Goal: Task Accomplishment & Management: Manage account settings

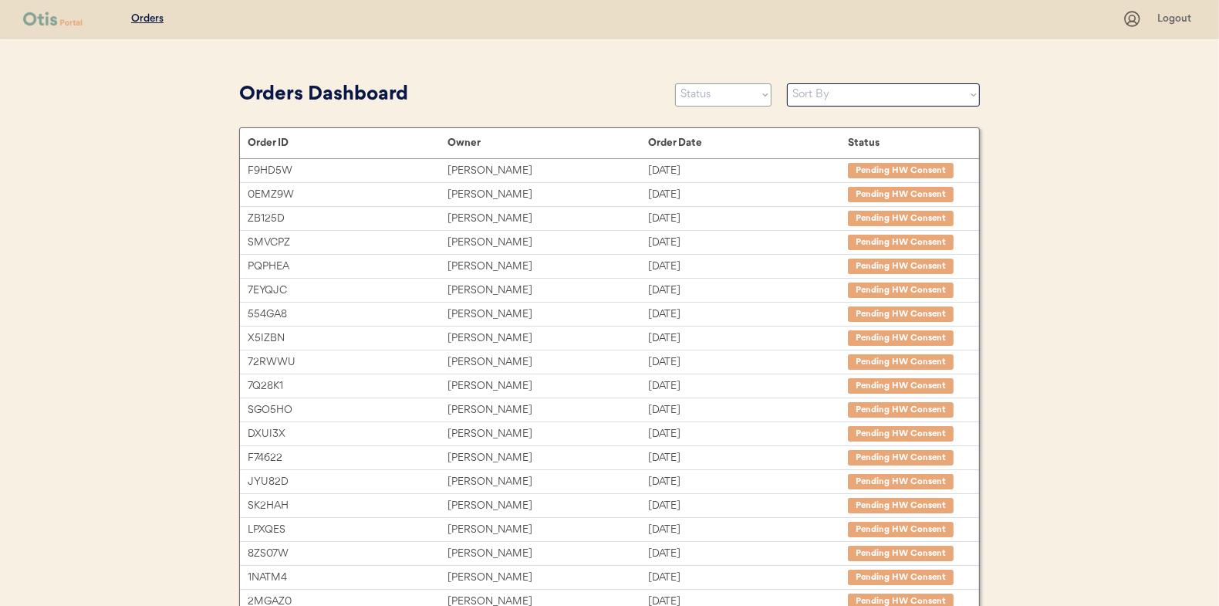
click at [693, 101] on select "Status On Hold New In Progress Complete Pending HW Consent Canceled" at bounding box center [723, 94] width 96 height 23
click at [675, 83] on select "Status On Hold New In Progress Complete Pending HW Consent Canceled" at bounding box center [723, 94] width 96 height 23
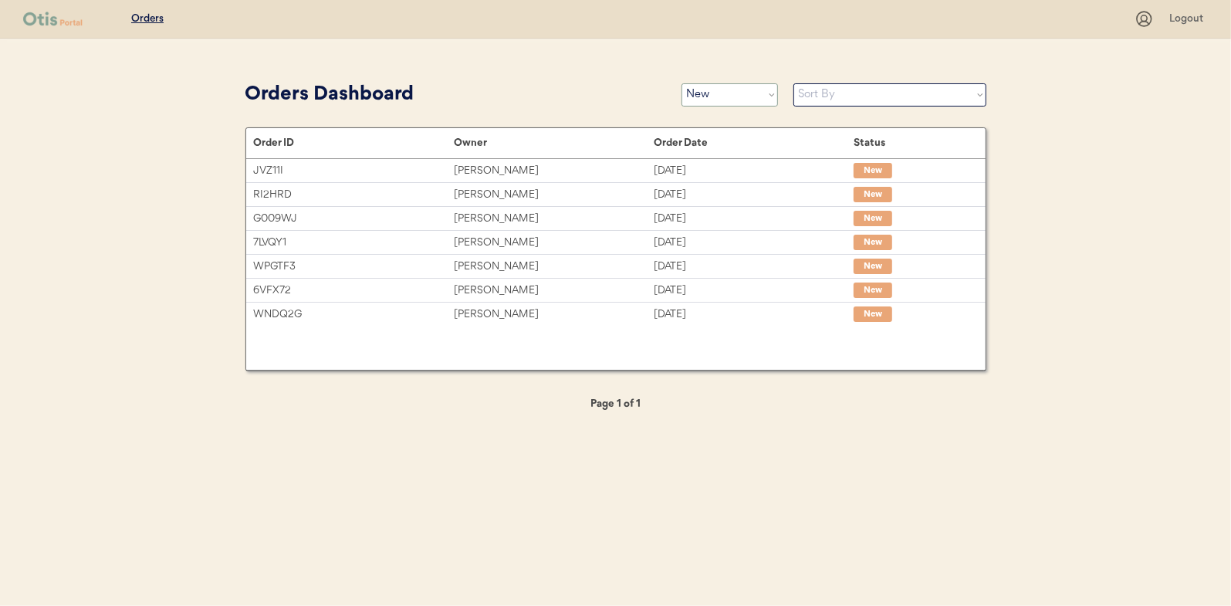
click at [727, 86] on select "Status On Hold New In Progress Complete Pending HW Consent Canceled" at bounding box center [729, 94] width 96 height 23
click at [681, 83] on select "Status On Hold New In Progress Complete Pending HW Consent Canceled" at bounding box center [729, 94] width 96 height 23
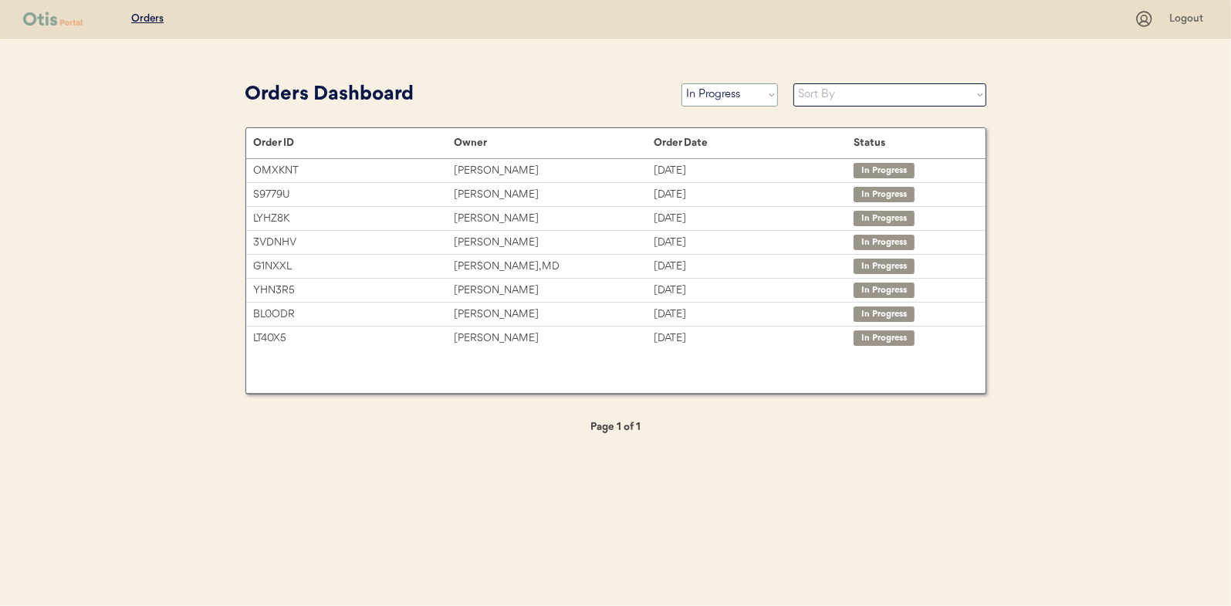
click at [703, 84] on select "Status On Hold New In Progress Complete Pending HW Consent Canceled" at bounding box center [729, 94] width 96 height 23
select select ""new""
click at [681, 83] on select "Status On Hold New In Progress Complete Pending HW Consent Canceled" at bounding box center [729, 94] width 96 height 23
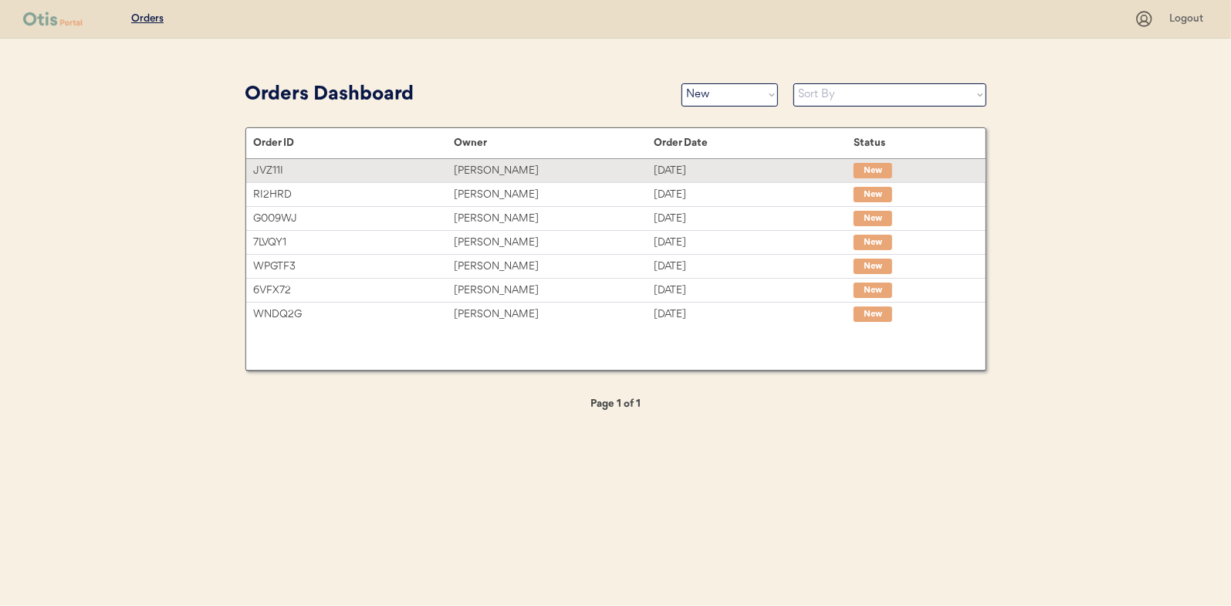
click at [498, 164] on div "Janie Poston" at bounding box center [554, 171] width 200 height 18
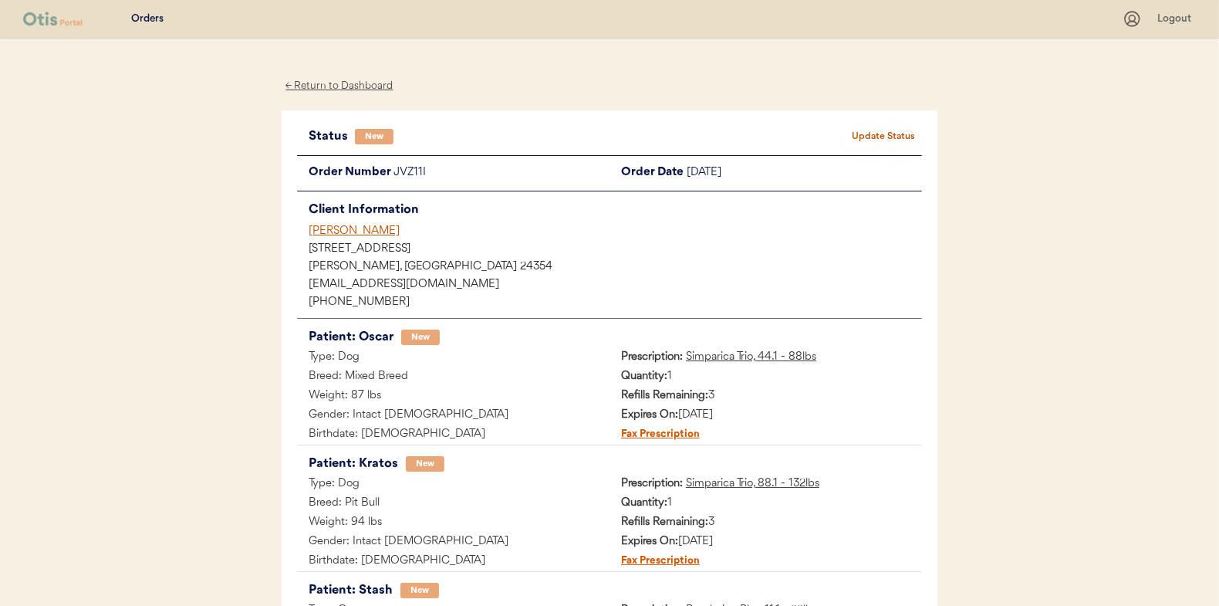
click at [895, 134] on button "Update Status" at bounding box center [883, 137] width 77 height 22
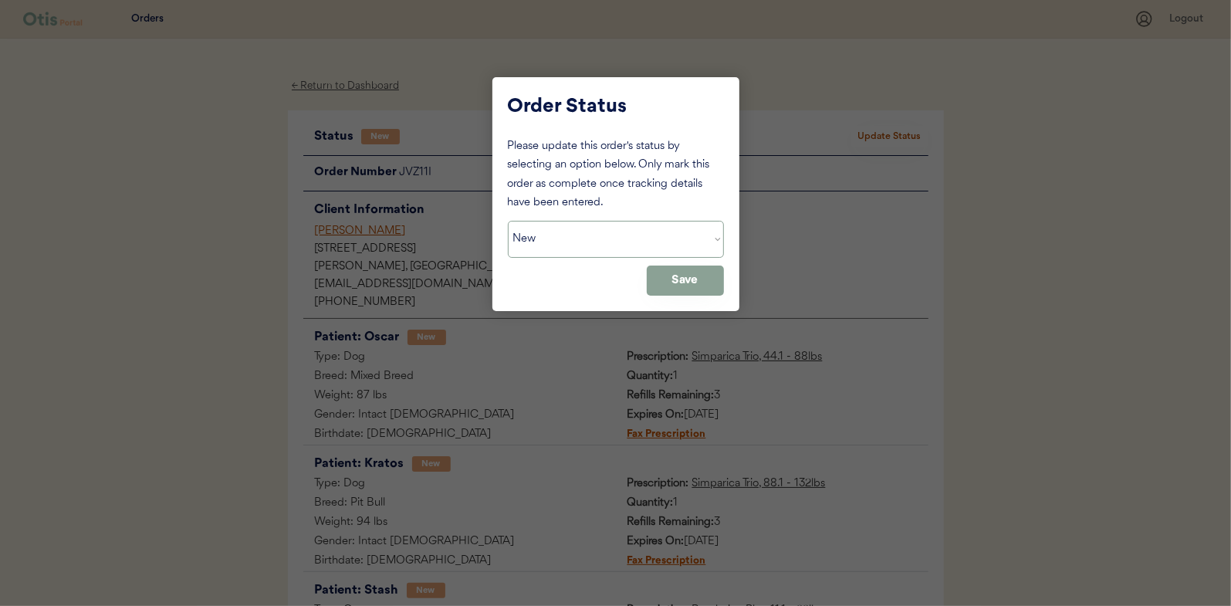
click at [568, 240] on select "Status On Hold New In Progress Complete Pending HW Consent Canceled" at bounding box center [616, 239] width 216 height 37
select select ""in_progress""
click at [508, 221] on select "Status On Hold New In Progress Complete Pending HW Consent Canceled" at bounding box center [616, 239] width 216 height 37
click at [678, 272] on button "Save" at bounding box center [685, 280] width 77 height 30
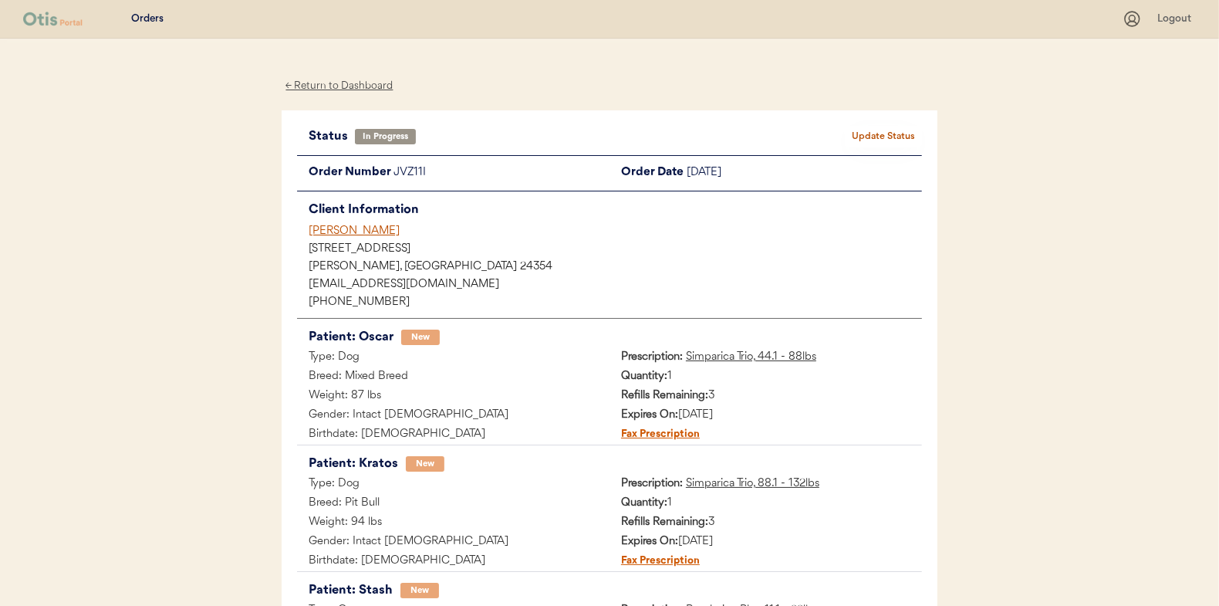
click at [336, 85] on div "← Return to Dashboard" at bounding box center [340, 86] width 116 height 18
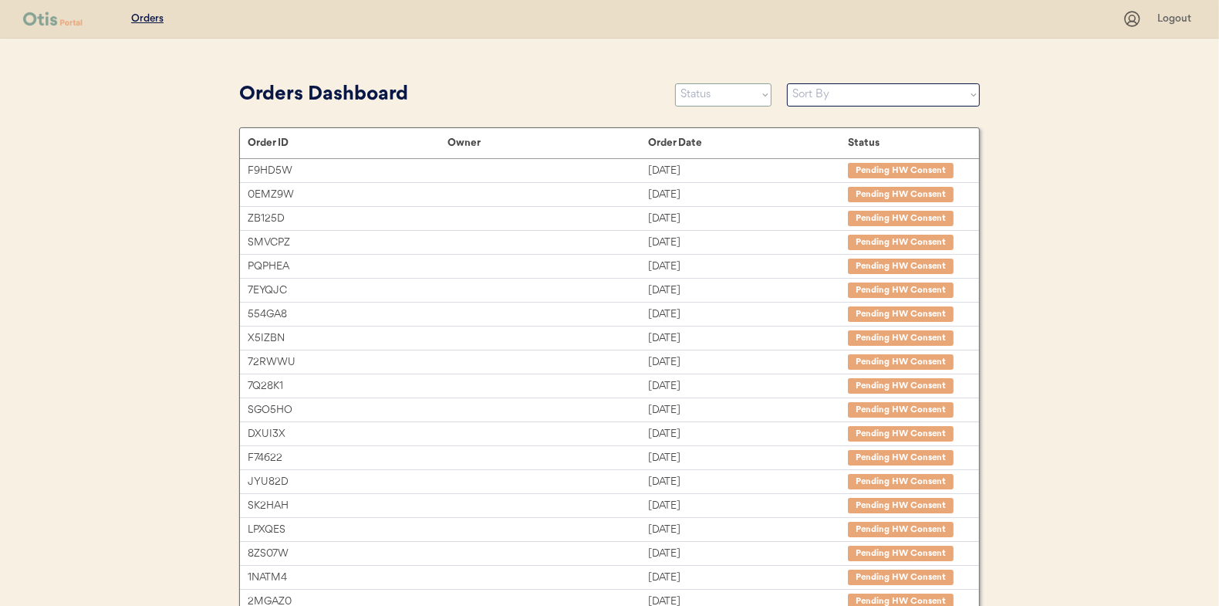
click at [702, 91] on select "Status On Hold New In Progress Complete Pending HW Consent Canceled" at bounding box center [723, 94] width 96 height 23
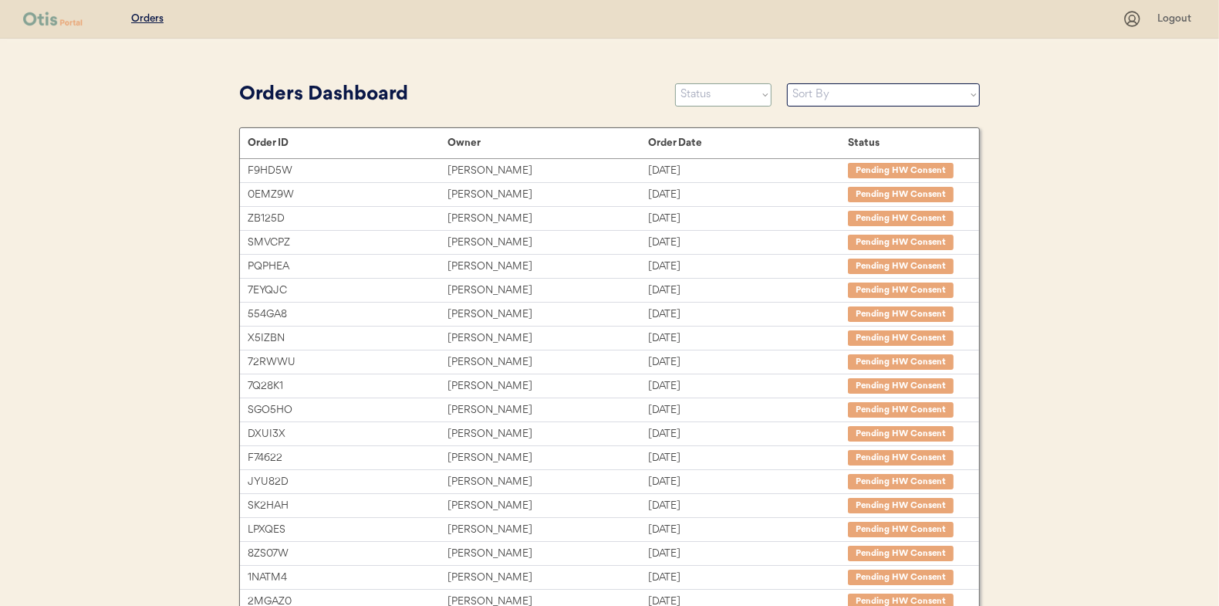
select select ""new""
click at [675, 83] on select "Status On Hold New In Progress Complete Pending HW Consent Canceled" at bounding box center [723, 94] width 96 height 23
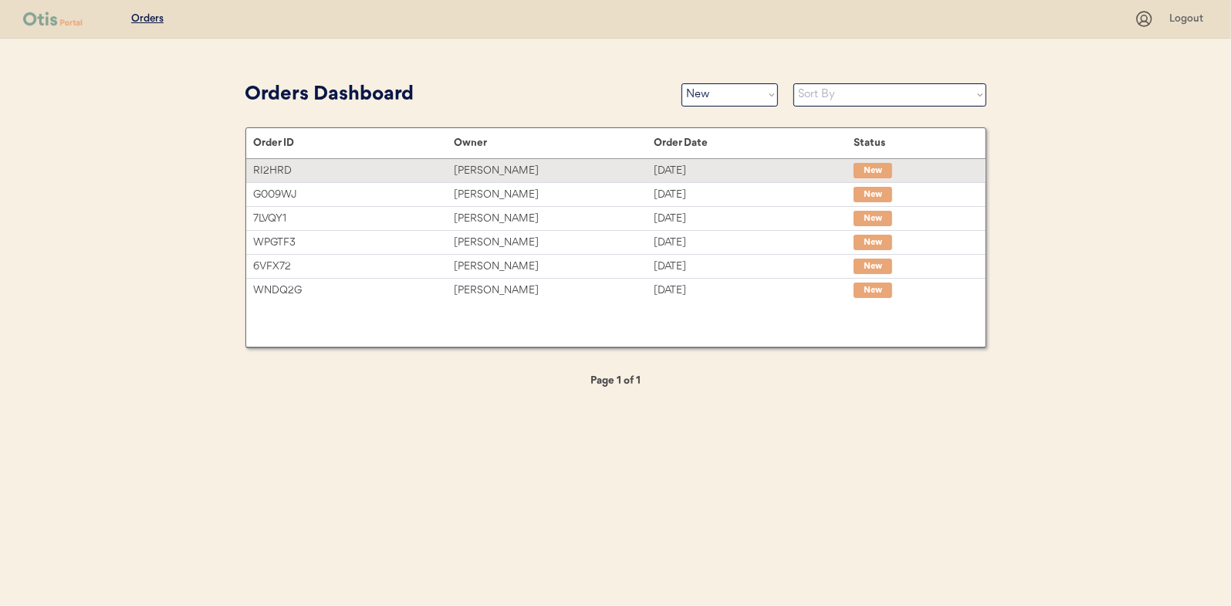
click at [480, 169] on div "[PERSON_NAME]" at bounding box center [554, 171] width 200 height 18
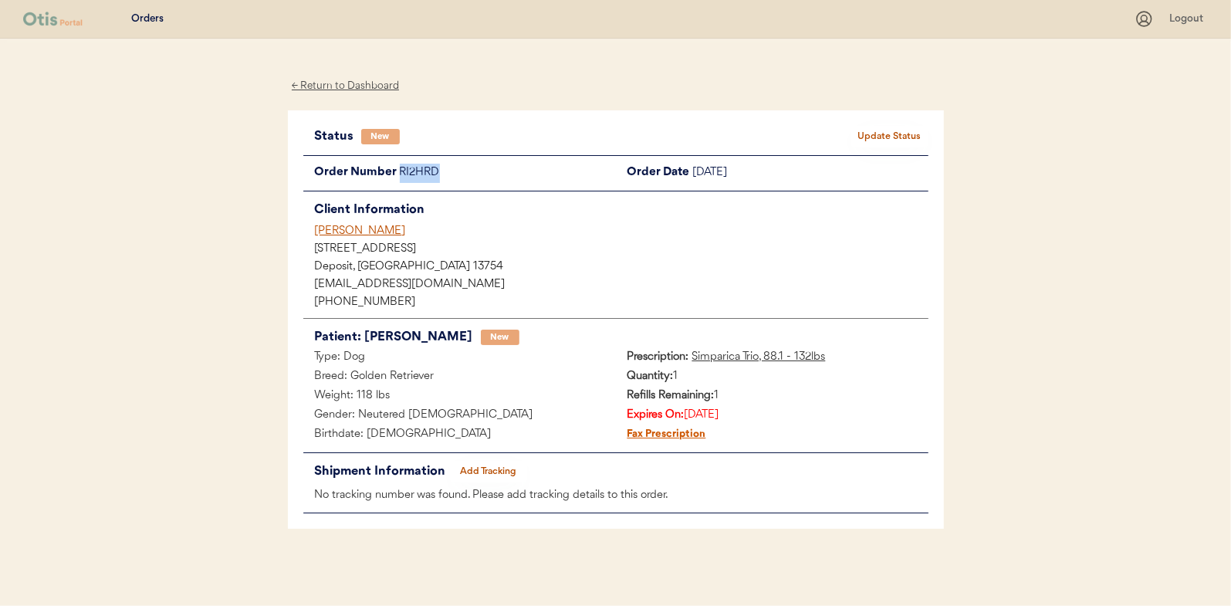
drag, startPoint x: 441, startPoint y: 173, endPoint x: 397, endPoint y: 171, distance: 44.1
click at [397, 171] on div "Order Number RI2HRD" at bounding box center [459, 173] width 313 height 19
drag, startPoint x: 397, startPoint y: 171, endPoint x: 414, endPoint y: 170, distance: 16.2
copy div "RI2HRD"
click at [877, 141] on button "Update Status" at bounding box center [889, 137] width 77 height 22
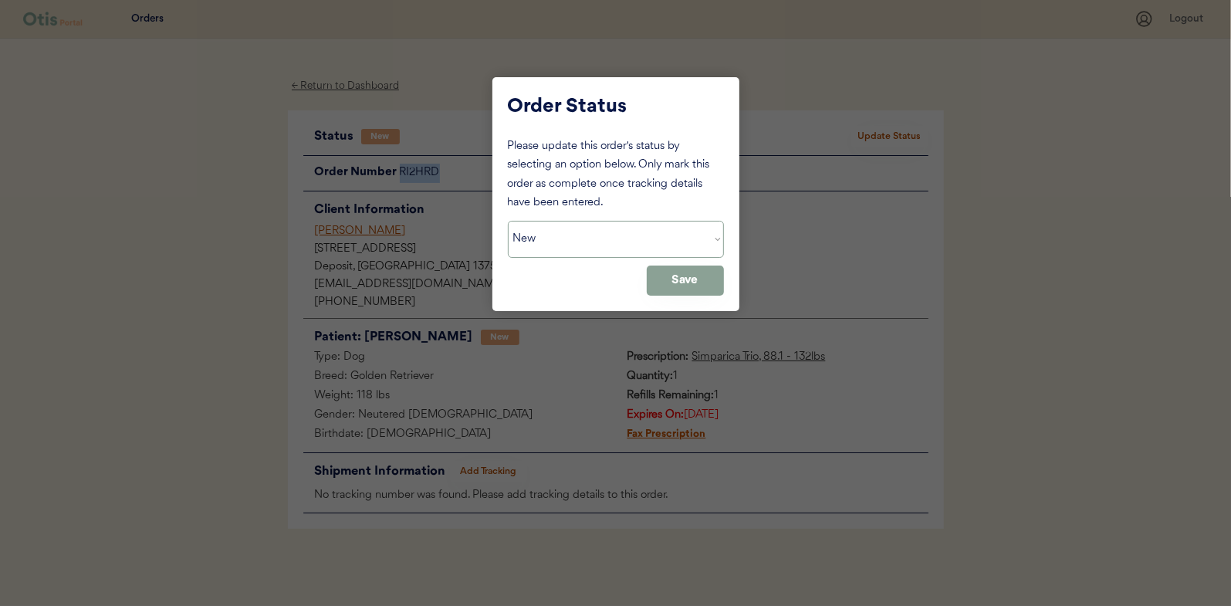
click at [550, 247] on select "Status On Hold New In Progress Complete Pending HW Consent Canceled" at bounding box center [616, 239] width 216 height 37
select select ""on_hold""
click at [508, 221] on select "Status On Hold New In Progress Complete Pending HW Consent Canceled" at bounding box center [616, 239] width 216 height 37
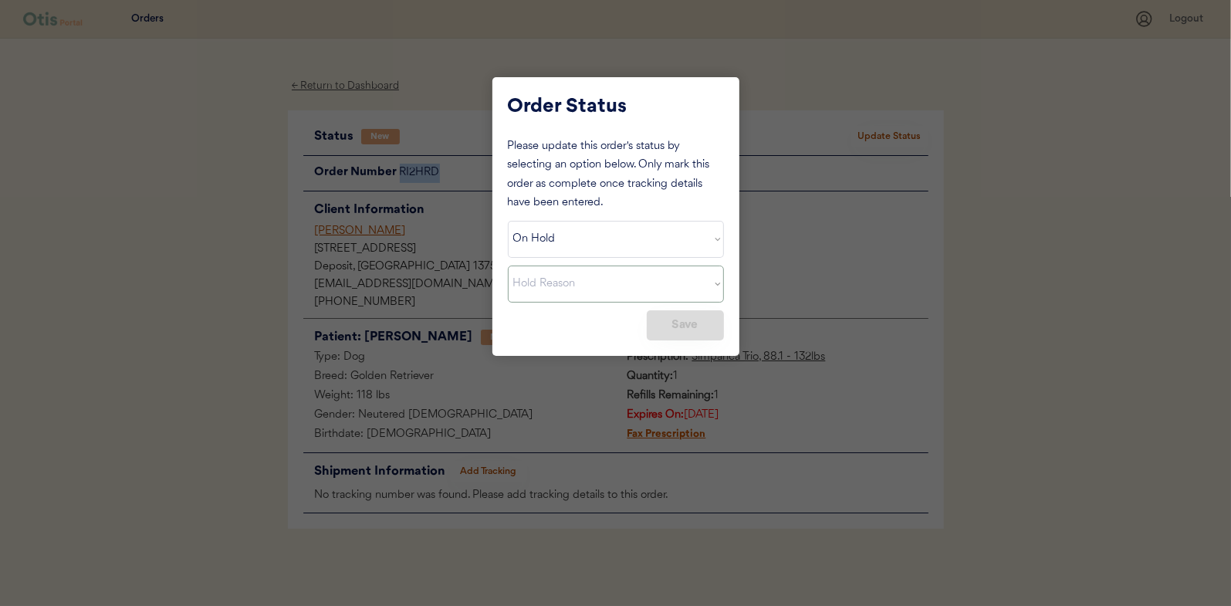
click at [720, 282] on select "Hold Reason Missing order information Incorrect order information Out of refill…" at bounding box center [616, 283] width 216 height 37
select select ""out_of_refills""
click at [508, 265] on select "Hold Reason Missing order information Incorrect order information Out of refill…" at bounding box center [616, 283] width 216 height 37
click at [675, 330] on button "Save" at bounding box center [685, 325] width 77 height 30
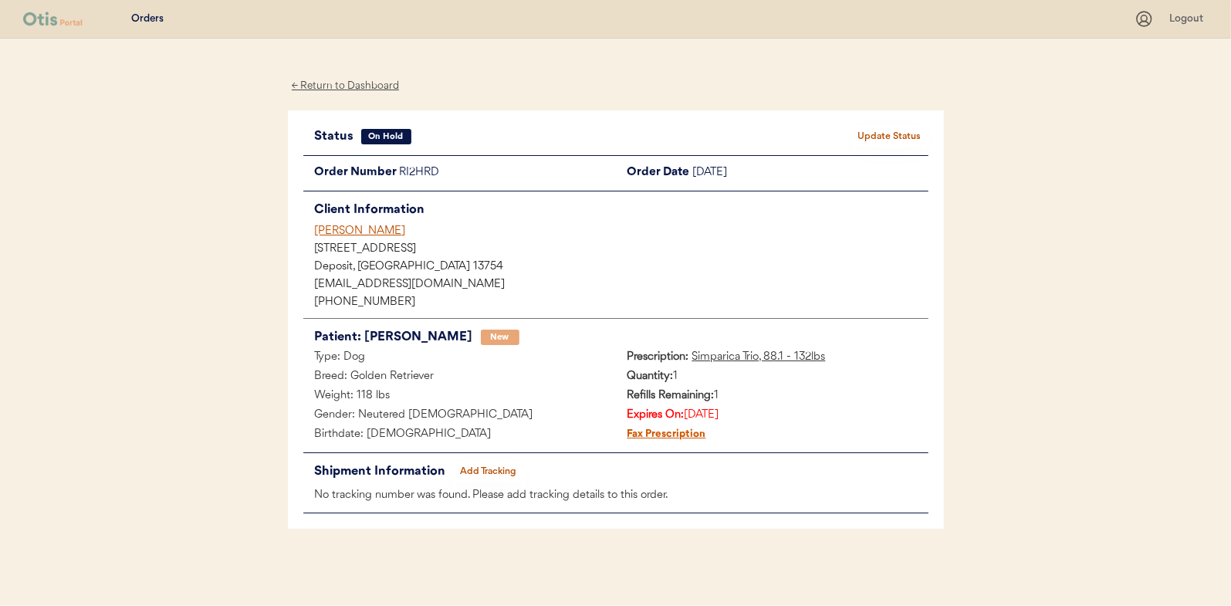
click at [340, 83] on div "← Return to Dashboard" at bounding box center [346, 86] width 116 height 18
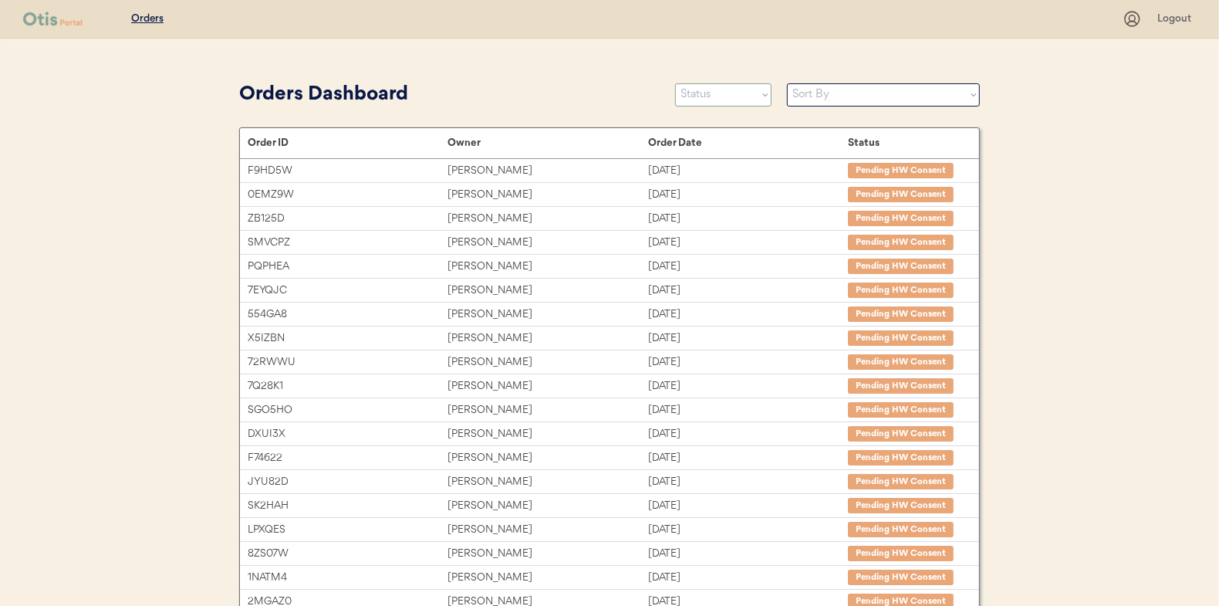
click at [716, 96] on select "Status On Hold New In Progress Complete Pending HW Consent Canceled" at bounding box center [723, 94] width 96 height 23
select select ""new""
click at [675, 83] on select "Status On Hold New In Progress Complete Pending HW Consent Canceled" at bounding box center [723, 94] width 96 height 23
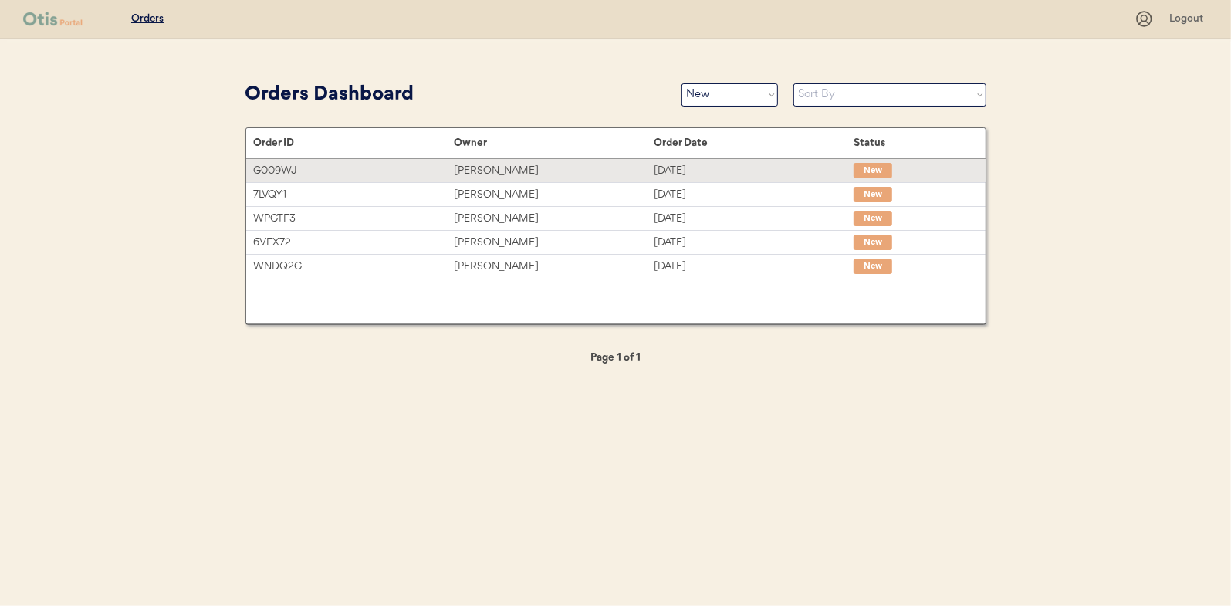
click at [486, 167] on div "Beverley Mushik" at bounding box center [554, 171] width 200 height 18
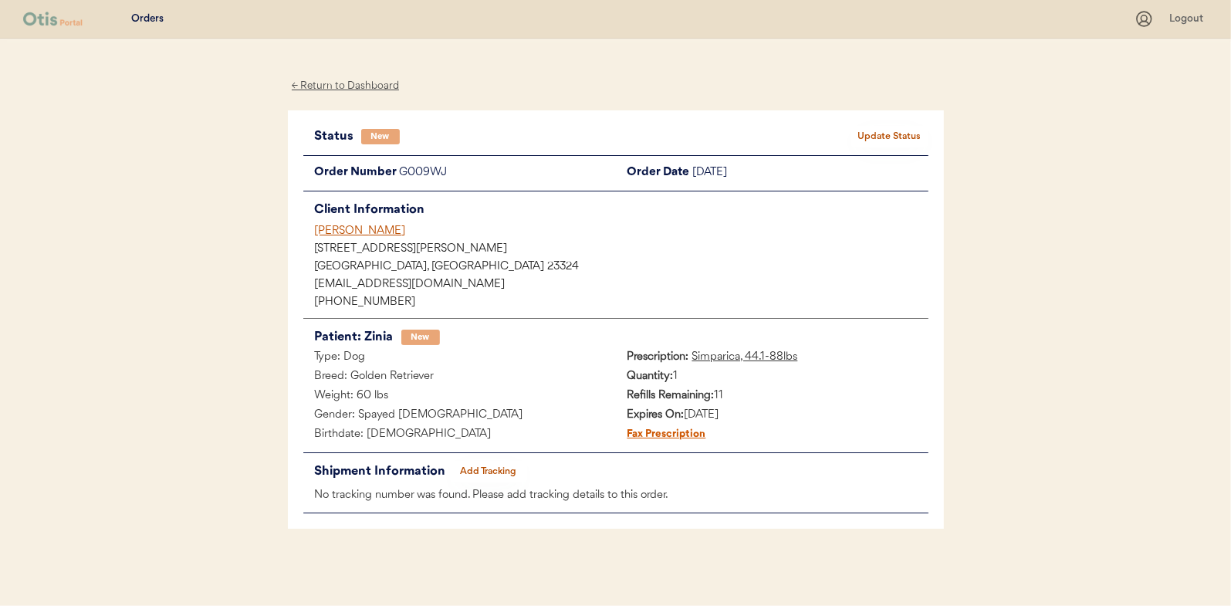
click at [909, 134] on button "Update Status" at bounding box center [889, 137] width 77 height 22
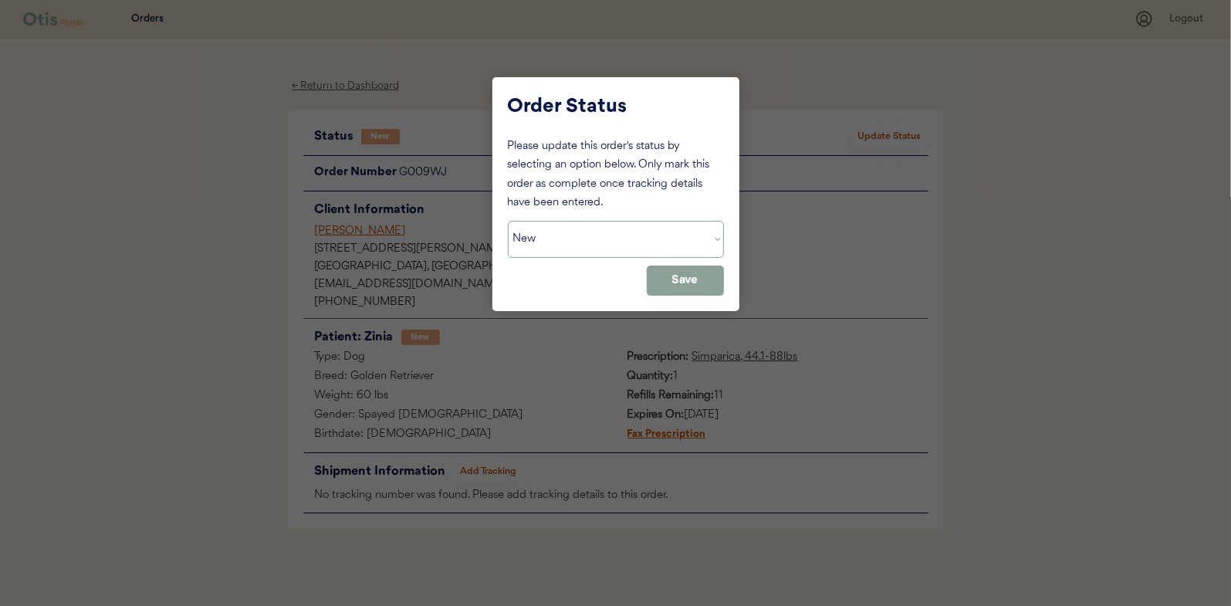
click at [575, 242] on select "Status On Hold New In Progress Complete Pending HW Consent Canceled" at bounding box center [616, 239] width 216 height 37
select select ""in_progress""
click at [508, 221] on select "Status On Hold New In Progress Complete Pending HW Consent Canceled" at bounding box center [616, 239] width 216 height 37
click at [693, 284] on button "Save" at bounding box center [685, 280] width 77 height 30
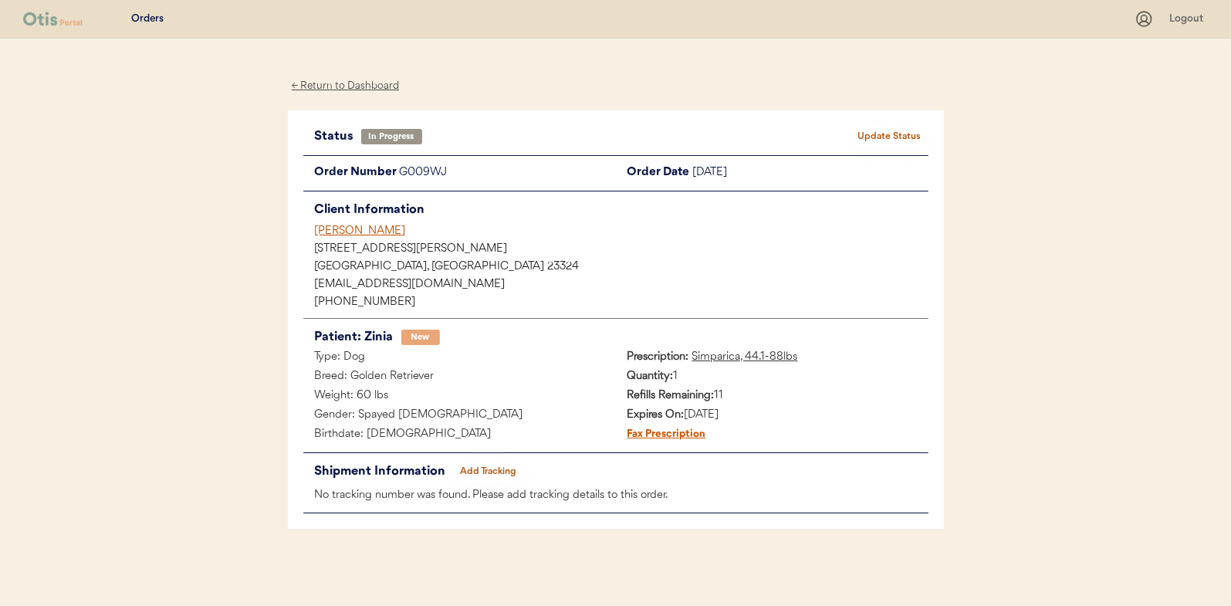
click at [336, 83] on div "← Return to Dashboard" at bounding box center [346, 86] width 116 height 18
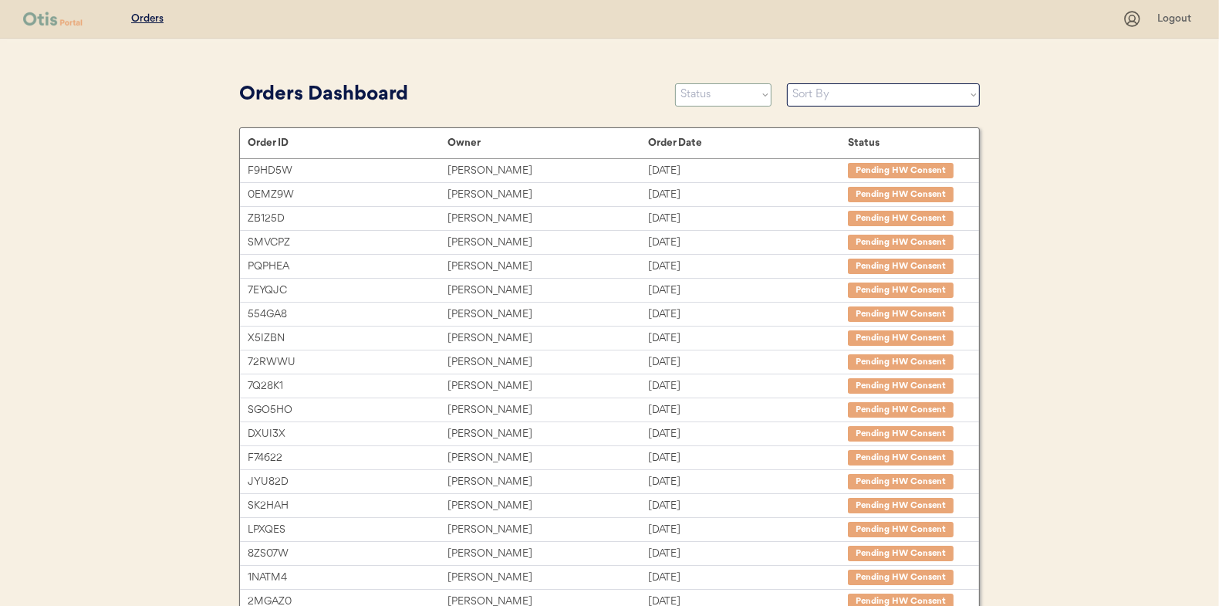
click at [719, 96] on select "Status On Hold New In Progress Complete Pending HW Consent Canceled" at bounding box center [723, 94] width 96 height 23
select select ""new""
click at [675, 83] on select "Status On Hold New In Progress Complete Pending HW Consent Canceled" at bounding box center [723, 94] width 96 height 23
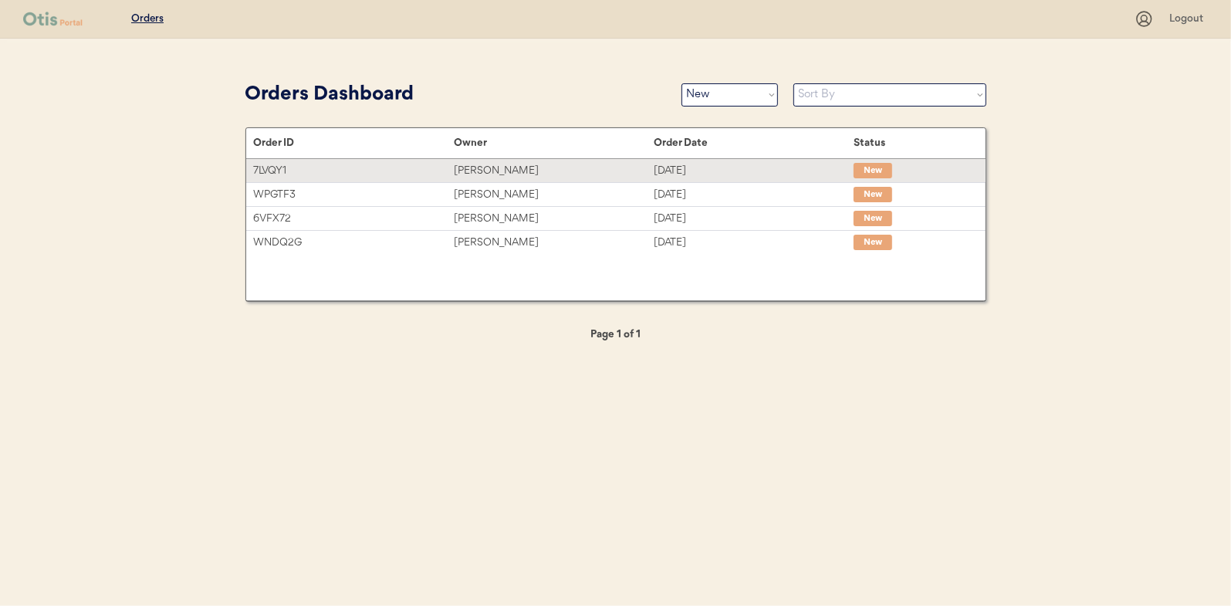
click at [482, 170] on div "[PERSON_NAME]" at bounding box center [554, 171] width 200 height 18
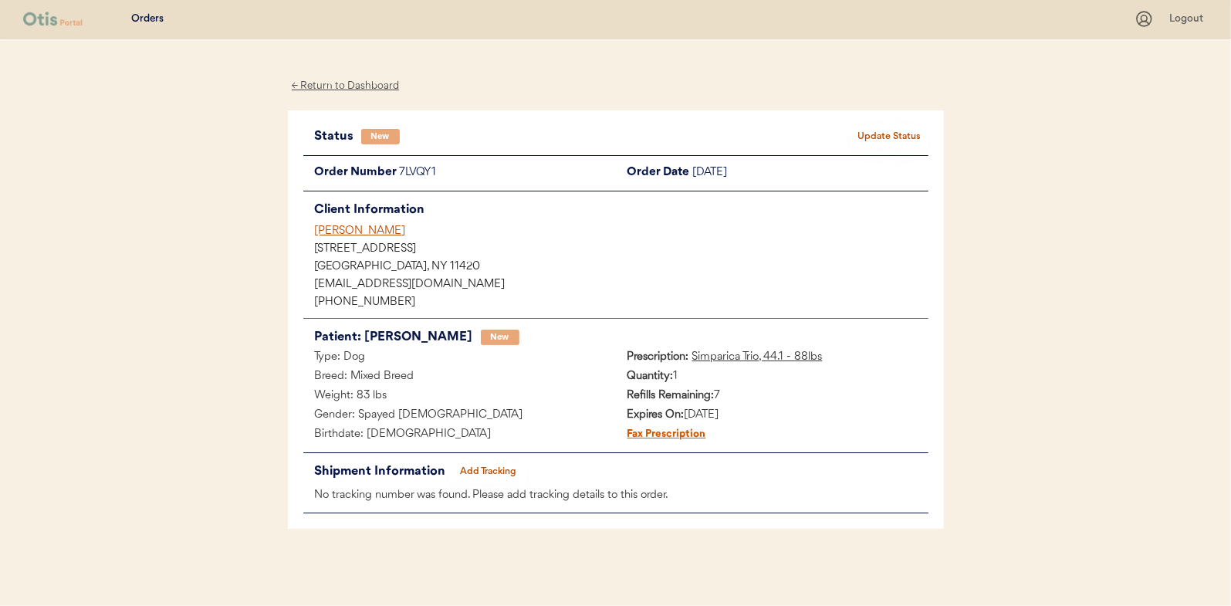
click at [898, 134] on button "Update Status" at bounding box center [889, 137] width 77 height 22
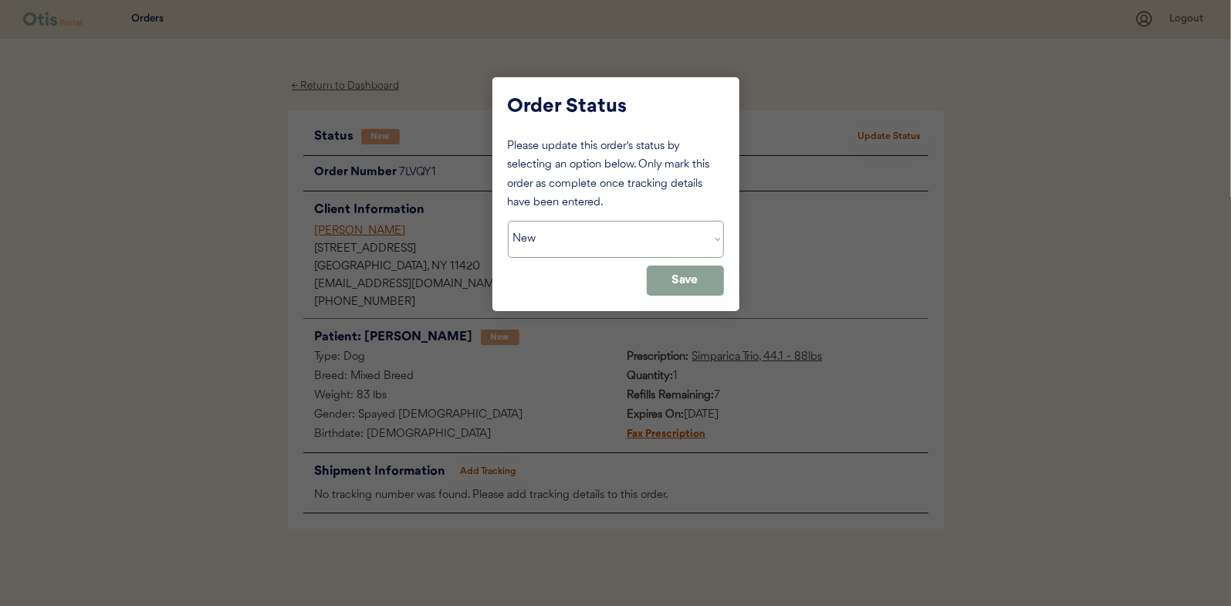
click at [535, 239] on select "Status On Hold New In Progress Complete Pending HW Consent Canceled" at bounding box center [616, 239] width 216 height 37
select select ""in_progress""
click at [508, 221] on select "Status On Hold New In Progress Complete Pending HW Consent Canceled" at bounding box center [616, 239] width 216 height 37
click at [686, 275] on button "Save" at bounding box center [685, 280] width 77 height 30
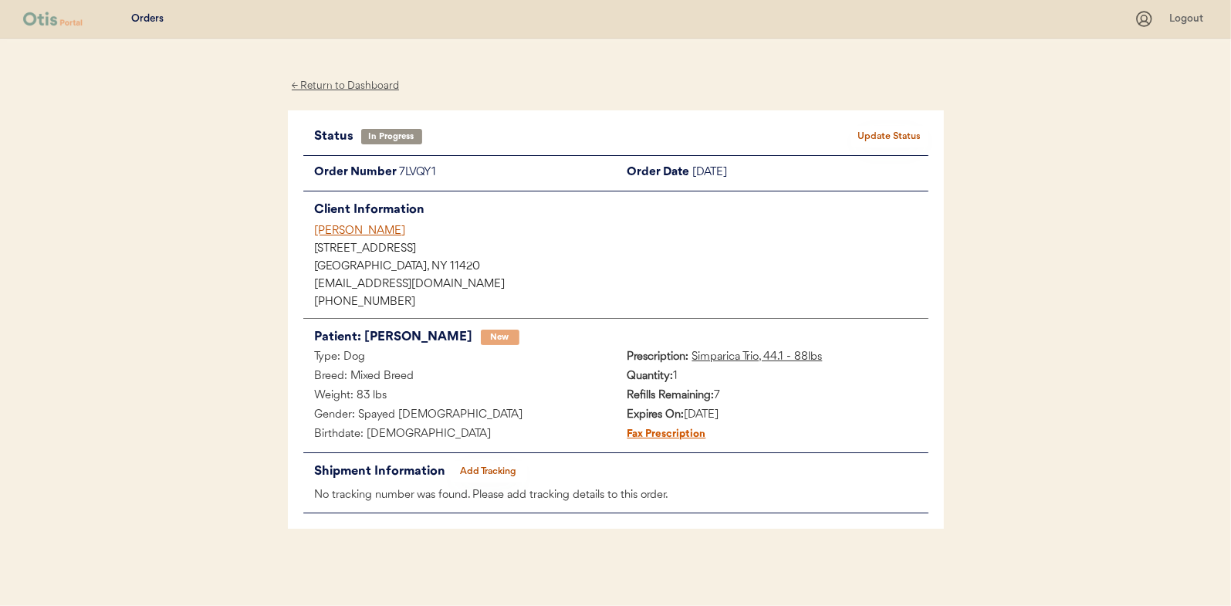
click at [330, 85] on div "← Return to Dashboard" at bounding box center [346, 86] width 116 height 18
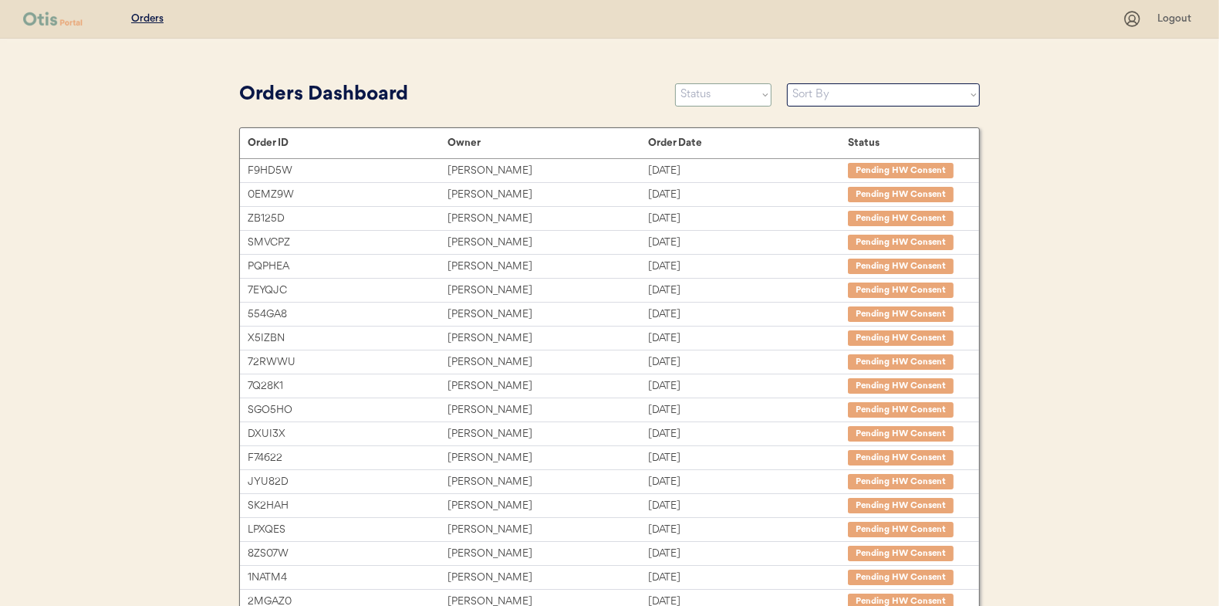
click at [709, 95] on select "Status On Hold New In Progress Complete Pending HW Consent Canceled" at bounding box center [723, 94] width 96 height 23
select select ""new""
click at [675, 83] on select "Status On Hold New In Progress Complete Pending HW Consent Canceled" at bounding box center [723, 94] width 96 height 23
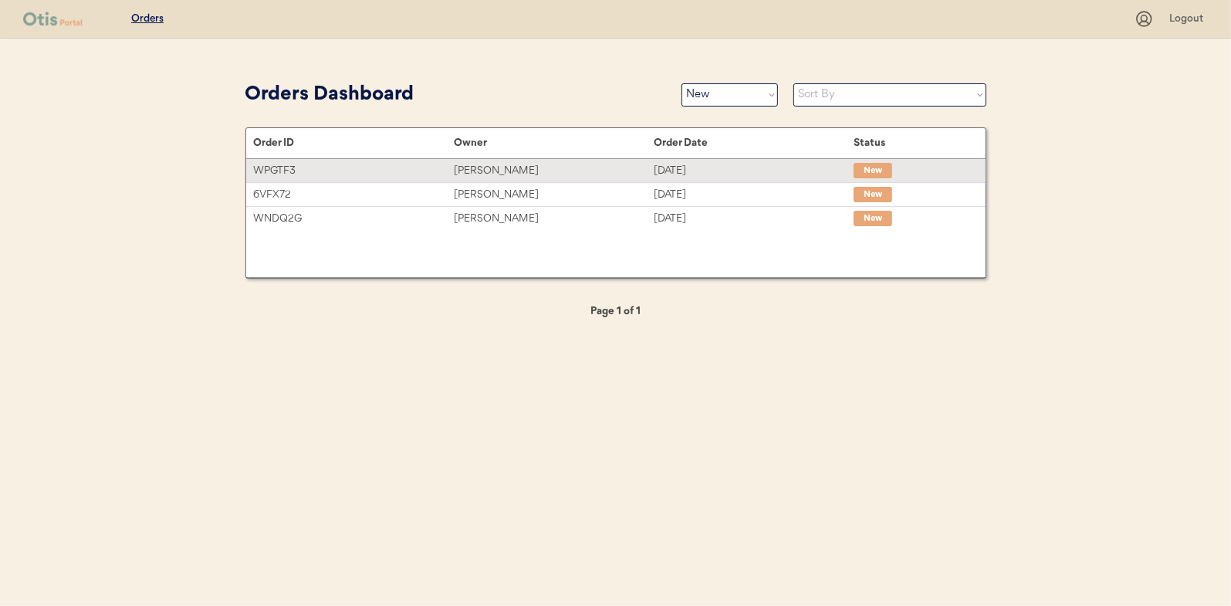
click at [484, 171] on div "Ash Riseman" at bounding box center [554, 171] width 200 height 18
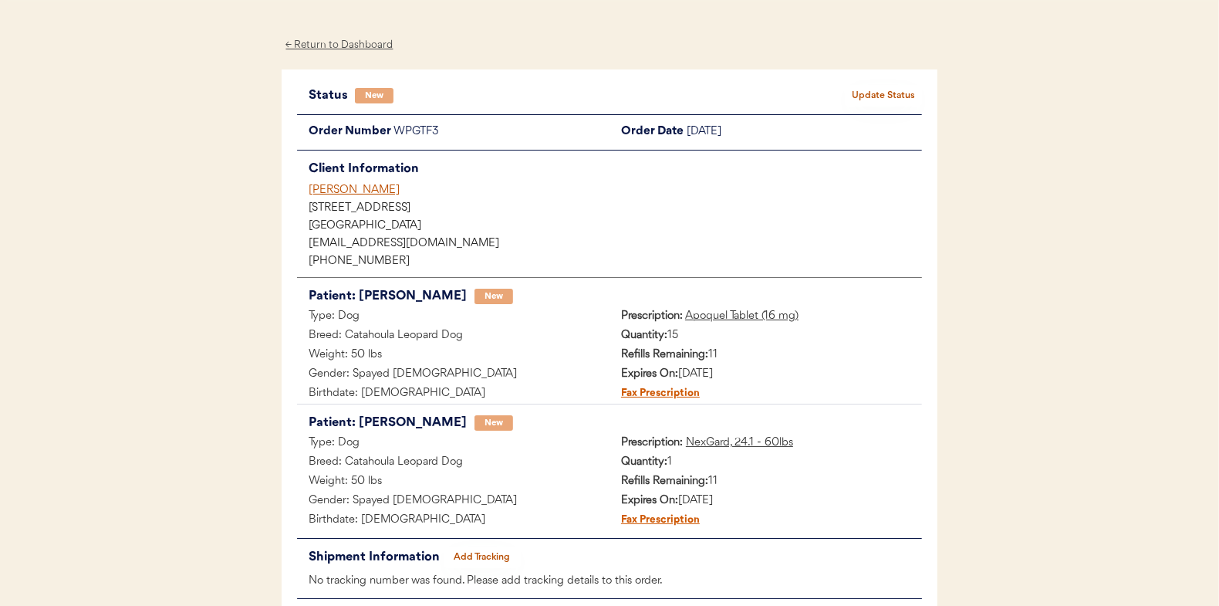
scroll to position [77, 0]
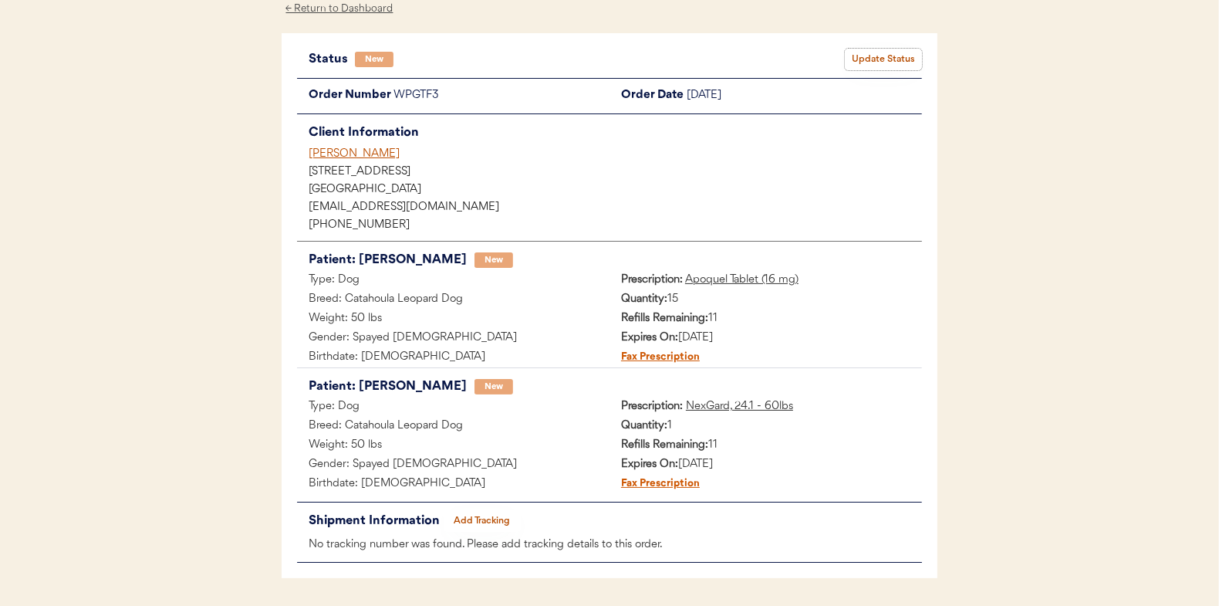
click at [872, 59] on button "Update Status" at bounding box center [883, 60] width 77 height 22
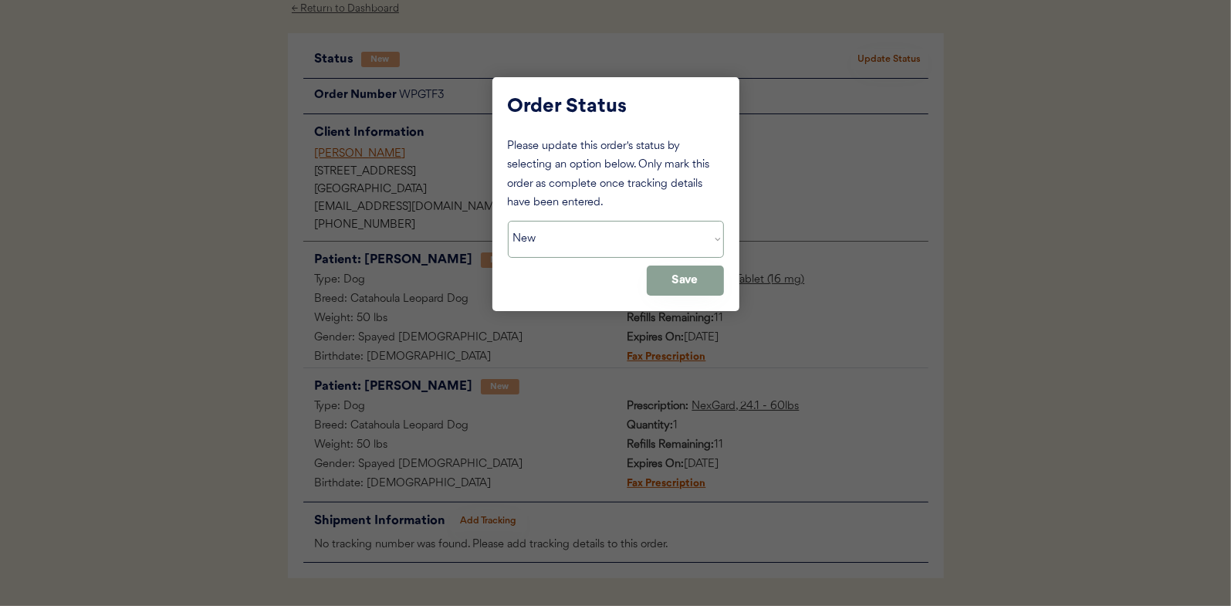
click at [574, 252] on select "Status On Hold New In Progress Complete Pending HW Consent Canceled" at bounding box center [616, 239] width 216 height 37
select select ""in_progress""
click at [508, 221] on select "Status On Hold New In Progress Complete Pending HW Consent Canceled" at bounding box center [616, 239] width 216 height 37
click at [691, 276] on button "Save" at bounding box center [685, 280] width 77 height 30
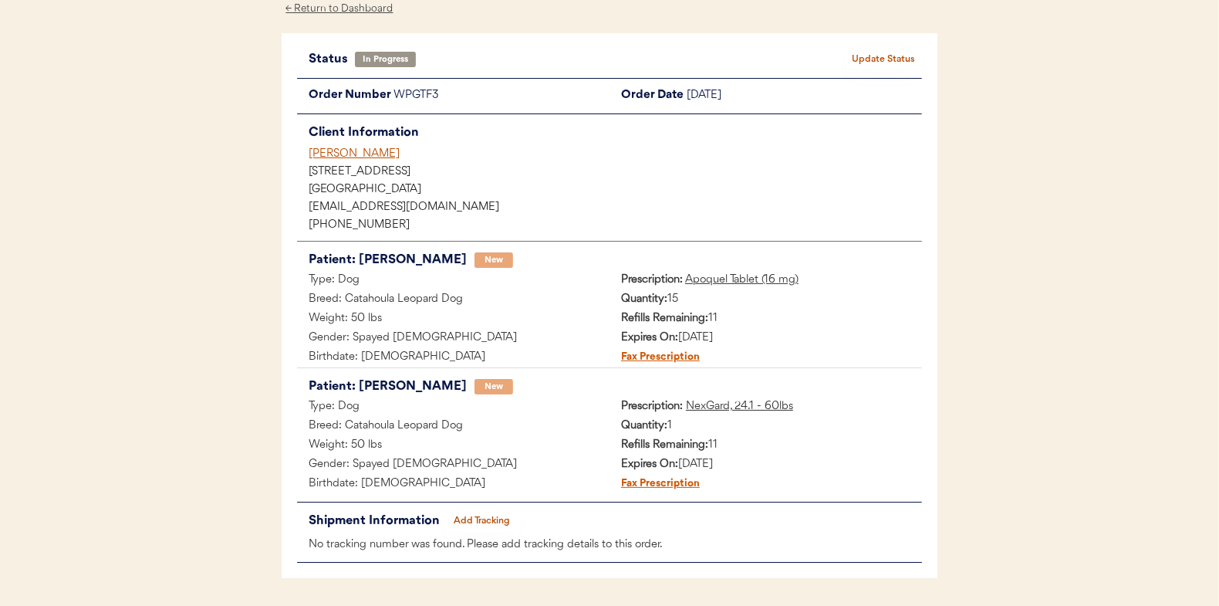
scroll to position [0, 0]
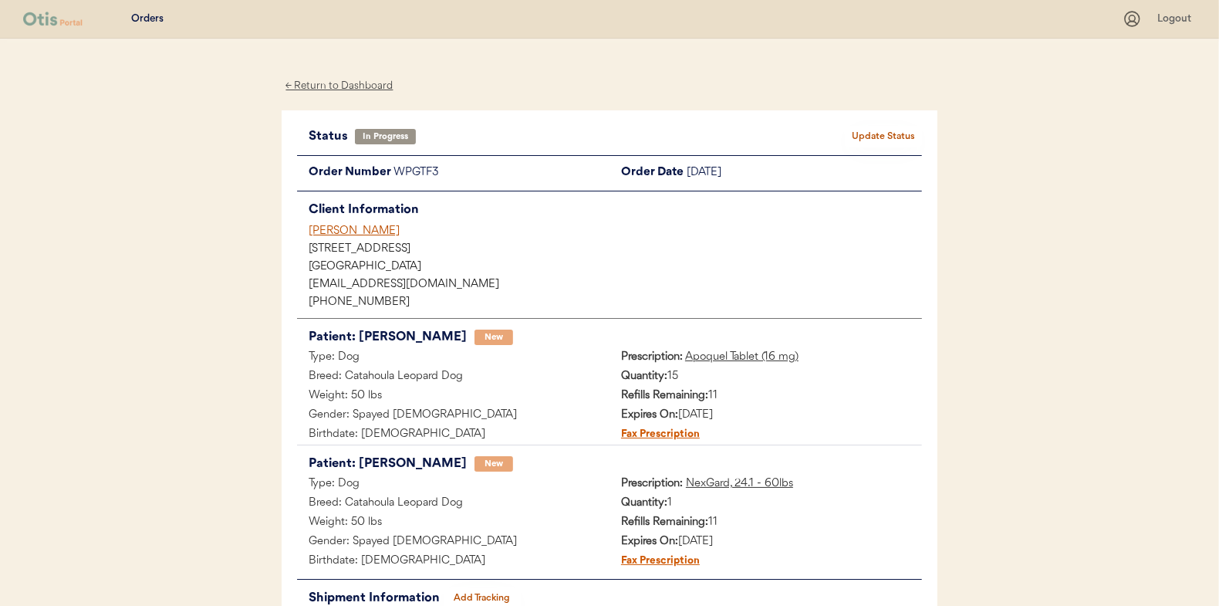
click at [351, 86] on div "← Return to Dashboard" at bounding box center [340, 86] width 116 height 18
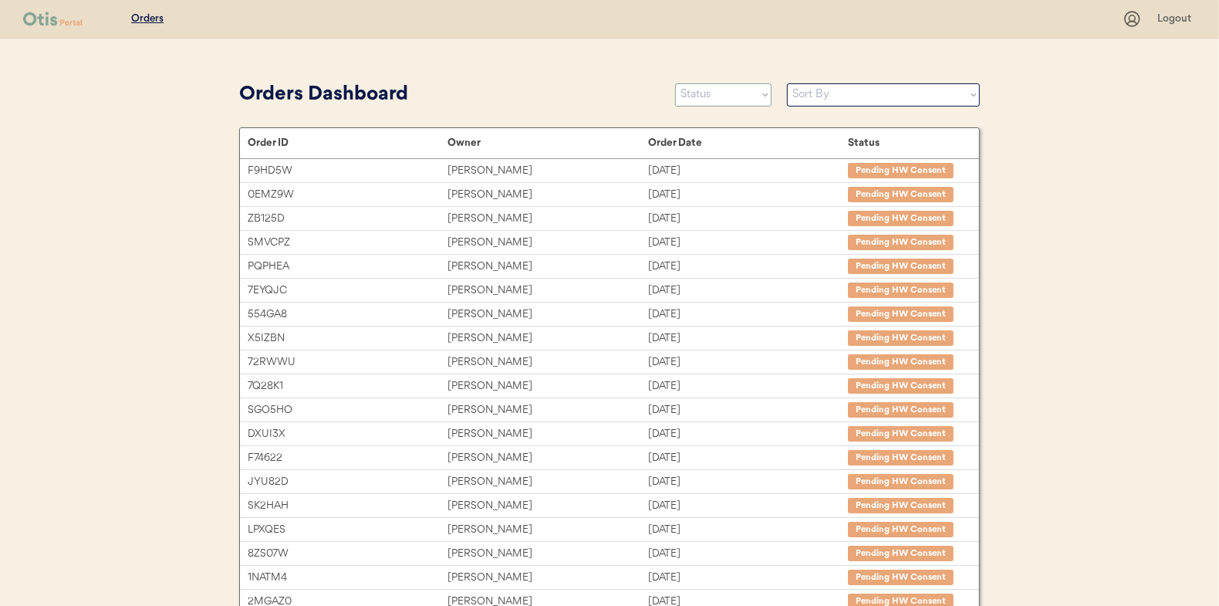
click at [718, 96] on select "Status On Hold New In Progress Complete Pending HW Consent Canceled" at bounding box center [723, 94] width 96 height 23
select select ""new""
click at [675, 83] on select "Status On Hold New In Progress Complete Pending HW Consent Canceled" at bounding box center [723, 94] width 96 height 23
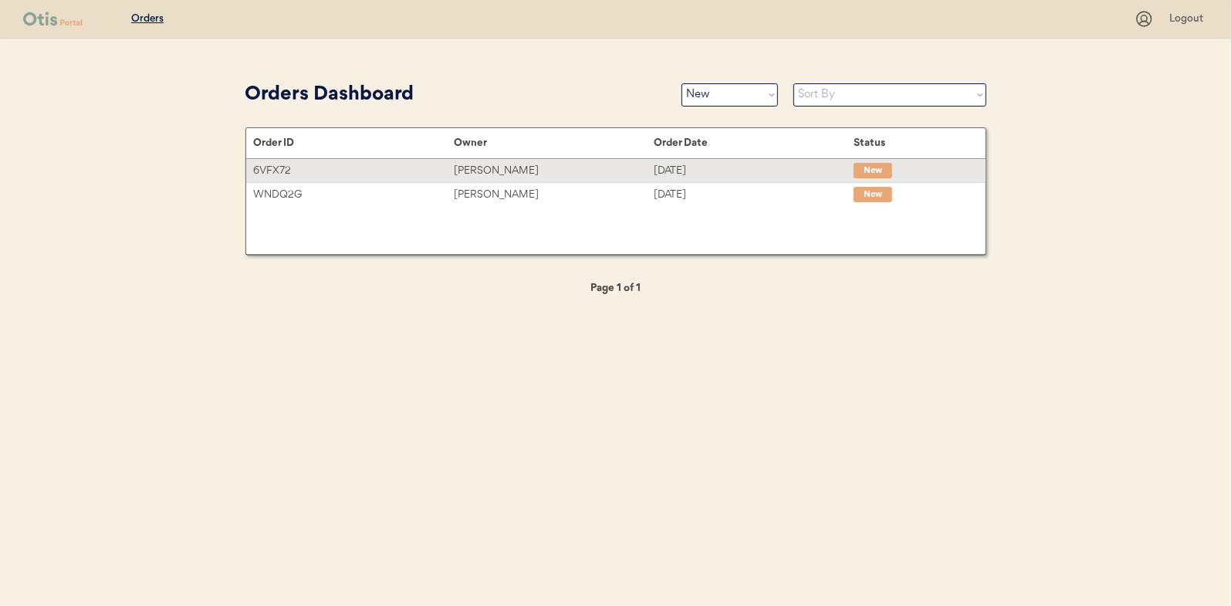
click at [485, 167] on div "[PERSON_NAME]" at bounding box center [554, 171] width 200 height 18
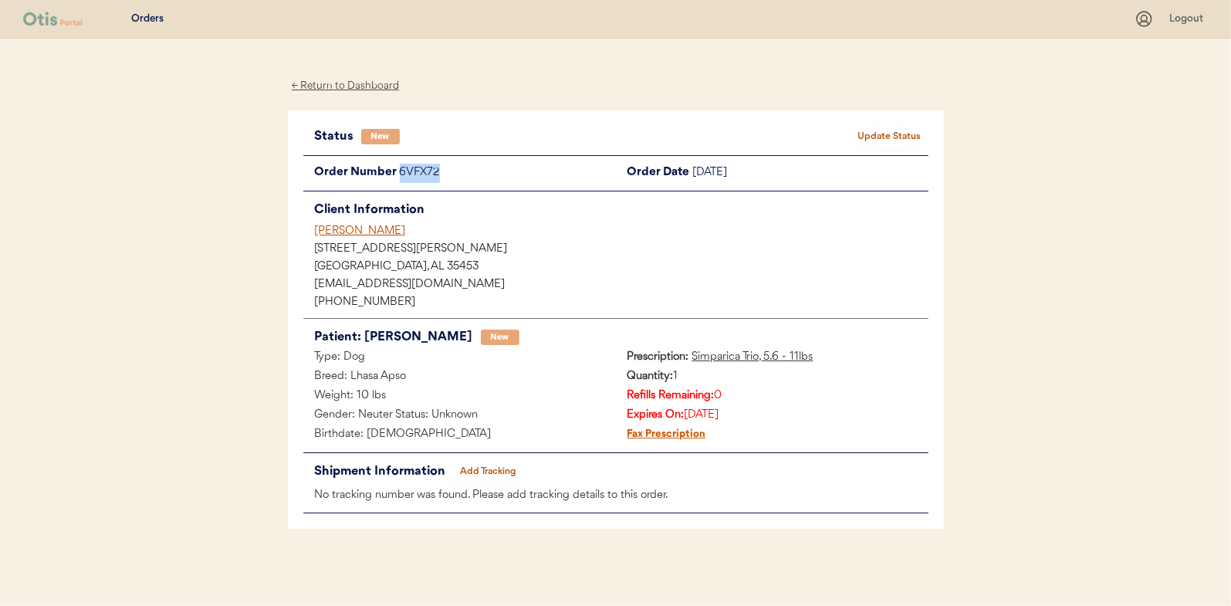
drag, startPoint x: 445, startPoint y: 171, endPoint x: 402, endPoint y: 169, distance: 43.2
click at [402, 169] on div "6VFX72" at bounding box center [508, 173] width 216 height 19
copy div "6VFX72"
click at [888, 137] on button "Update Status" at bounding box center [889, 137] width 77 height 22
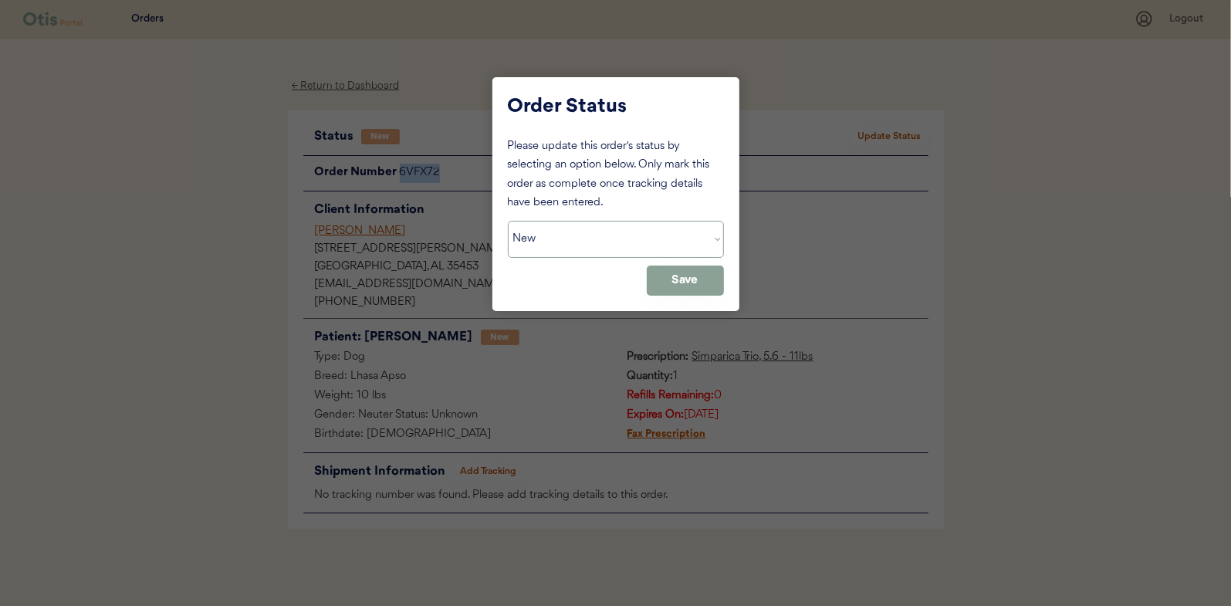
click at [584, 235] on select "Status On Hold New In Progress Complete Pending HW Consent Canceled" at bounding box center [616, 239] width 216 height 37
select select ""on_hold""
click at [508, 221] on select "Status On Hold New In Progress Complete Pending HW Consent Canceled" at bounding box center [616, 239] width 216 height 37
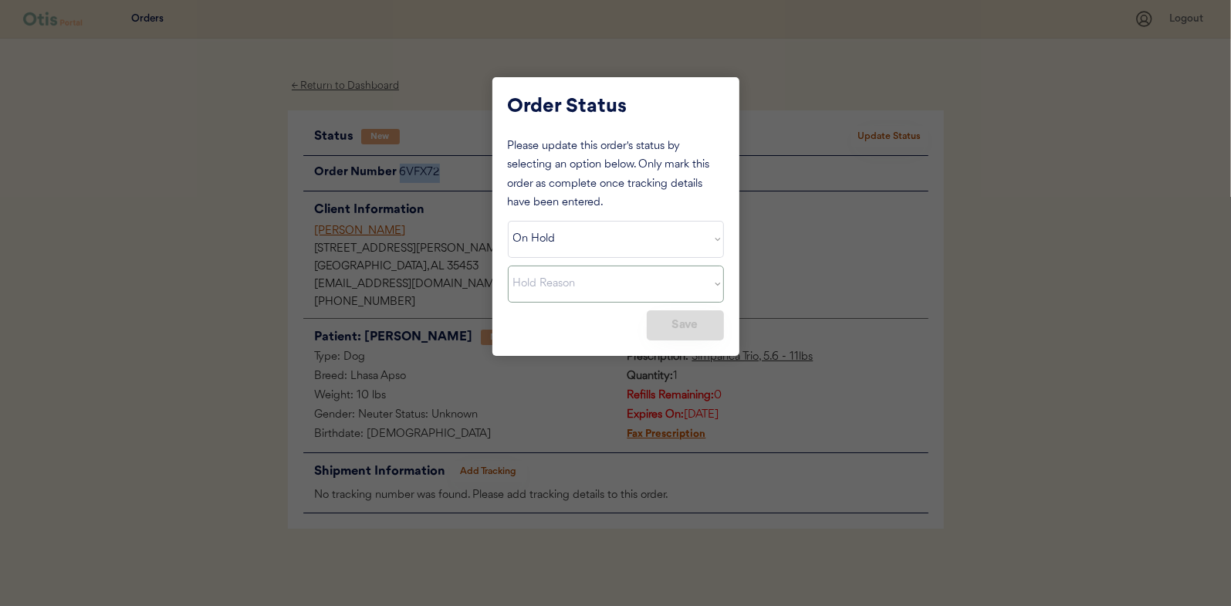
click at [678, 293] on select "Hold Reason Missing order information Incorrect order information Out of refill…" at bounding box center [616, 283] width 216 height 37
select select ""out_of_refills""
click at [508, 265] on select "Hold Reason Missing order information Incorrect order information Out of refill…" at bounding box center [616, 283] width 216 height 37
click at [685, 331] on button "Save" at bounding box center [685, 325] width 77 height 30
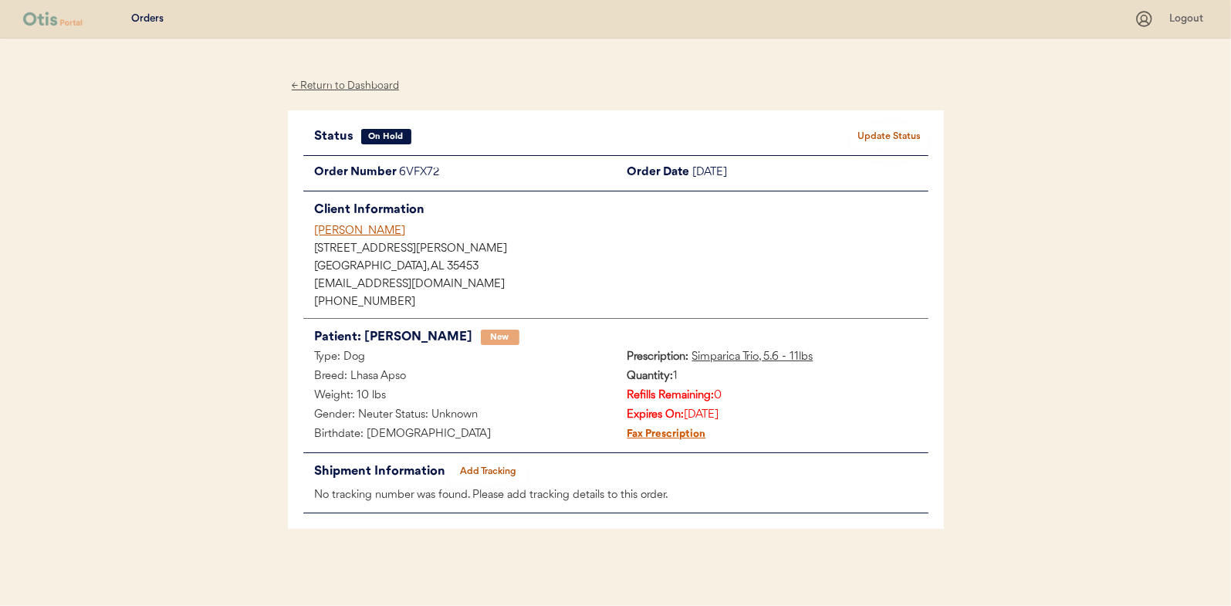
click at [347, 86] on div "← Return to Dashboard" at bounding box center [346, 86] width 116 height 18
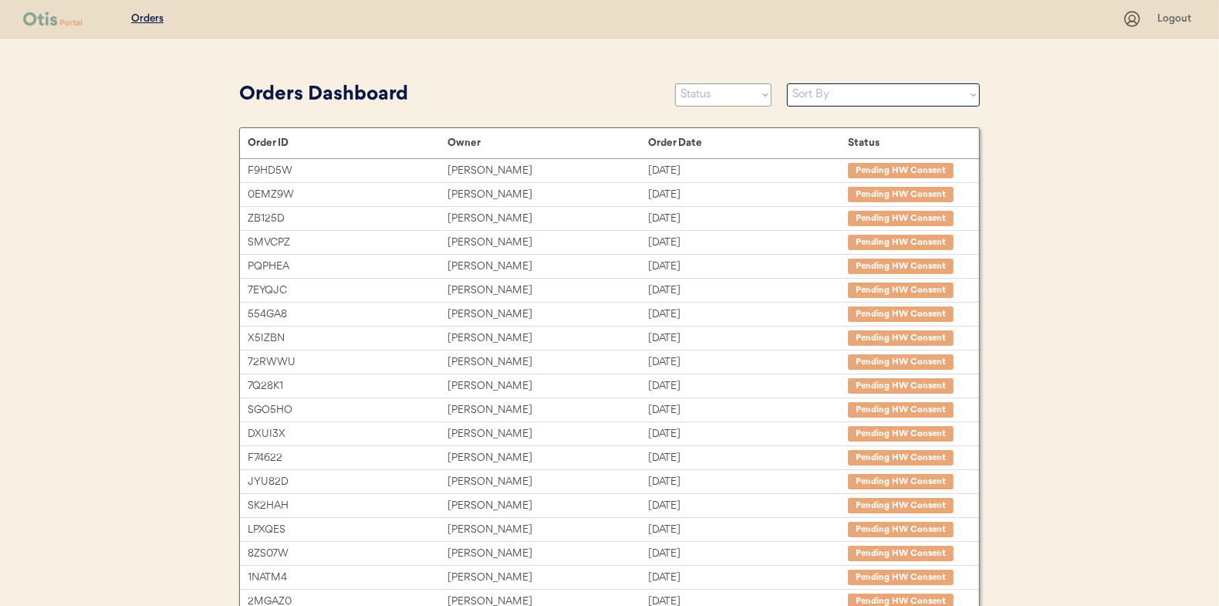
click at [713, 95] on select "Status On Hold New In Progress Complete Pending HW Consent Canceled" at bounding box center [723, 94] width 96 height 23
select select ""new""
click at [675, 83] on select "Status On Hold New In Progress Complete Pending HW Consent Canceled" at bounding box center [723, 94] width 96 height 23
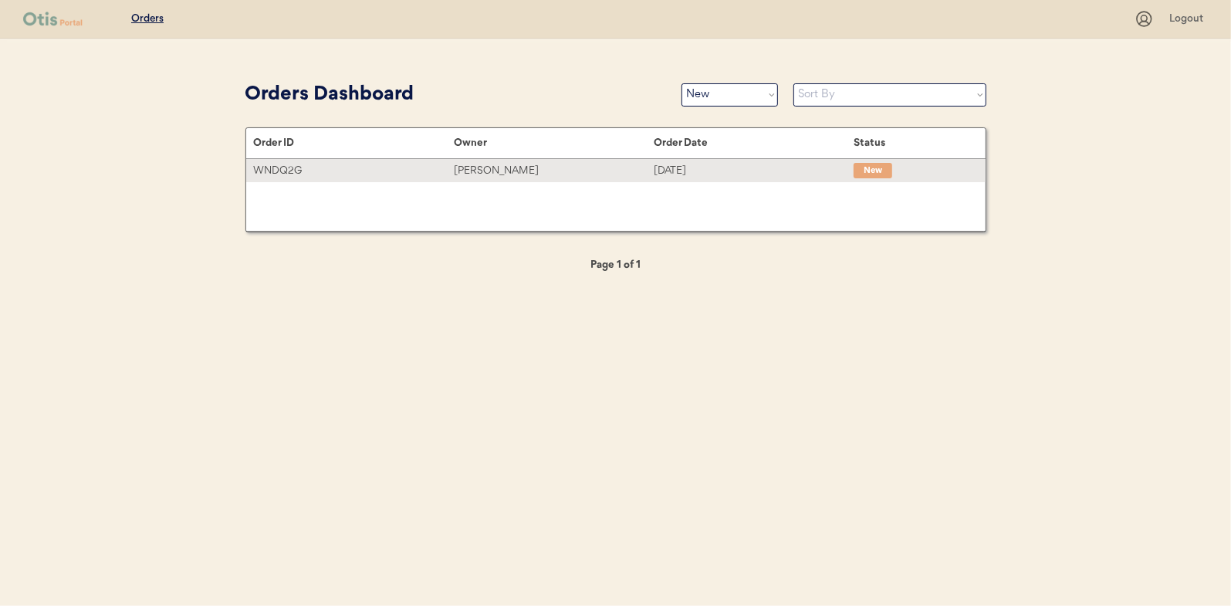
click at [489, 166] on div "[PERSON_NAME]" at bounding box center [554, 171] width 200 height 18
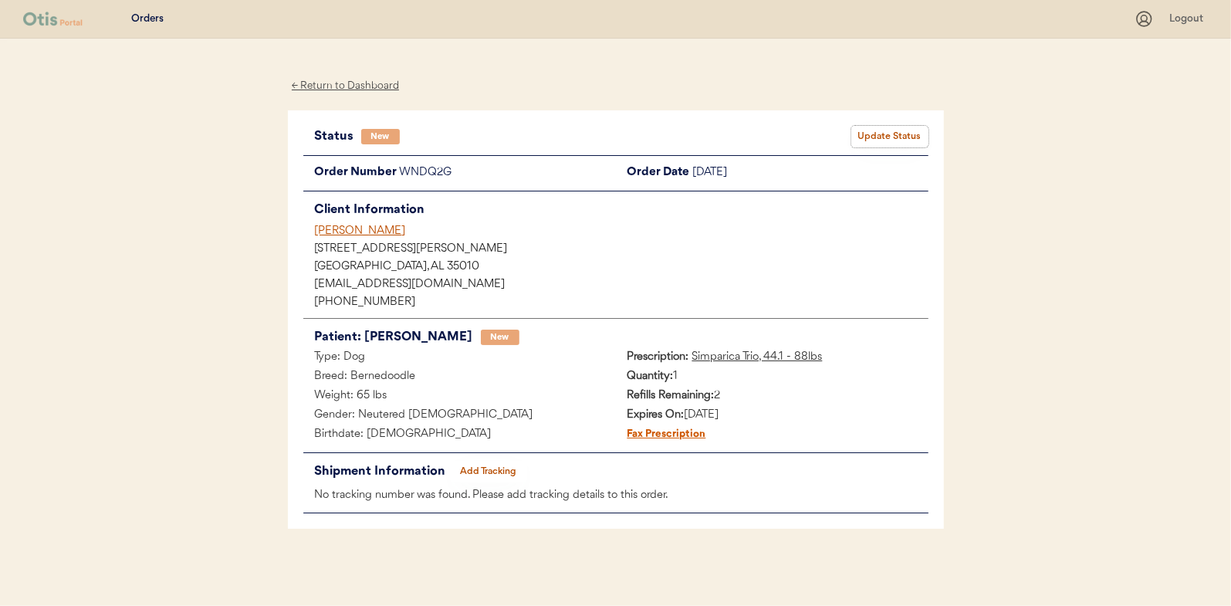
click at [896, 126] on button "Update Status" at bounding box center [889, 137] width 77 height 22
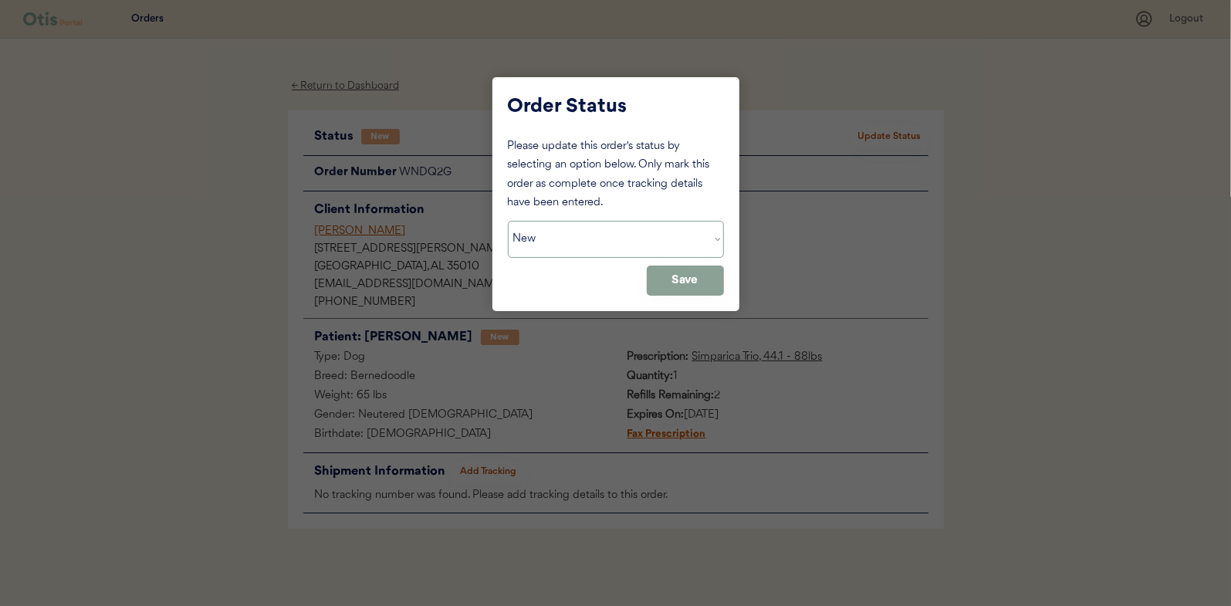
click at [560, 228] on select "Status On Hold New In Progress Complete Pending HW Consent Canceled" at bounding box center [616, 239] width 216 height 37
select select ""in_progress""
click at [508, 221] on select "Status On Hold New In Progress Complete Pending HW Consent Canceled" at bounding box center [616, 239] width 216 height 37
click at [694, 279] on button "Save" at bounding box center [685, 280] width 77 height 30
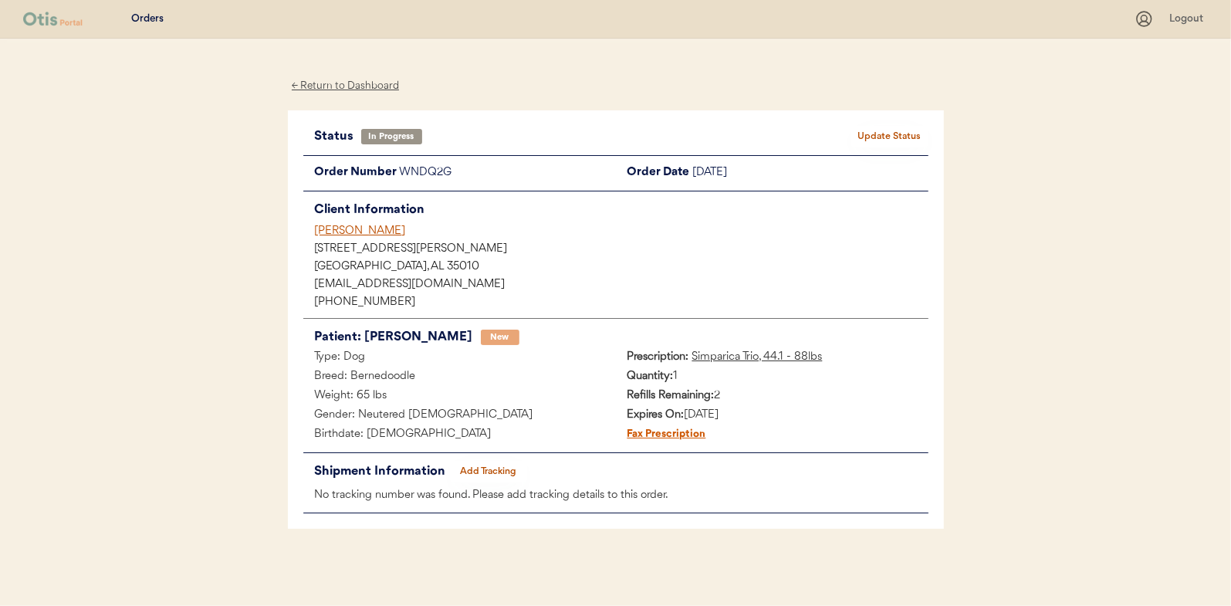
click at [351, 81] on div "← Return to Dashboard" at bounding box center [346, 86] width 116 height 18
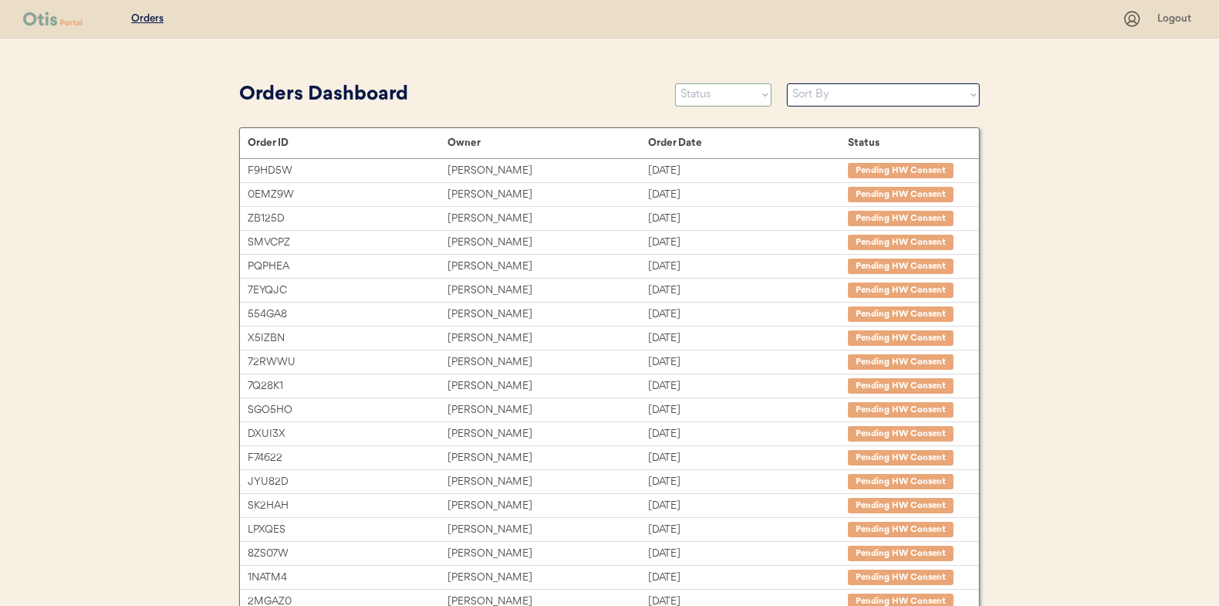
click at [722, 96] on select "Status On Hold New In Progress Complete Pending HW Consent Canceled" at bounding box center [723, 94] width 96 height 23
click at [675, 83] on select "Status On Hold New In Progress Complete Pending HW Consent Canceled" at bounding box center [723, 94] width 96 height 23
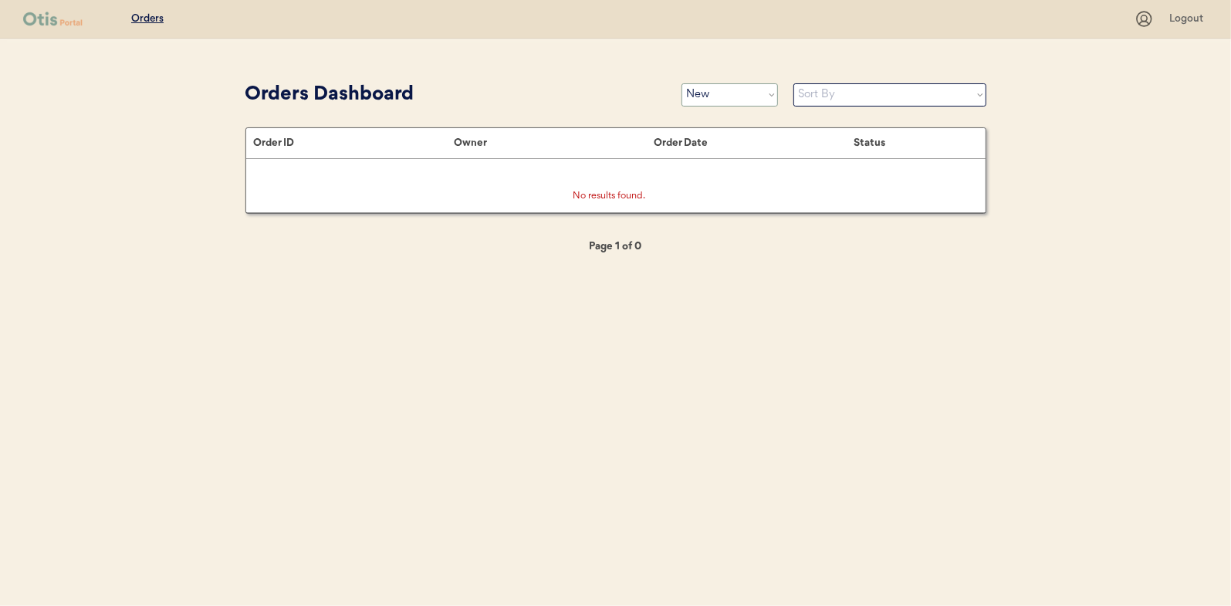
click at [720, 92] on select "Status On Hold New In Progress Complete Pending HW Consent Canceled" at bounding box center [729, 94] width 96 height 23
select select ""in_progress""
click at [681, 83] on select "Status On Hold New In Progress Complete Pending HW Consent Canceled" at bounding box center [729, 94] width 96 height 23
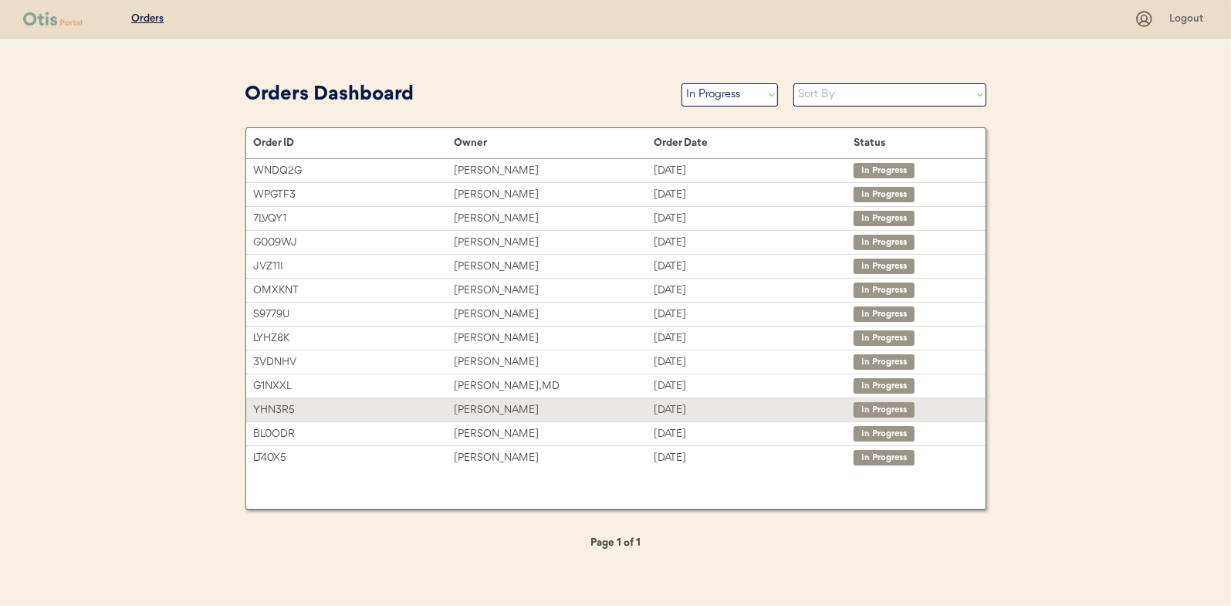
click at [488, 406] on div "Brittany Dycus" at bounding box center [554, 410] width 200 height 18
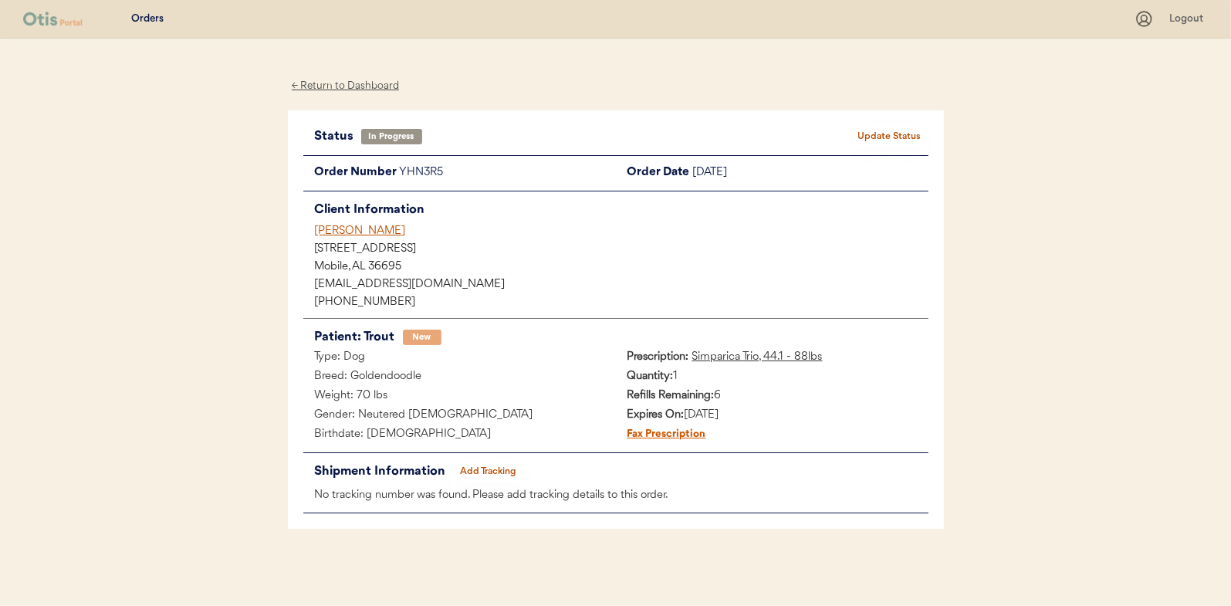
click at [498, 469] on button "Add Tracking" at bounding box center [488, 472] width 77 height 22
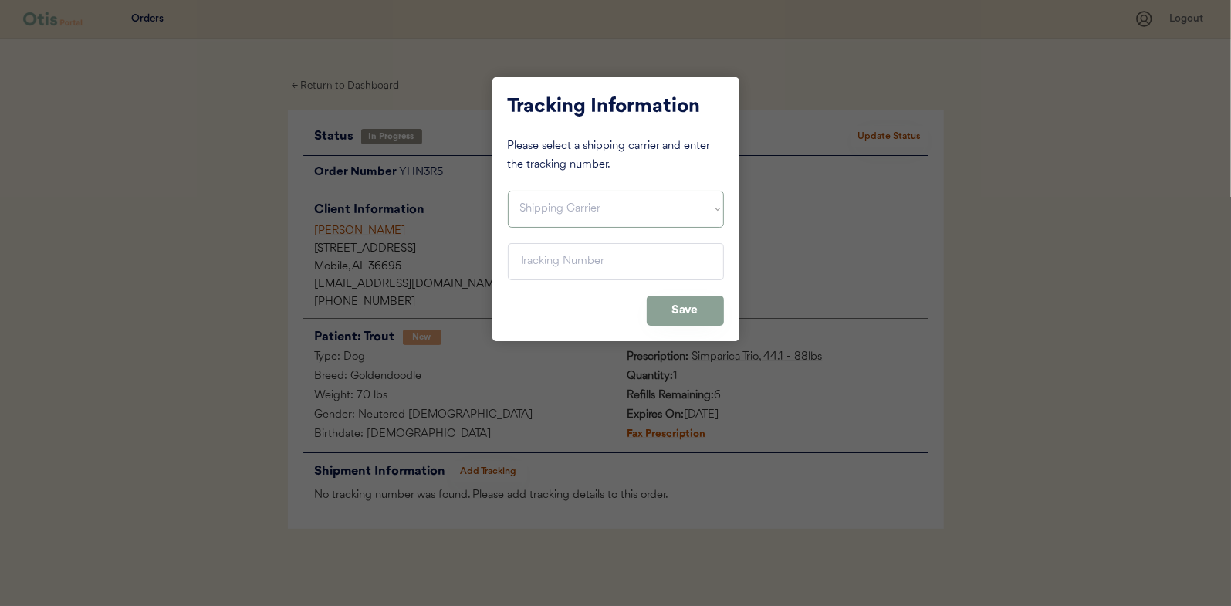
click at [545, 205] on select "Shipping Carrier FedEx FedEx Ground Economy UPS USPS" at bounding box center [616, 209] width 216 height 37
select select ""usps""
click at [508, 191] on select "Shipping Carrier FedEx FedEx Ground Economy UPS USPS" at bounding box center [616, 209] width 216 height 37
click at [533, 273] on input "input" at bounding box center [616, 261] width 216 height 37
paste input "9400150105800034472232"
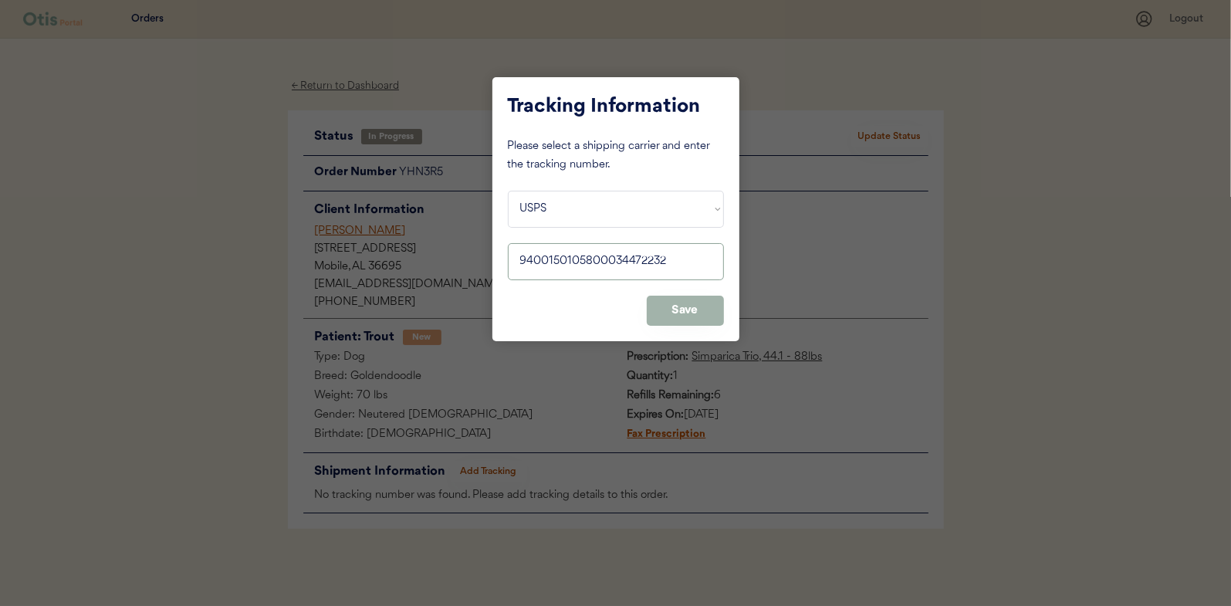
type input "9400150105800034472232"
click at [707, 315] on button "Save" at bounding box center [685, 311] width 77 height 30
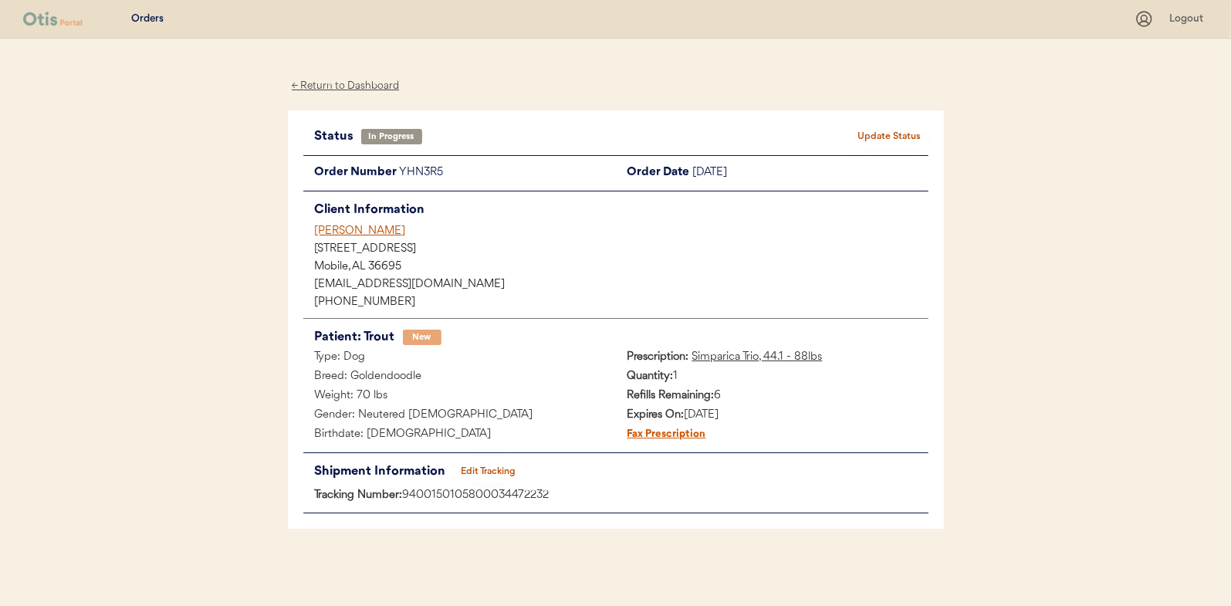
click at [887, 134] on button "Update Status" at bounding box center [889, 137] width 77 height 22
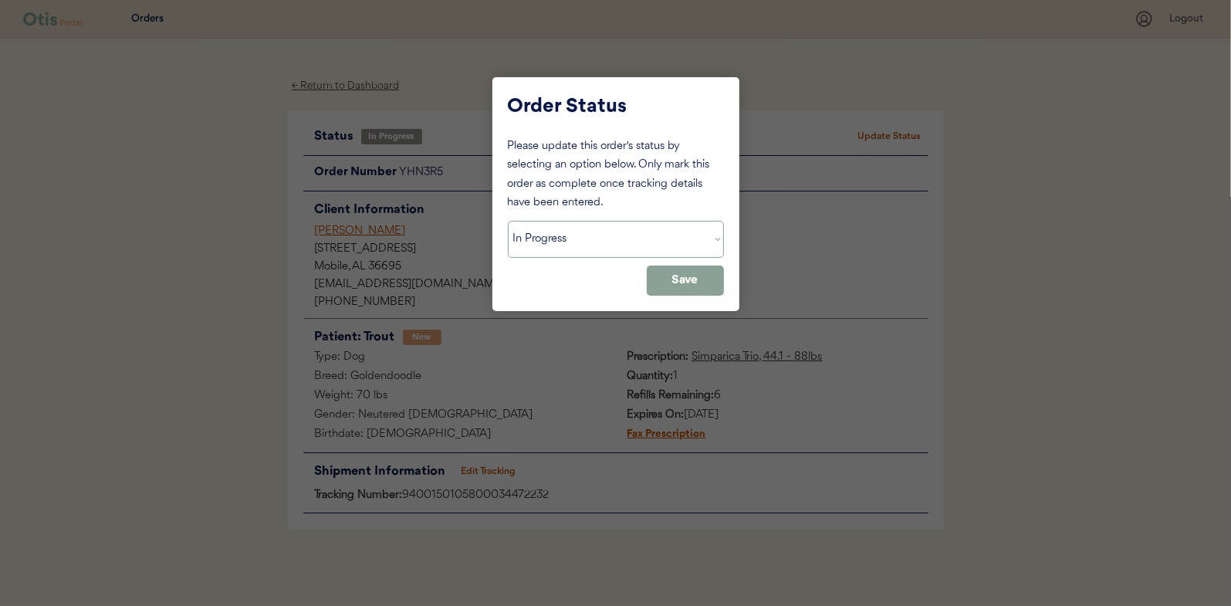
click at [573, 242] on select "Status On Hold New In Progress Complete Pending HW Consent Canceled" at bounding box center [616, 239] width 216 height 37
select select ""complete""
click at [508, 221] on select "Status On Hold New In Progress Complete Pending HW Consent Canceled" at bounding box center [616, 239] width 216 height 37
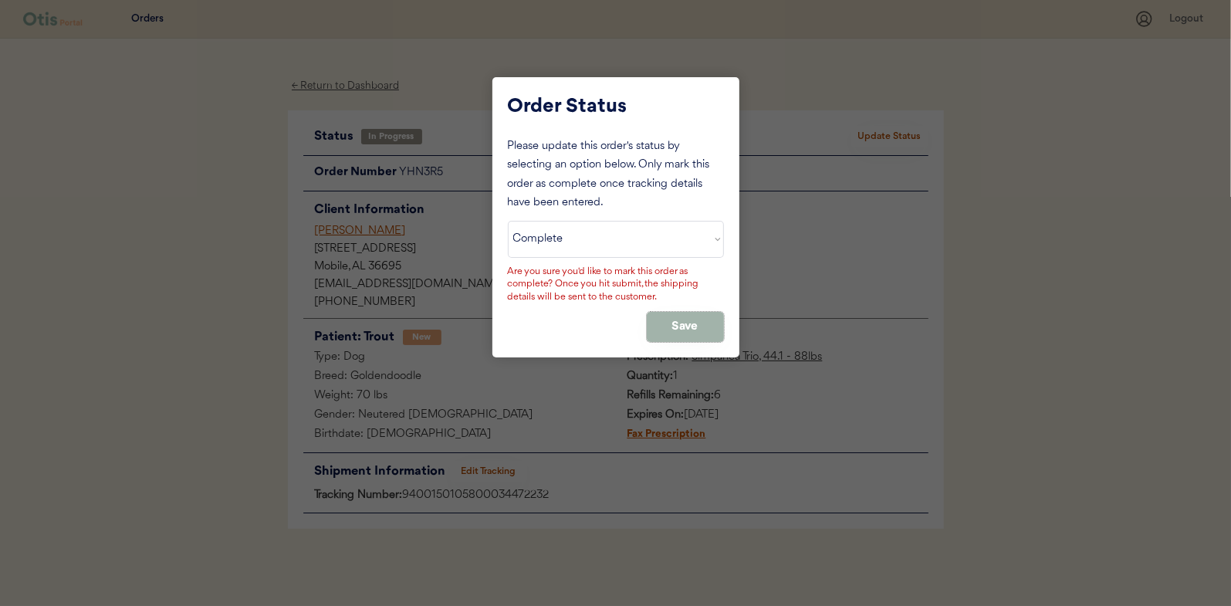
click at [682, 322] on button "Save" at bounding box center [685, 327] width 77 height 30
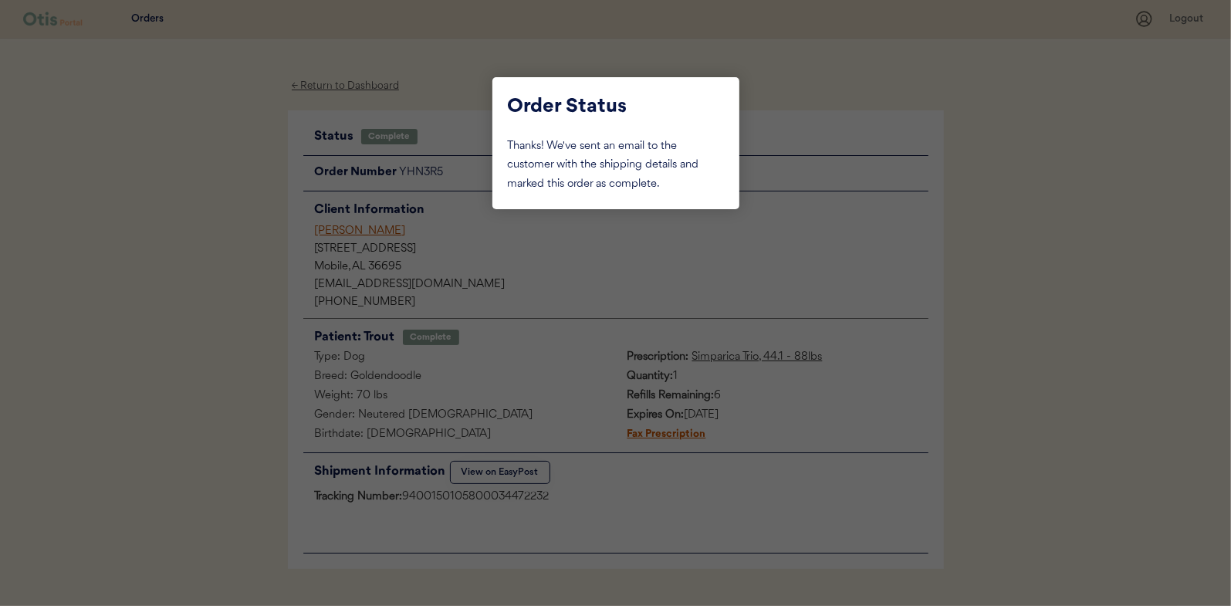
click at [203, 277] on div at bounding box center [615, 303] width 1231 height 606
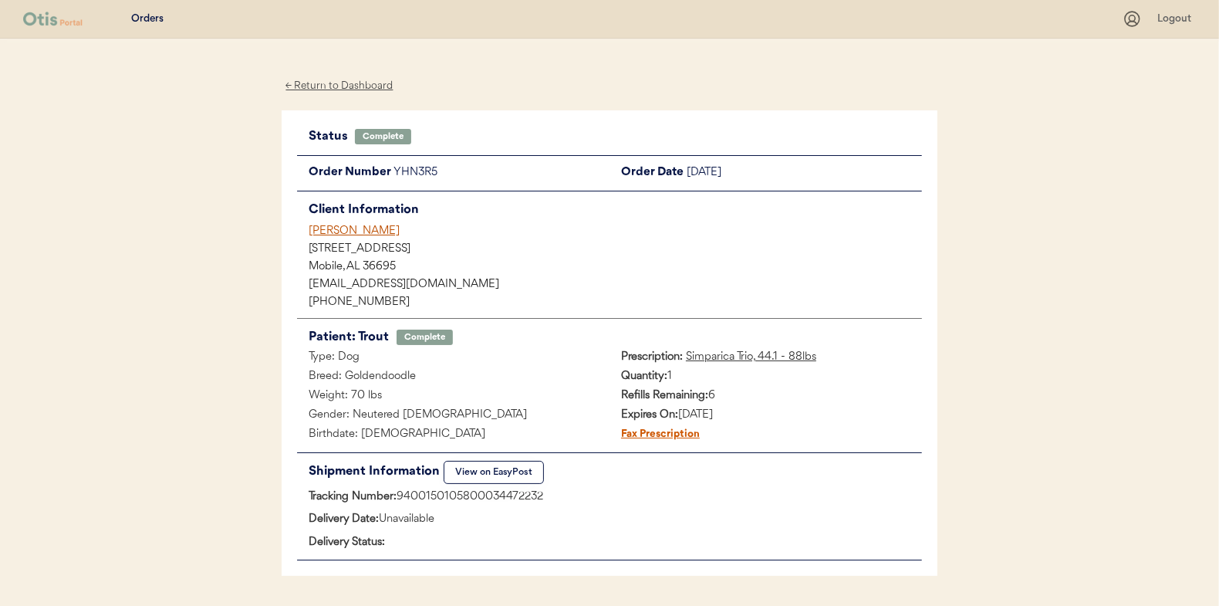
click at [350, 83] on div "← Return to Dashboard" at bounding box center [340, 86] width 116 height 18
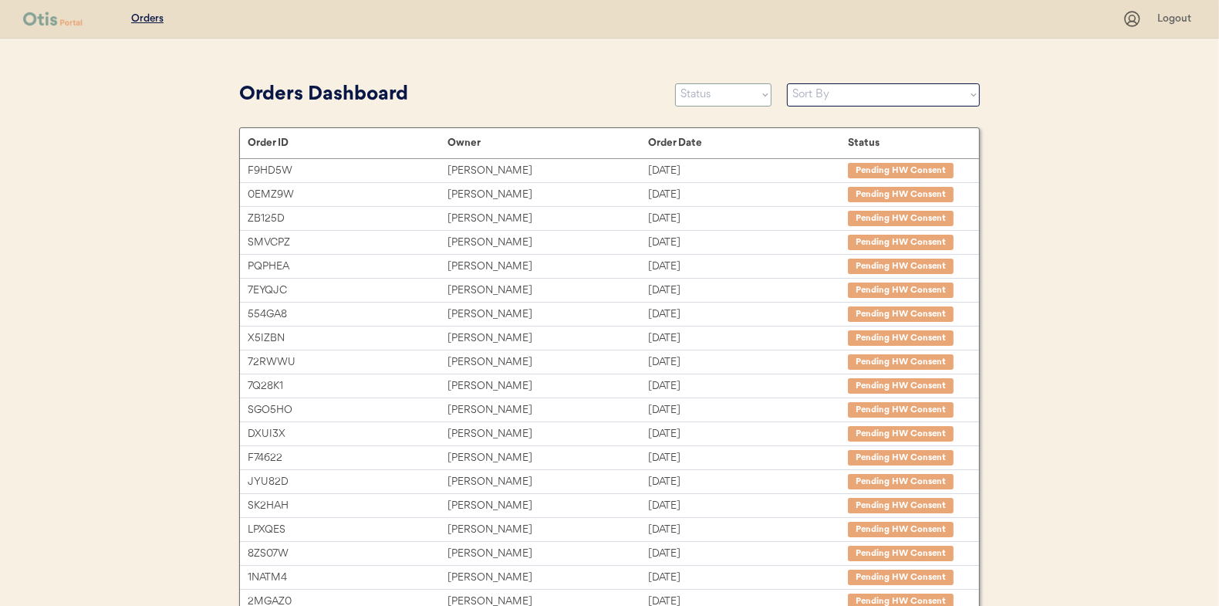
click at [700, 93] on select "Status On Hold New In Progress Complete Pending HW Consent Canceled" at bounding box center [723, 94] width 96 height 23
select select ""in_progress""
click at [675, 83] on select "Status On Hold New In Progress Complete Pending HW Consent Canceled" at bounding box center [723, 94] width 96 height 23
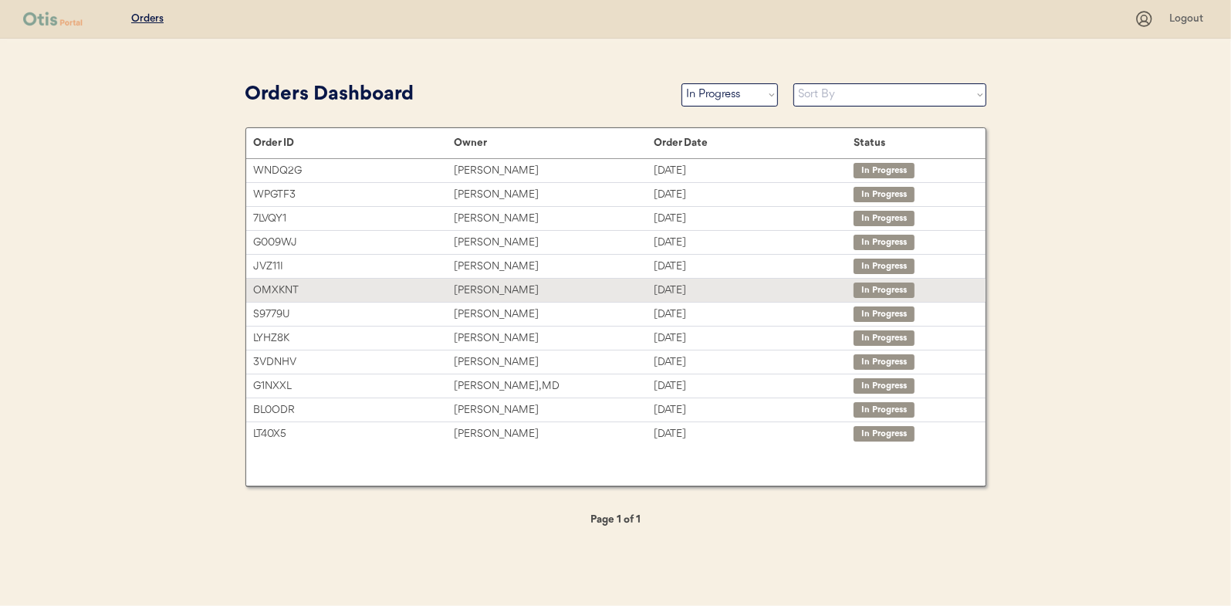
click at [480, 285] on div "[PERSON_NAME]" at bounding box center [554, 291] width 200 height 18
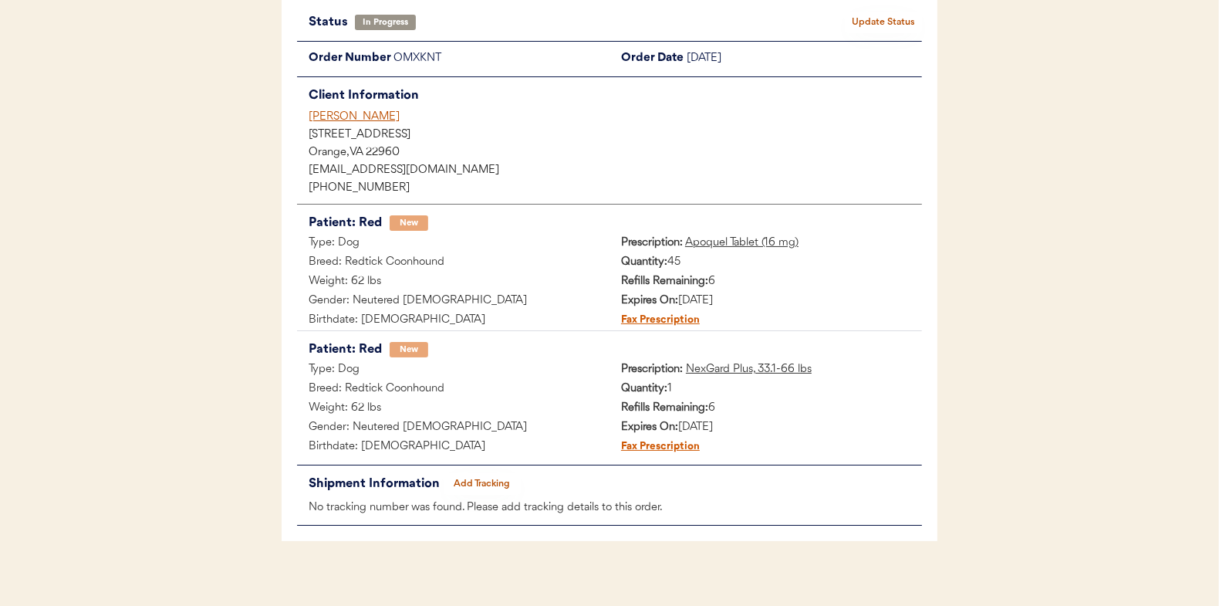
scroll to position [126, 0]
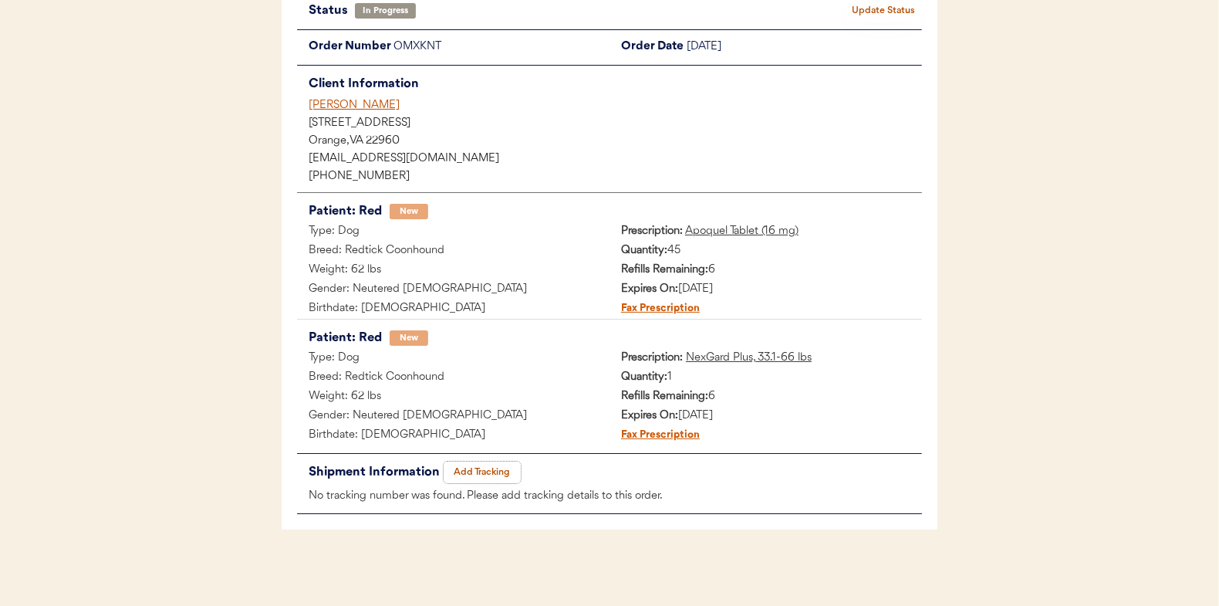
click at [494, 469] on button "Add Tracking" at bounding box center [482, 473] width 77 height 22
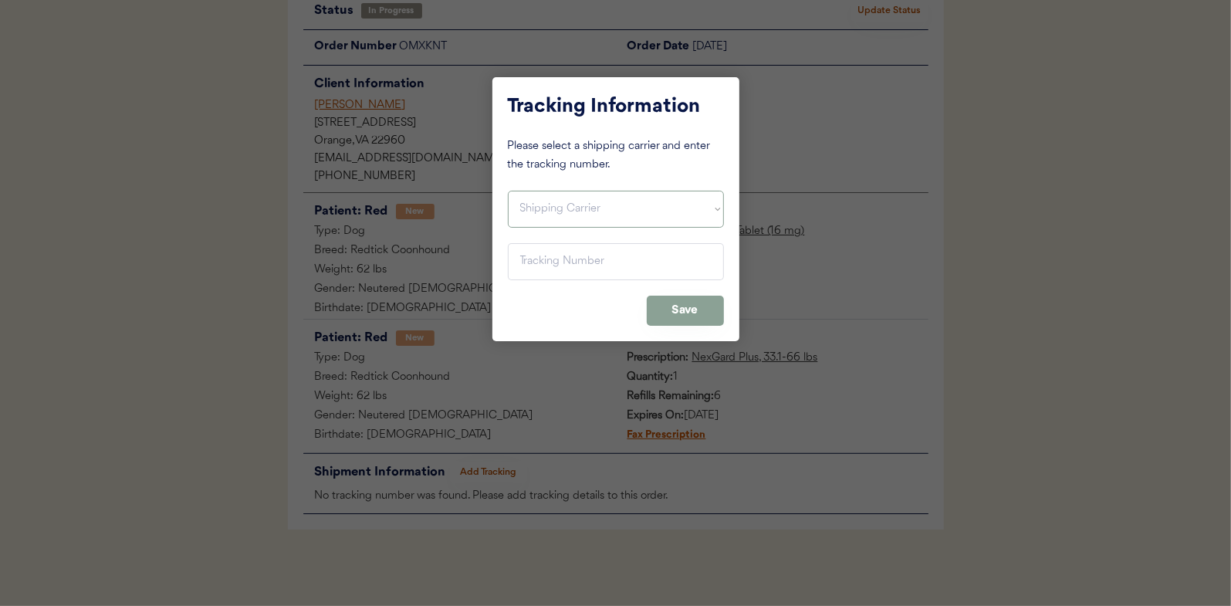
drag, startPoint x: 536, startPoint y: 211, endPoint x: 528, endPoint y: 226, distance: 16.6
click at [536, 211] on select "Shipping Carrier FedEx FedEx Ground Economy UPS USPS" at bounding box center [616, 209] width 216 height 37
select select ""usps""
click at [508, 191] on select "Shipping Carrier FedEx FedEx Ground Economy UPS USPS" at bounding box center [616, 209] width 216 height 37
click at [522, 254] on input "input" at bounding box center [616, 261] width 216 height 37
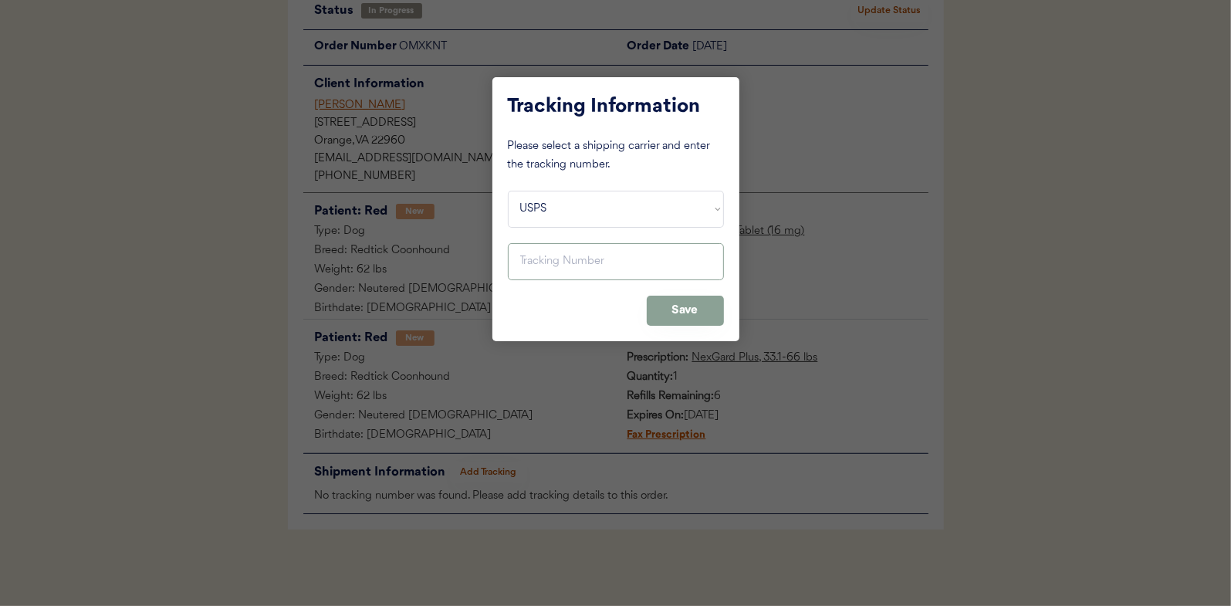
paste input "9400150105799034488940"
type input "9400150105799034488940"
click at [682, 301] on button "Save" at bounding box center [685, 311] width 77 height 30
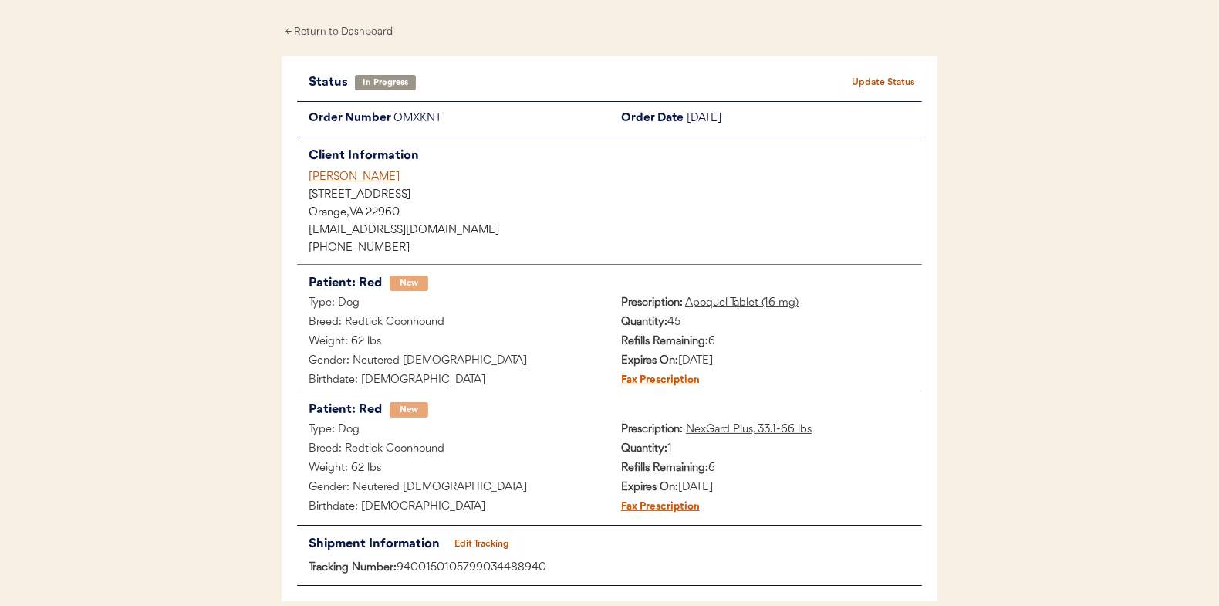
scroll to position [0, 0]
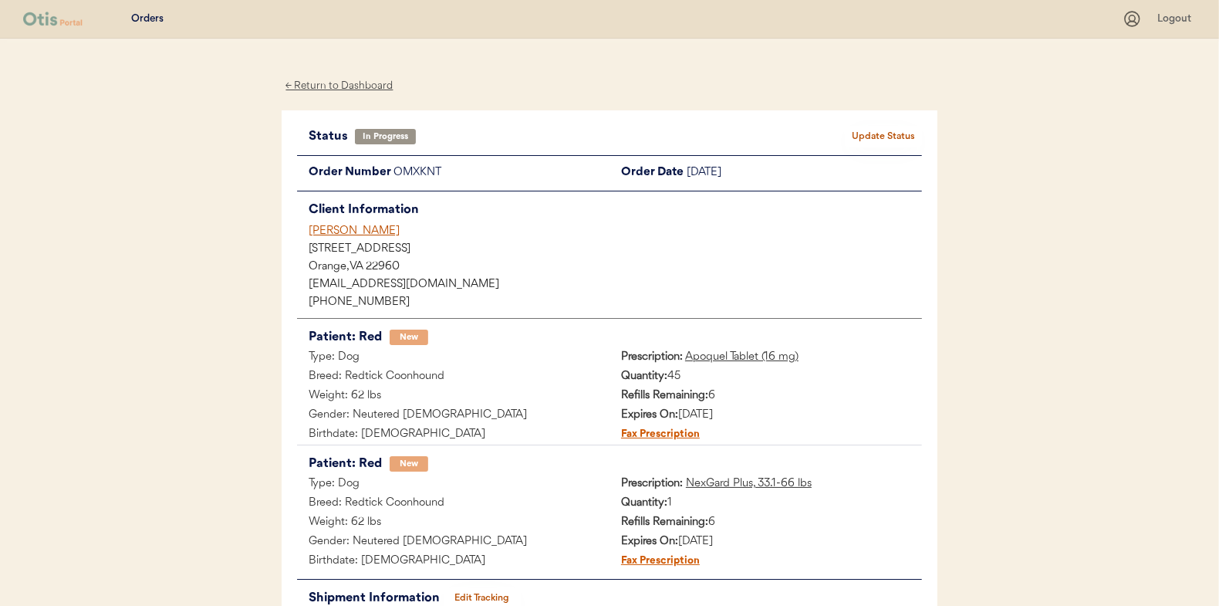
click at [904, 128] on button "Update Status" at bounding box center [883, 137] width 77 height 22
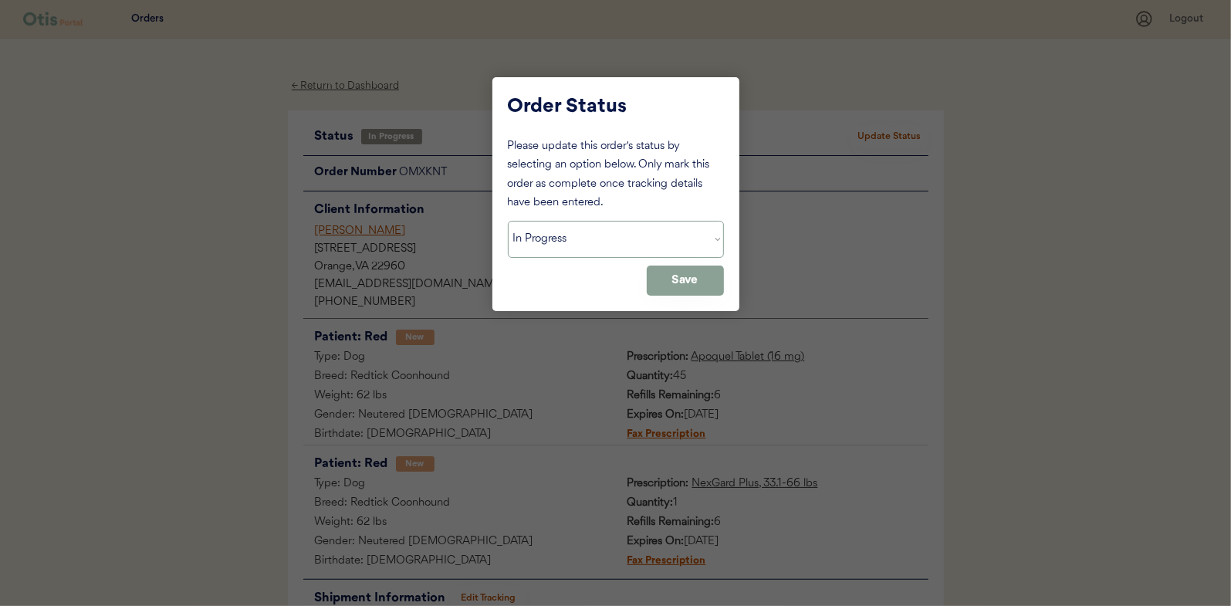
click at [556, 247] on select "Status On Hold New In Progress Complete Pending HW Consent Canceled" at bounding box center [616, 239] width 216 height 37
select select ""complete""
click at [508, 221] on select "Status On Hold New In Progress Complete Pending HW Consent Canceled" at bounding box center [616, 239] width 216 height 37
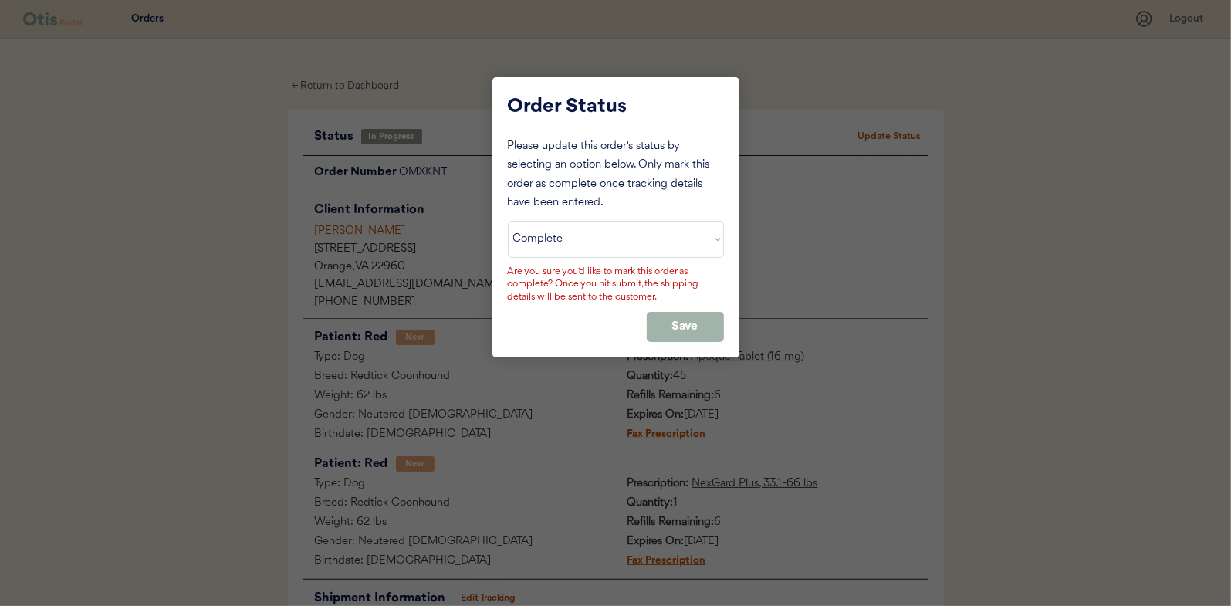
click at [676, 322] on button "Save" at bounding box center [685, 327] width 77 height 30
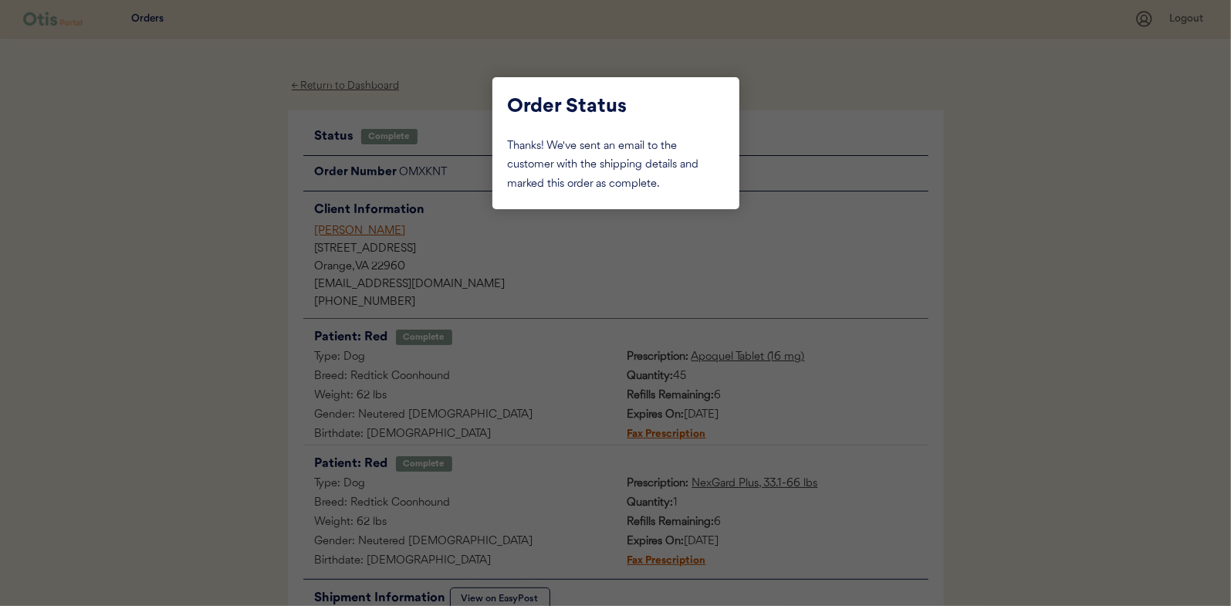
click at [175, 174] on div at bounding box center [615, 303] width 1231 height 606
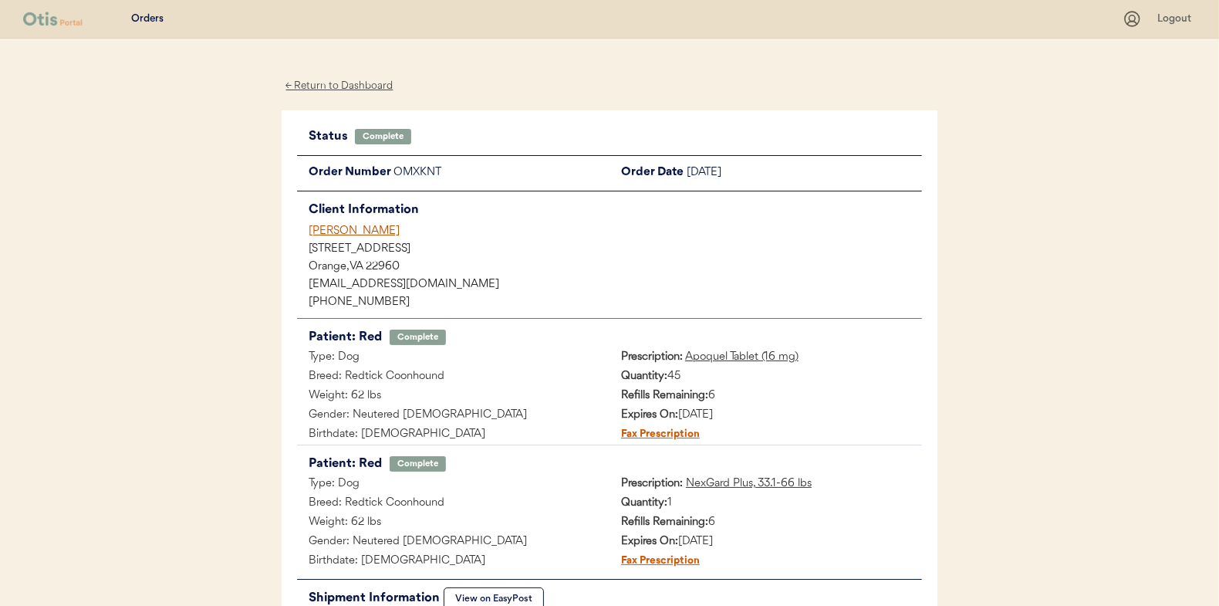
click at [324, 83] on div "← Return to Dashboard" at bounding box center [340, 86] width 116 height 18
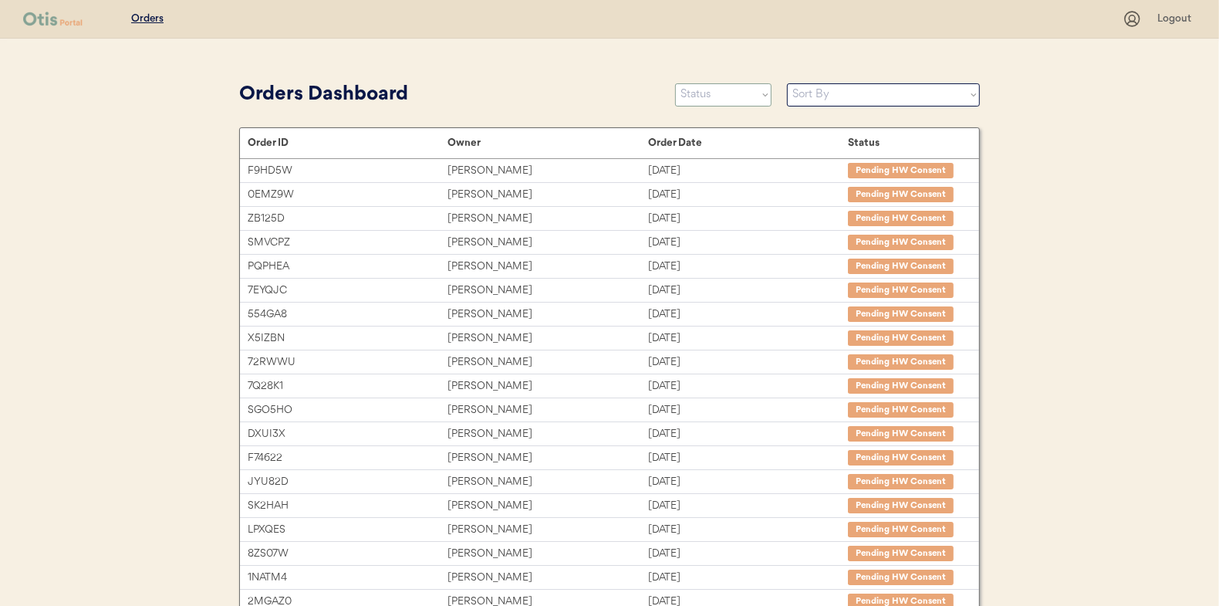
click at [728, 96] on select "Status On Hold New In Progress Complete Pending HW Consent Canceled" at bounding box center [723, 94] width 96 height 23
select select ""in_progress""
click at [675, 83] on select "Status On Hold New In Progress Complete Pending HW Consent Canceled" at bounding box center [723, 94] width 96 height 23
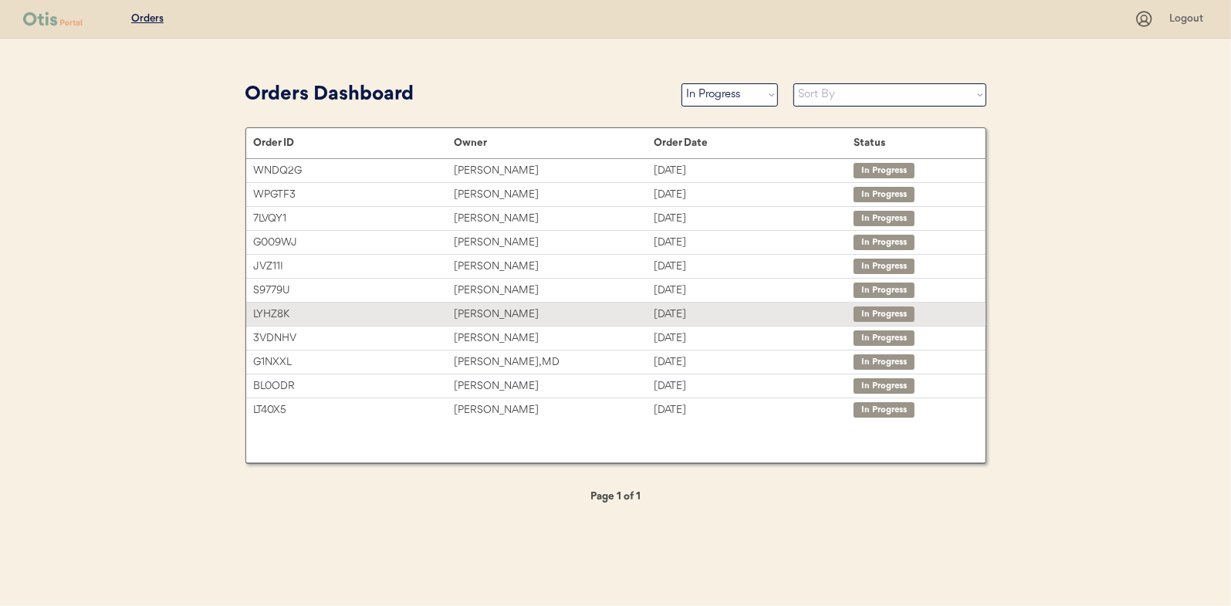
click at [487, 309] on div "[PERSON_NAME]" at bounding box center [554, 315] width 200 height 18
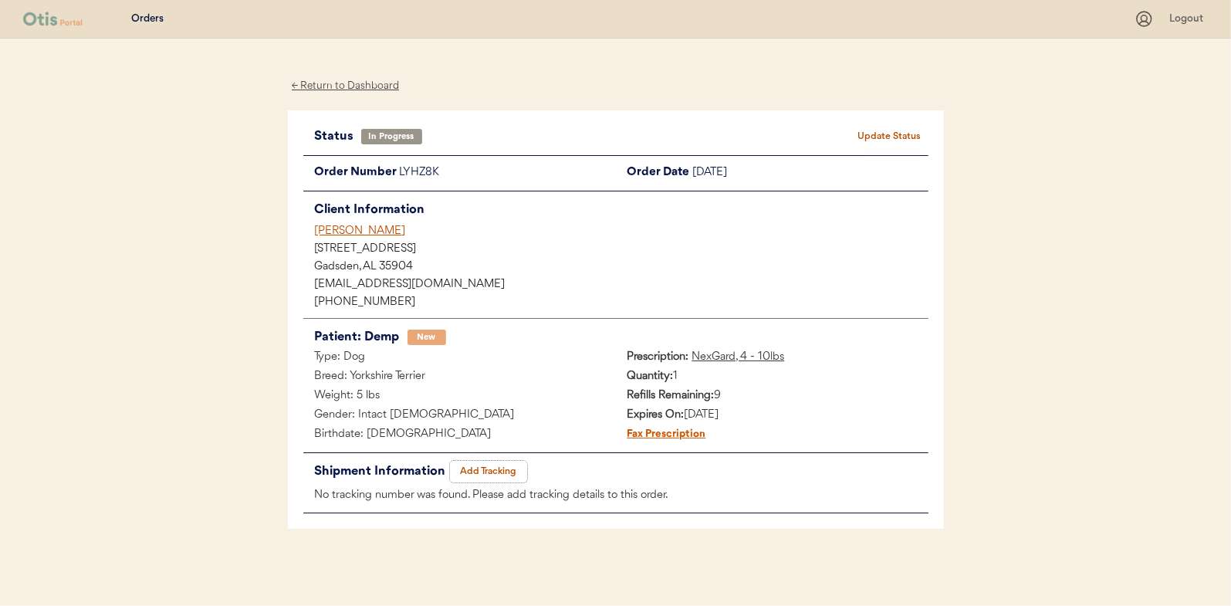
click at [479, 464] on button "Add Tracking" at bounding box center [488, 472] width 77 height 22
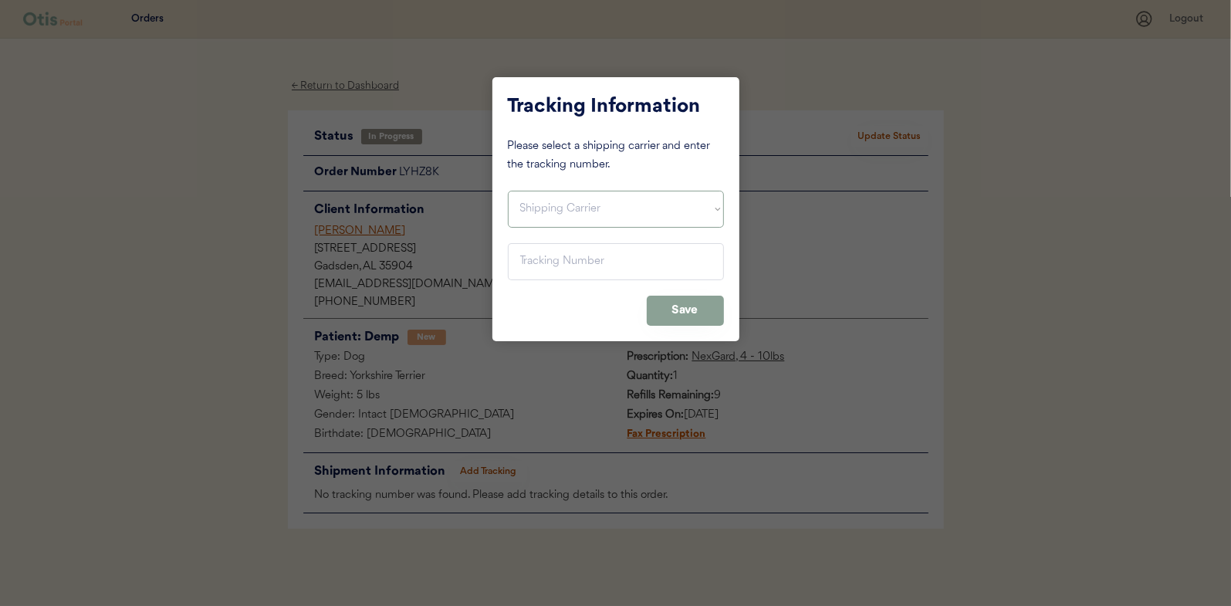
click at [560, 209] on select "Shipping Carrier FedEx FedEx Ground Economy UPS USPS" at bounding box center [616, 209] width 216 height 37
select select ""usps""
click at [508, 191] on select "Shipping Carrier FedEx FedEx Ground Economy UPS USPS" at bounding box center [616, 209] width 216 height 37
click at [539, 262] on input "input" at bounding box center [616, 261] width 216 height 37
paste input "9400150105496036176164"
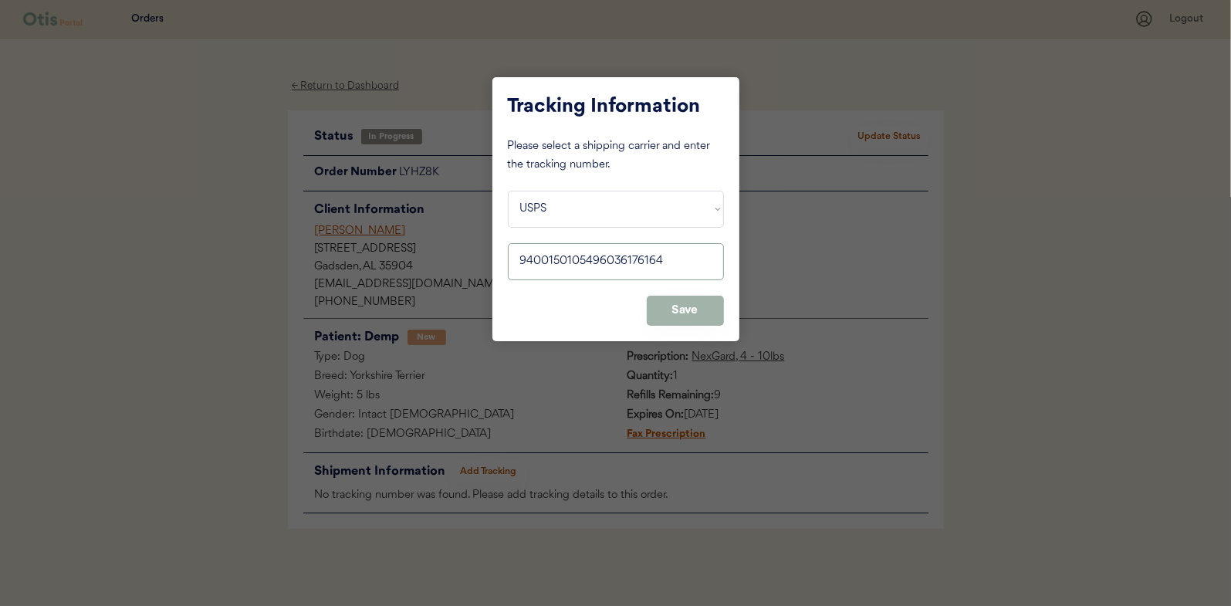
type input "9400150105496036176164"
click at [686, 313] on button "Save" at bounding box center [685, 311] width 77 height 30
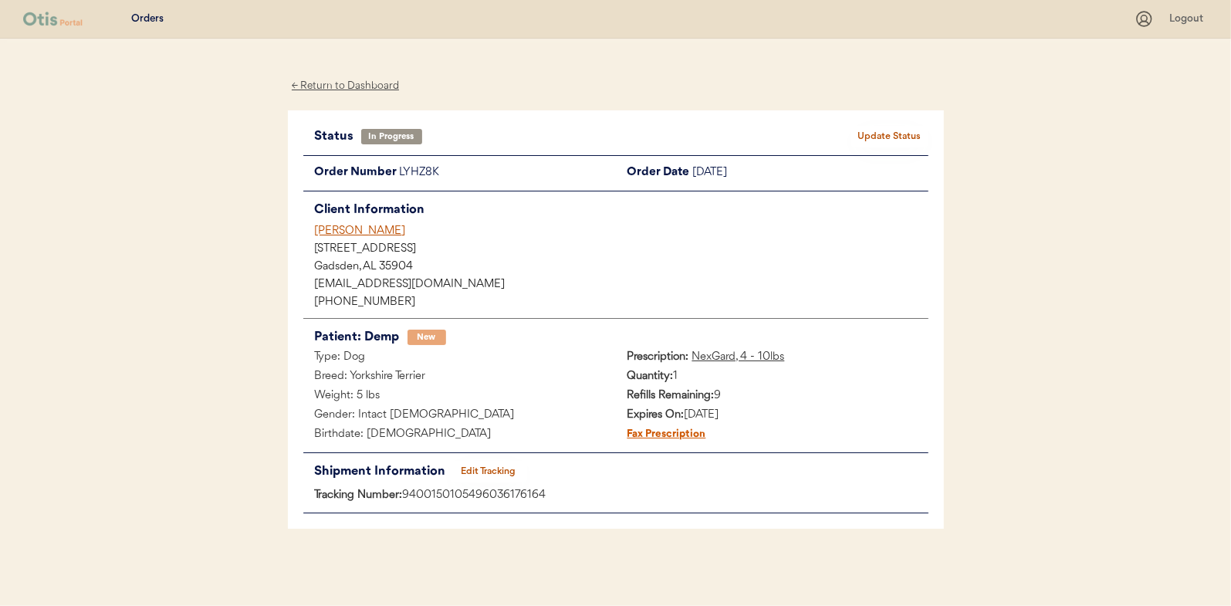
click at [877, 134] on button "Update Status" at bounding box center [889, 137] width 77 height 22
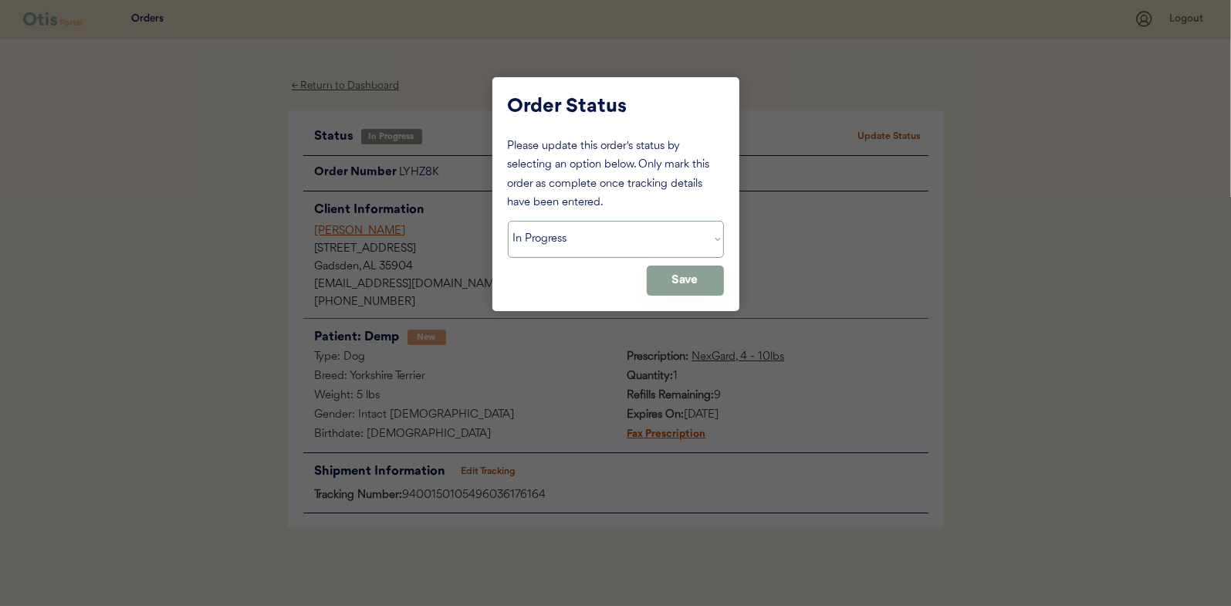
click at [593, 239] on select "Status On Hold New In Progress Complete Pending HW Consent Canceled" at bounding box center [616, 239] width 216 height 37
select select ""complete""
click at [508, 221] on select "Status On Hold New In Progress Complete Pending HW Consent Canceled" at bounding box center [616, 239] width 216 height 37
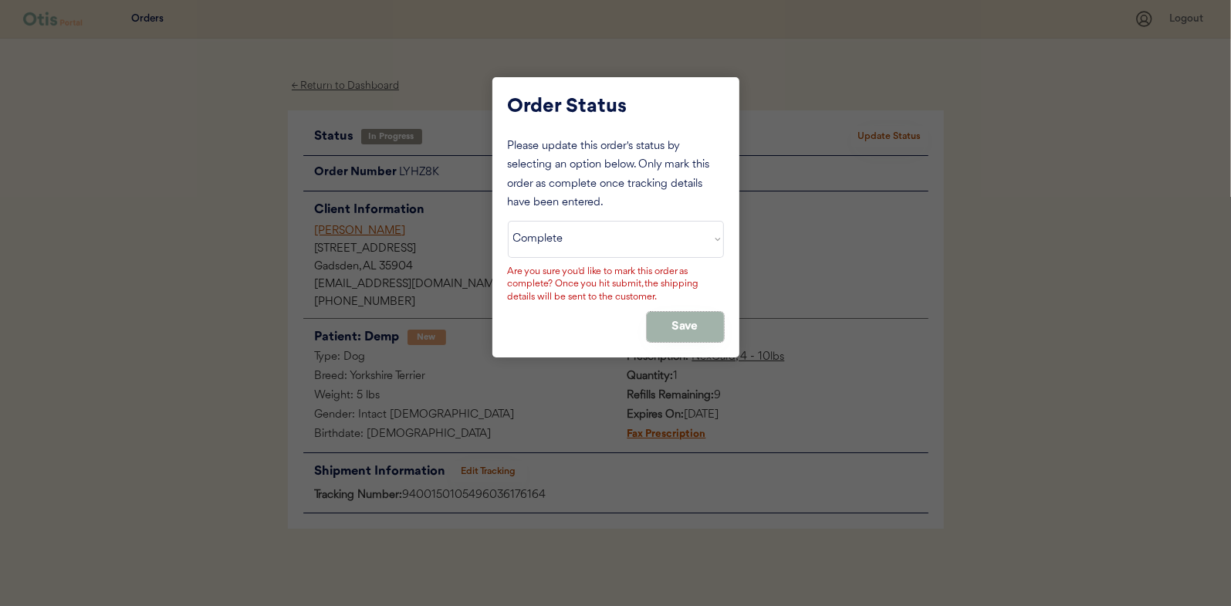
click at [683, 313] on button "Save" at bounding box center [685, 327] width 77 height 30
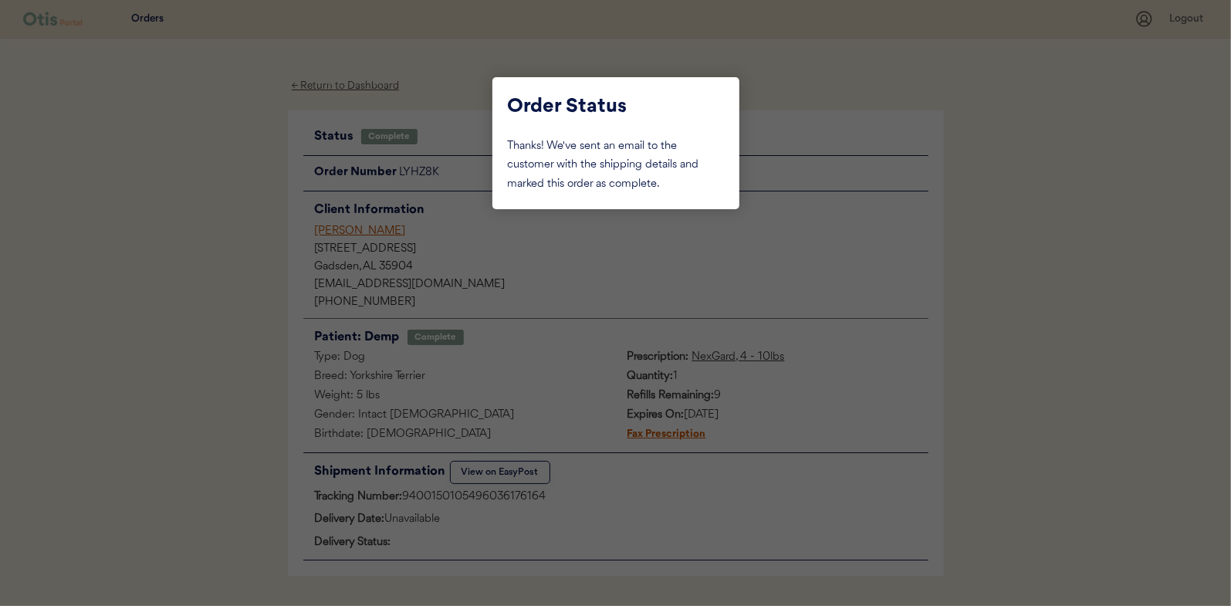
click at [180, 169] on div at bounding box center [615, 303] width 1231 height 606
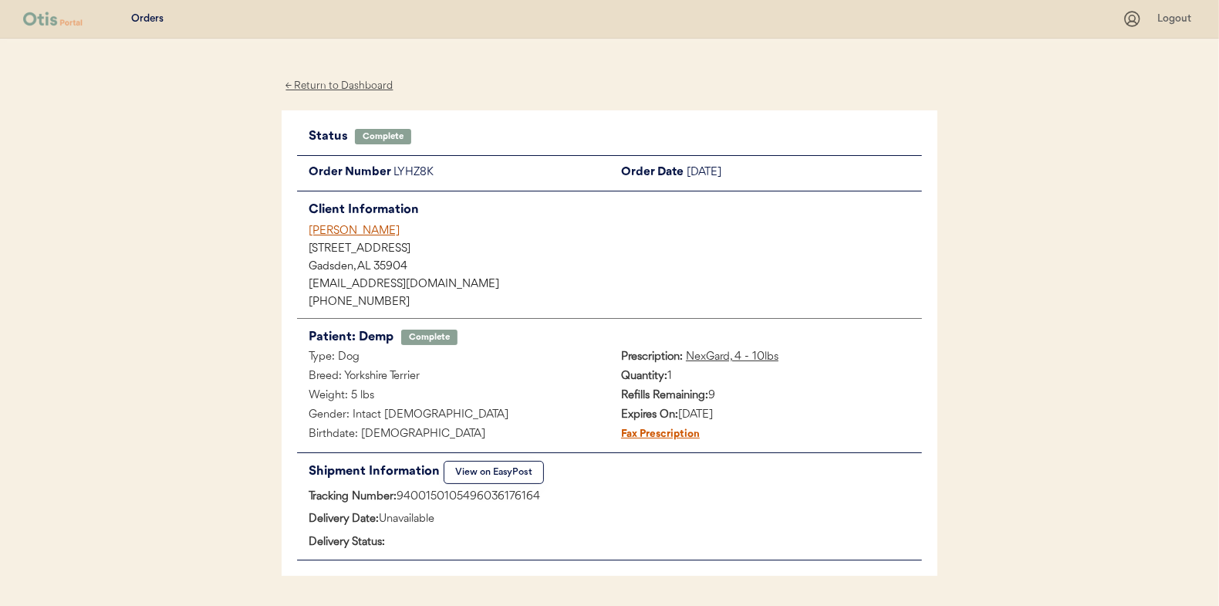
click at [343, 83] on div "← Return to Dashboard" at bounding box center [340, 86] width 116 height 18
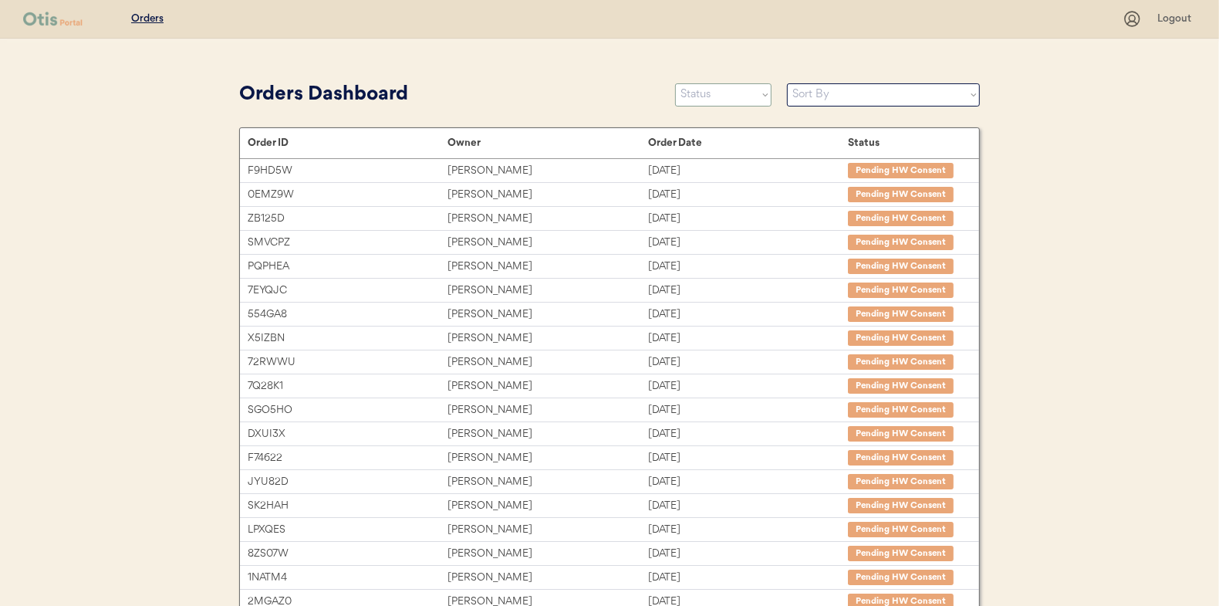
click at [721, 106] on select "Status On Hold New In Progress Complete Pending HW Consent Canceled" at bounding box center [723, 94] width 96 height 23
select select ""in_progress""
click at [675, 83] on select "Status On Hold New In Progress Complete Pending HW Consent Canceled" at bounding box center [723, 94] width 96 height 23
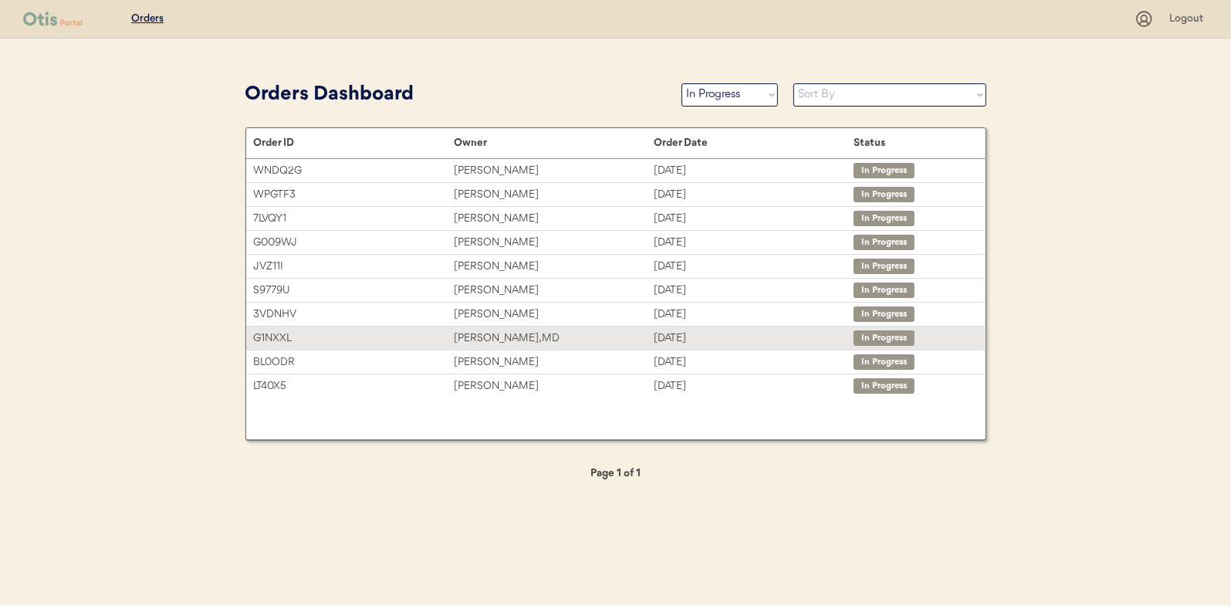
click at [510, 333] on div "BETSY LANTNER, MD" at bounding box center [554, 339] width 200 height 18
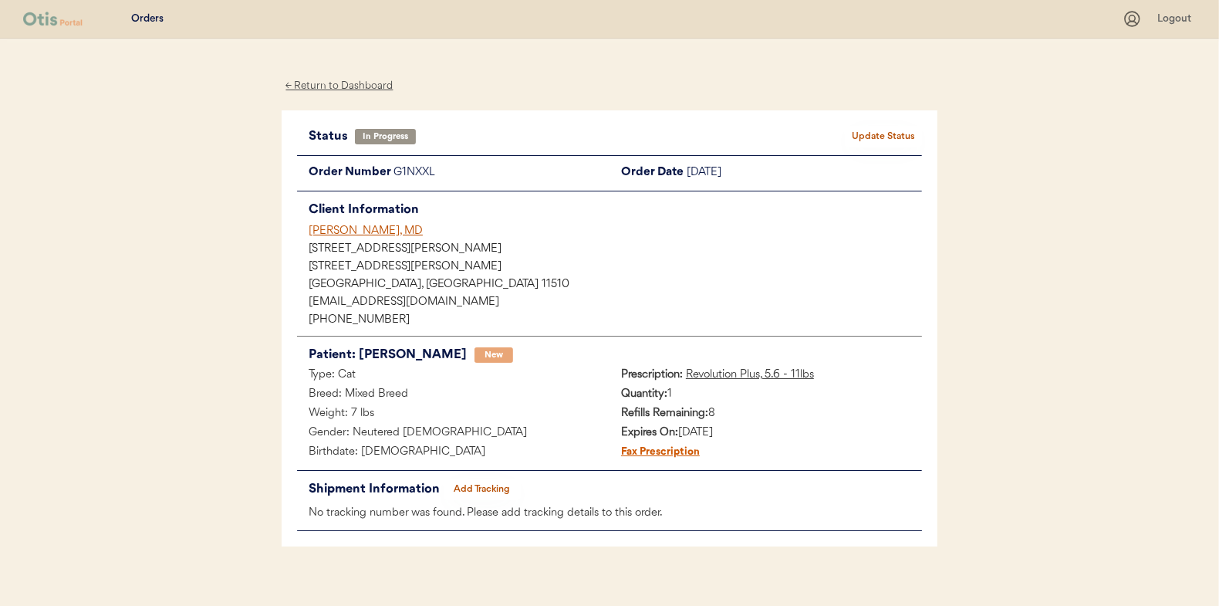
click at [467, 481] on button "Add Tracking" at bounding box center [482, 489] width 77 height 22
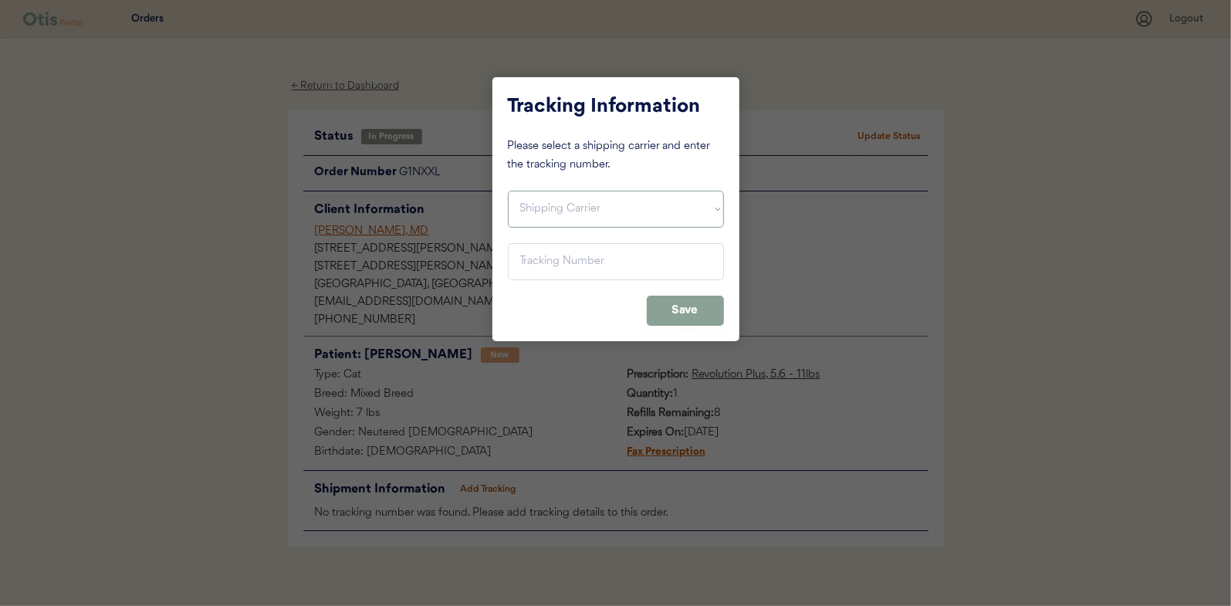
click at [531, 215] on select "Shipping Carrier FedEx FedEx Ground Economy UPS USPS" at bounding box center [616, 209] width 216 height 37
select select ""usps""
click at [508, 191] on select "Shipping Carrier FedEx FedEx Ground Economy UPS USPS" at bounding box center [616, 209] width 216 height 37
click at [526, 264] on input "input" at bounding box center [616, 261] width 216 height 37
paste input "9400150105497034707756"
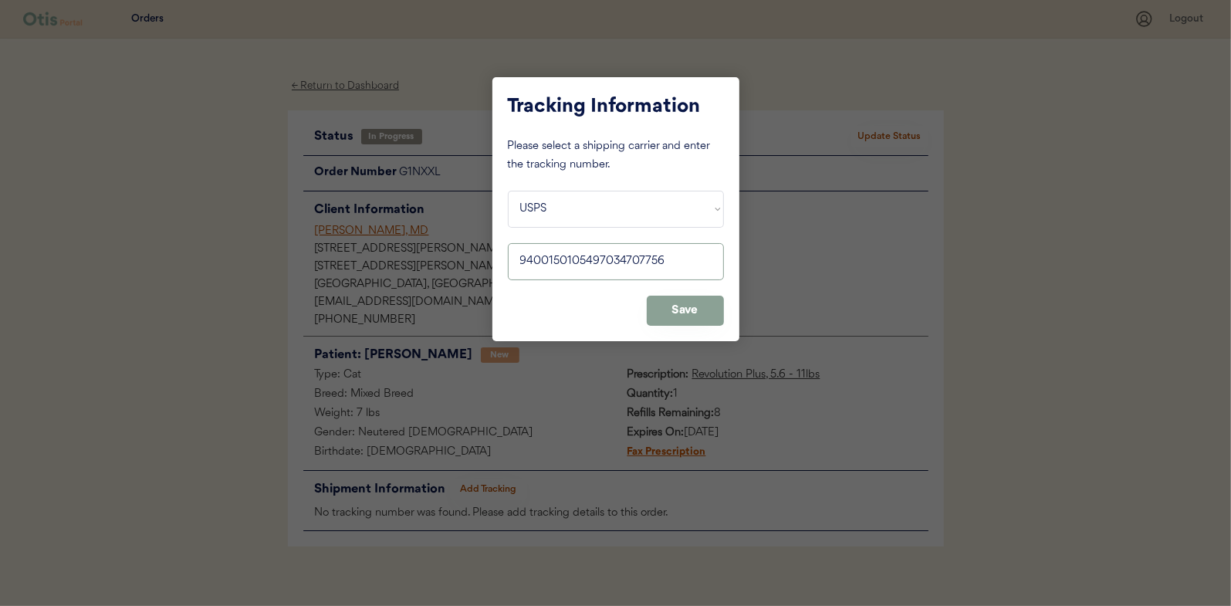
type input "9400150105497034707756"
click at [691, 307] on button "Save" at bounding box center [685, 311] width 77 height 30
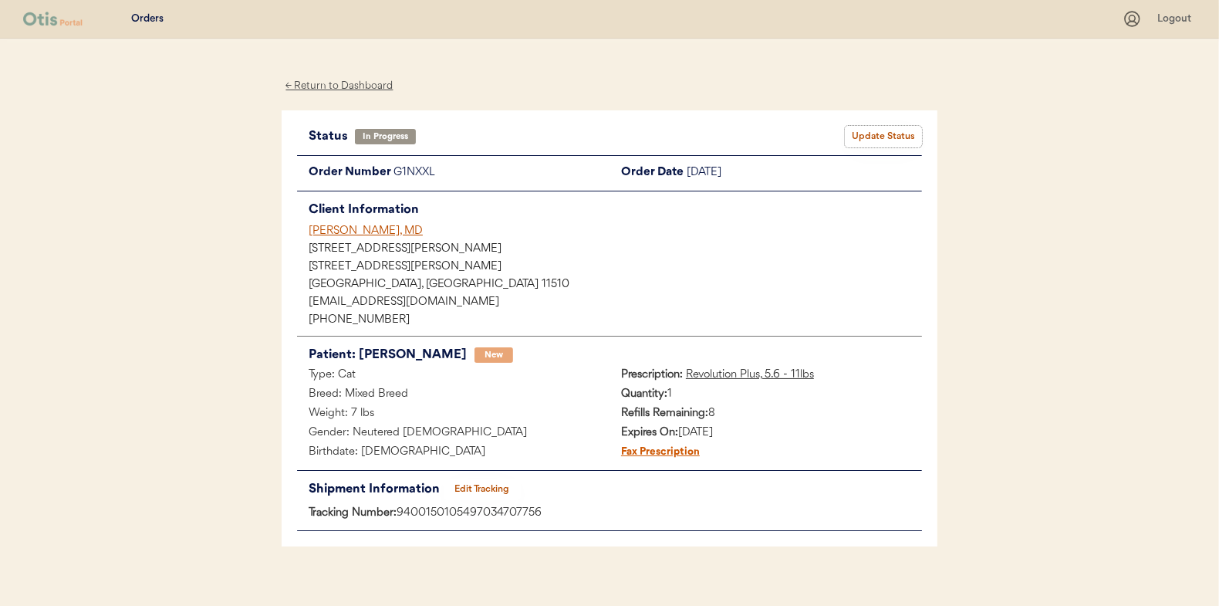
click at [847, 145] on button "Update Status" at bounding box center [883, 137] width 77 height 22
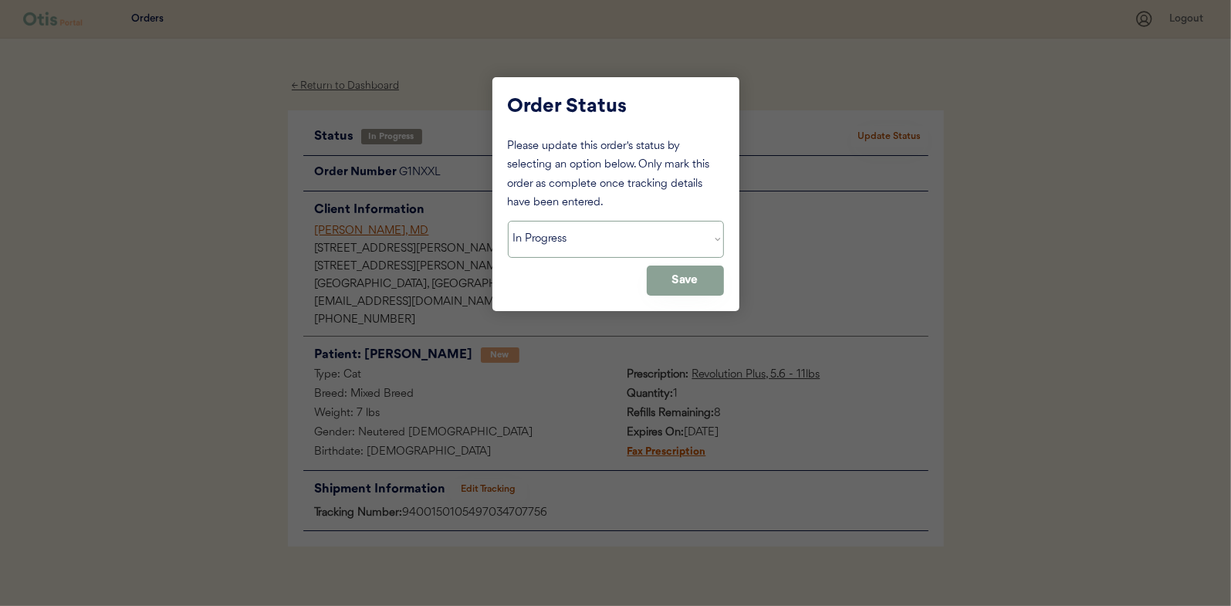
click at [524, 239] on select "Status On Hold New In Progress Complete Pending HW Consent Canceled" at bounding box center [616, 239] width 216 height 37
select select ""complete""
click at [508, 221] on select "Status On Hold New In Progress Complete Pending HW Consent Canceled" at bounding box center [616, 239] width 216 height 37
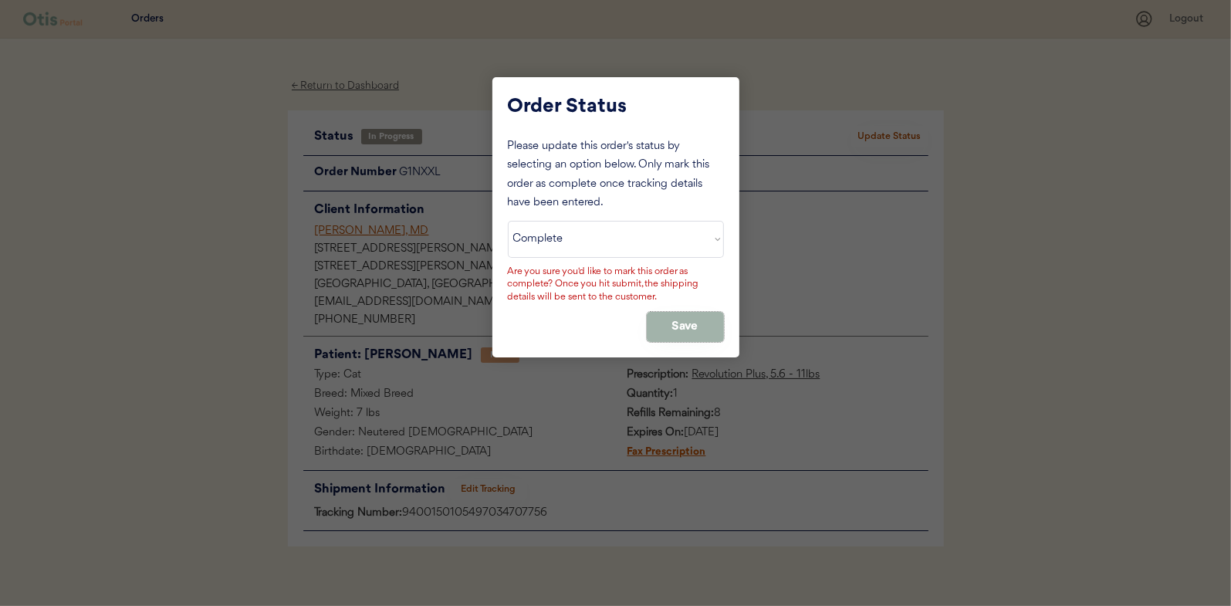
click at [692, 326] on button "Save" at bounding box center [685, 327] width 77 height 30
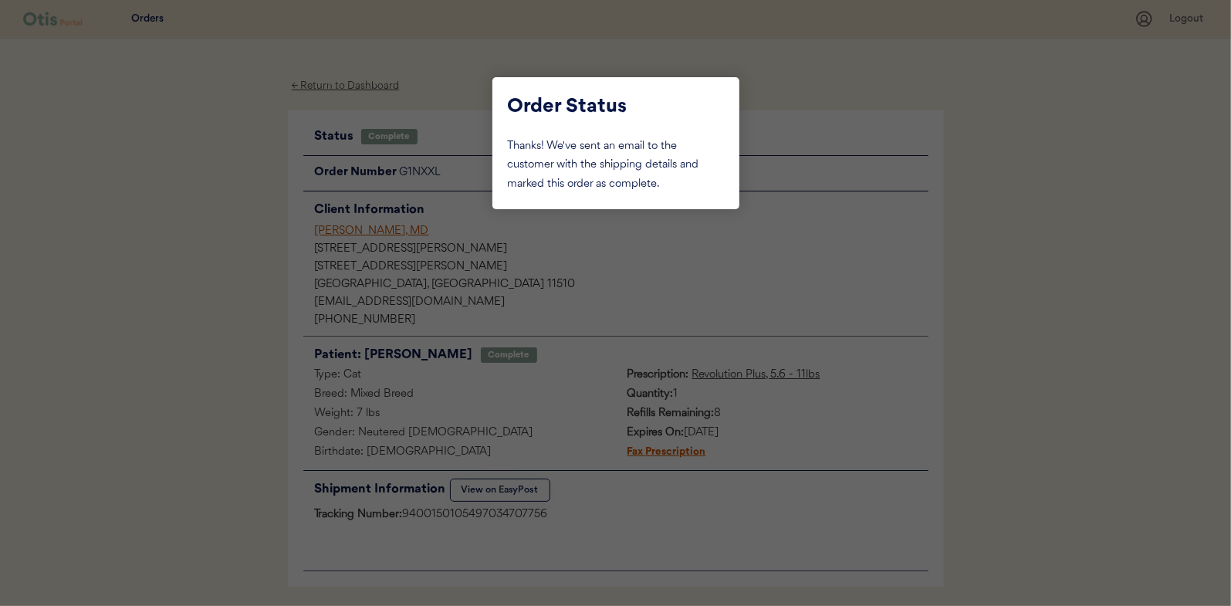
click at [226, 149] on div at bounding box center [615, 303] width 1231 height 606
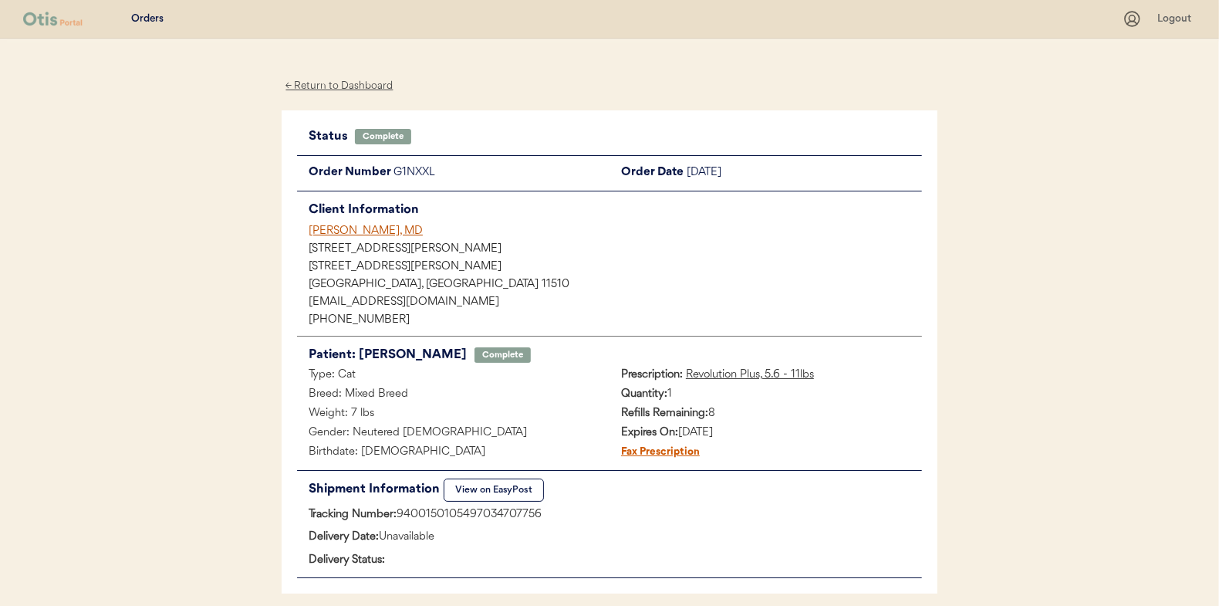
click at [324, 83] on div "← Return to Dashboard" at bounding box center [340, 86] width 116 height 18
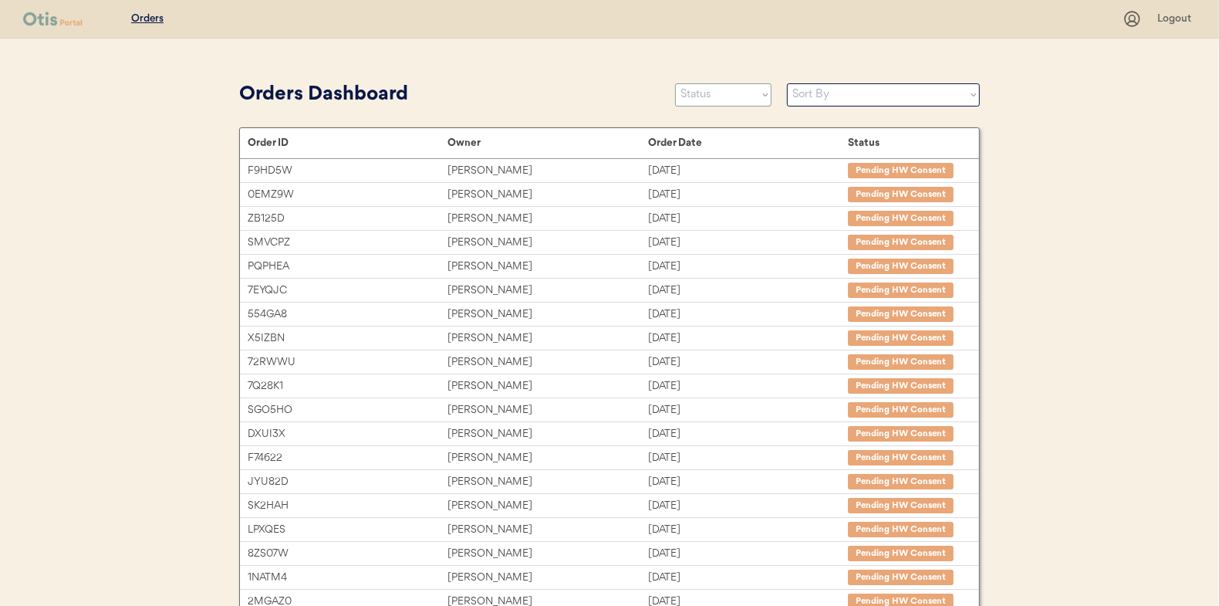
click at [725, 93] on select "Status On Hold New In Progress Complete Pending HW Consent Canceled" at bounding box center [723, 94] width 96 height 23
select select ""in_progress""
click at [675, 83] on select "Status On Hold New In Progress Complete Pending HW Consent Canceled" at bounding box center [723, 94] width 96 height 23
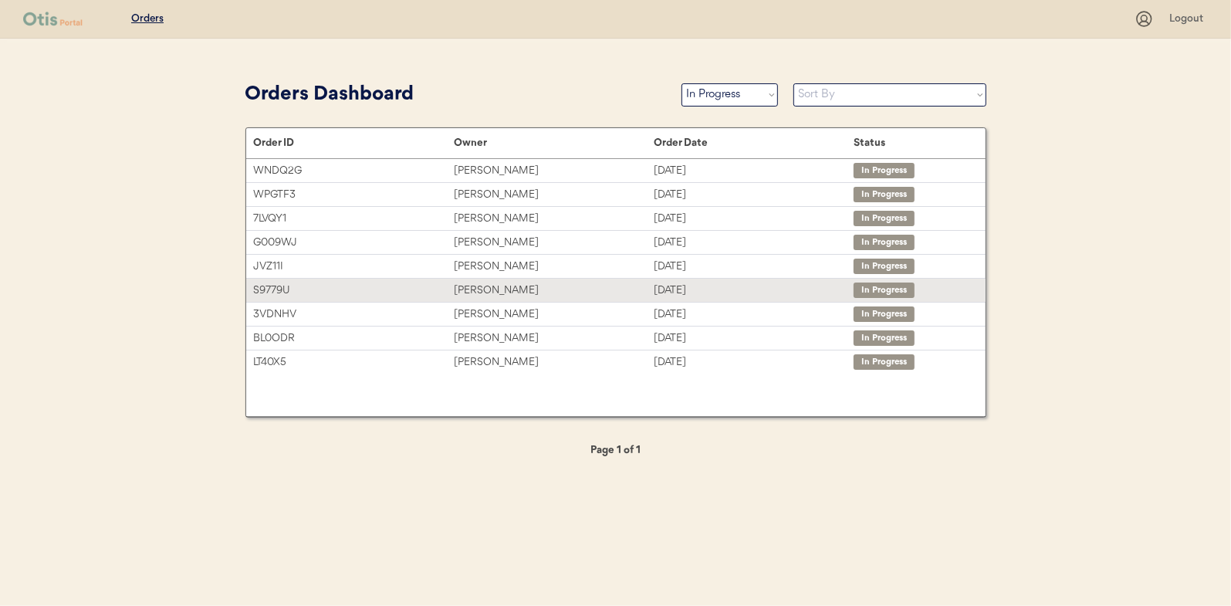
click at [486, 289] on div "Kourtney Olsen" at bounding box center [554, 291] width 200 height 18
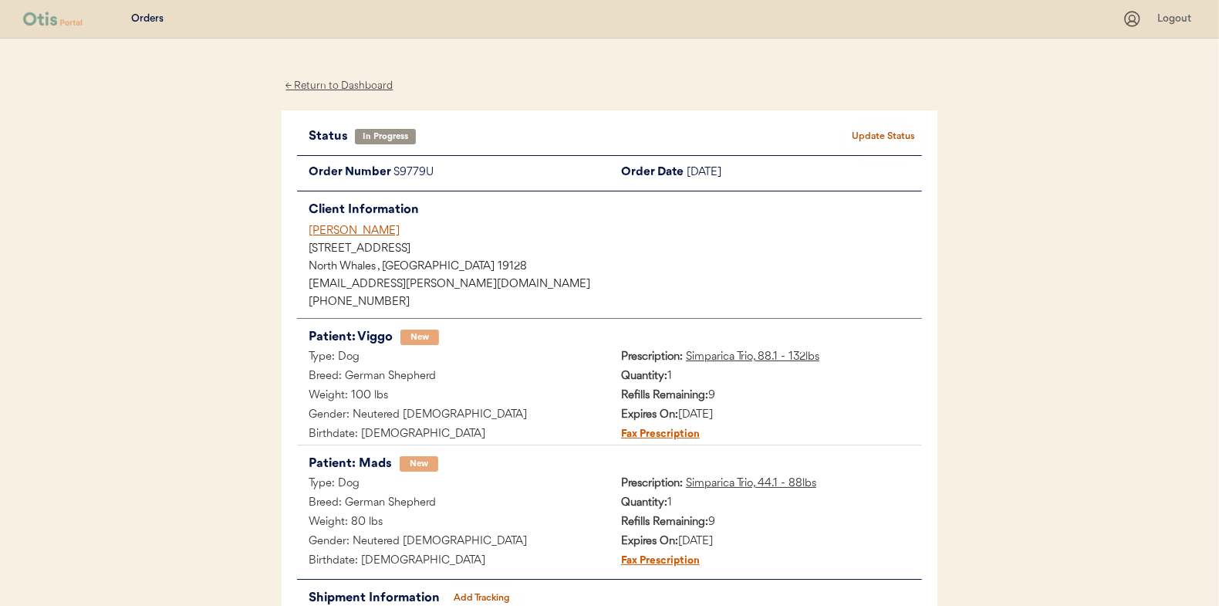
scroll to position [77, 0]
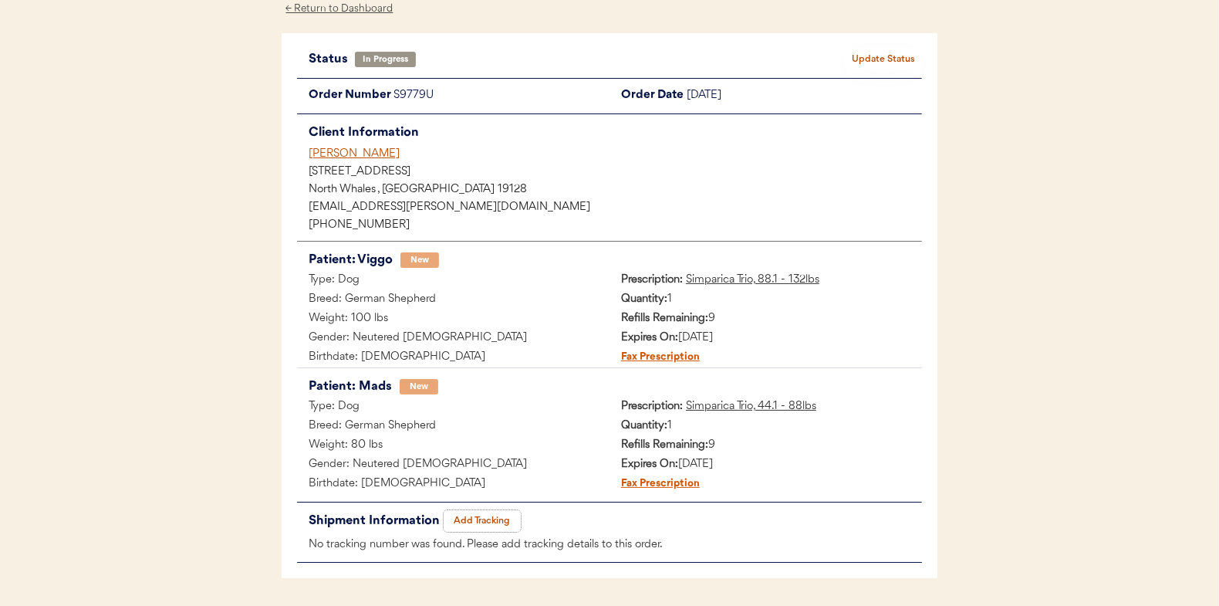
click at [474, 516] on button "Add Tracking" at bounding box center [482, 521] width 77 height 22
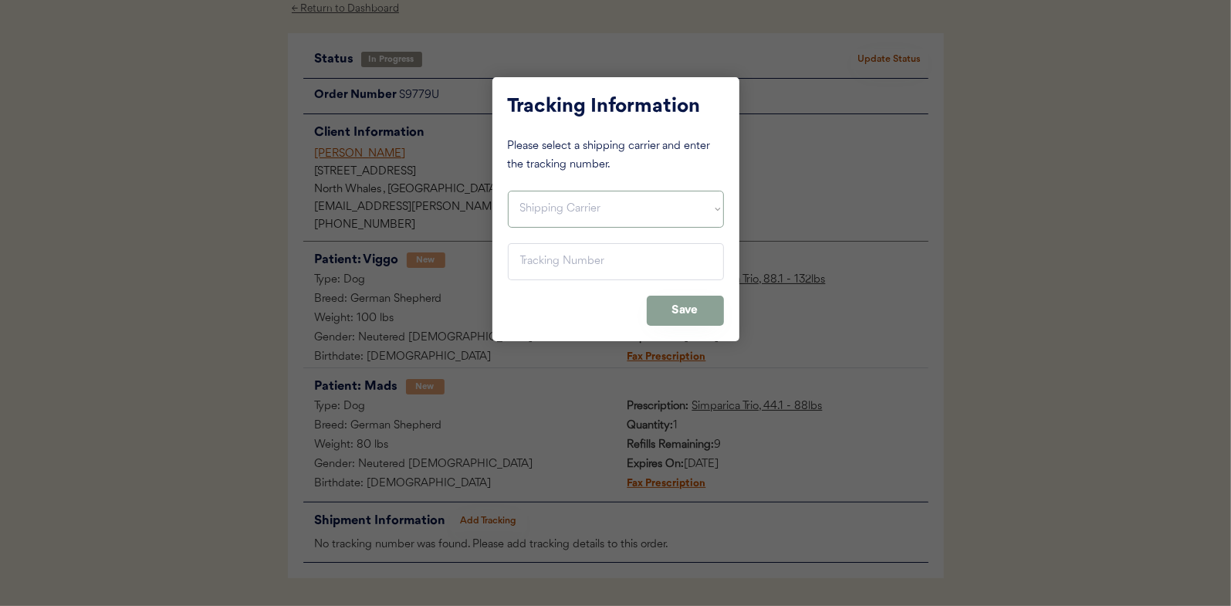
click at [534, 208] on select "Shipping Carrier FedEx FedEx Ground Economy UPS USPS" at bounding box center [616, 209] width 216 height 37
select select ""usps""
click at [508, 191] on select "Shipping Carrier FedEx FedEx Ground Economy UPS USPS" at bounding box center [616, 209] width 216 height 37
click at [539, 259] on input "input" at bounding box center [616, 261] width 216 height 37
paste input "9400150105799034496297"
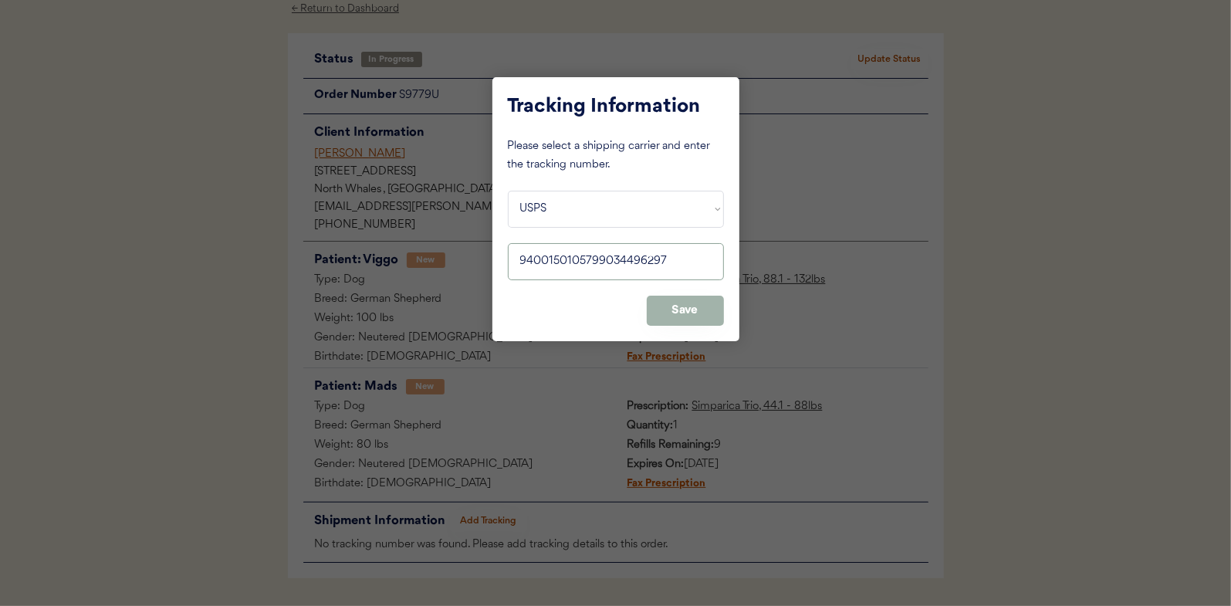
type input "9400150105799034496297"
click at [682, 298] on button "Save" at bounding box center [685, 311] width 77 height 30
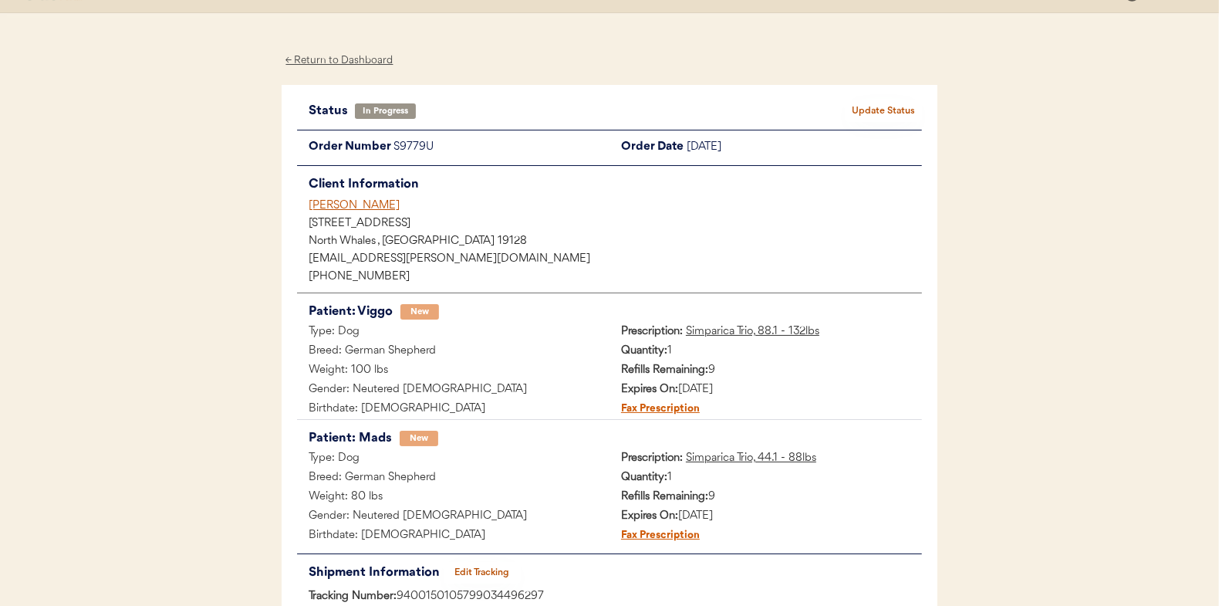
scroll to position [0, 0]
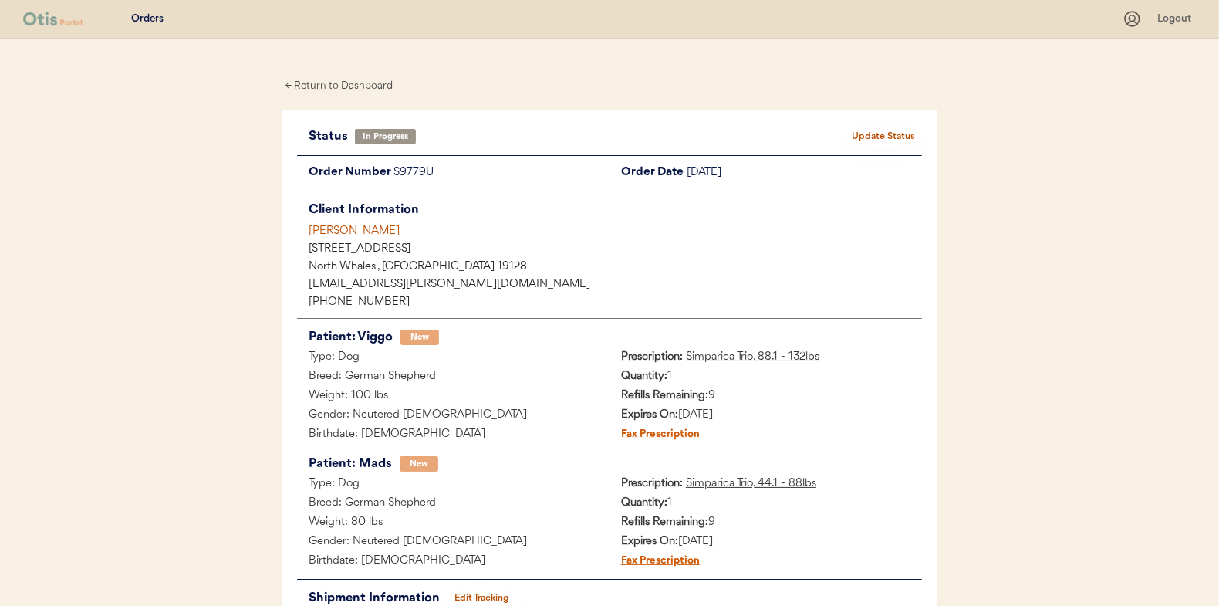
click at [881, 130] on button "Update Status" at bounding box center [883, 137] width 77 height 22
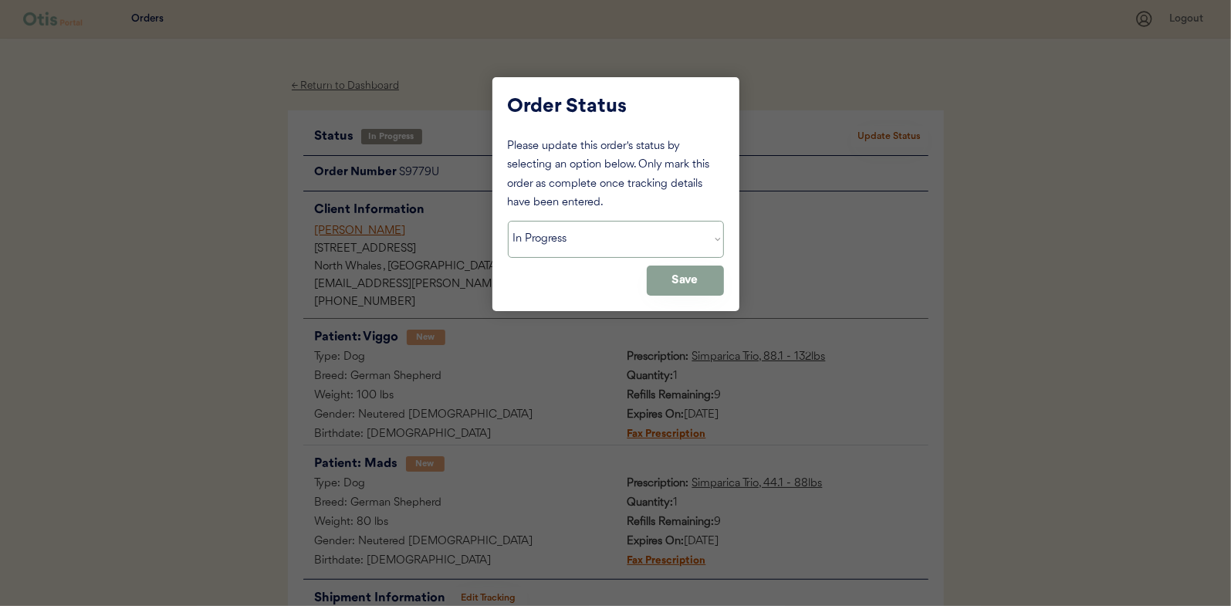
click at [557, 231] on select "Status On Hold New In Progress Complete Pending HW Consent Canceled" at bounding box center [616, 239] width 216 height 37
select select ""complete""
click at [508, 221] on select "Status On Hold New In Progress Complete Pending HW Consent Canceled" at bounding box center [616, 239] width 216 height 37
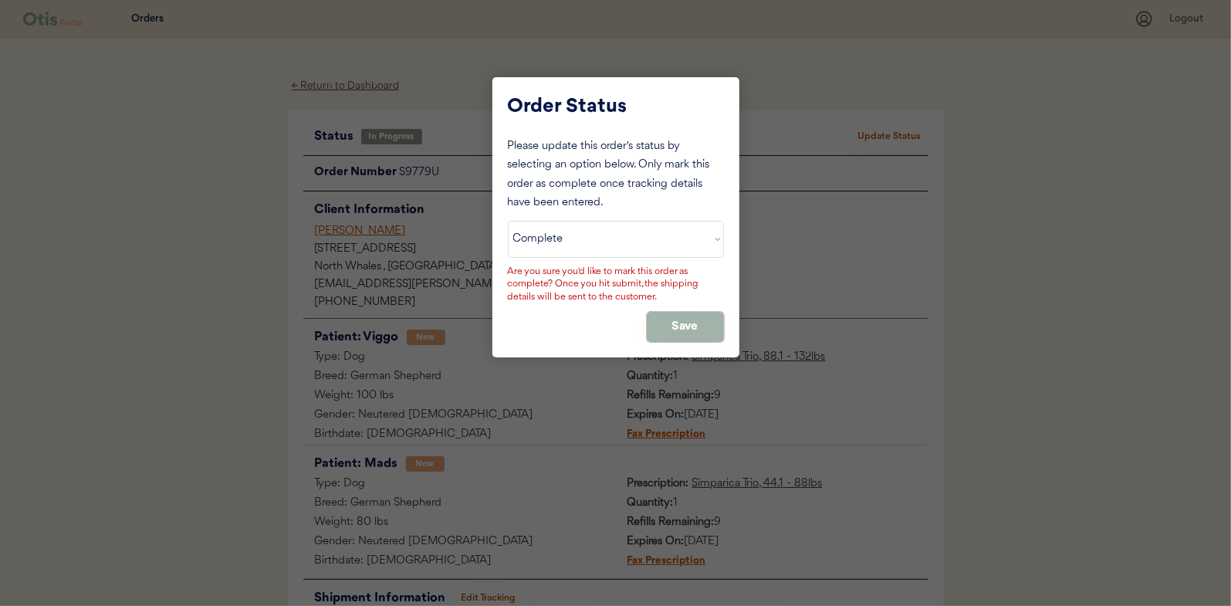
click at [678, 320] on button "Save" at bounding box center [685, 327] width 77 height 30
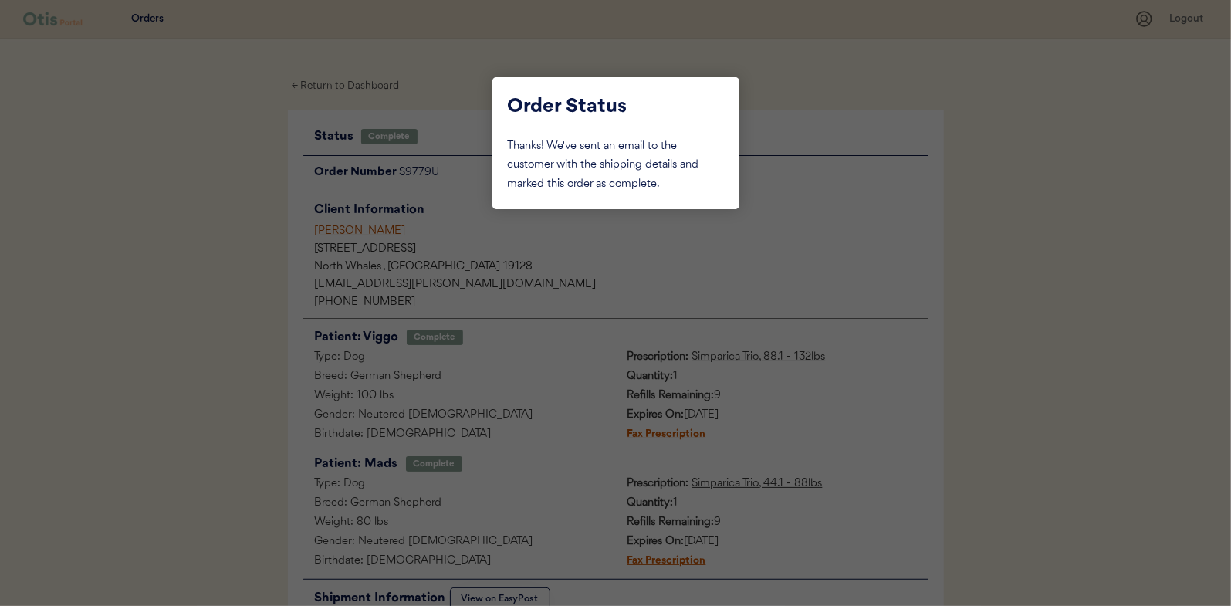
click at [247, 189] on div at bounding box center [615, 303] width 1231 height 606
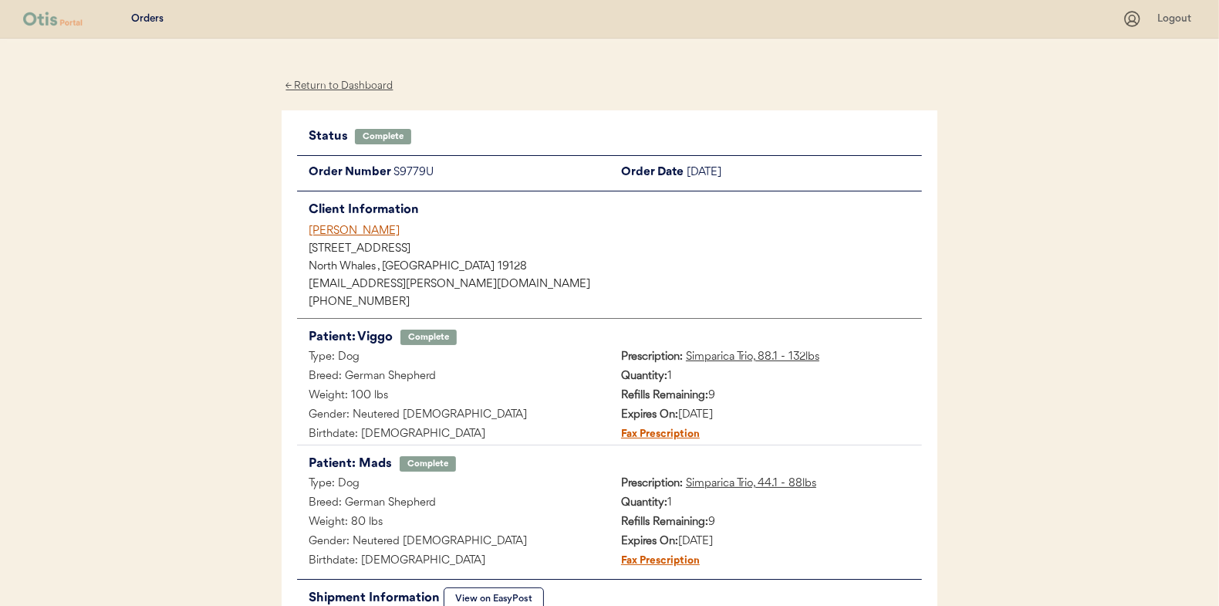
click at [325, 86] on div "← Return to Dashboard" at bounding box center [340, 86] width 116 height 18
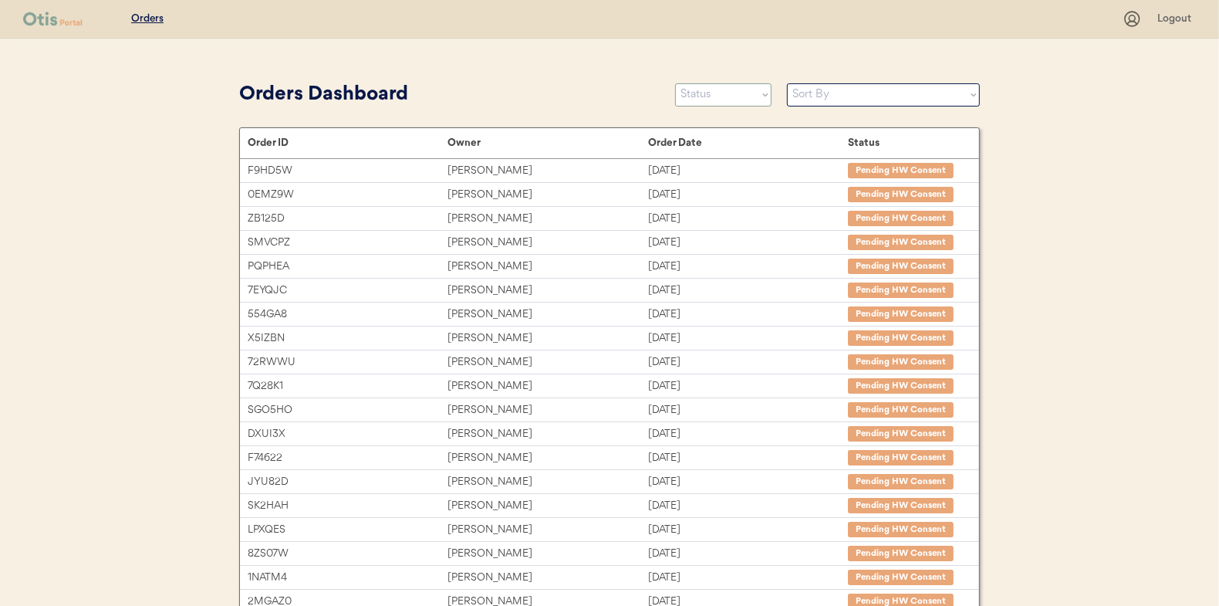
click at [739, 104] on select "Status On Hold New In Progress Complete Pending HW Consent Canceled" at bounding box center [723, 94] width 96 height 23
select select ""in_progress""
click at [675, 83] on select "Status On Hold New In Progress Complete Pending HW Consent Canceled" at bounding box center [723, 94] width 96 height 23
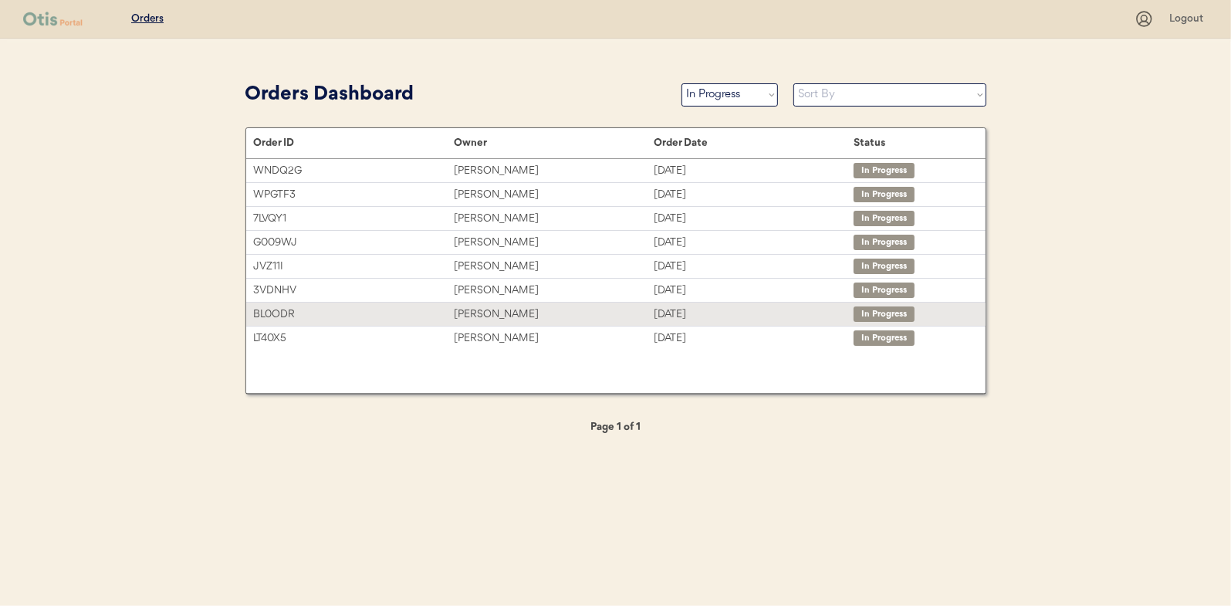
click at [489, 313] on div "[PERSON_NAME]" at bounding box center [554, 315] width 200 height 18
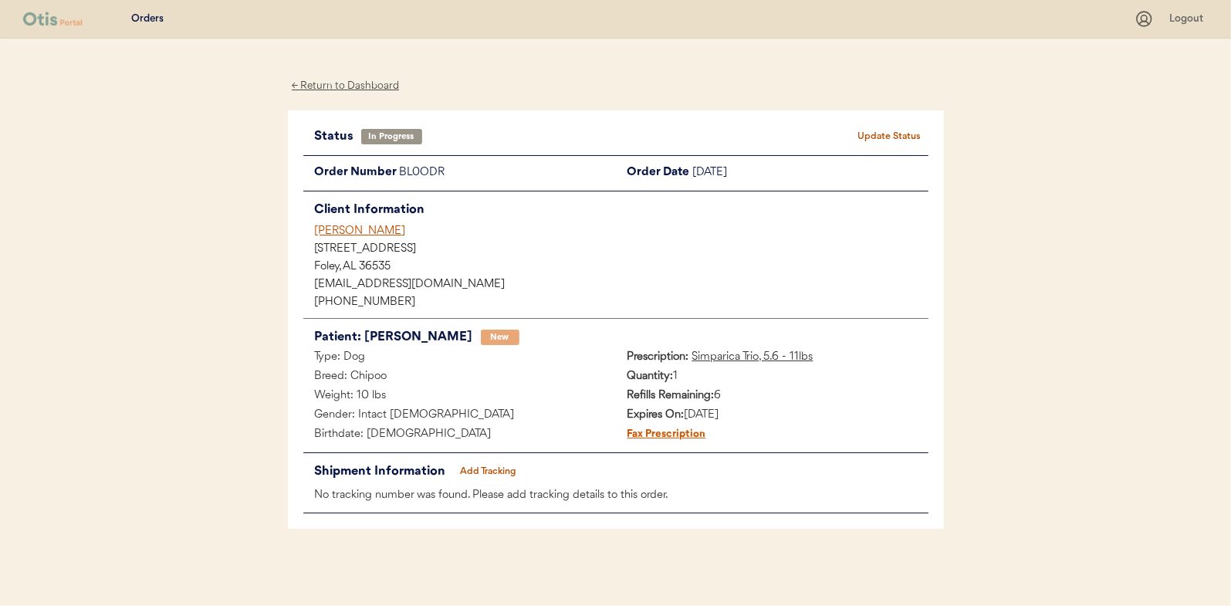
click at [494, 469] on button "Add Tracking" at bounding box center [488, 472] width 77 height 22
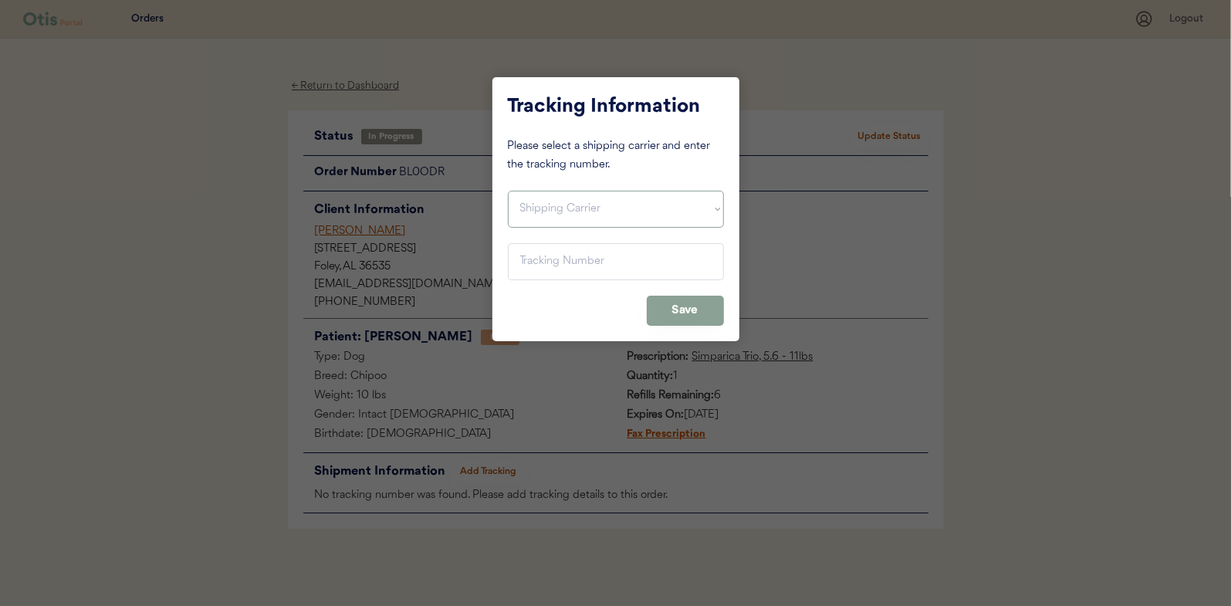
click at [539, 206] on select "Shipping Carrier FedEx FedEx Ground Economy UPS USPS" at bounding box center [616, 209] width 216 height 37
select select ""usps""
click at [508, 191] on select "Shipping Carrier FedEx FedEx Ground Economy UPS USPS" at bounding box center [616, 209] width 216 height 37
click at [530, 271] on input "input" at bounding box center [616, 261] width 216 height 37
paste input "9400150105496036177222"
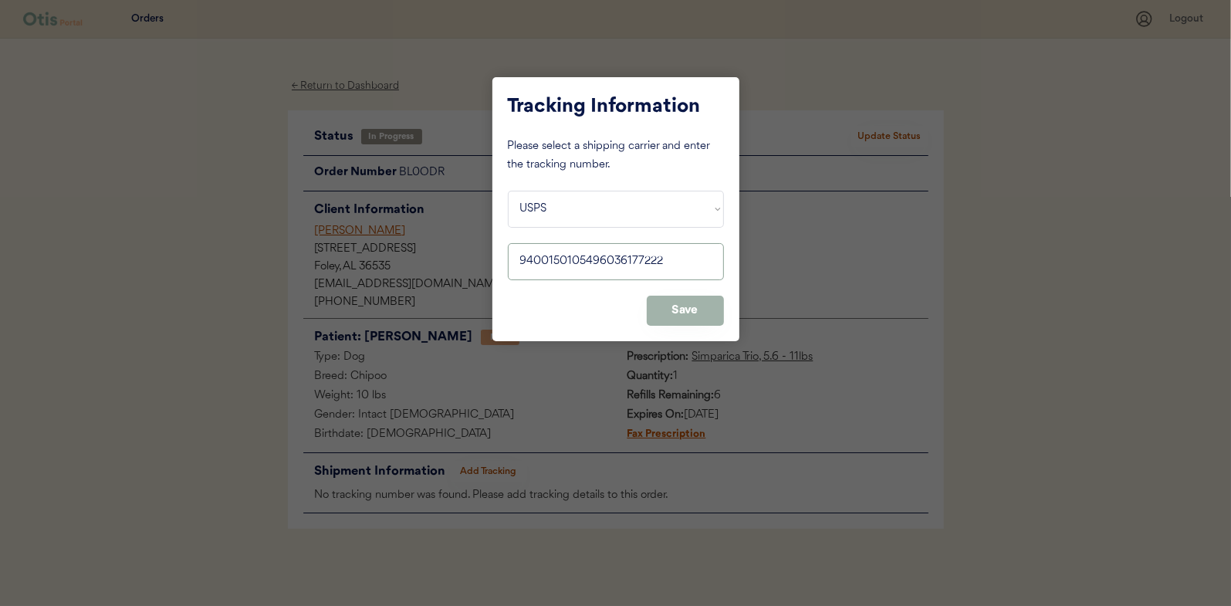
type input "9400150105496036177222"
click at [685, 306] on button "Save" at bounding box center [685, 311] width 77 height 30
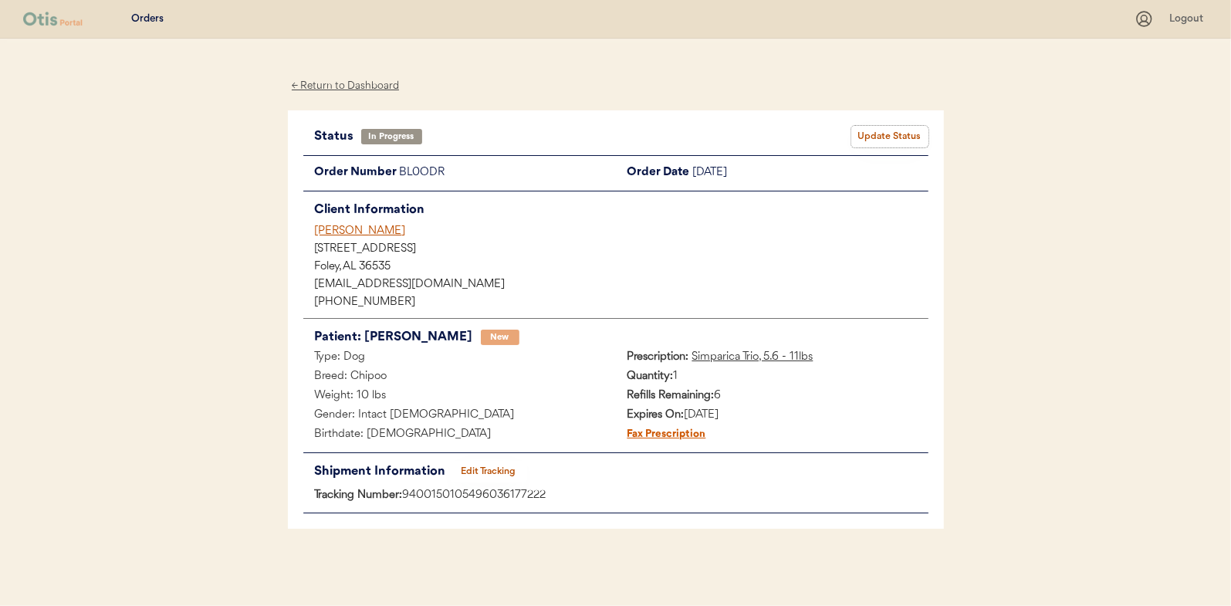
click at [889, 135] on button "Update Status" at bounding box center [889, 137] width 77 height 22
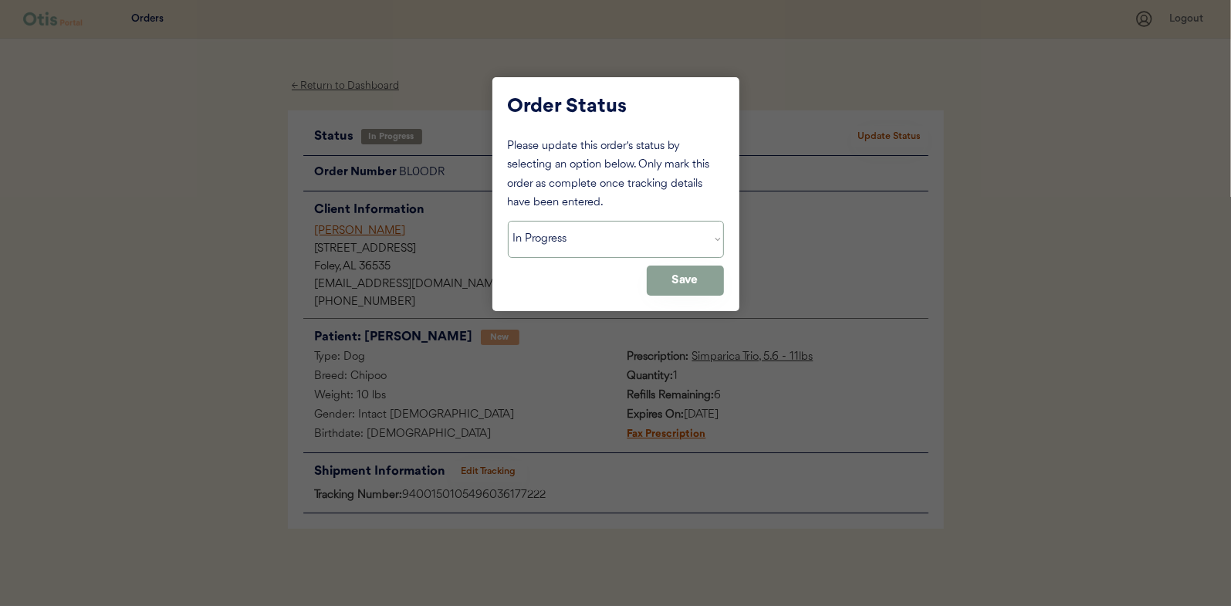
click at [534, 238] on select "Status On Hold New In Progress Complete Pending HW Consent Canceled" at bounding box center [616, 239] width 216 height 37
select select ""complete""
click at [508, 221] on select "Status On Hold New In Progress Complete Pending HW Consent Canceled" at bounding box center [616, 239] width 216 height 37
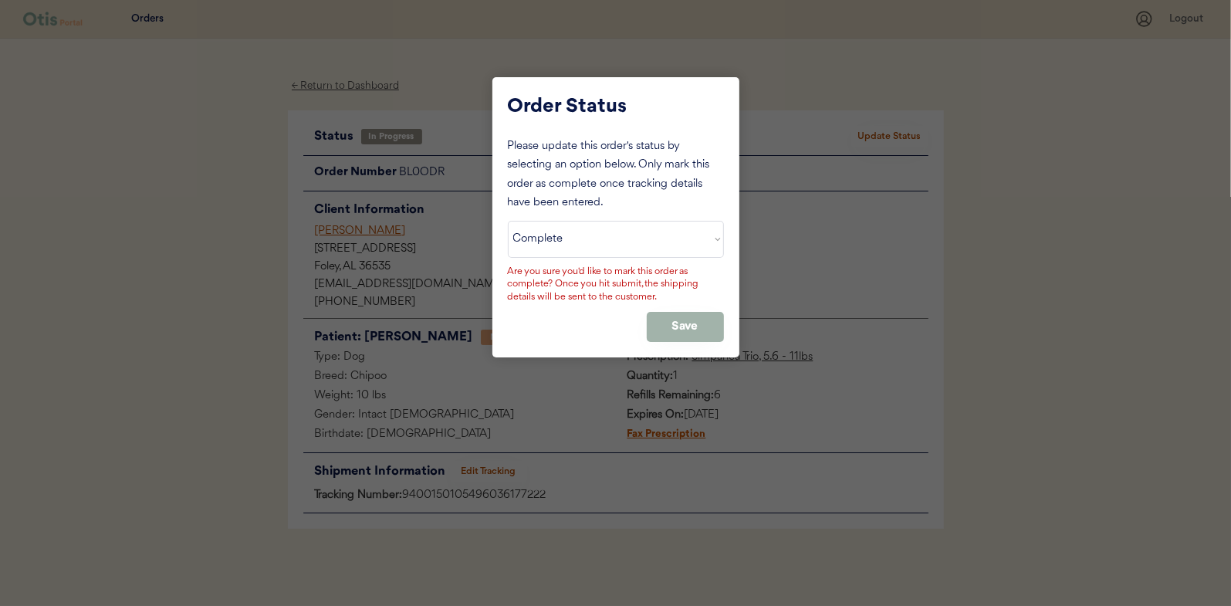
click at [666, 325] on button "Save" at bounding box center [685, 327] width 77 height 30
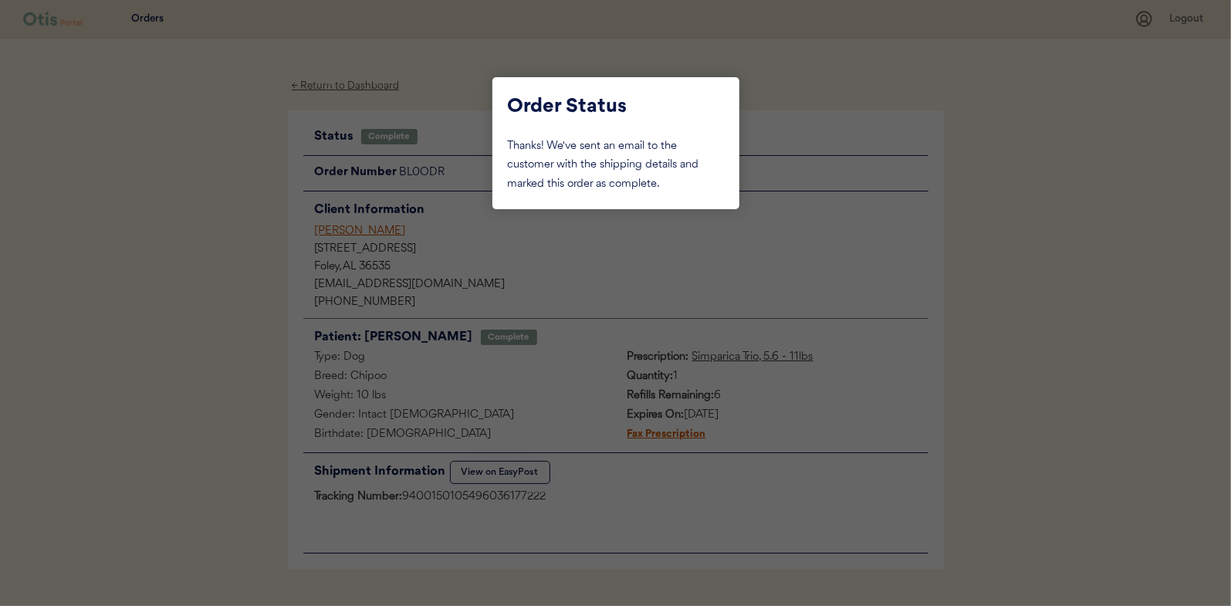
click at [250, 232] on div at bounding box center [615, 303] width 1231 height 606
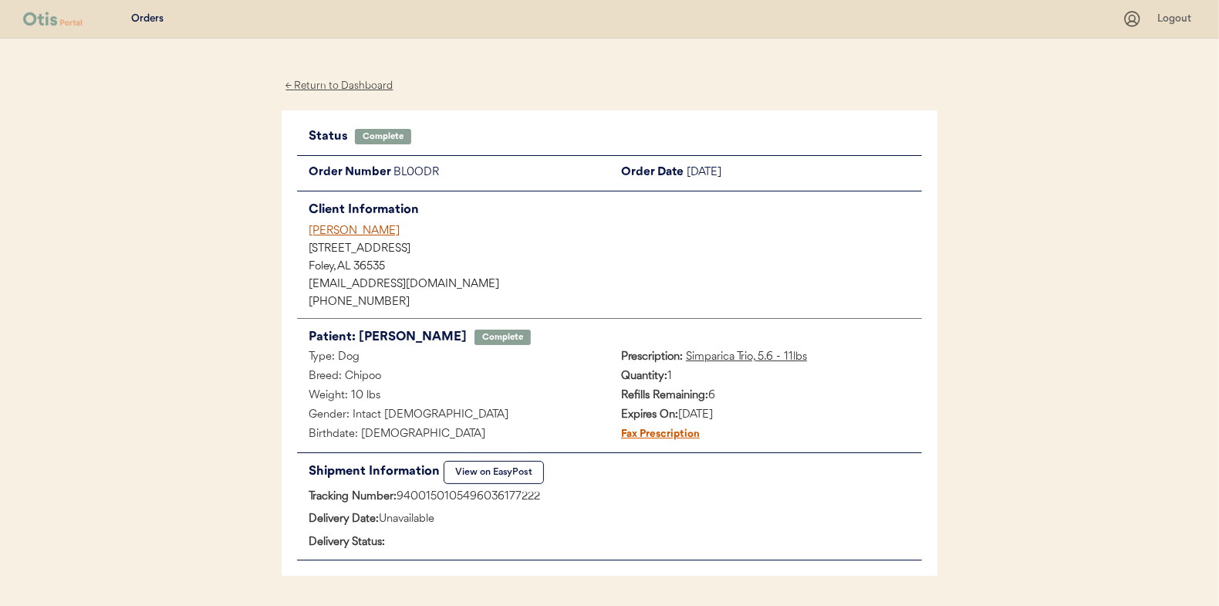
click at [351, 81] on div "← Return to Dashboard" at bounding box center [340, 86] width 116 height 18
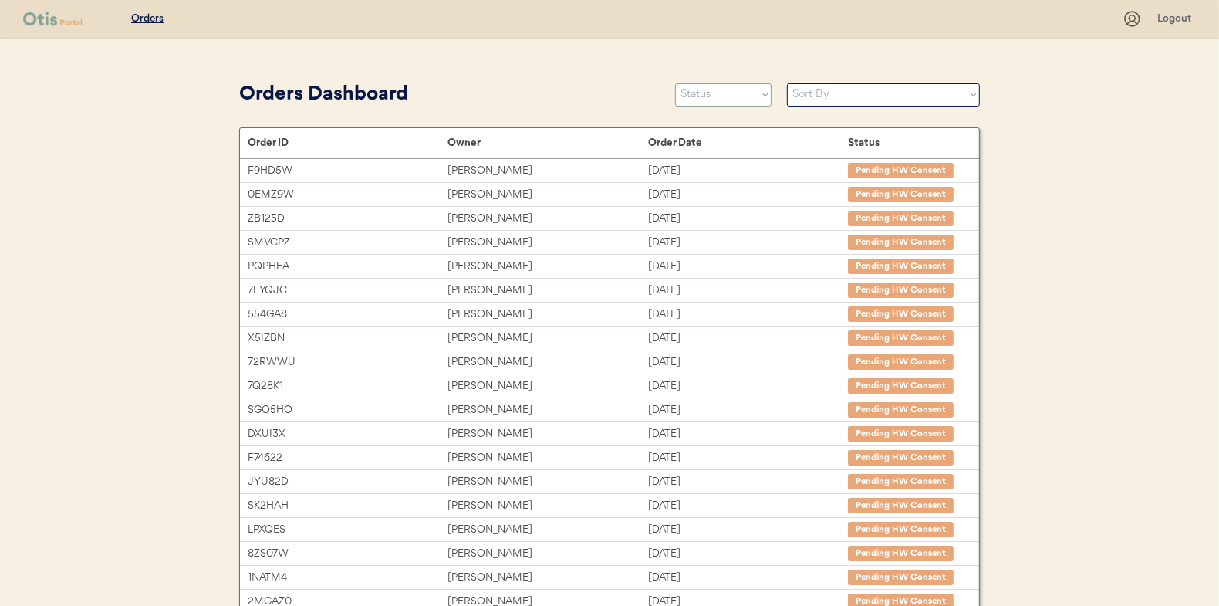
click at [729, 90] on select "Status On Hold New In Progress Complete Pending HW Consent Canceled" at bounding box center [723, 94] width 96 height 23
click at [675, 83] on select "Status On Hold New In Progress Complete Pending HW Consent Canceled" at bounding box center [723, 94] width 96 height 23
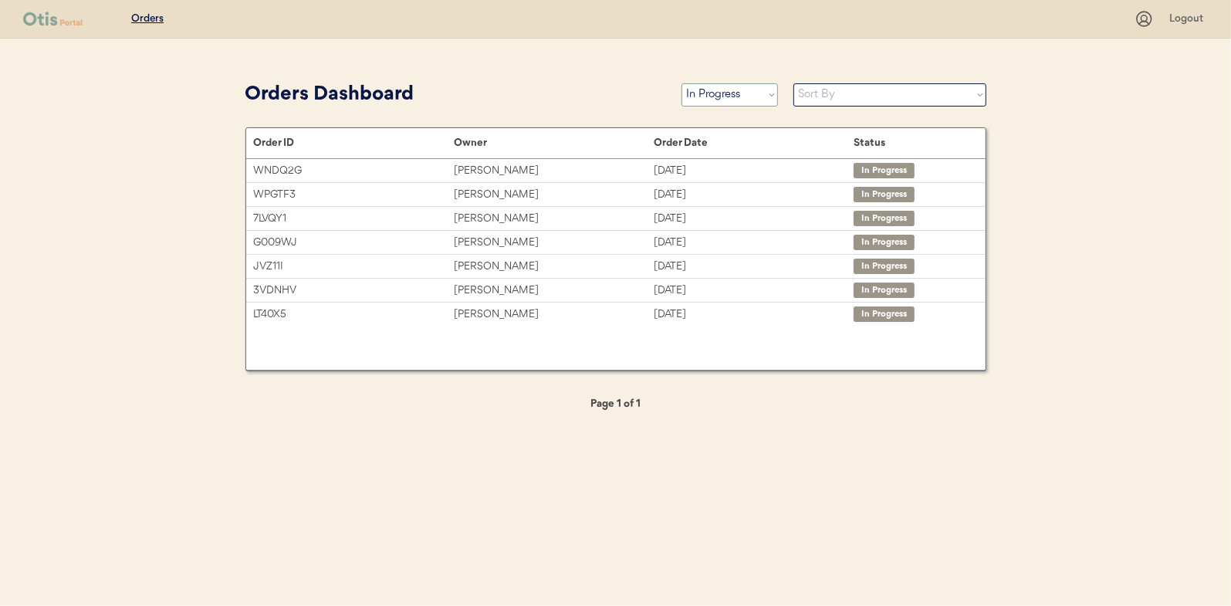
click at [749, 96] on select "Status On Hold New In Progress Complete Pending HW Consent Canceled" at bounding box center [729, 94] width 96 height 23
select select ""new""
click at [681, 83] on select "Status On Hold New In Progress Complete Pending HW Consent Canceled" at bounding box center [729, 94] width 96 height 23
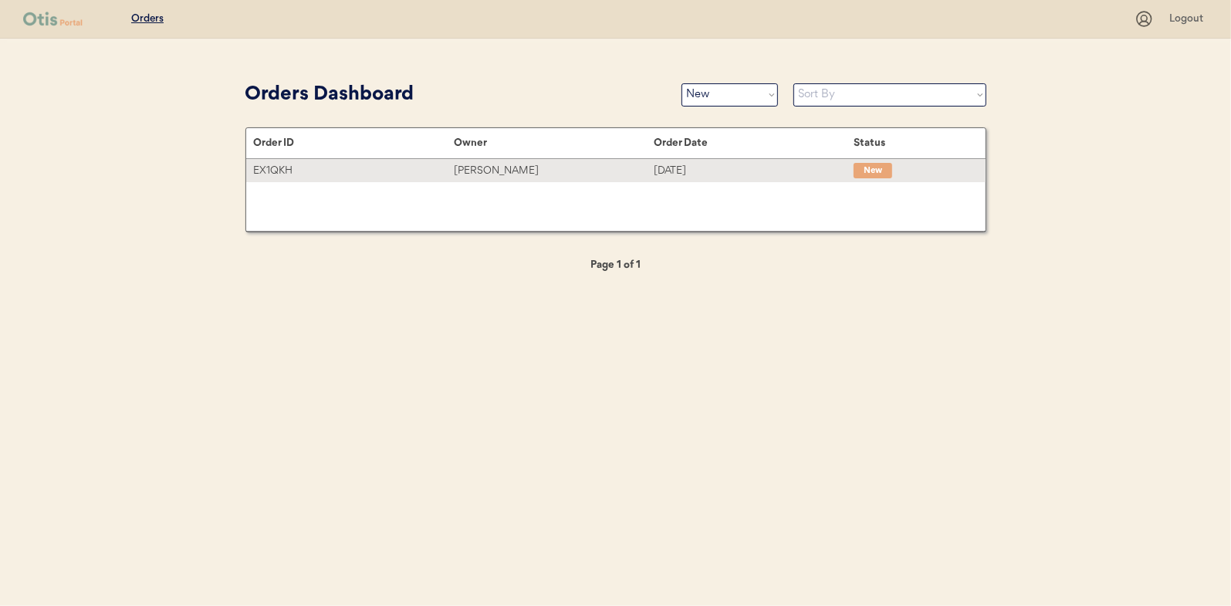
click at [485, 168] on div "[PERSON_NAME]" at bounding box center [554, 171] width 200 height 18
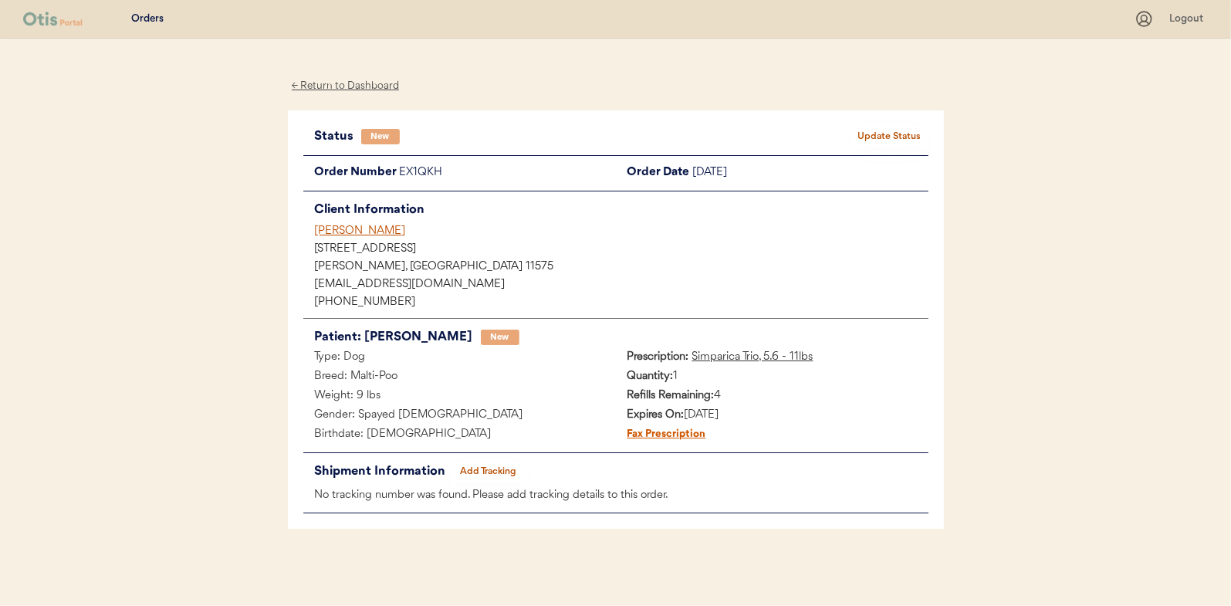
click at [894, 128] on button "Update Status" at bounding box center [889, 137] width 77 height 22
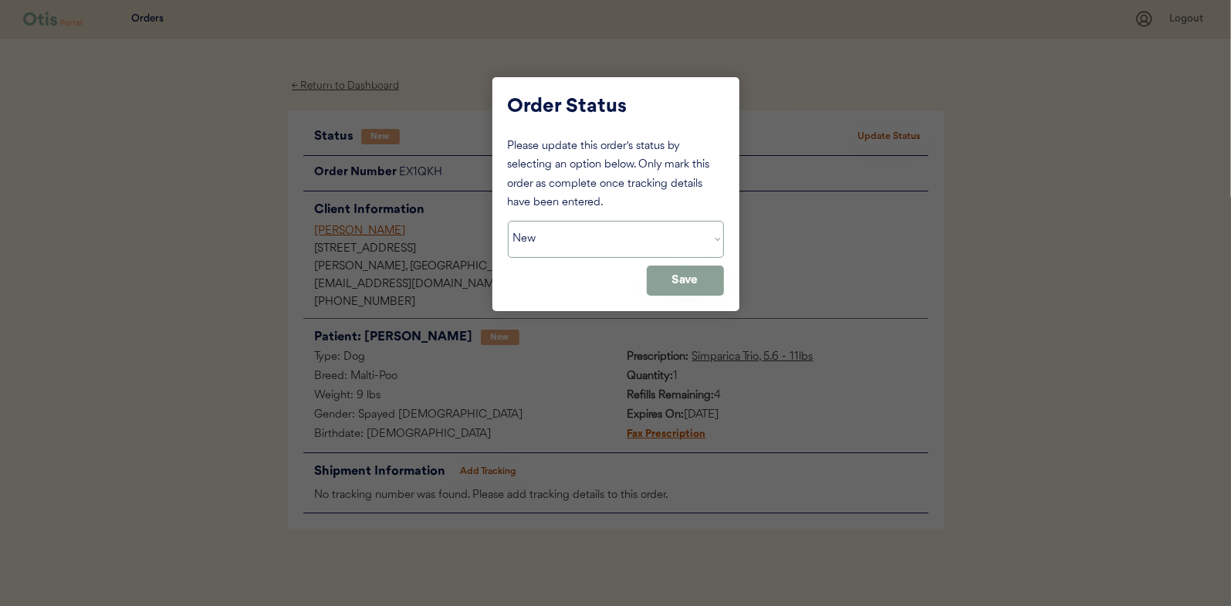
click at [549, 240] on select "Status On Hold New In Progress Complete Pending HW Consent Canceled" at bounding box center [616, 239] width 216 height 37
select select ""in_progress""
click at [508, 221] on select "Status On Hold New In Progress Complete Pending HW Consent Canceled" at bounding box center [616, 239] width 216 height 37
click at [705, 277] on button "Save" at bounding box center [685, 280] width 77 height 30
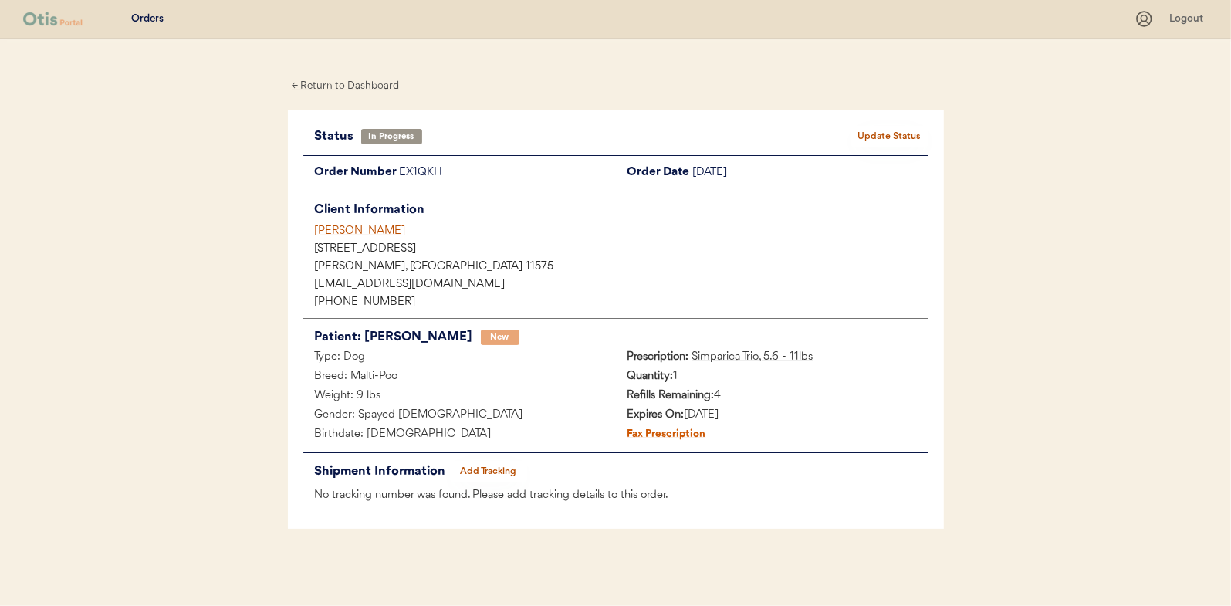
click at [357, 85] on div "← Return to Dashboard" at bounding box center [346, 86] width 116 height 18
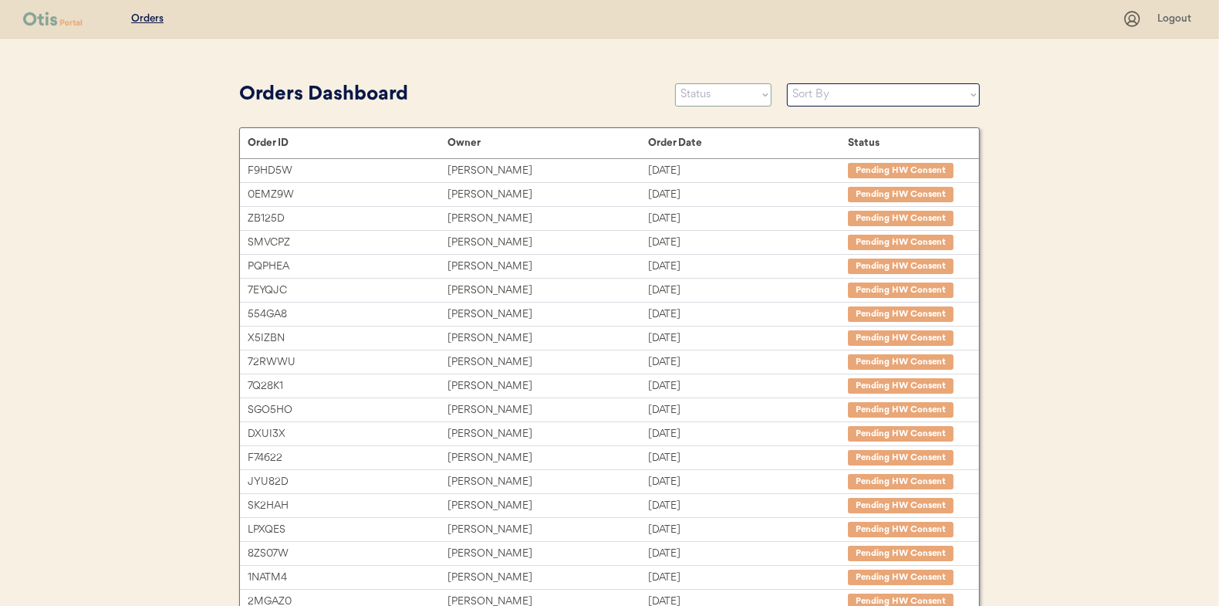
click at [693, 92] on select "Status On Hold New In Progress Complete Pending HW Consent Canceled" at bounding box center [723, 94] width 96 height 23
click at [675, 83] on select "Status On Hold New In Progress Complete Pending HW Consent Canceled" at bounding box center [723, 94] width 96 height 23
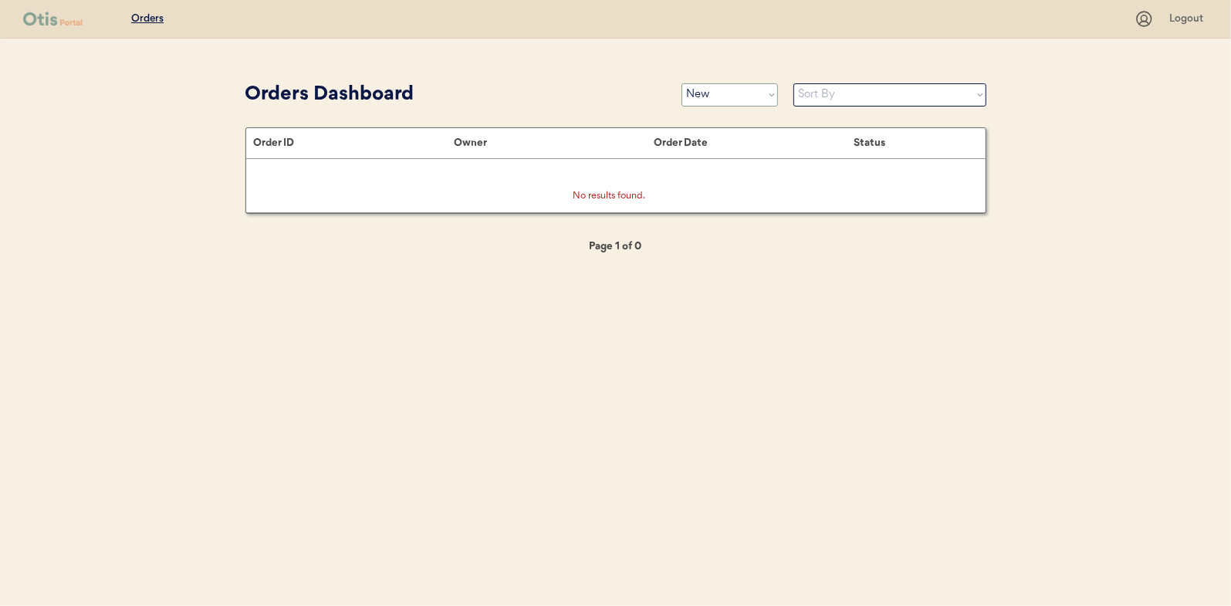
click at [712, 94] on select "Status On Hold New In Progress Complete Pending HW Consent Canceled" at bounding box center [729, 94] width 96 height 23
select select ""in_progress""
click at [681, 83] on select "Status On Hold New In Progress Complete Pending HW Consent Canceled" at bounding box center [729, 94] width 96 height 23
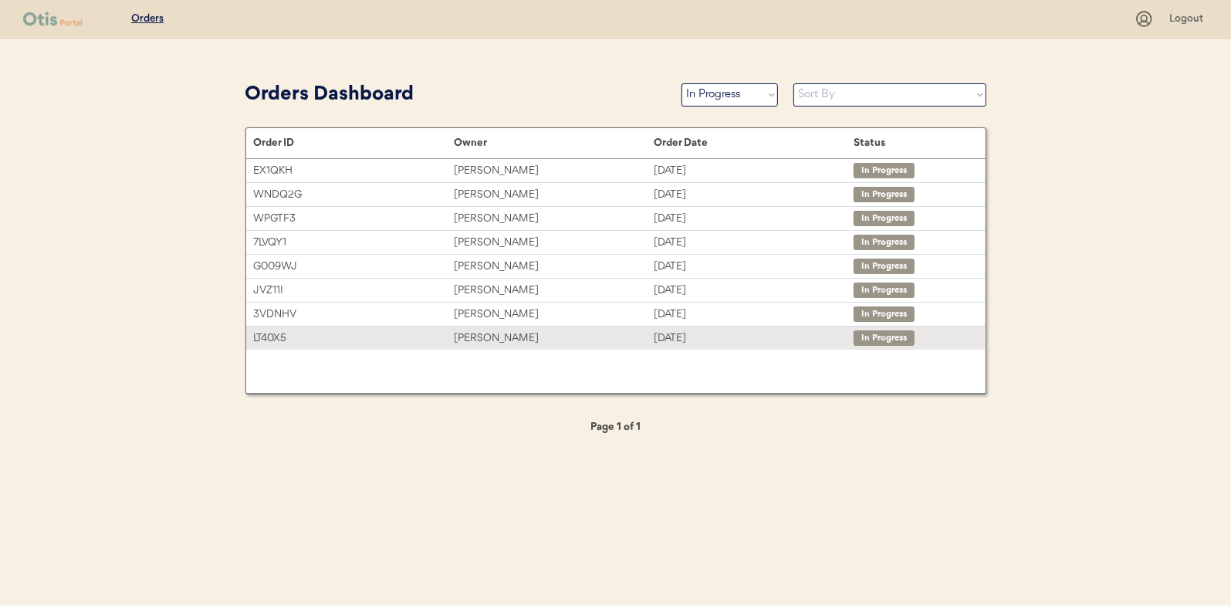
click at [487, 336] on div "Elizabeth Volpe" at bounding box center [554, 339] width 200 height 18
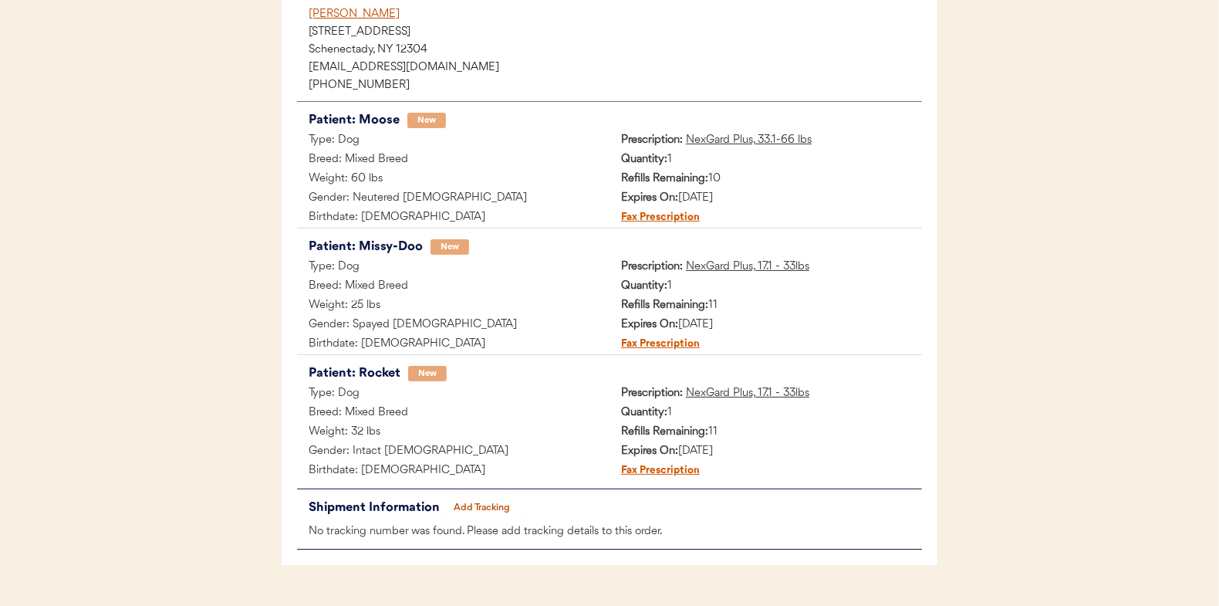
scroll to position [253, 0]
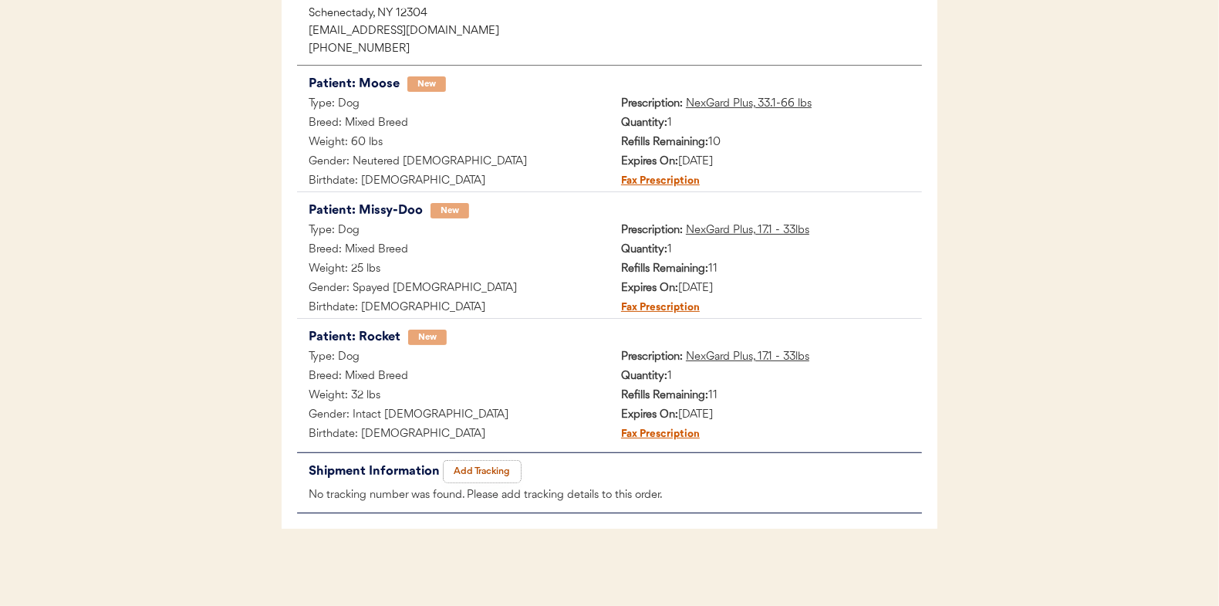
click at [489, 469] on button "Add Tracking" at bounding box center [482, 472] width 77 height 22
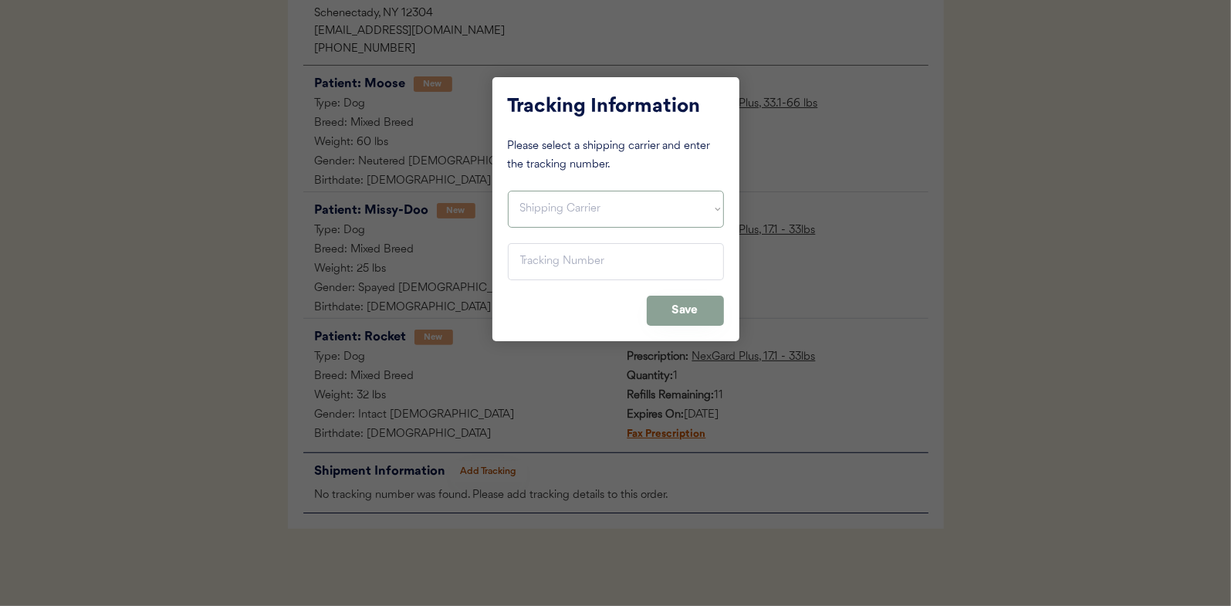
click at [535, 215] on select "Shipping Carrier FedEx FedEx Ground Economy UPS USPS" at bounding box center [616, 209] width 216 height 37
select select ""usps""
click at [508, 191] on select "Shipping Carrier FedEx FedEx Ground Economy UPS USPS" at bounding box center [616, 209] width 216 height 37
click at [544, 265] on input "input" at bounding box center [616, 261] width 216 height 37
paste input "9400150105798034527437"
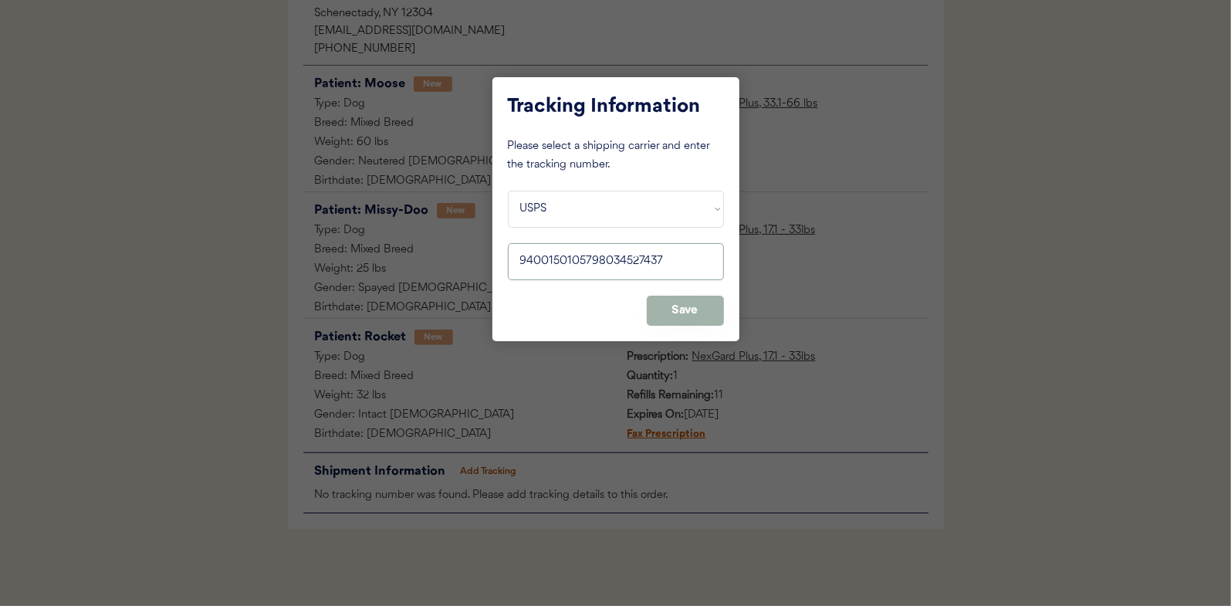
type input "9400150105798034527437"
click at [679, 307] on button "Save" at bounding box center [685, 311] width 77 height 30
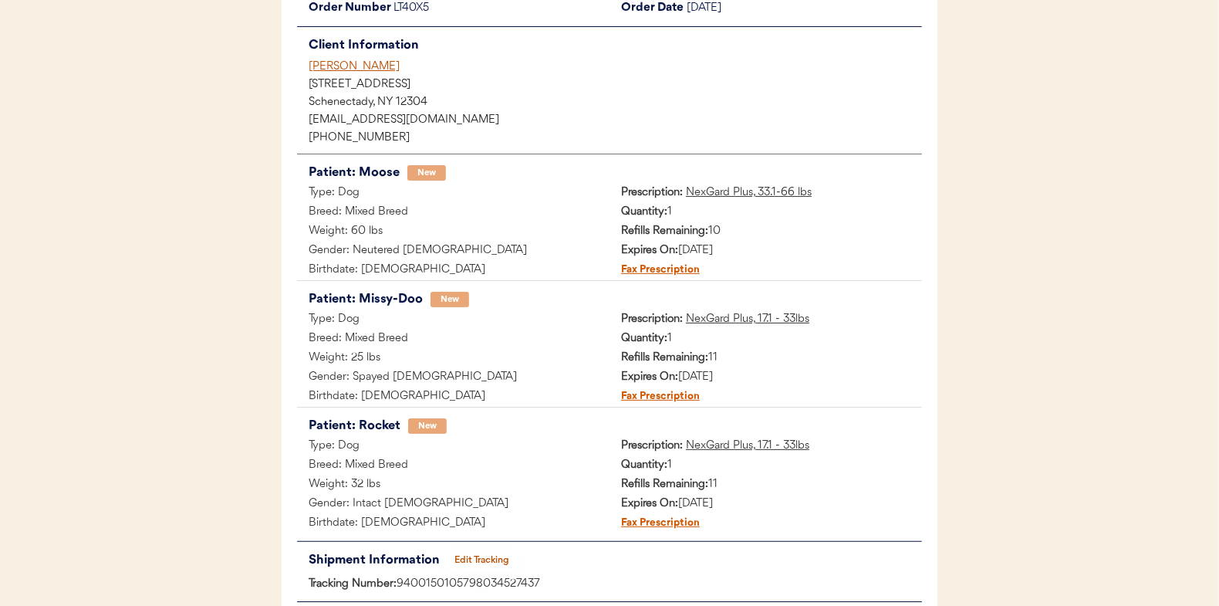
scroll to position [0, 0]
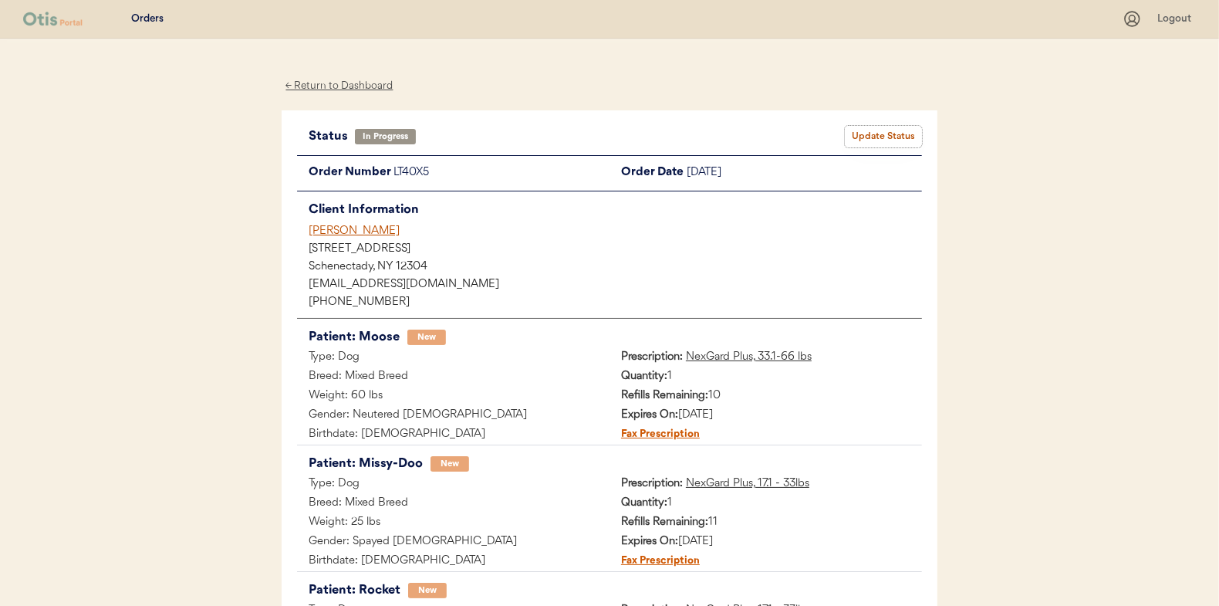
click at [871, 127] on button "Update Status" at bounding box center [883, 137] width 77 height 22
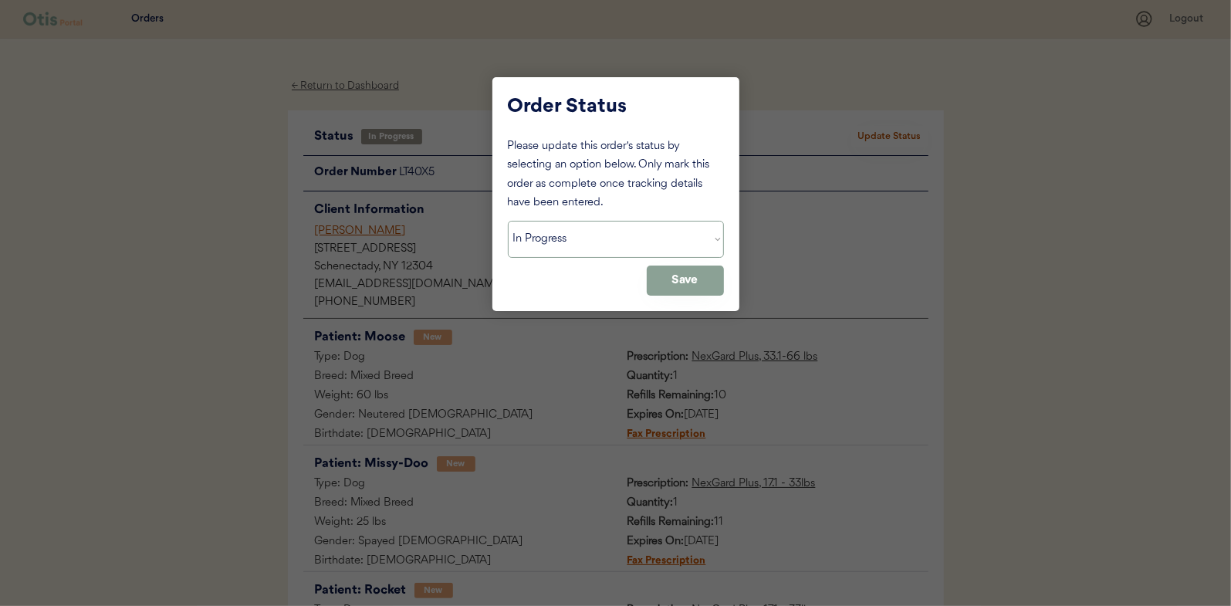
click at [598, 239] on select "Status On Hold New In Progress Complete Pending HW Consent Canceled" at bounding box center [616, 239] width 216 height 37
select select ""complete""
click at [508, 221] on select "Status On Hold New In Progress Complete Pending HW Consent Canceled" at bounding box center [616, 239] width 216 height 37
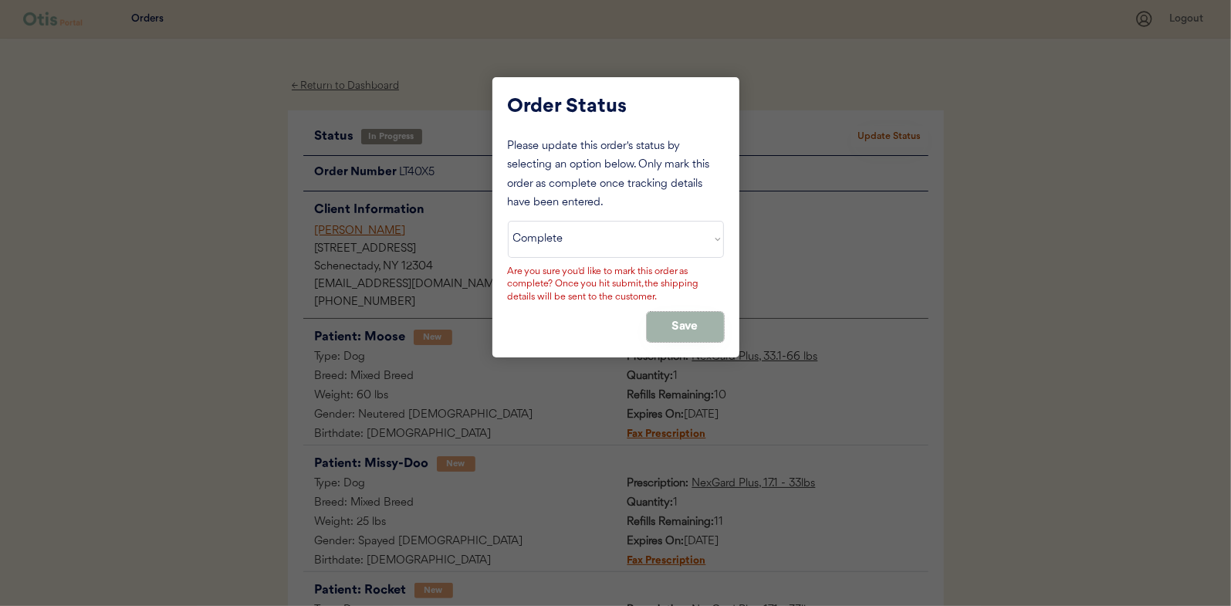
click at [671, 321] on button "Save" at bounding box center [685, 327] width 77 height 30
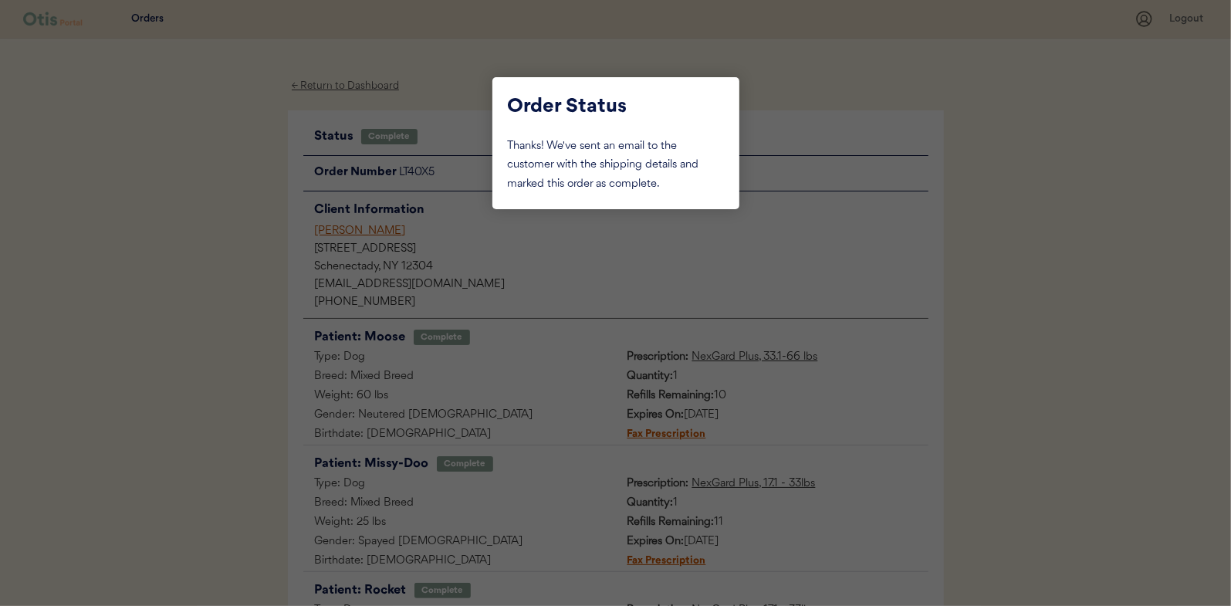
click at [197, 185] on div at bounding box center [615, 303] width 1231 height 606
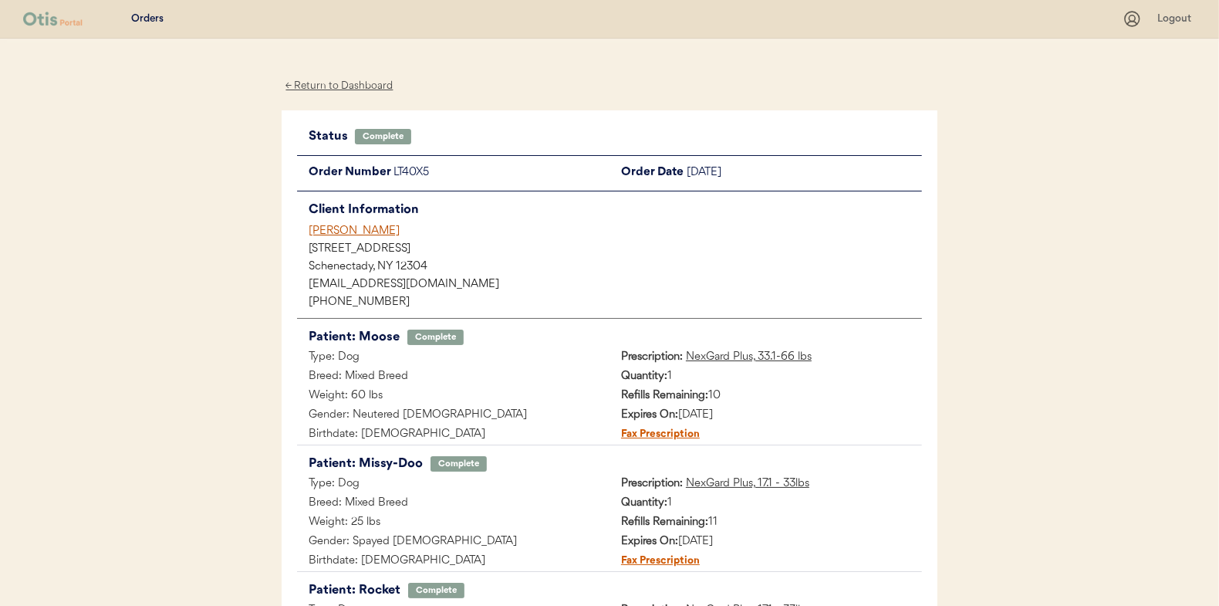
click at [348, 85] on div "← Return to Dashboard" at bounding box center [340, 86] width 116 height 18
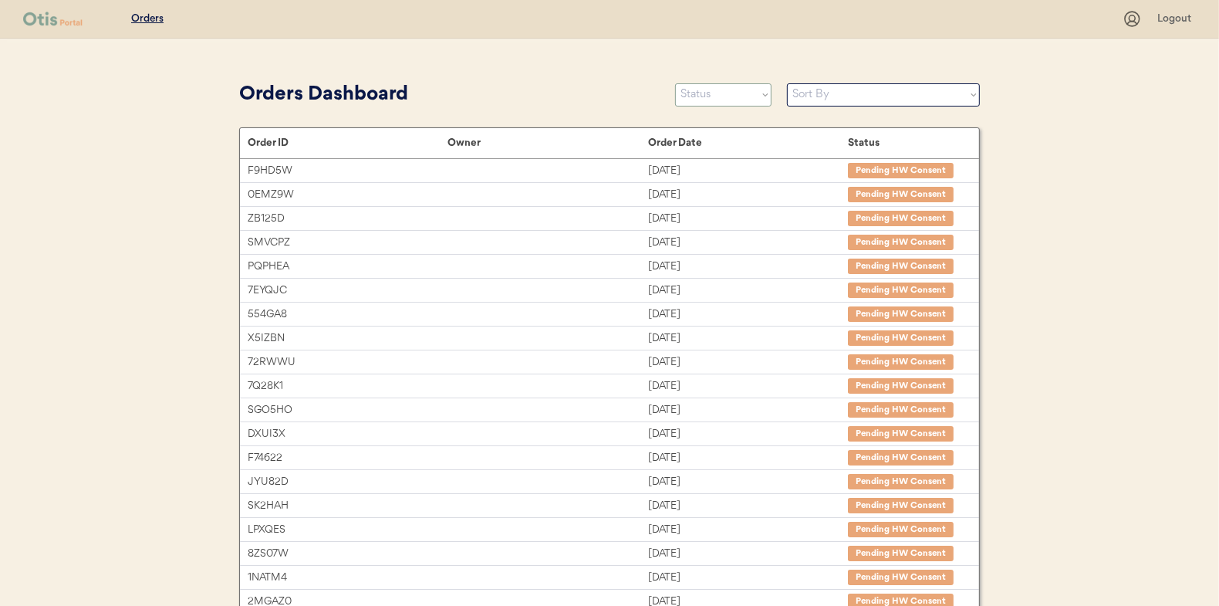
click at [718, 98] on select "Status On Hold New In Progress Complete Pending HW Consent Canceled" at bounding box center [723, 94] width 96 height 23
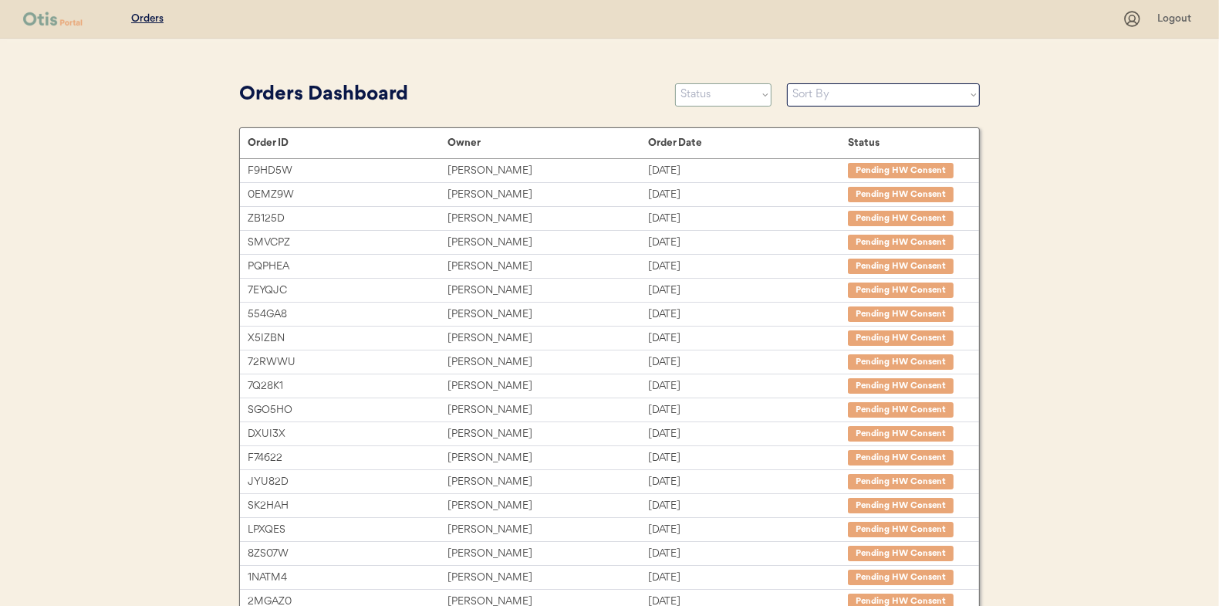
select select ""in_progress""
click at [675, 83] on select "Status On Hold New In Progress Complete Pending HW Consent Canceled" at bounding box center [723, 94] width 96 height 23
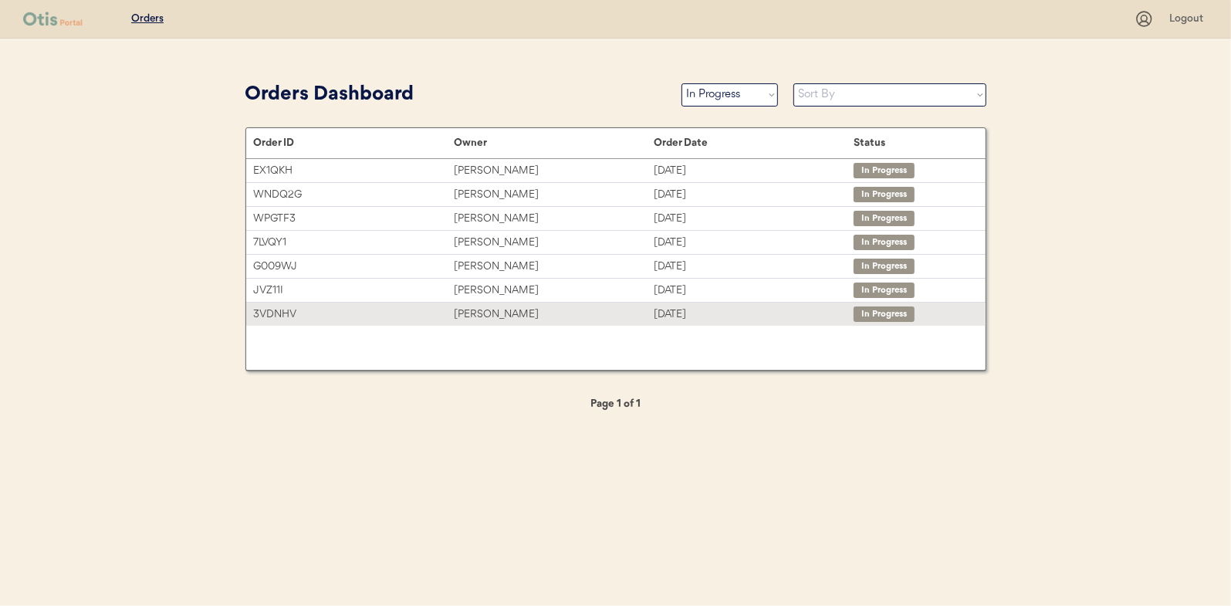
click at [468, 313] on div "[PERSON_NAME]" at bounding box center [554, 315] width 200 height 18
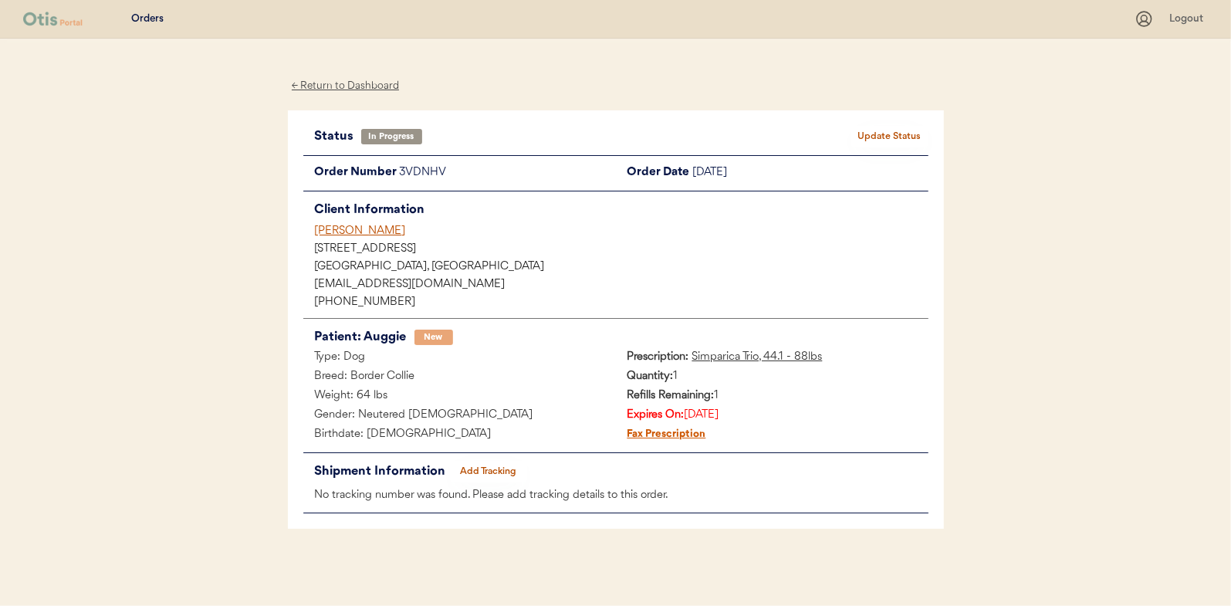
click at [477, 465] on button "Add Tracking" at bounding box center [488, 472] width 77 height 22
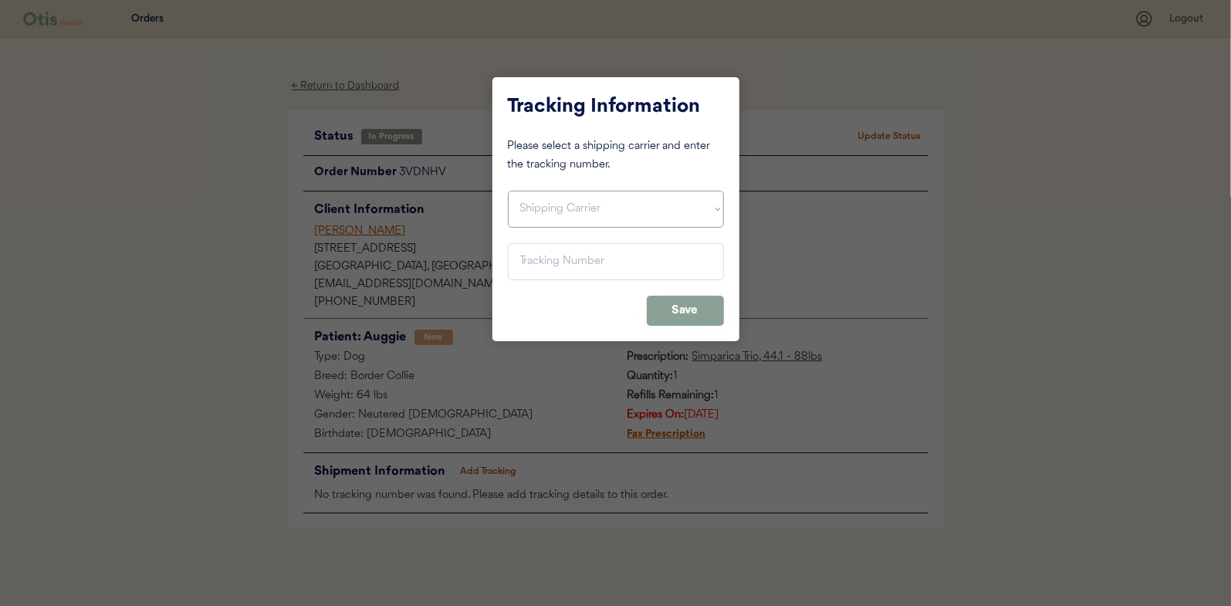
click at [525, 194] on select "Shipping Carrier FedEx FedEx Ground Economy UPS USPS" at bounding box center [616, 209] width 216 height 37
select select ""usps""
click at [508, 191] on select "Shipping Carrier FedEx FedEx Ground Economy UPS USPS" at bounding box center [616, 209] width 216 height 37
click at [520, 265] on input "input" at bounding box center [616, 261] width 216 height 37
paste input "9400150105496036182325"
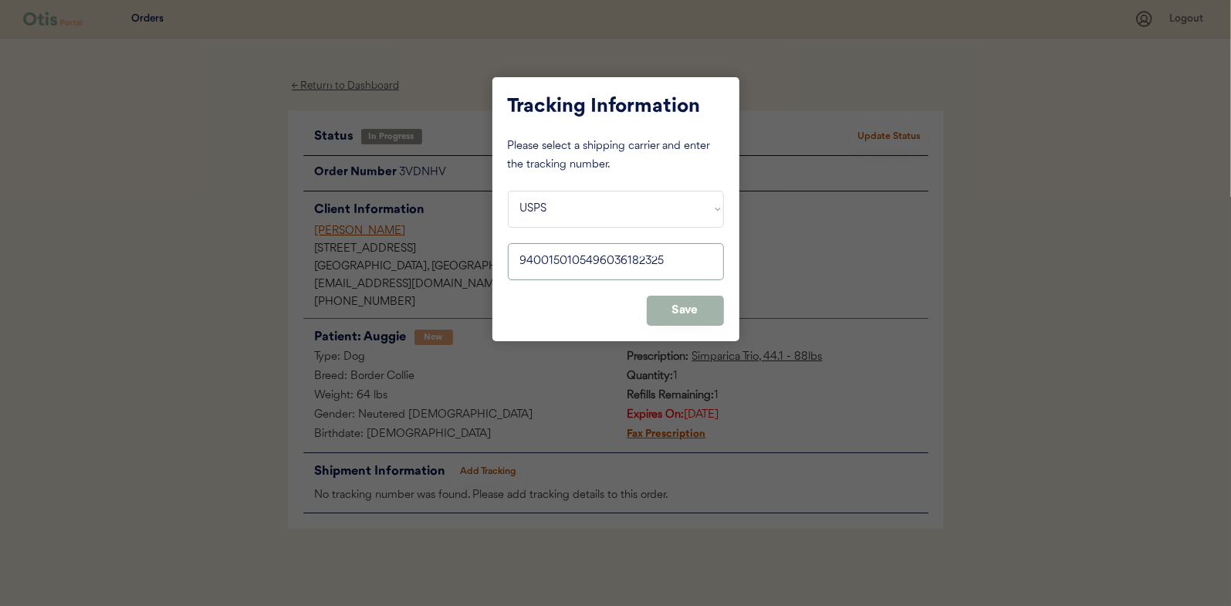
type input "9400150105496036182325"
click at [693, 303] on button "Save" at bounding box center [685, 311] width 77 height 30
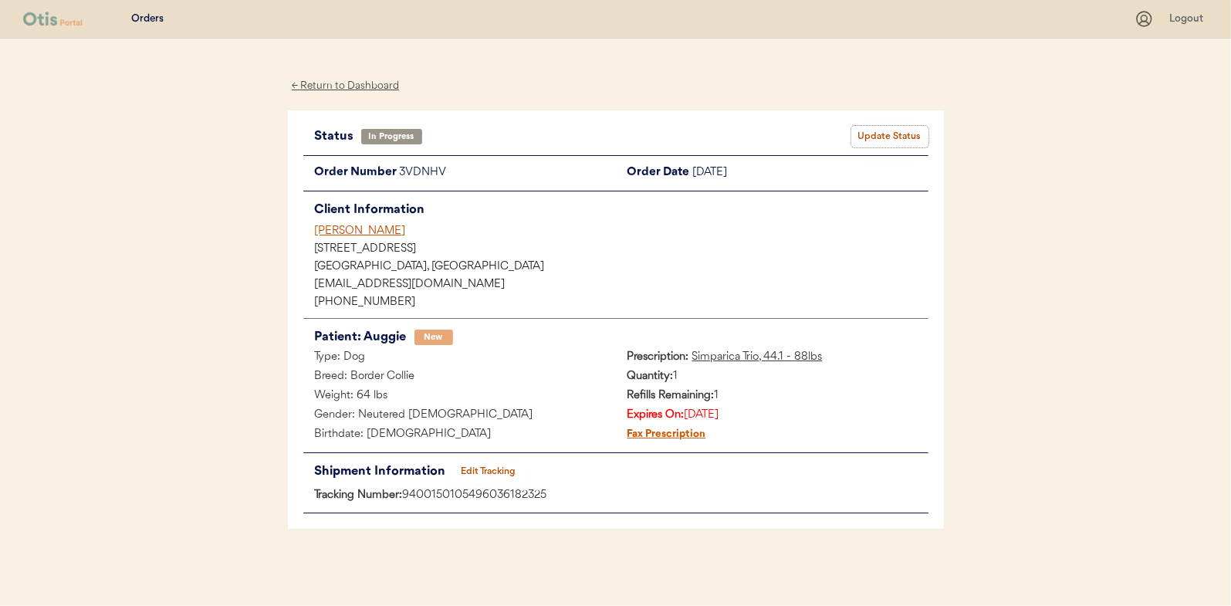
click at [894, 130] on button "Update Status" at bounding box center [889, 137] width 77 height 22
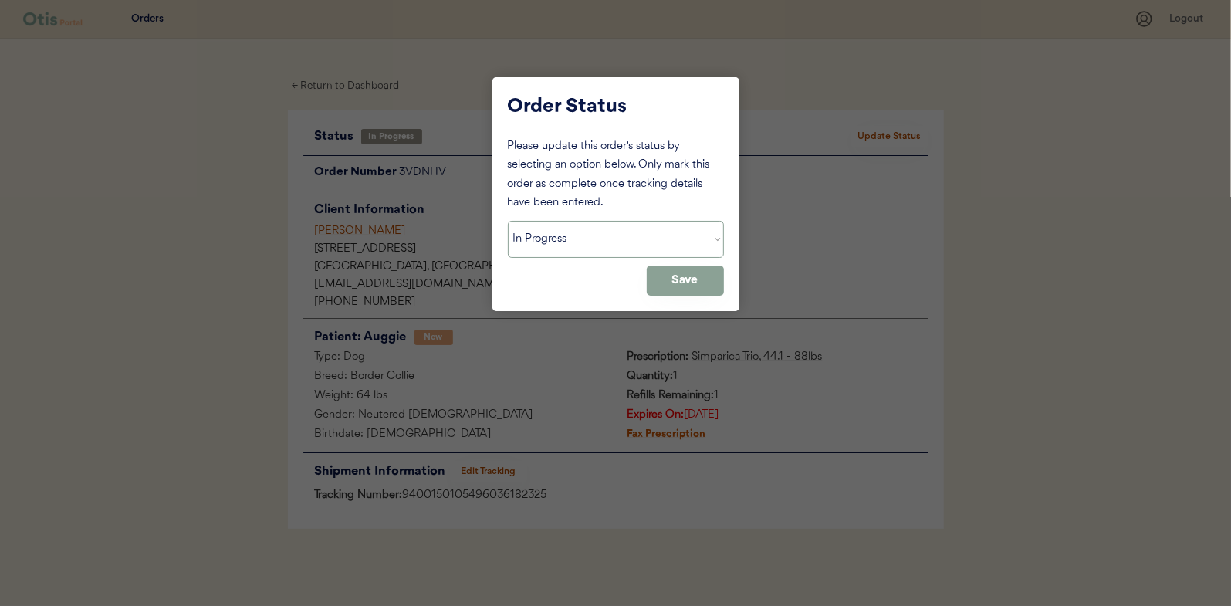
click at [522, 240] on select "Status On Hold New In Progress Complete Pending HW Consent Canceled" at bounding box center [616, 239] width 216 height 37
select select ""complete""
click at [508, 221] on select "Status On Hold New In Progress Complete Pending HW Consent Canceled" at bounding box center [616, 239] width 216 height 37
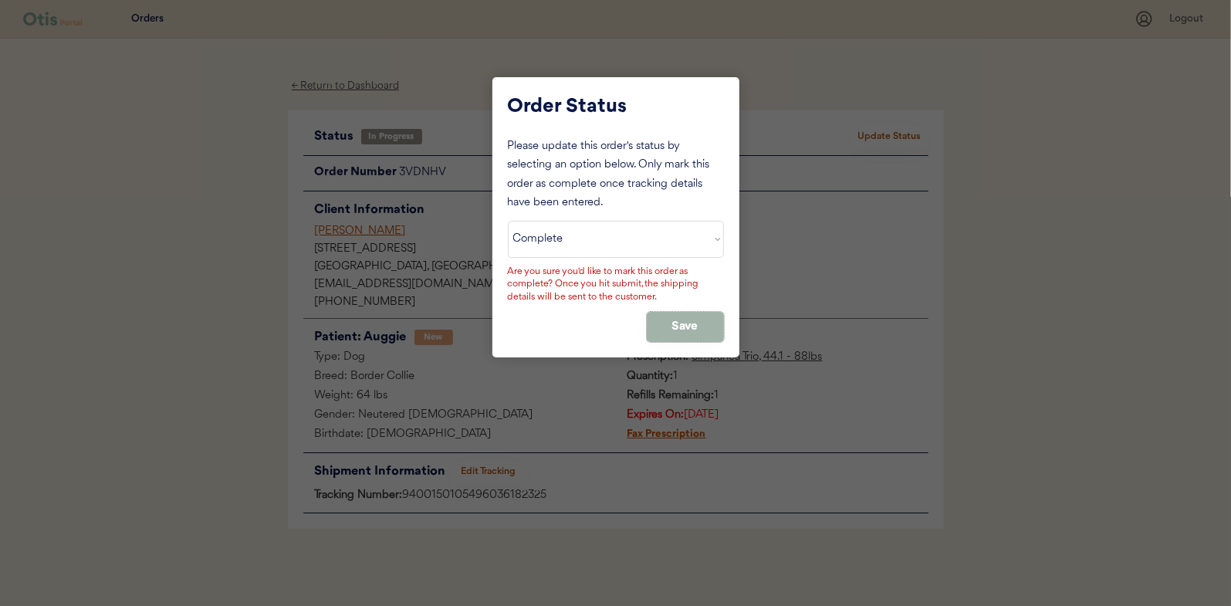
click at [683, 320] on button "Save" at bounding box center [685, 327] width 77 height 30
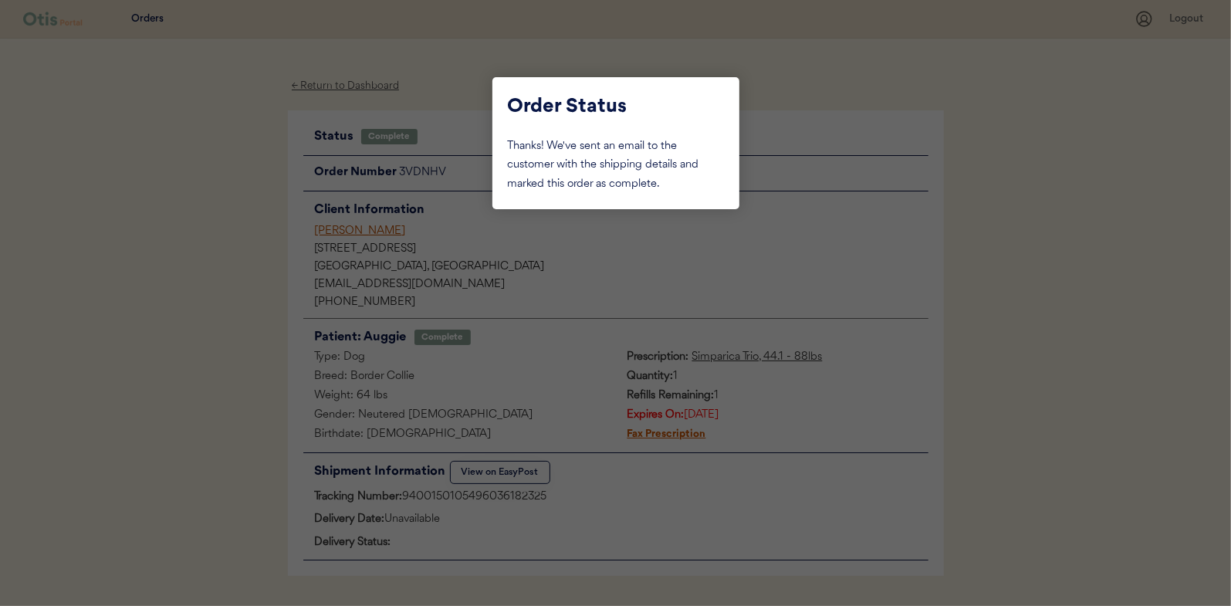
click at [223, 201] on div at bounding box center [615, 303] width 1231 height 606
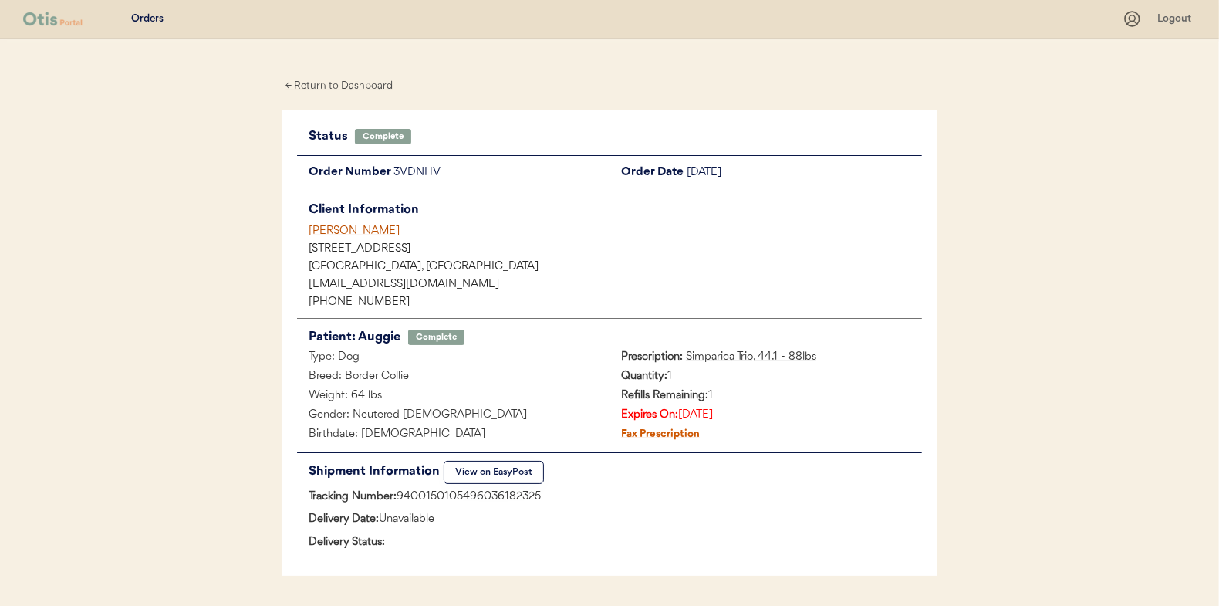
click at [332, 86] on div "← Return to Dashboard" at bounding box center [340, 86] width 116 height 18
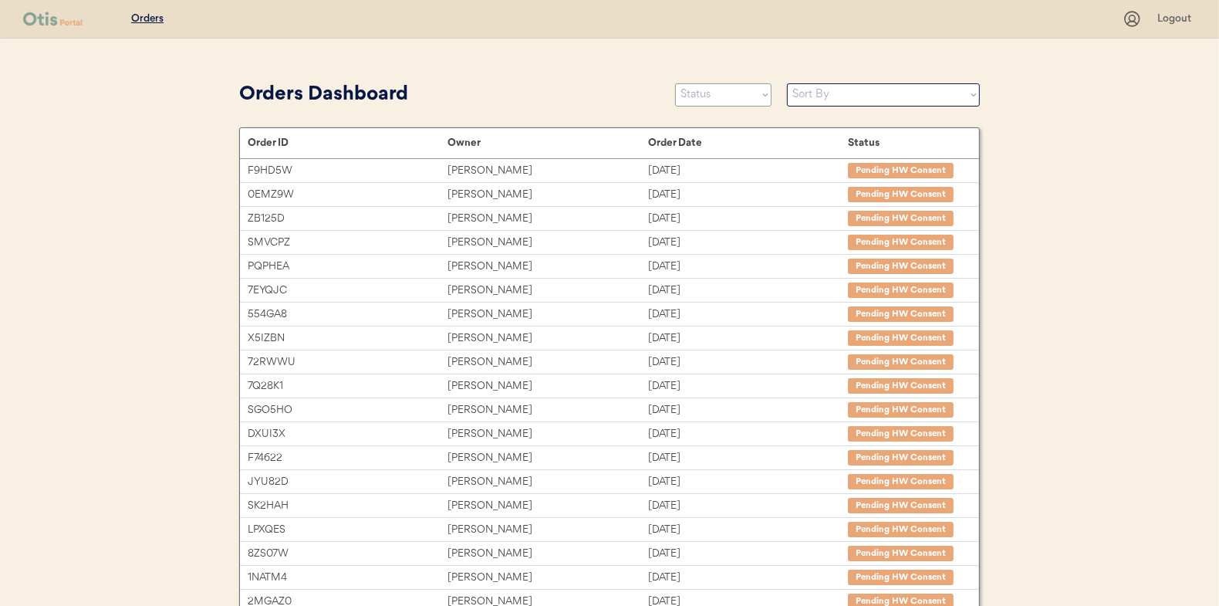
drag, startPoint x: 722, startPoint y: 99, endPoint x: 713, endPoint y: 102, distance: 9.0
click at [722, 99] on select "Status On Hold New In Progress Complete Pending HW Consent Canceled" at bounding box center [723, 94] width 96 height 23
click at [675, 83] on select "Status On Hold New In Progress Complete Pending HW Consent Canceled" at bounding box center [723, 94] width 96 height 23
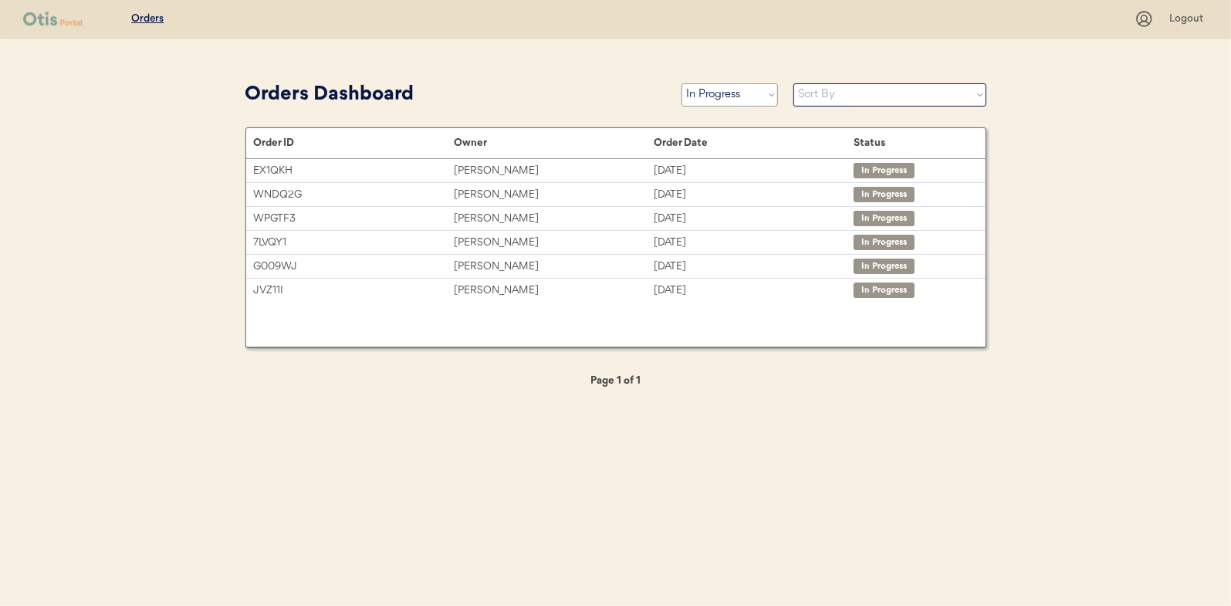
click at [721, 93] on select "Status On Hold New In Progress Complete Pending HW Consent Canceled" at bounding box center [729, 94] width 96 height 23
click at [681, 83] on select "Status On Hold New In Progress Complete Pending HW Consent Canceled" at bounding box center [729, 94] width 96 height 23
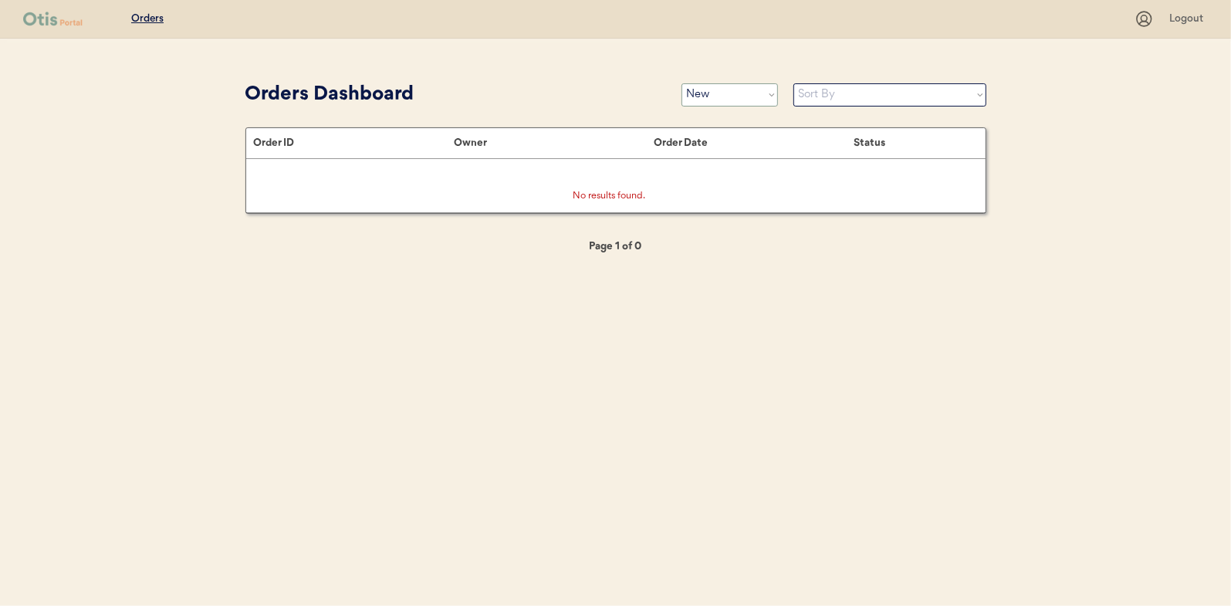
click at [728, 95] on select "Status On Hold New In Progress Complete Pending HW Consent Canceled" at bounding box center [729, 94] width 96 height 23
select select ""in_progress""
click at [681, 83] on select "Status On Hold New In Progress Complete Pending HW Consent Canceled" at bounding box center [729, 94] width 96 height 23
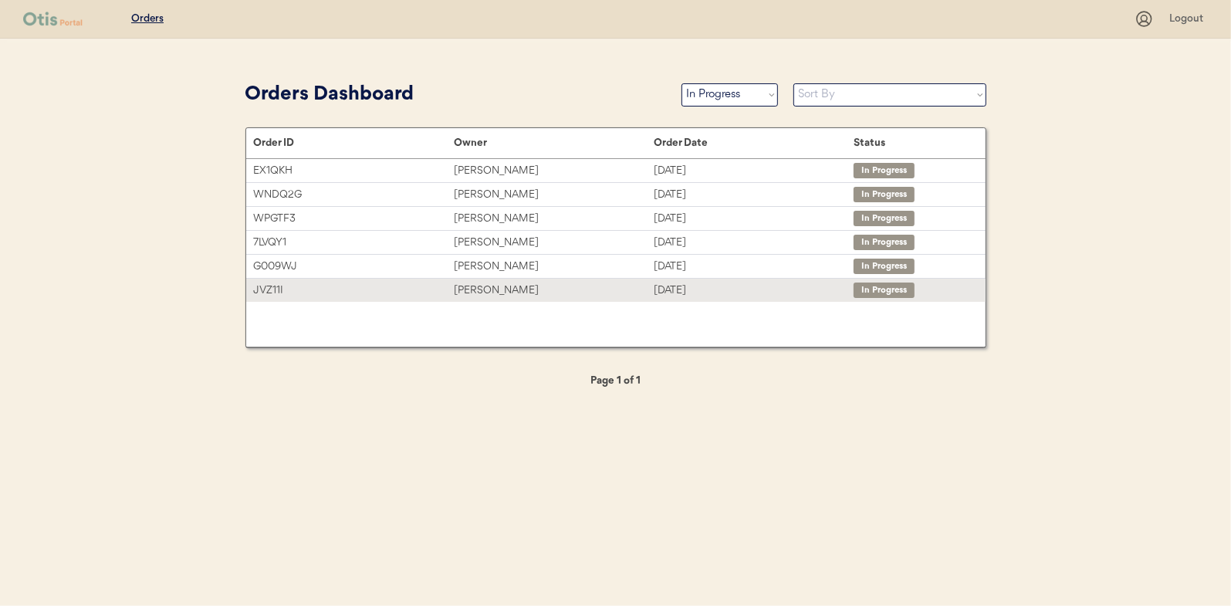
click at [487, 289] on div "Janie Poston" at bounding box center [554, 291] width 200 height 18
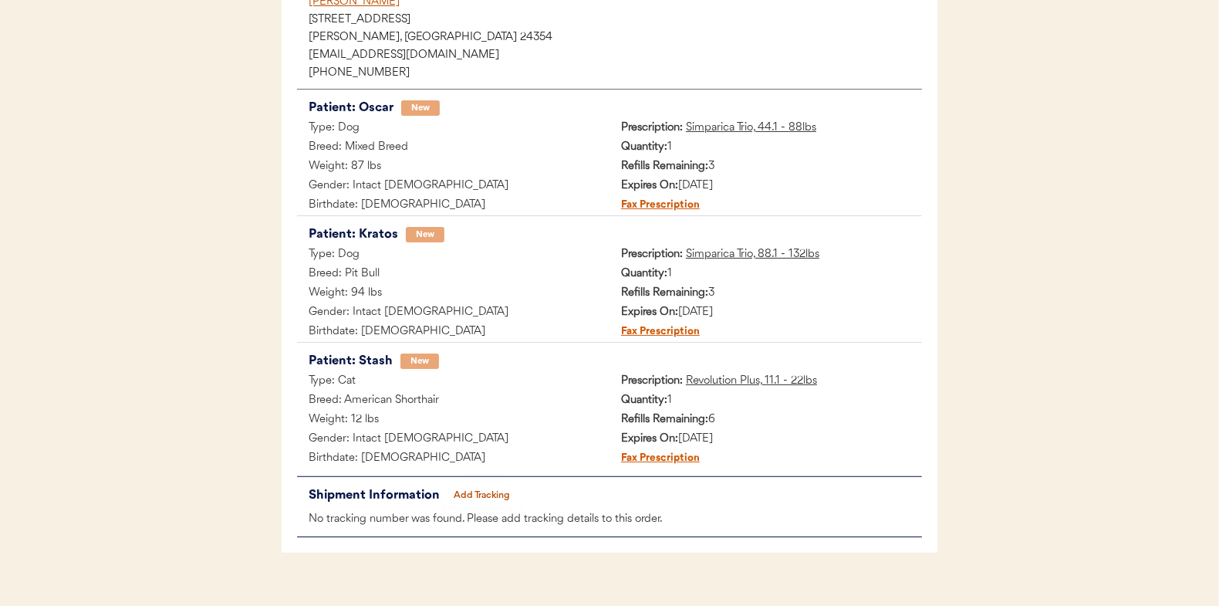
scroll to position [231, 0]
click at [481, 492] on button "Add Tracking" at bounding box center [482, 494] width 77 height 22
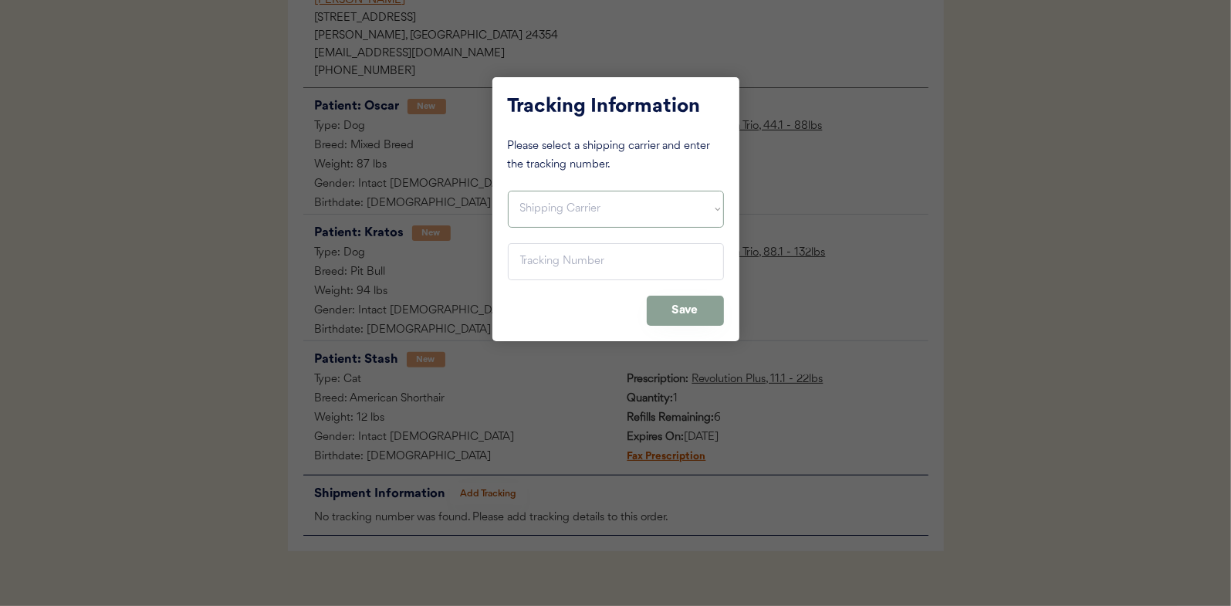
click at [531, 203] on select "Shipping Carrier FedEx FedEx Ground Economy UPS USPS" at bounding box center [616, 209] width 216 height 37
select select ""usps""
click at [508, 191] on select "Shipping Carrier FedEx FedEx Ground Economy UPS USPS" at bounding box center [616, 209] width 216 height 37
click at [533, 262] on input "input" at bounding box center [616, 261] width 216 height 37
paste input "9400150105799034508259"
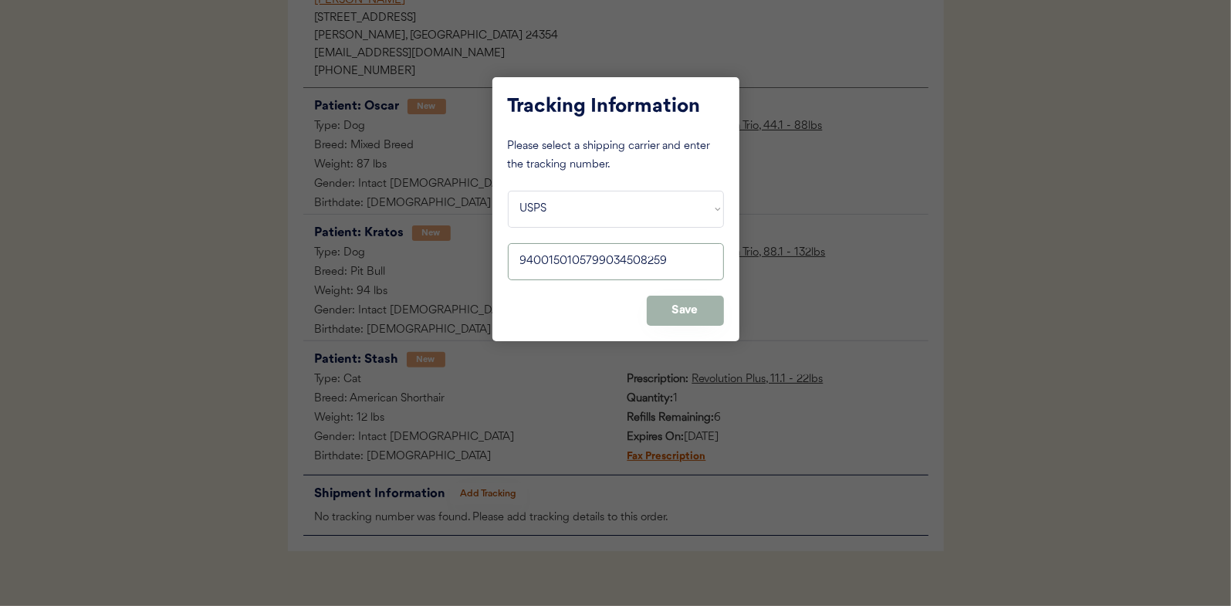
type input "9400150105799034508259"
click at [675, 305] on button "Save" at bounding box center [685, 311] width 77 height 30
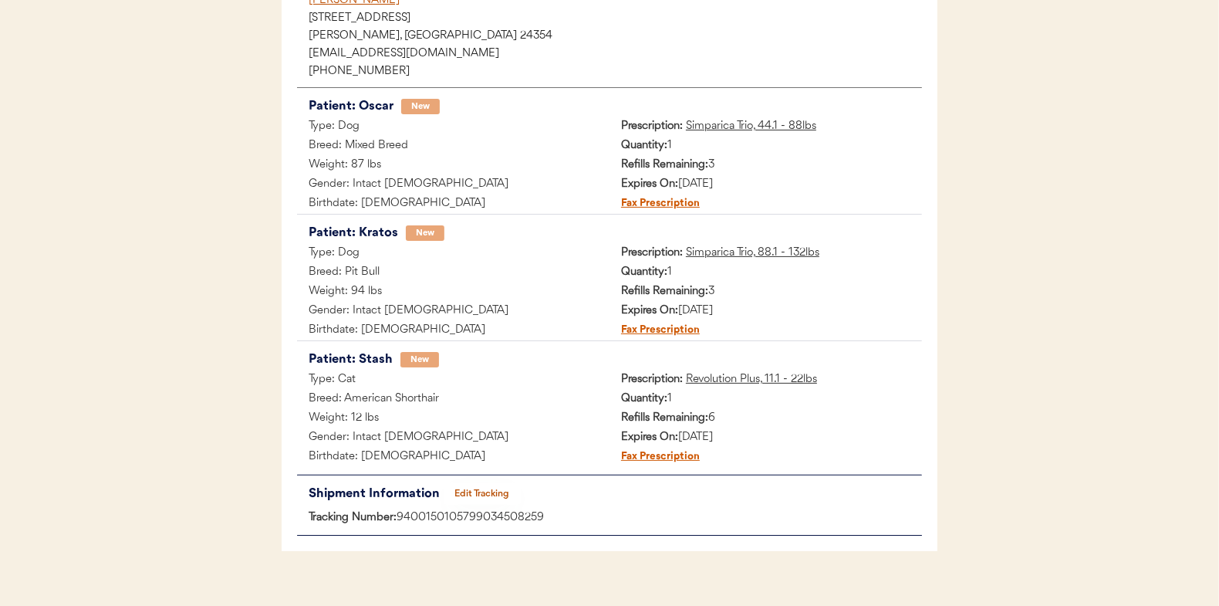
scroll to position [0, 0]
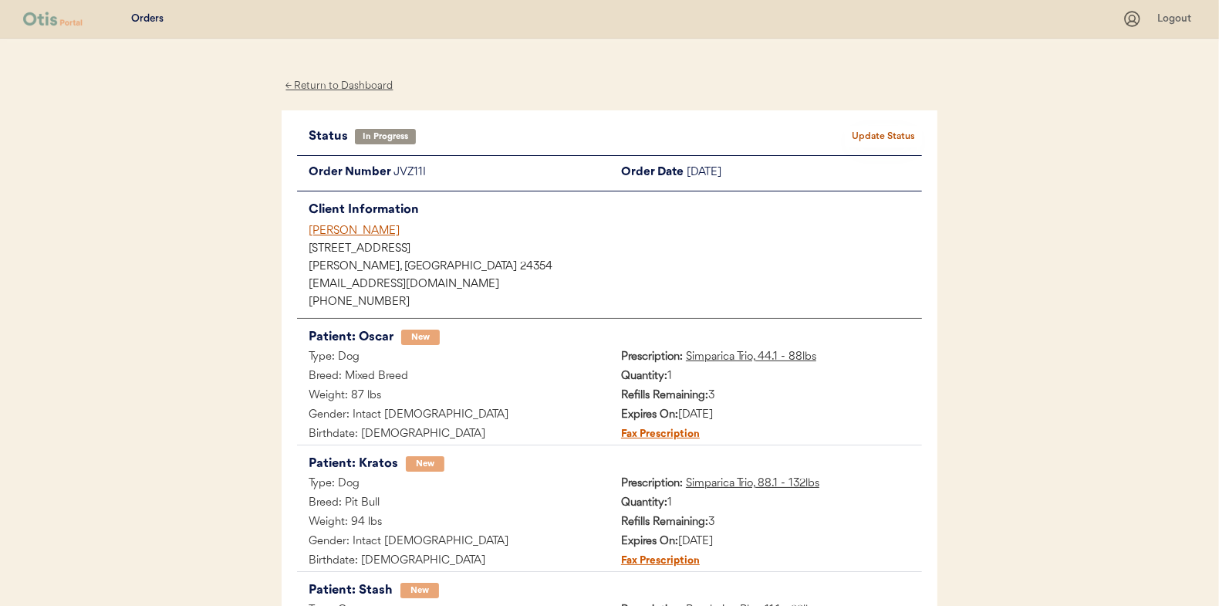
click at [877, 132] on button "Update Status" at bounding box center [883, 137] width 77 height 22
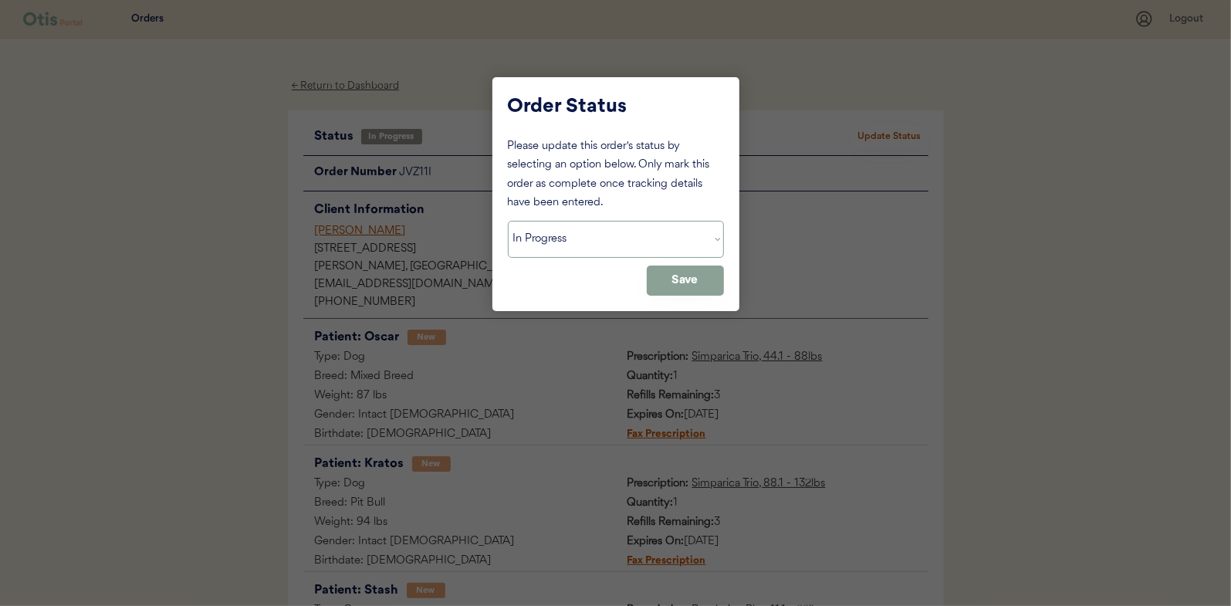
click at [570, 244] on select "Status On Hold New In Progress Complete Pending HW Consent Canceled" at bounding box center [616, 239] width 216 height 37
select select ""complete""
click at [508, 221] on select "Status On Hold New In Progress Complete Pending HW Consent Canceled" at bounding box center [616, 239] width 216 height 37
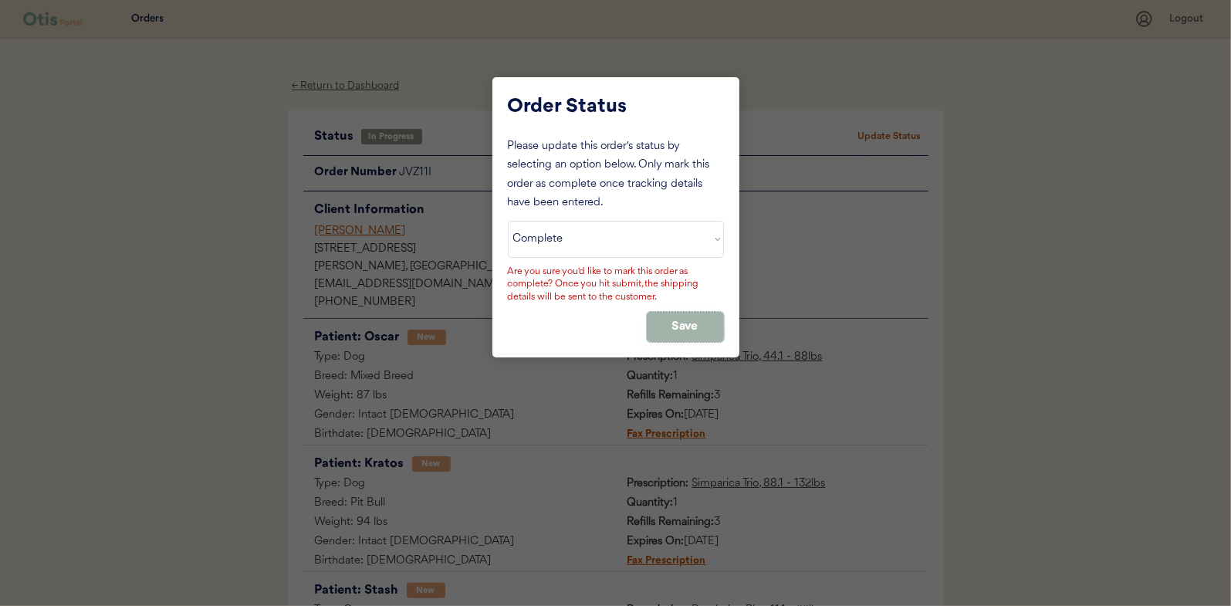
click at [696, 326] on button "Save" at bounding box center [685, 327] width 77 height 30
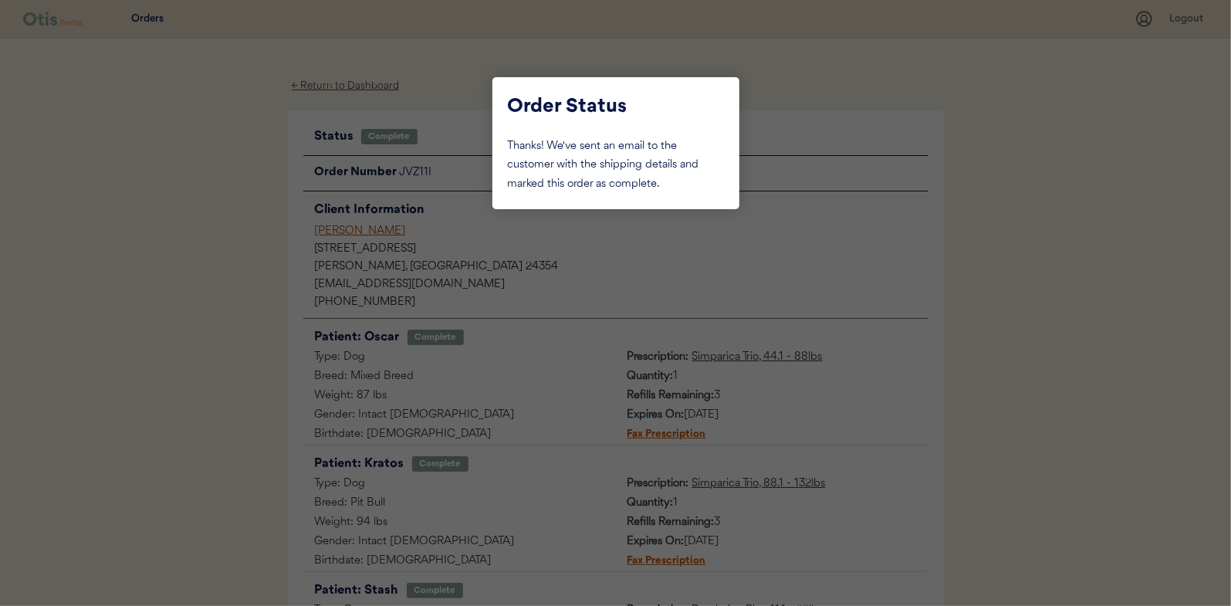
click at [218, 233] on div at bounding box center [615, 303] width 1231 height 606
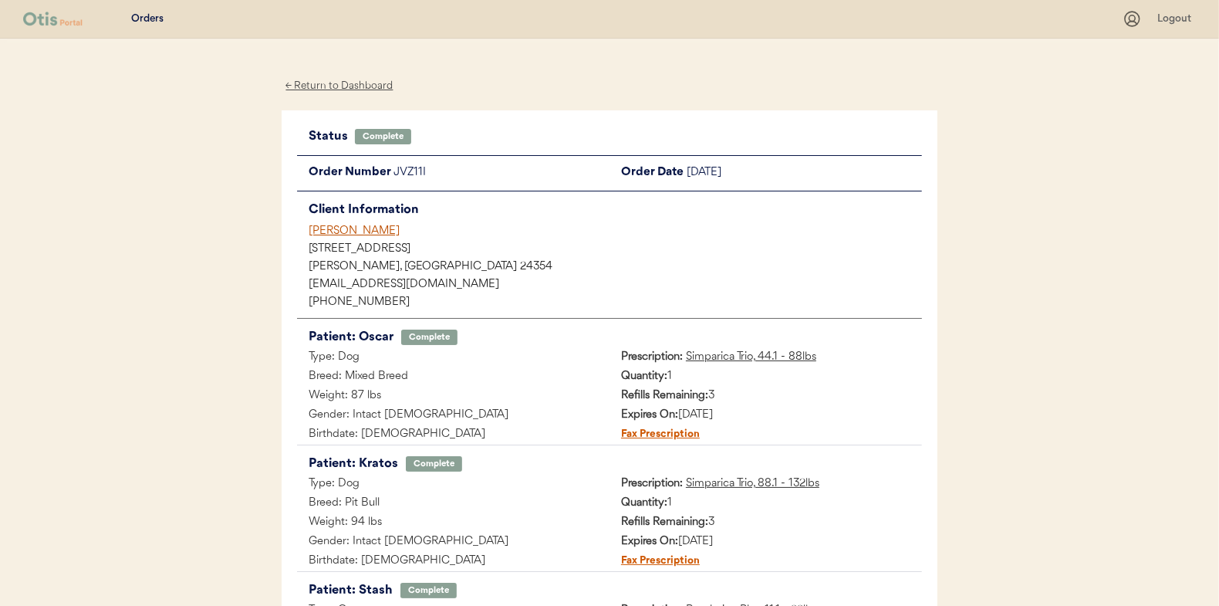
click at [329, 83] on div "← Return to Dashboard" at bounding box center [340, 86] width 116 height 18
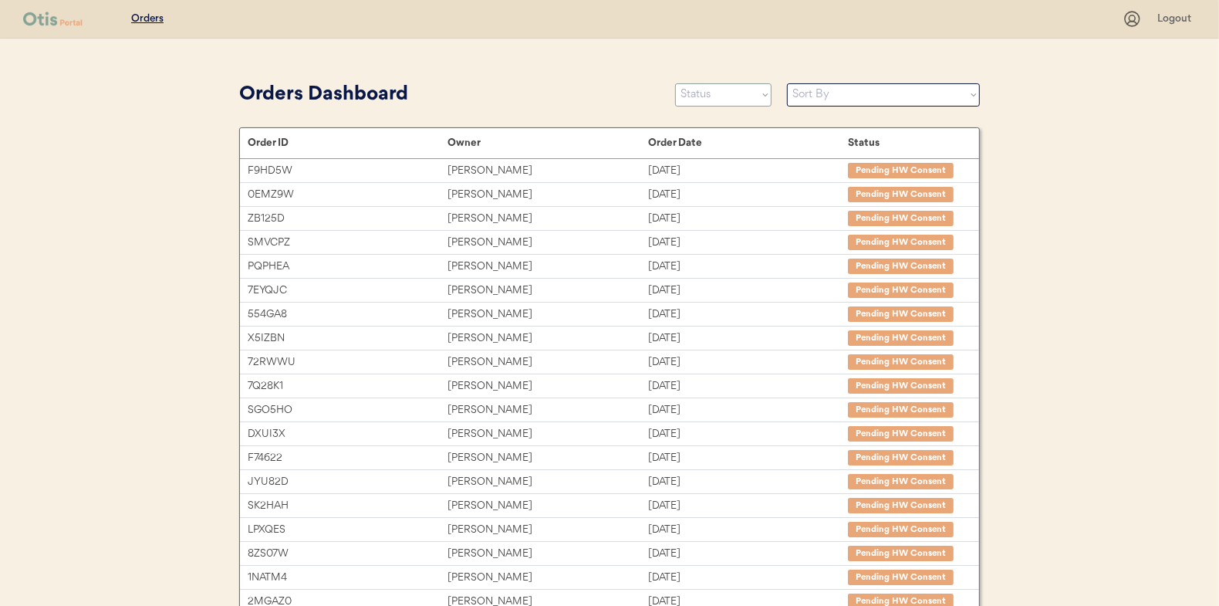
click at [714, 89] on select "Status On Hold New In Progress Complete Pending HW Consent Canceled" at bounding box center [723, 94] width 96 height 23
click at [675, 83] on select "Status On Hold New In Progress Complete Pending HW Consent Canceled" at bounding box center [723, 94] width 96 height 23
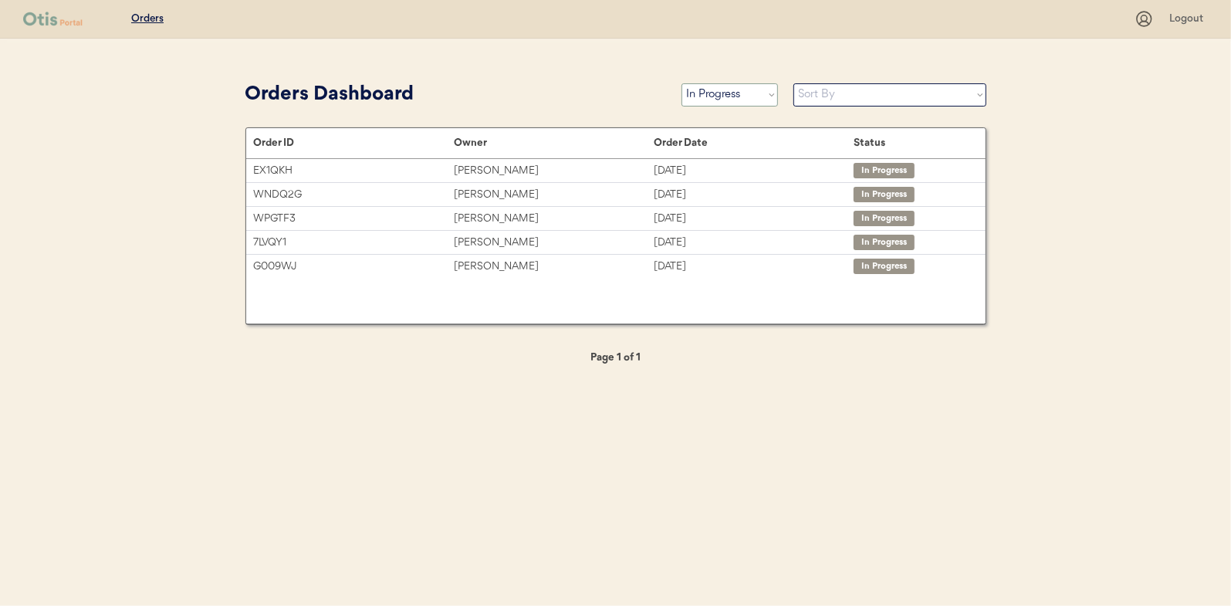
click at [708, 95] on select "Status On Hold New In Progress Complete Pending HW Consent Canceled" at bounding box center [729, 94] width 96 height 23
click at [681, 83] on select "Status On Hold New In Progress Complete Pending HW Consent Canceled" at bounding box center [729, 94] width 96 height 23
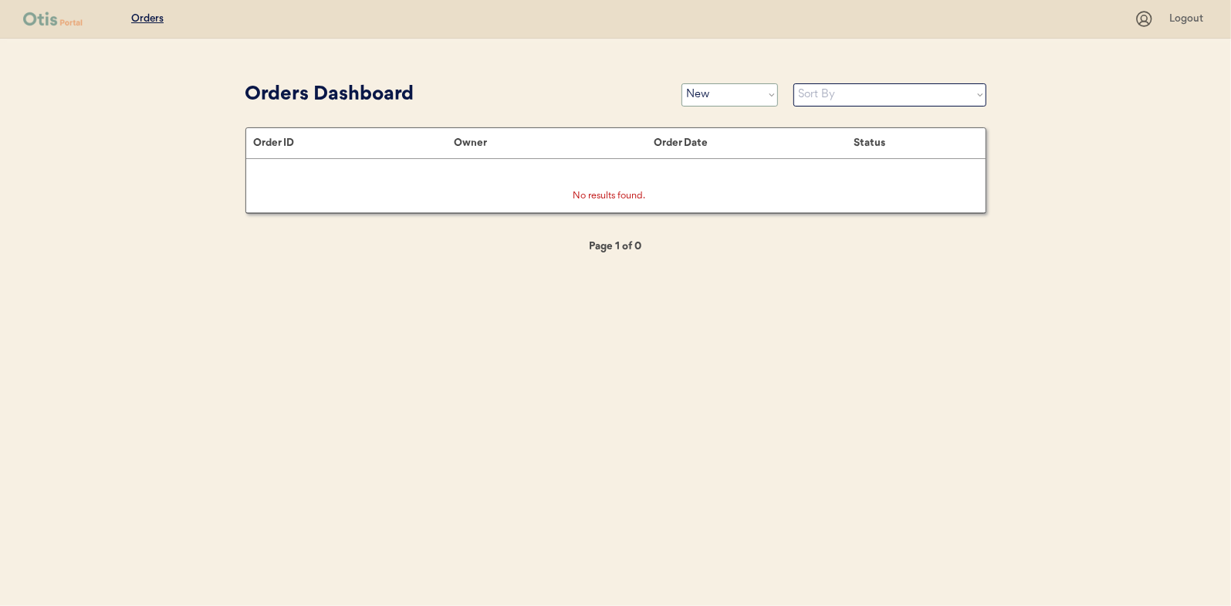
click at [734, 97] on select "Status On Hold New In Progress Complete Pending HW Consent Canceled" at bounding box center [729, 94] width 96 height 23
click at [681, 83] on select "Status On Hold New In Progress Complete Pending HW Consent Canceled" at bounding box center [729, 94] width 96 height 23
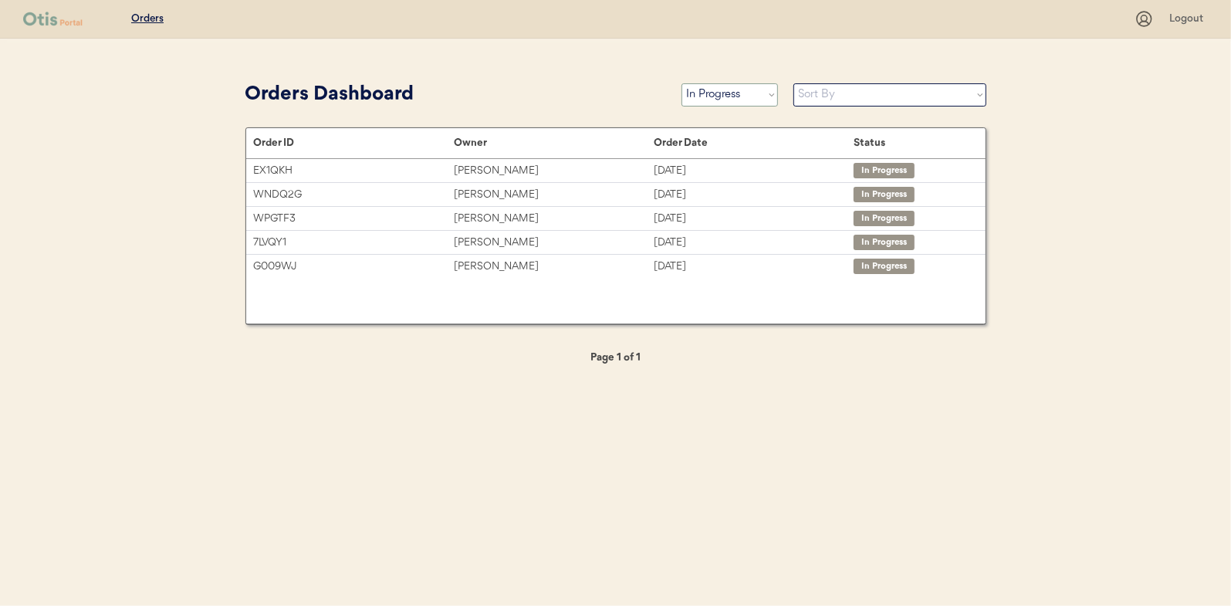
click at [704, 97] on select "Status On Hold New In Progress Complete Pending HW Consent Canceled" at bounding box center [729, 94] width 96 height 23
select select ""new""
click at [681, 83] on select "Status On Hold New In Progress Complete Pending HW Consent Canceled" at bounding box center [729, 94] width 96 height 23
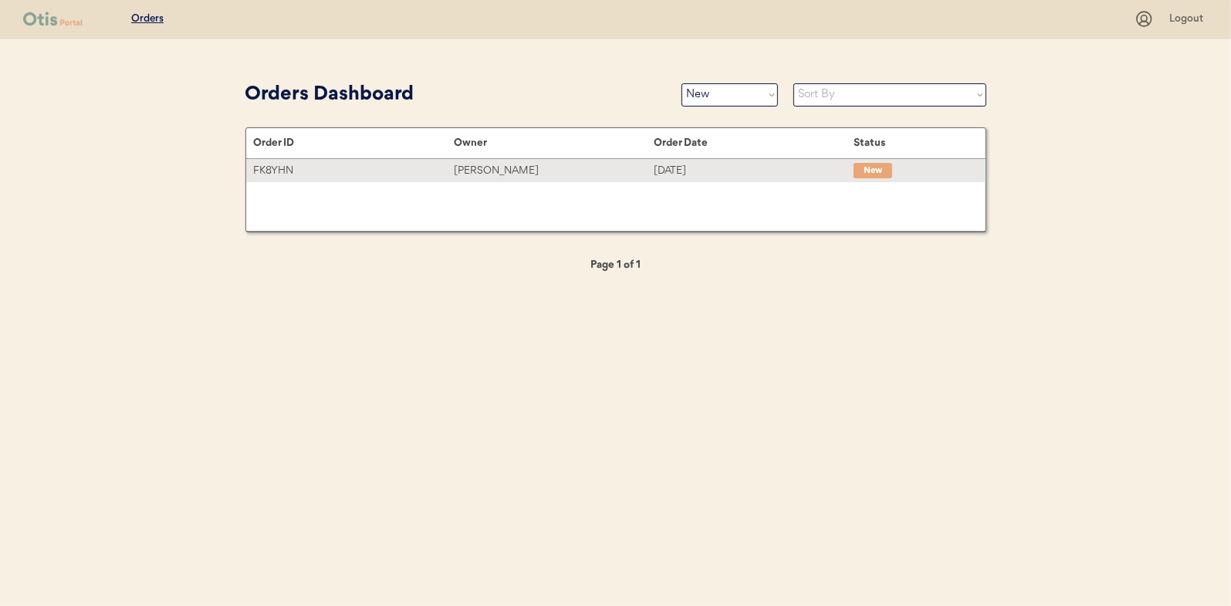
click at [503, 169] on div "[PERSON_NAME]" at bounding box center [554, 171] width 200 height 18
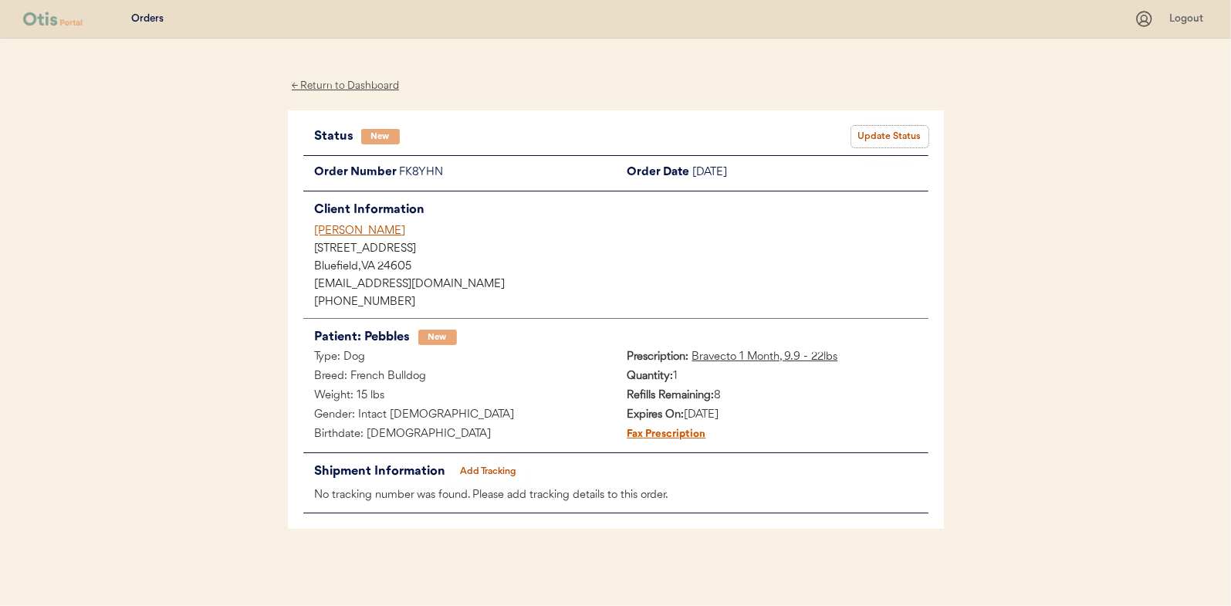
click at [890, 137] on button "Update Status" at bounding box center [889, 137] width 77 height 22
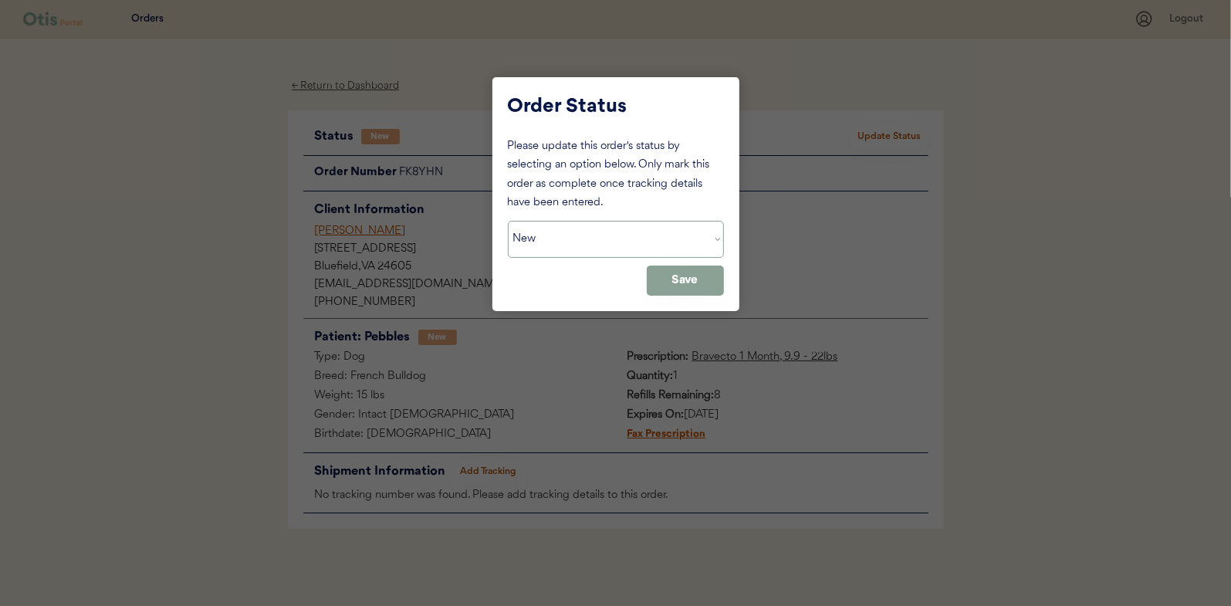
click at [554, 238] on select "Status On Hold New In Progress Complete Pending HW Consent Canceled" at bounding box center [616, 239] width 216 height 37
click at [508, 221] on select "Status On Hold New In Progress Complete Pending HW Consent Canceled" at bounding box center [616, 239] width 216 height 37
click at [550, 235] on select "Status On Hold New In Progress Complete Pending HW Consent Canceled" at bounding box center [616, 239] width 216 height 37
select select ""in_progress""
click at [508, 221] on select "Status On Hold New In Progress Complete Pending HW Consent Canceled" at bounding box center [616, 239] width 216 height 37
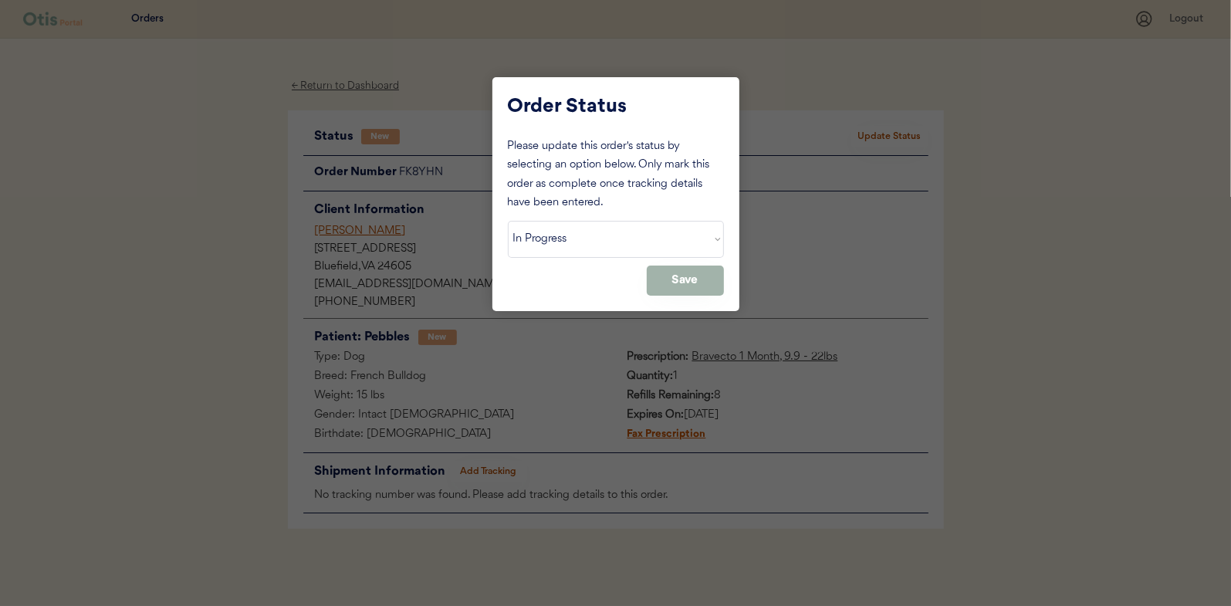
click at [676, 278] on button "Save" at bounding box center [685, 280] width 77 height 30
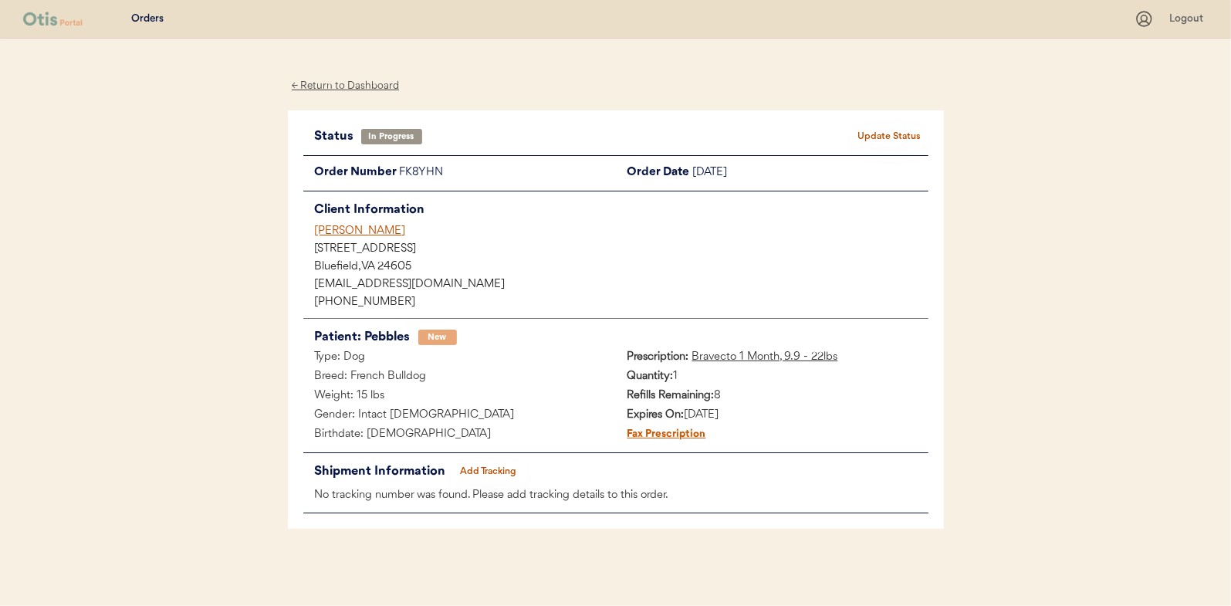
click at [354, 88] on div "← Return to Dashboard" at bounding box center [346, 86] width 116 height 18
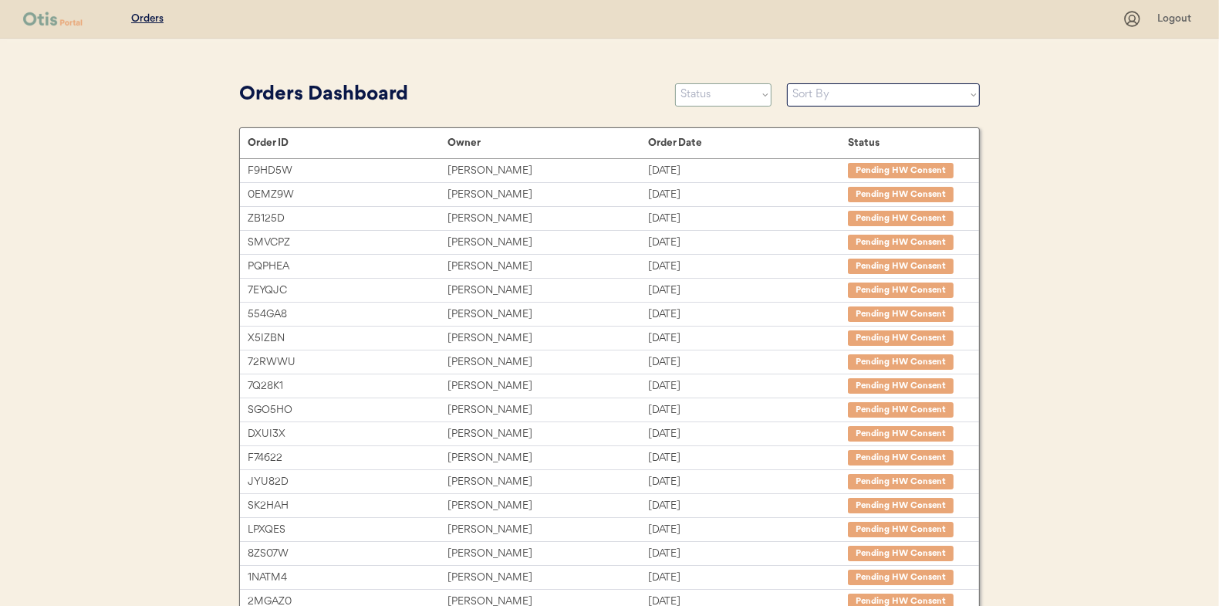
click at [708, 96] on select "Status On Hold New In Progress Complete Pending HW Consent Canceled" at bounding box center [723, 94] width 96 height 23
click at [675, 83] on select "Status On Hold New In Progress Complete Pending HW Consent Canceled" at bounding box center [723, 94] width 96 height 23
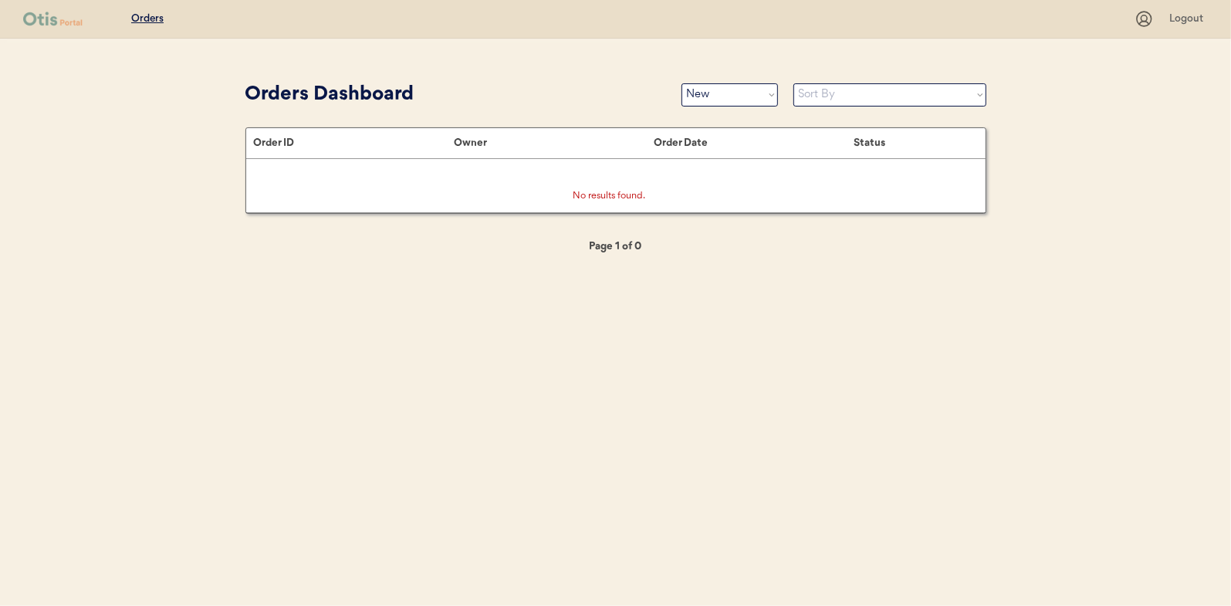
click at [120, 192] on div "Orders Logout Orders Dashboard Status On Hold New In Progress Complete Pending …" at bounding box center [615, 303] width 1231 height 606
click at [705, 96] on select "Status On Hold New In Progress Complete Pending HW Consent Canceled" at bounding box center [729, 94] width 96 height 23
click at [681, 83] on select "Status On Hold New In Progress Complete Pending HW Consent Canceled" at bounding box center [729, 94] width 96 height 23
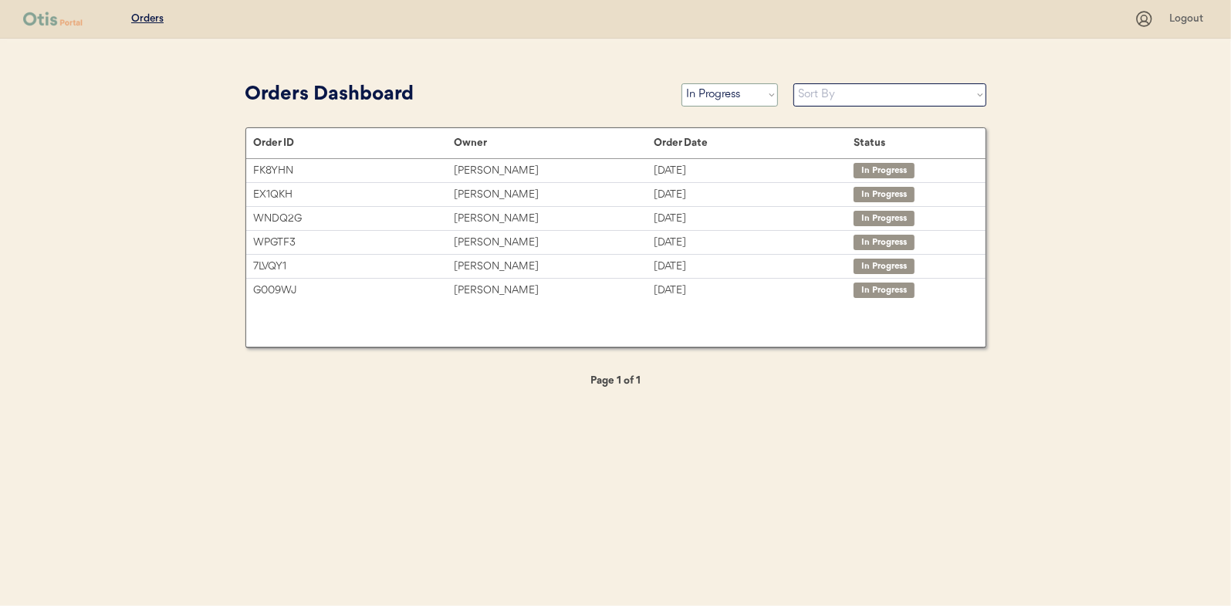
click at [725, 96] on select "Status On Hold New In Progress Complete Pending HW Consent Canceled" at bounding box center [729, 94] width 96 height 23
click at [681, 83] on select "Status On Hold New In Progress Complete Pending HW Consent Canceled" at bounding box center [729, 94] width 96 height 23
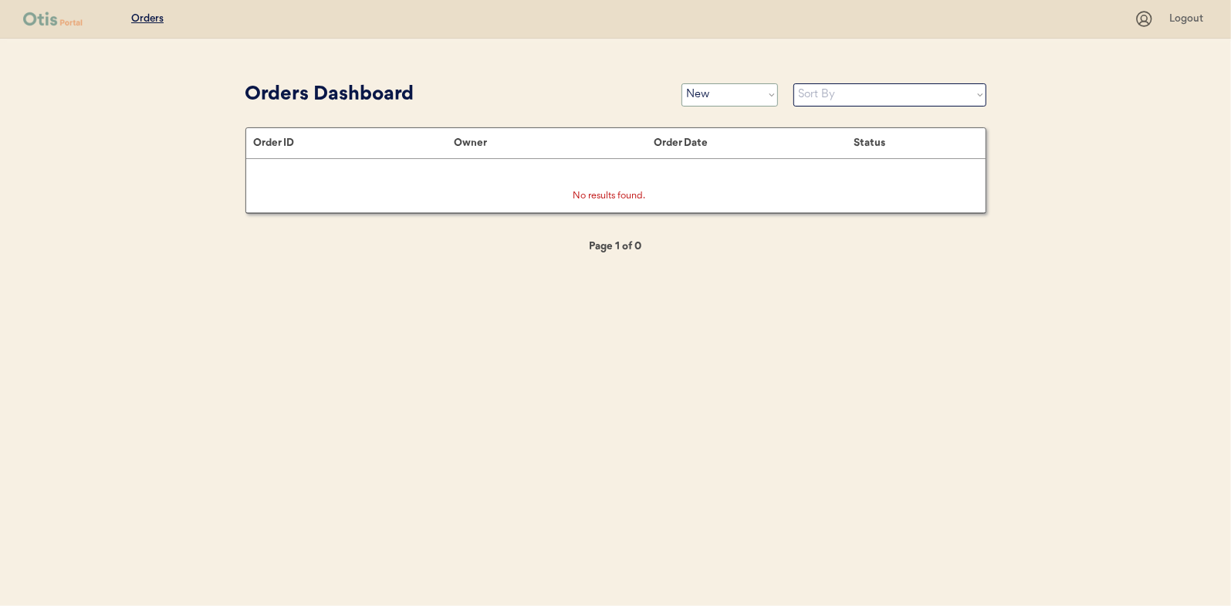
click at [723, 92] on select "Status On Hold New In Progress Complete Pending HW Consent Canceled" at bounding box center [729, 94] width 96 height 23
select select ""in_progress""
click at [681, 83] on select "Status On Hold New In Progress Complete Pending HW Consent Canceled" at bounding box center [729, 94] width 96 height 23
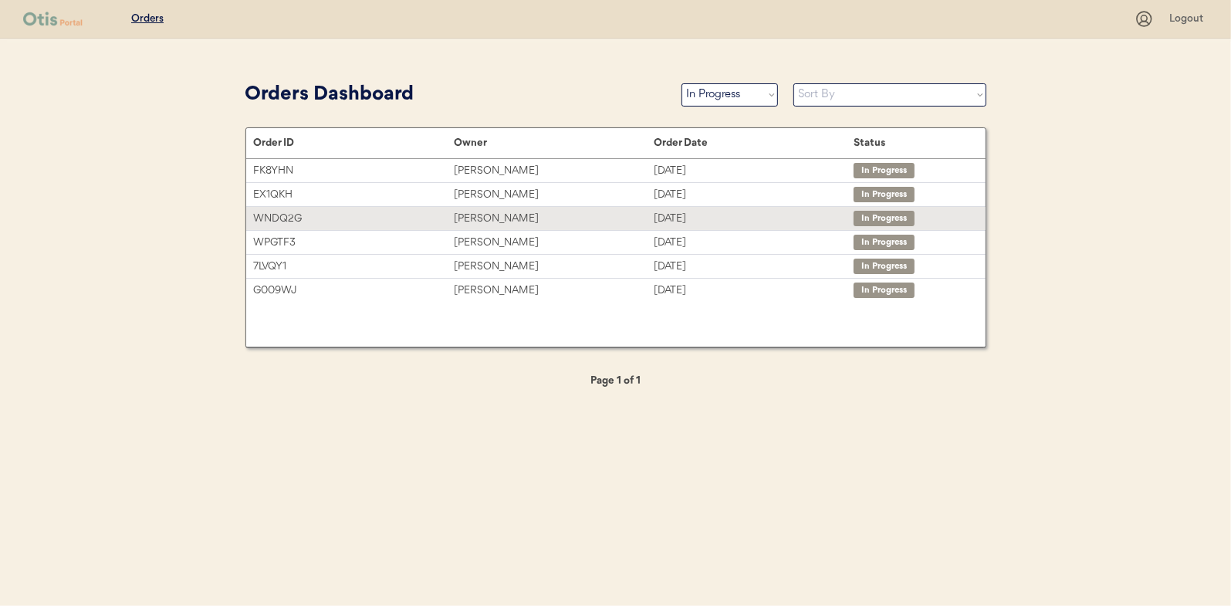
click at [485, 221] on div "Vivian Herring" at bounding box center [554, 219] width 200 height 18
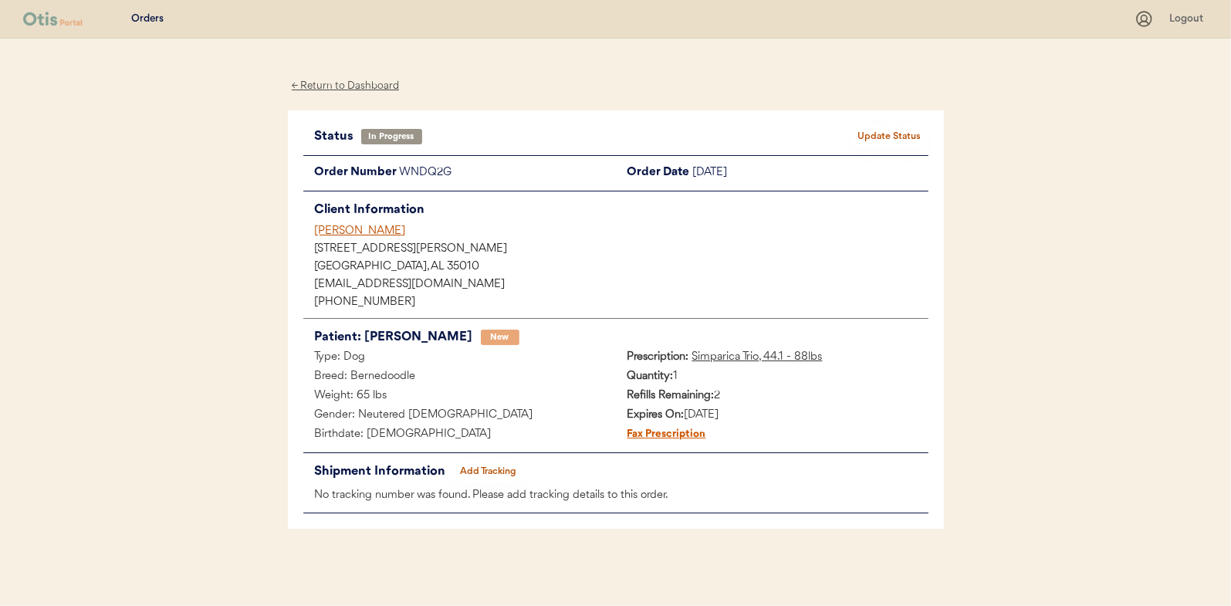
click at [501, 465] on button "Add Tracking" at bounding box center [488, 472] width 77 height 22
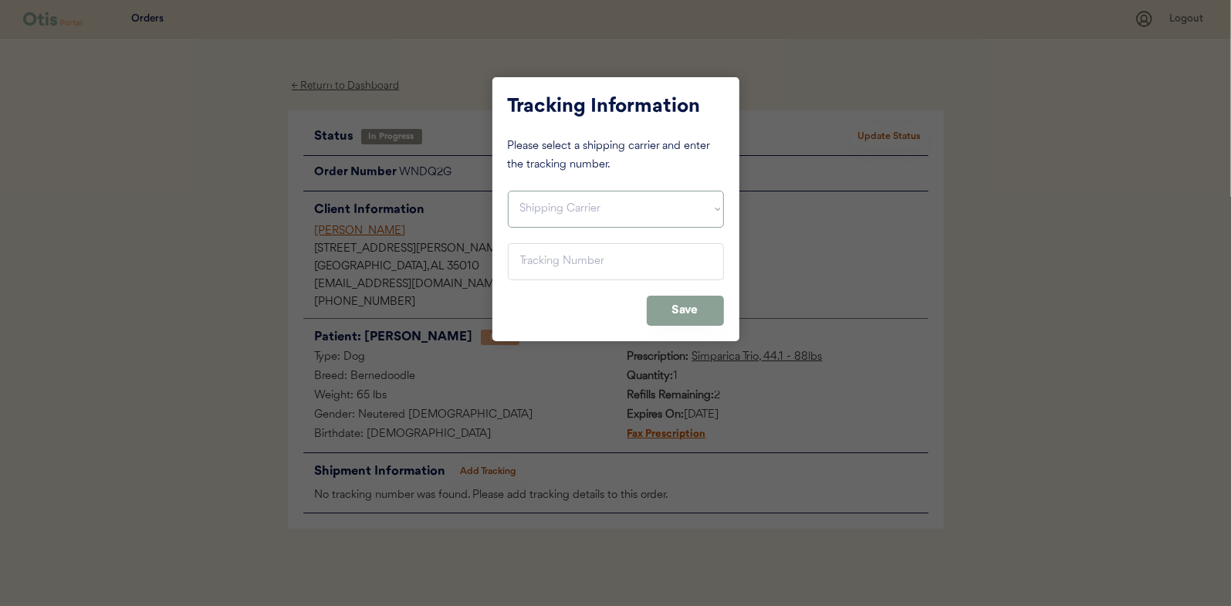
drag, startPoint x: 546, startPoint y: 212, endPoint x: 546, endPoint y: 227, distance: 14.7
click at [546, 212] on select "Shipping Carrier FedEx FedEx Ground Economy UPS USPS" at bounding box center [616, 209] width 216 height 37
select select ""usps""
click at [508, 191] on select "Shipping Carrier FedEx FedEx Ground Economy UPS USPS" at bounding box center [616, 209] width 216 height 37
click at [537, 261] on input "input" at bounding box center [616, 261] width 216 height 37
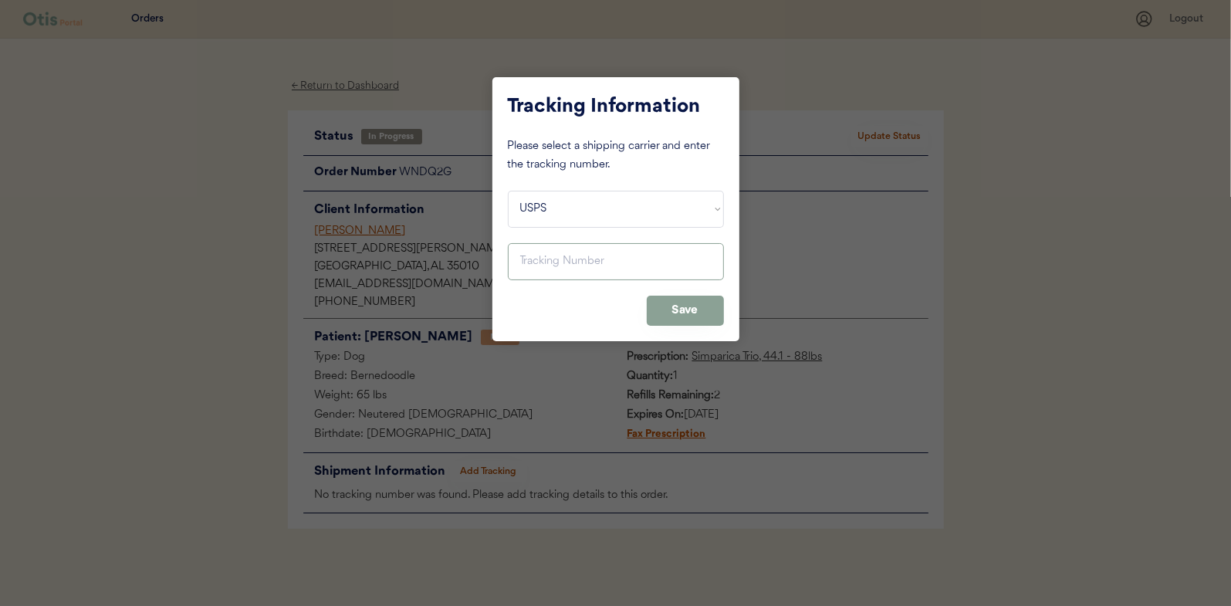
paste input "9400150105496036206007"
type input "9400150105496036206007"
click at [680, 313] on button "Save" at bounding box center [685, 311] width 77 height 30
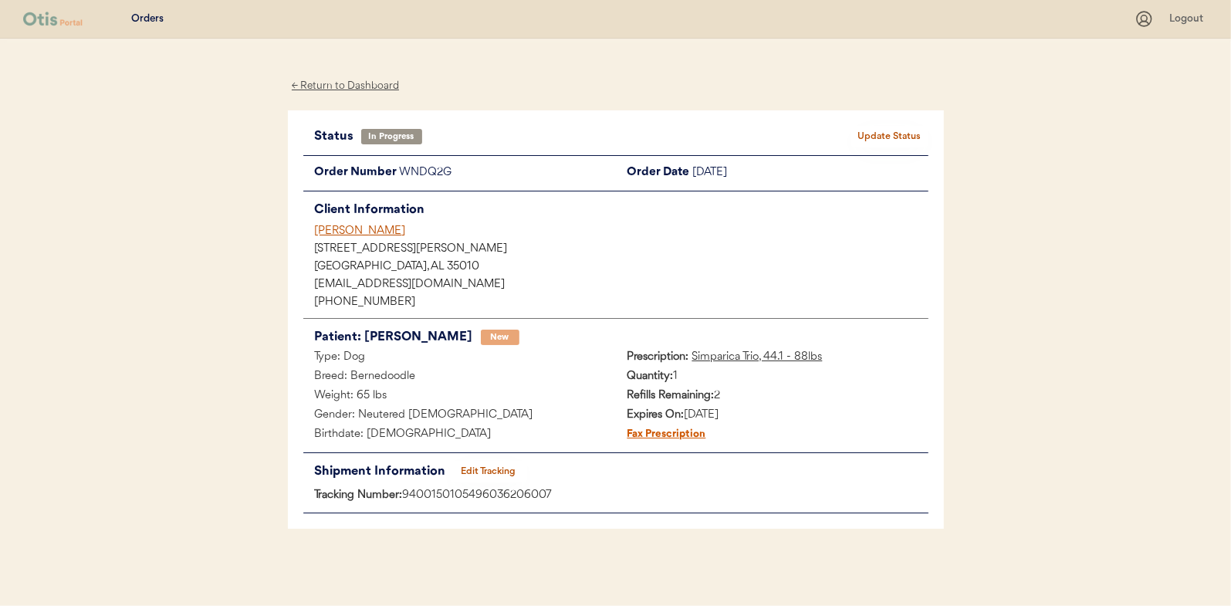
click at [897, 134] on button "Update Status" at bounding box center [889, 137] width 77 height 22
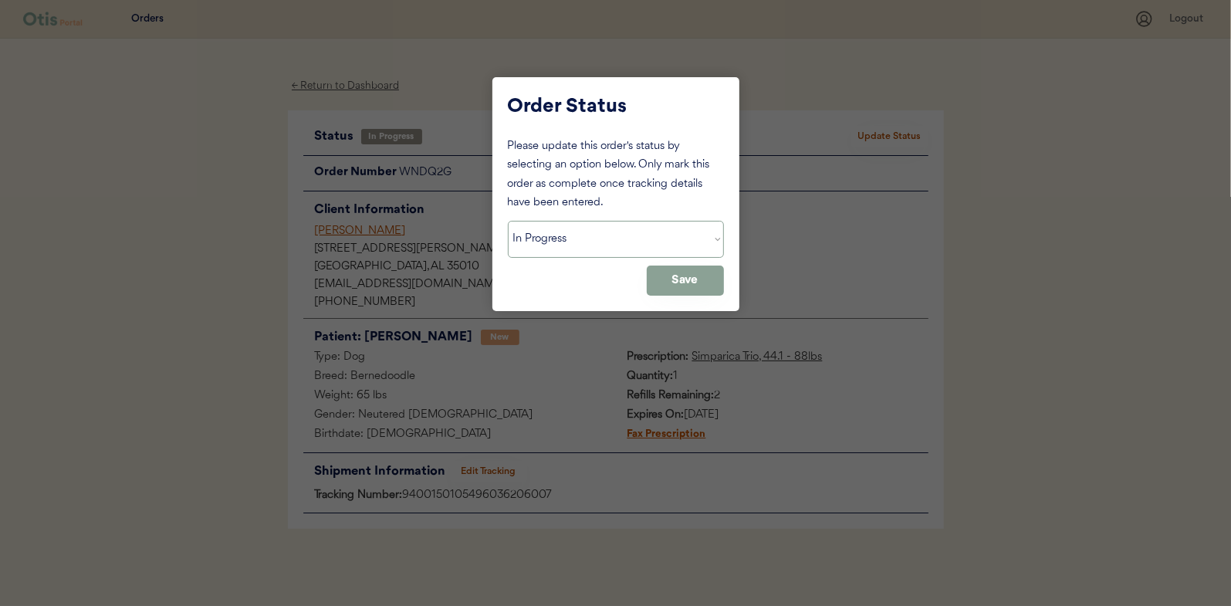
click at [566, 243] on select "Status On Hold New In Progress Complete Pending HW Consent Canceled" at bounding box center [616, 239] width 216 height 37
select select ""complete""
click at [508, 221] on select "Status On Hold New In Progress Complete Pending HW Consent Canceled" at bounding box center [616, 239] width 216 height 37
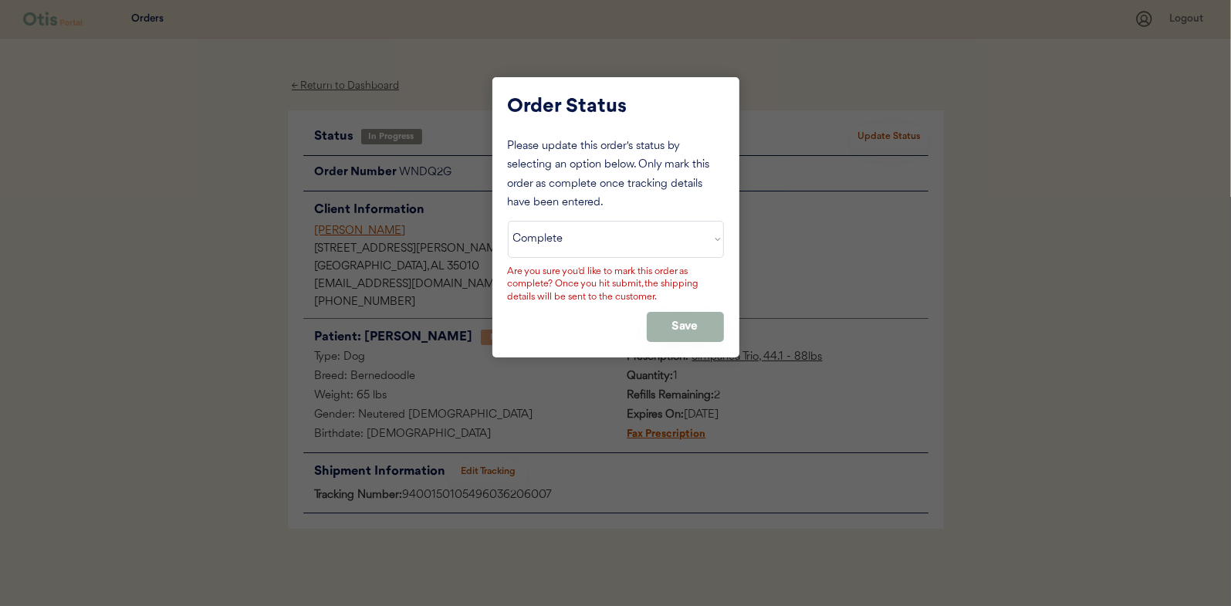
click at [675, 315] on button "Save" at bounding box center [685, 327] width 77 height 30
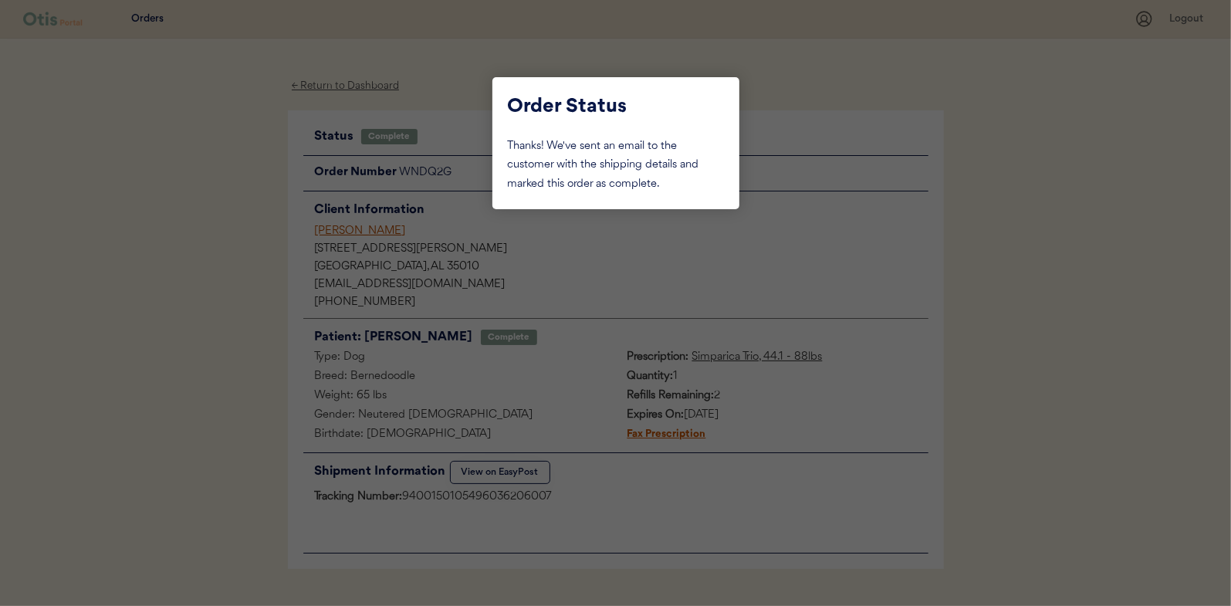
click at [220, 205] on div at bounding box center [615, 303] width 1231 height 606
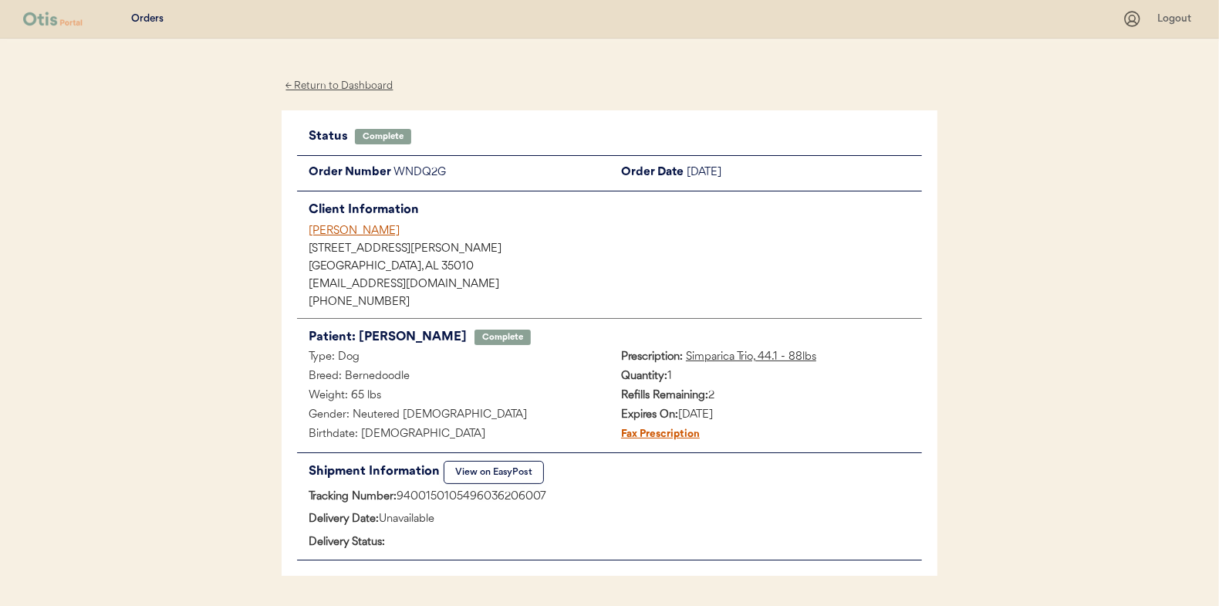
click at [323, 86] on div "← Return to Dashboard" at bounding box center [340, 86] width 116 height 18
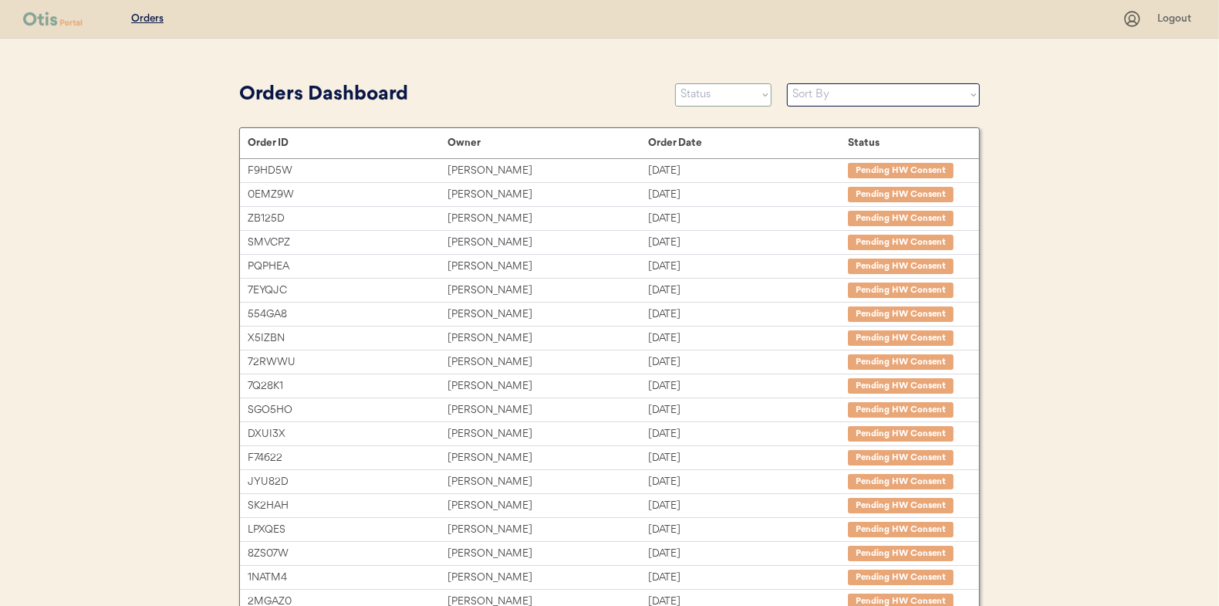
click at [733, 99] on select "Status On Hold New In Progress Complete Pending HW Consent Canceled" at bounding box center [723, 94] width 96 height 23
select select ""in_progress""
click at [675, 83] on select "Status On Hold New In Progress Complete Pending HW Consent Canceled" at bounding box center [723, 94] width 96 height 23
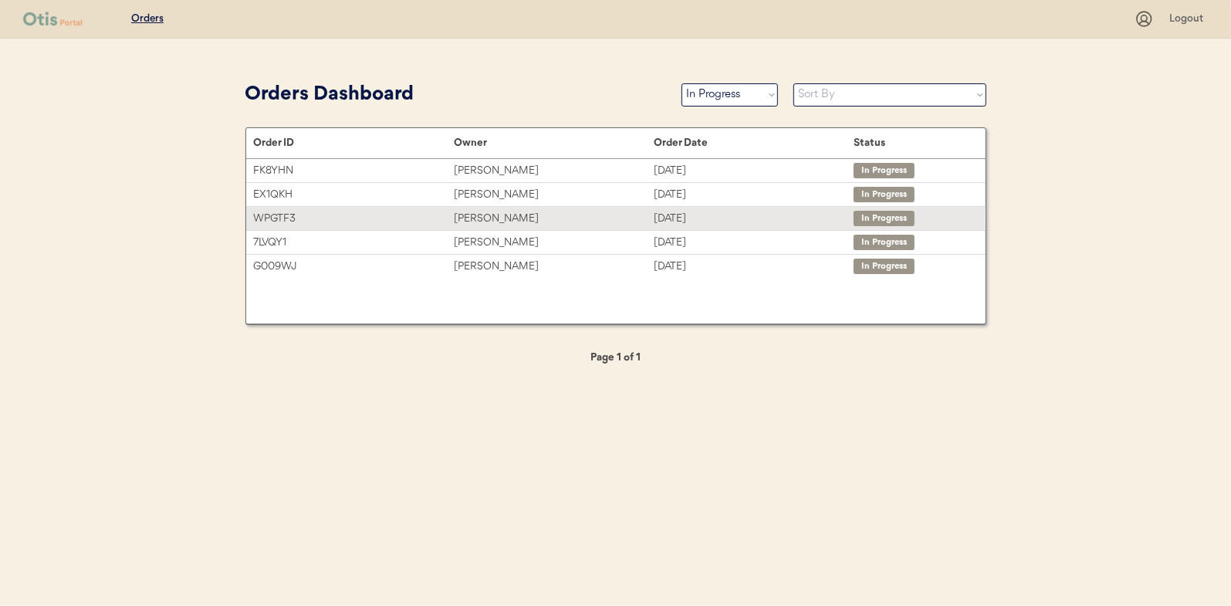
click at [472, 219] on div "Ash Riseman" at bounding box center [554, 219] width 200 height 18
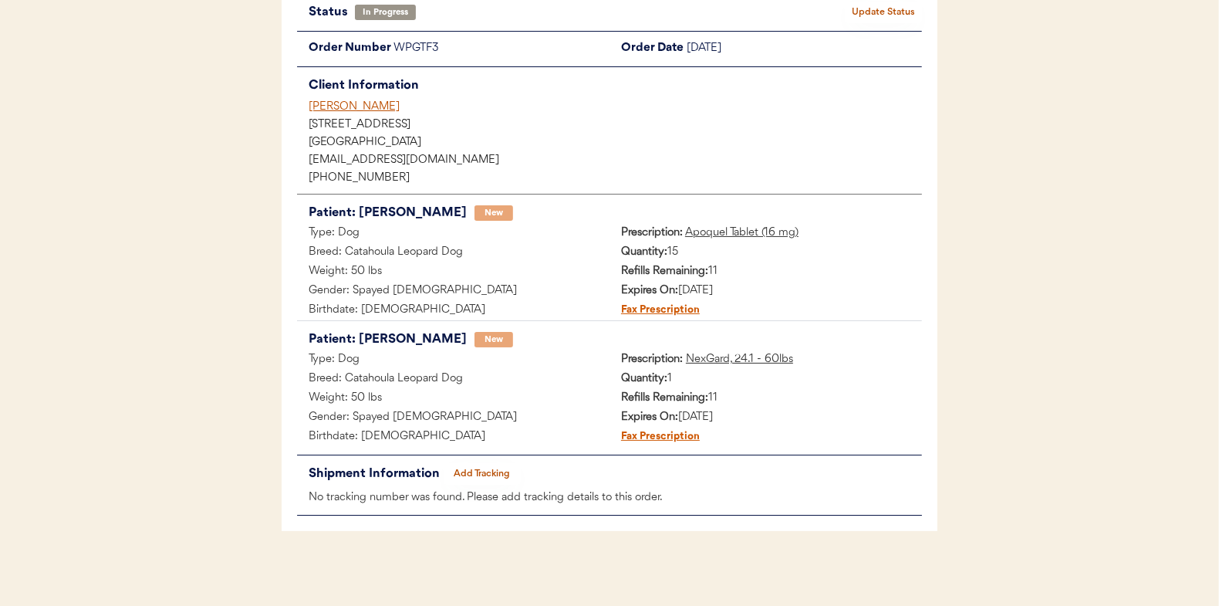
scroll to position [126, 0]
click at [487, 472] on button "Add Tracking" at bounding box center [482, 473] width 77 height 22
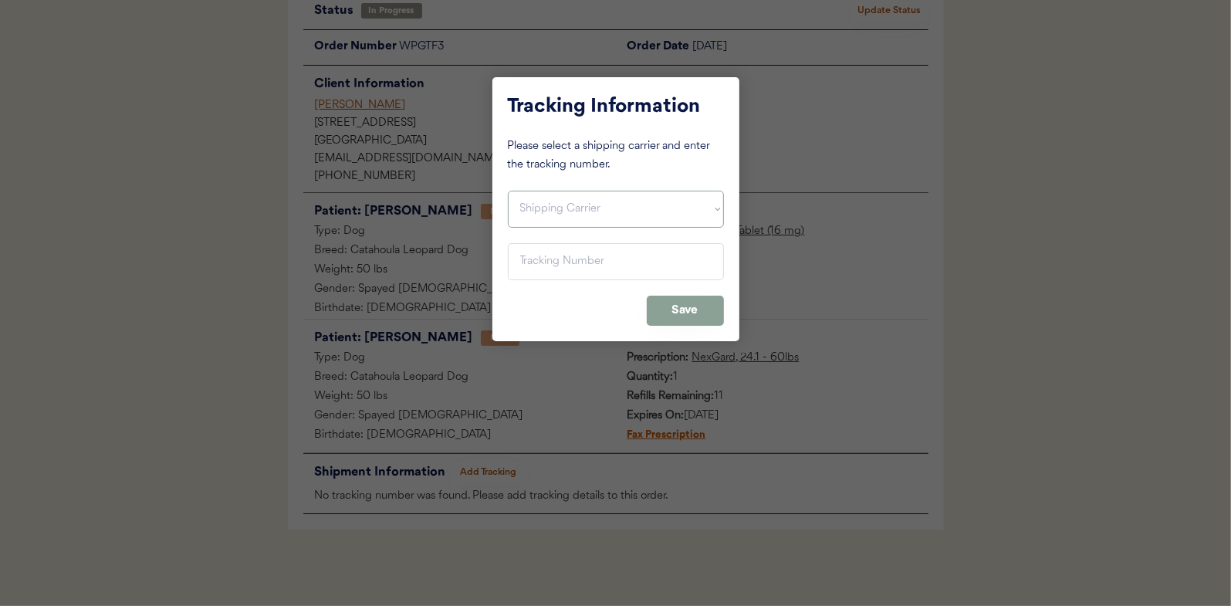
click at [532, 198] on select "Shipping Carrier FedEx FedEx Ground Economy UPS USPS" at bounding box center [616, 209] width 216 height 37
select select ""usps""
click at [508, 191] on select "Shipping Carrier FedEx FedEx Ground Economy UPS USPS" at bounding box center [616, 209] width 216 height 37
click at [526, 268] on input "input" at bounding box center [616, 261] width 216 height 37
paste input "9400150105497034729079"
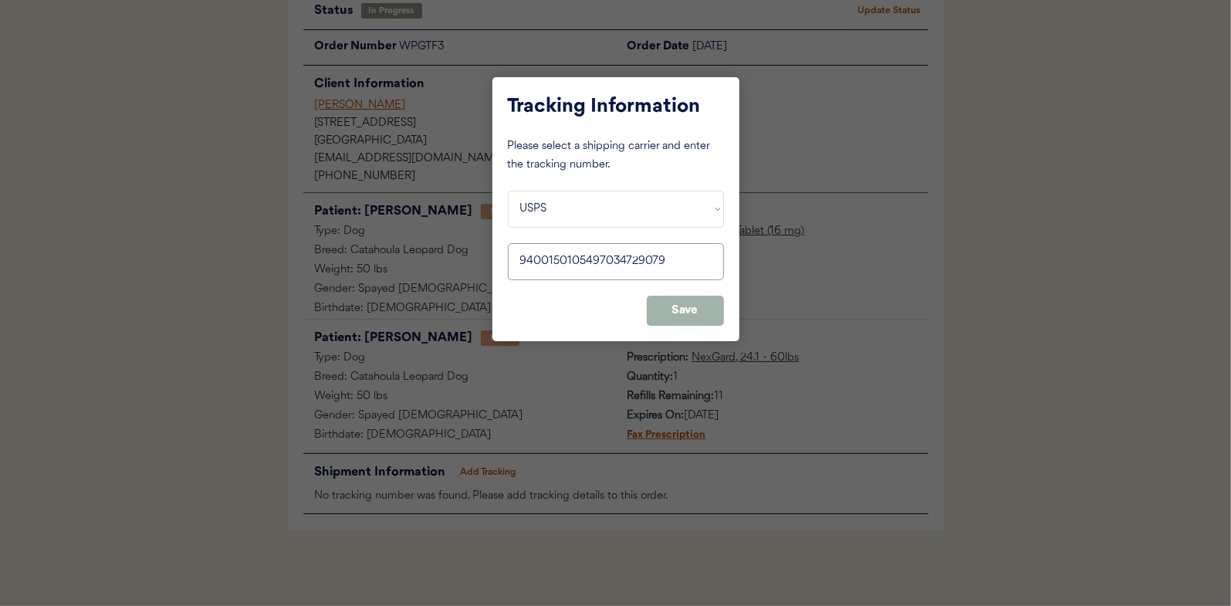
type input "9400150105497034729079"
click at [681, 308] on button "Save" at bounding box center [685, 311] width 77 height 30
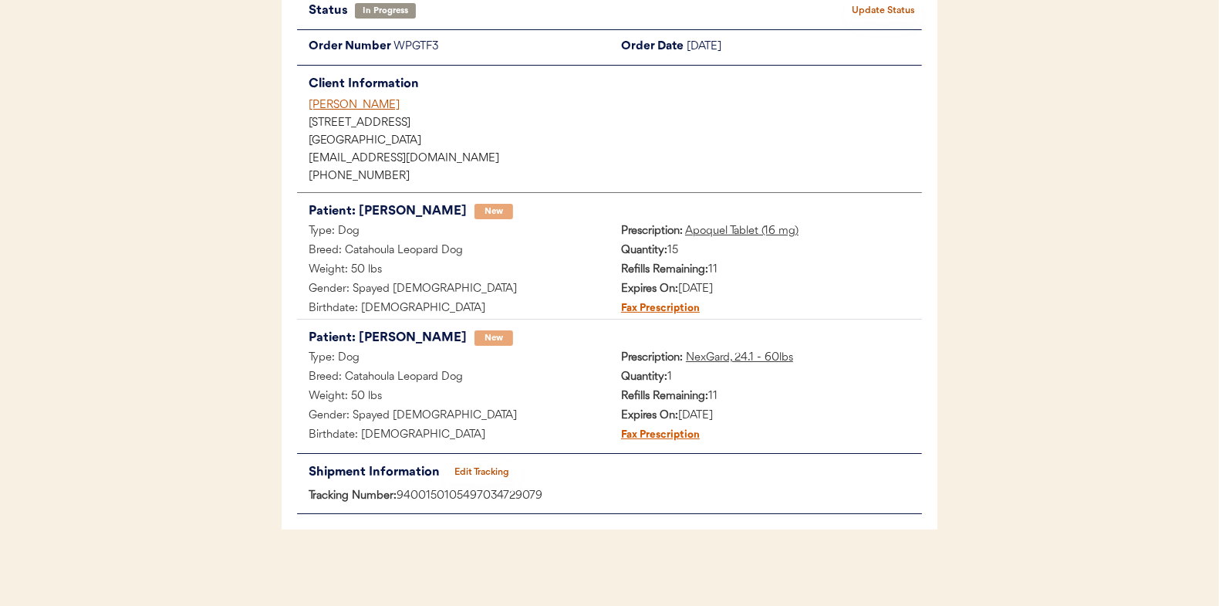
scroll to position [0, 0]
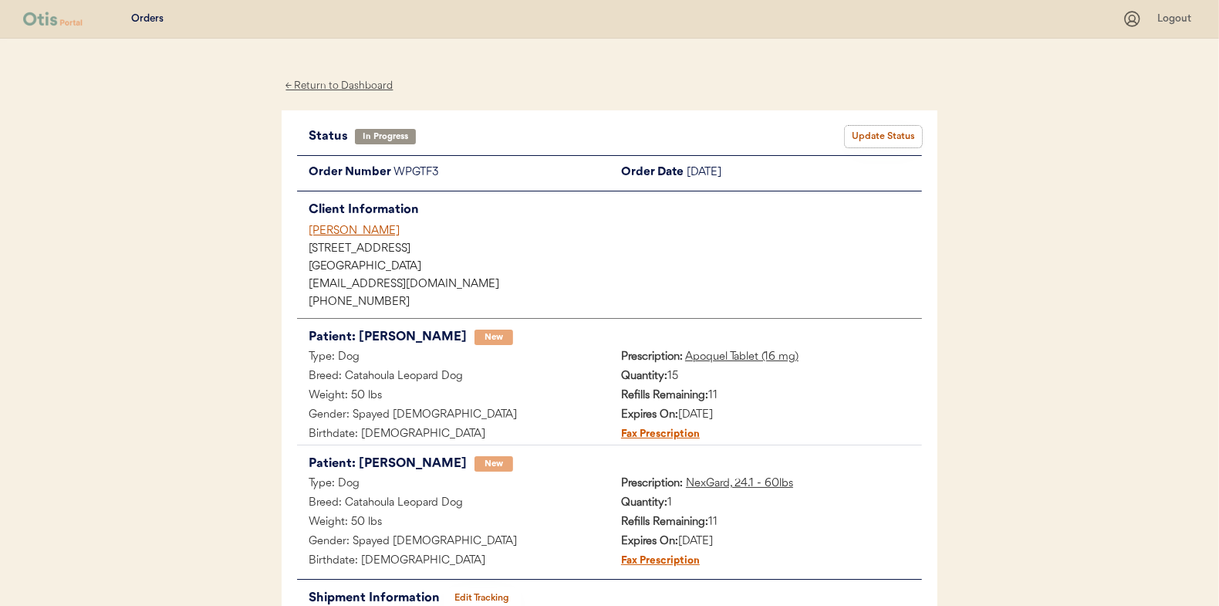
click at [890, 132] on button "Update Status" at bounding box center [883, 137] width 77 height 22
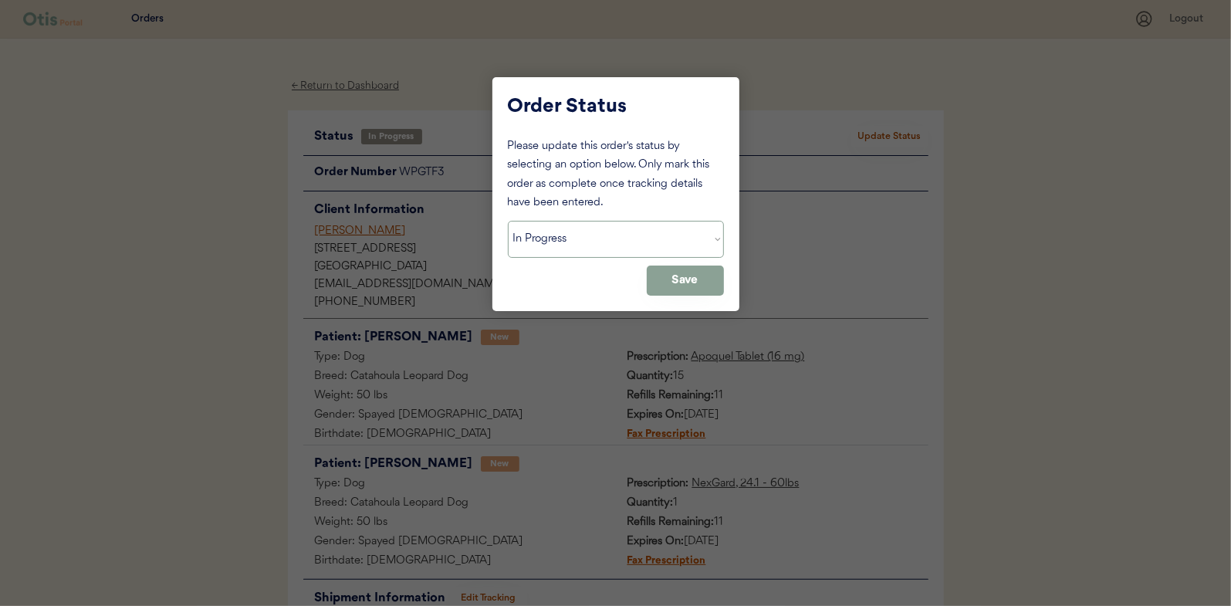
click at [593, 234] on select "Status On Hold New In Progress Complete Pending HW Consent Canceled" at bounding box center [616, 239] width 216 height 37
select select ""complete""
click at [508, 221] on select "Status On Hold New In Progress Complete Pending HW Consent Canceled" at bounding box center [616, 239] width 216 height 37
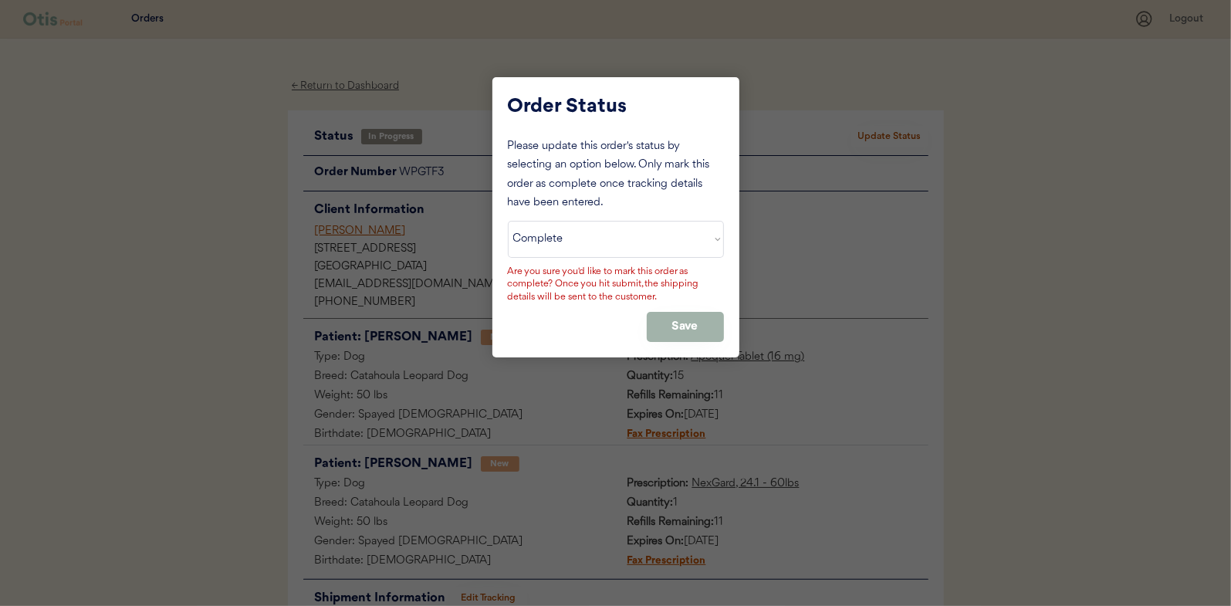
click at [698, 330] on button "Save" at bounding box center [685, 327] width 77 height 30
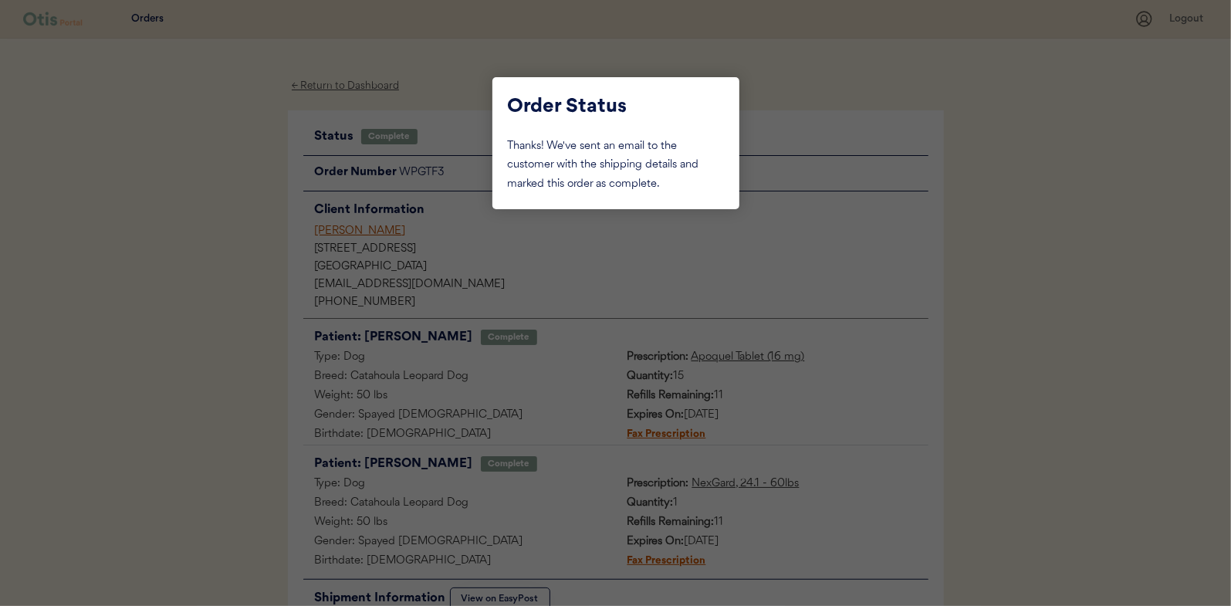
click at [189, 201] on div at bounding box center [615, 303] width 1231 height 606
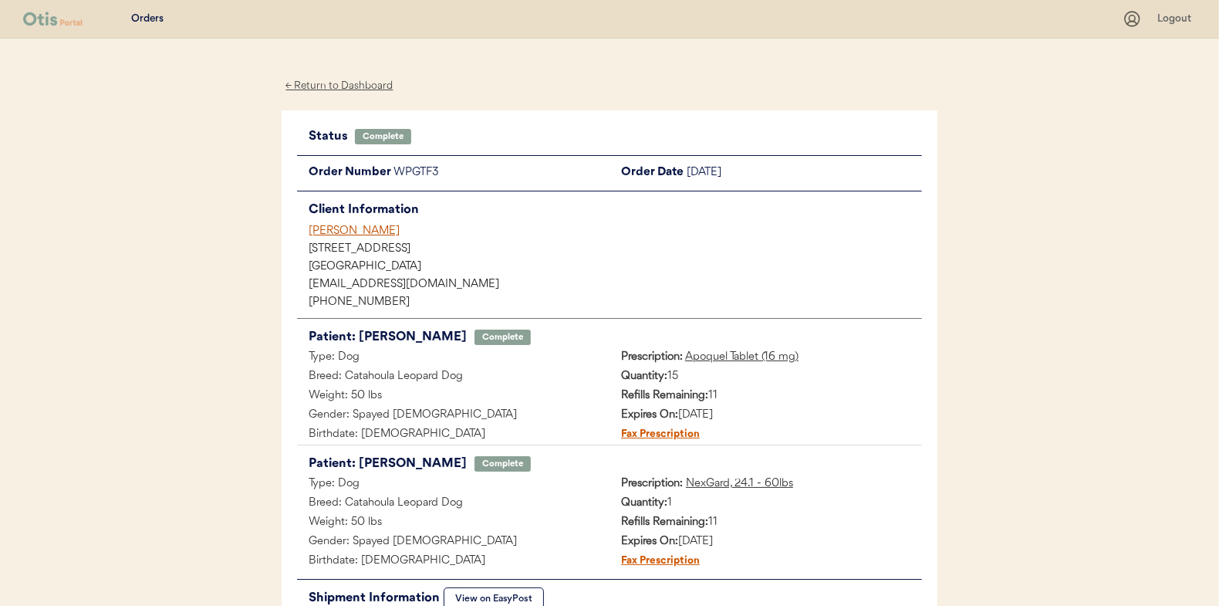
click at [323, 86] on div "← Return to Dashboard" at bounding box center [340, 86] width 116 height 18
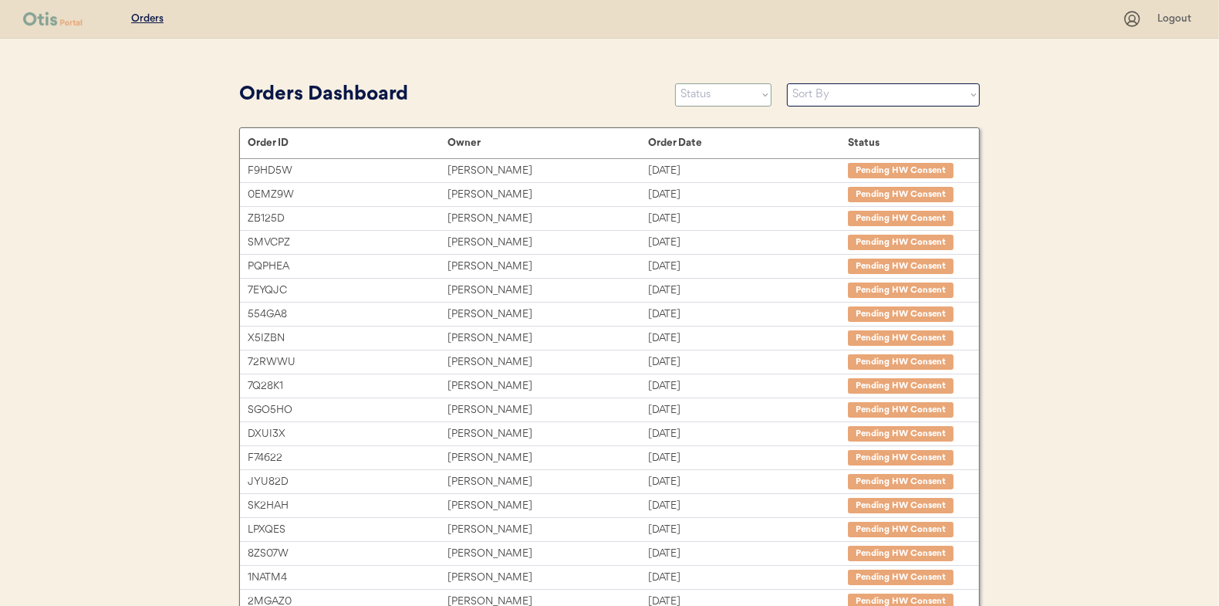
click at [722, 88] on select "Status On Hold New In Progress Complete Pending HW Consent Canceled" at bounding box center [723, 94] width 96 height 23
select select ""in_progress""
click at [675, 83] on select "Status On Hold New In Progress Complete Pending HW Consent Canceled" at bounding box center [723, 94] width 96 height 23
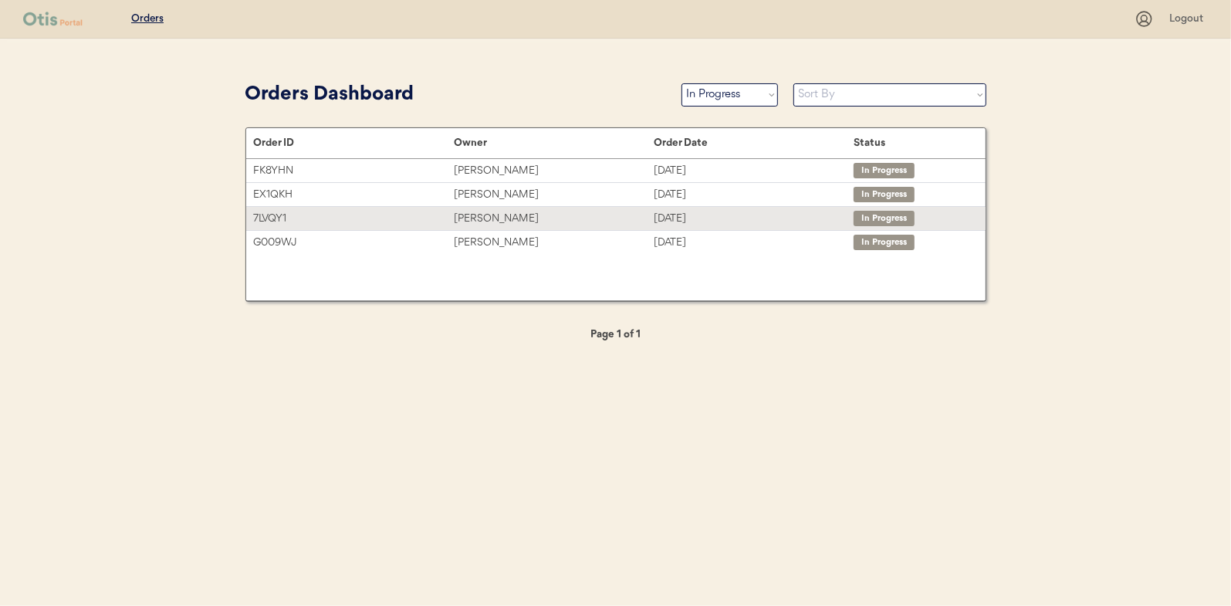
click at [475, 211] on div "[PERSON_NAME]" at bounding box center [554, 219] width 200 height 18
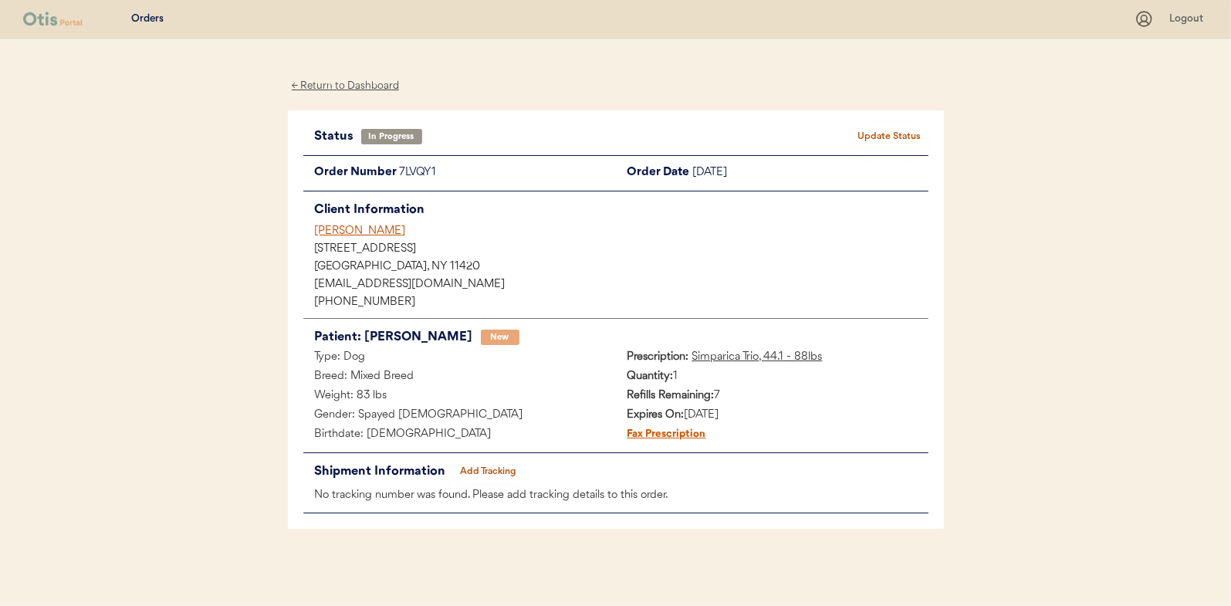
click at [493, 469] on button "Add Tracking" at bounding box center [488, 472] width 77 height 22
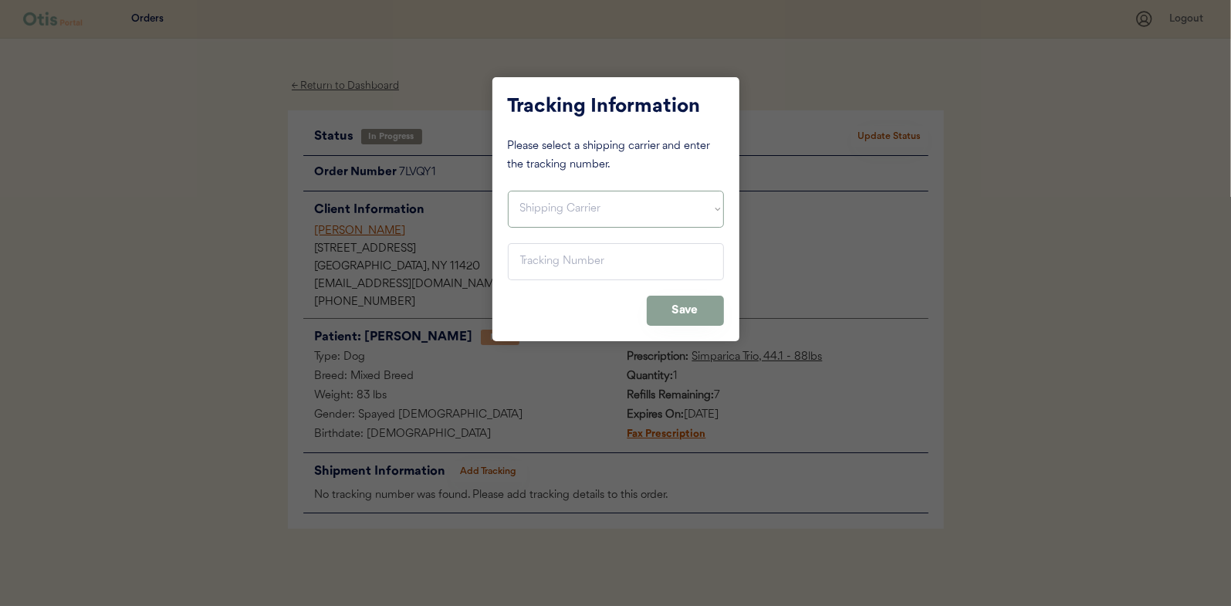
click at [543, 211] on select "Shipping Carrier FedEx FedEx Ground Economy UPS USPS" at bounding box center [616, 209] width 216 height 37
select select ""usps""
click at [508, 191] on select "Shipping Carrier FedEx FedEx Ground Economy UPS USPS" at bounding box center [616, 209] width 216 height 37
click at [535, 255] on input "input" at bounding box center [616, 261] width 216 height 37
paste input "9400150105799034524419"
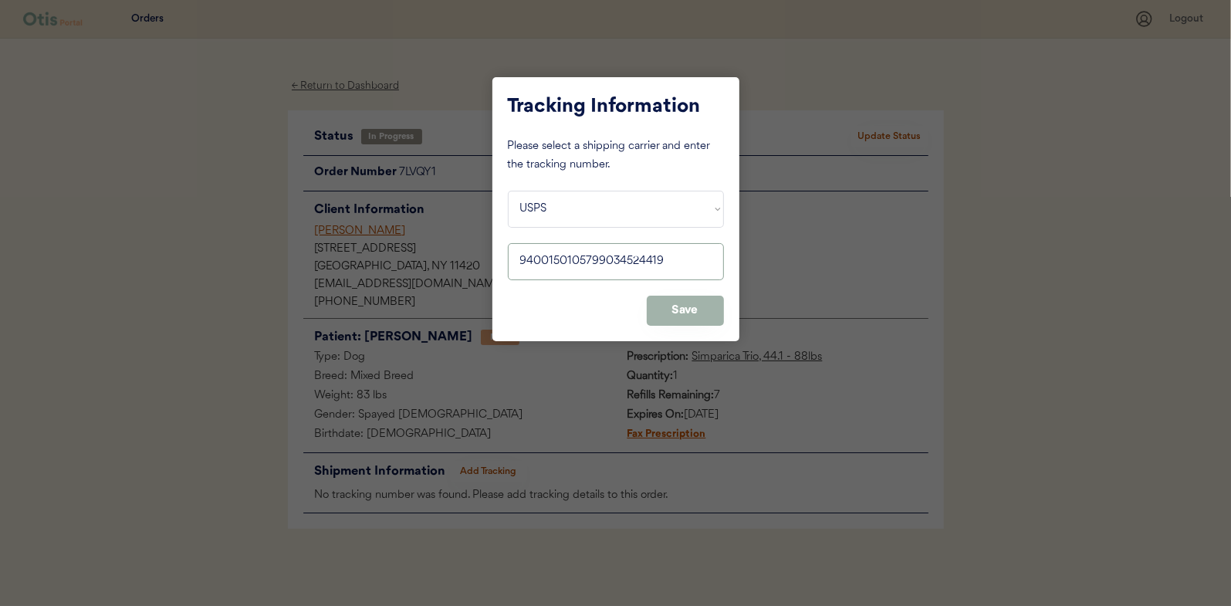
type input "9400150105799034524419"
click at [688, 304] on button "Save" at bounding box center [685, 311] width 77 height 30
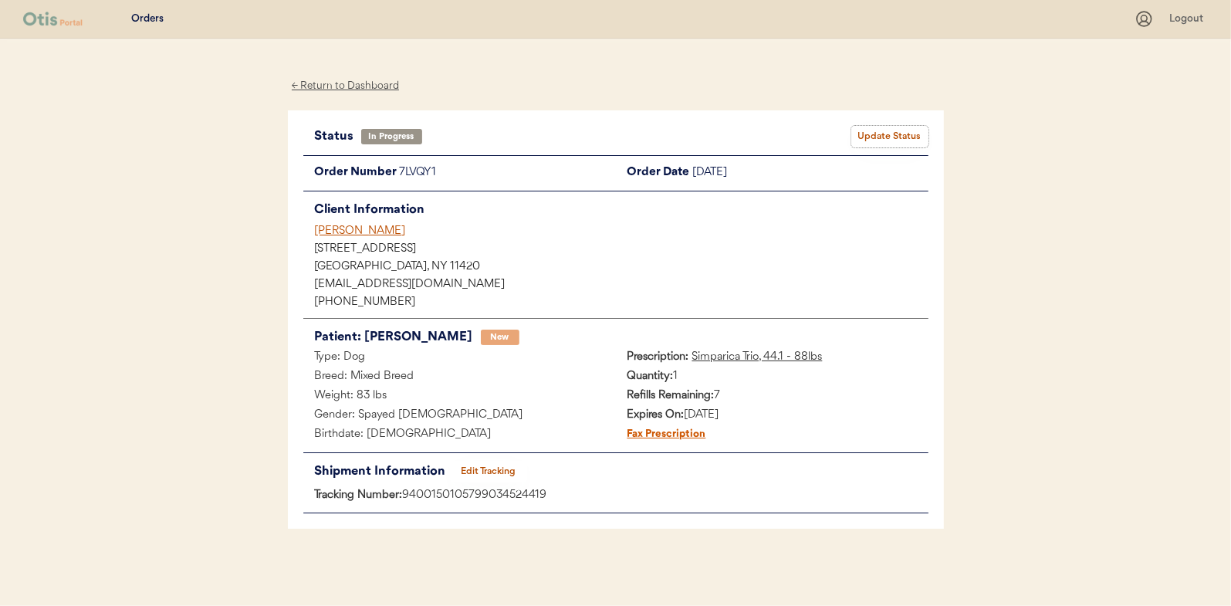
click at [895, 134] on button "Update Status" at bounding box center [889, 137] width 77 height 22
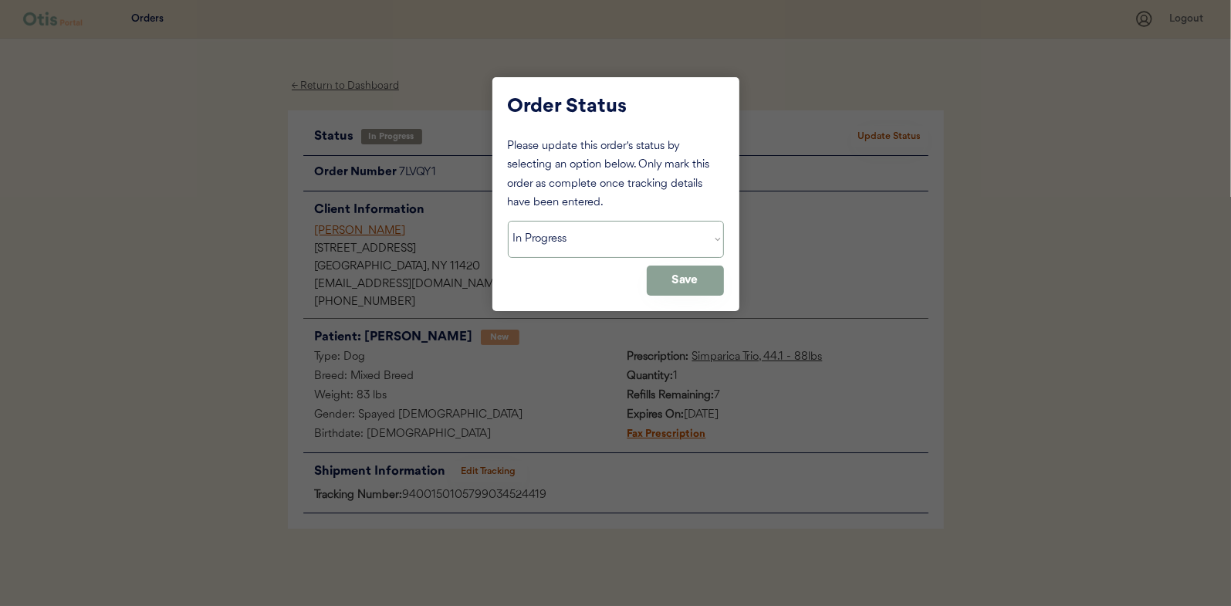
click at [536, 249] on select "Status On Hold New In Progress Complete Pending HW Consent Canceled" at bounding box center [616, 239] width 216 height 37
select select ""complete""
click at [508, 221] on select "Status On Hold New In Progress Complete Pending HW Consent Canceled" at bounding box center [616, 239] width 216 height 37
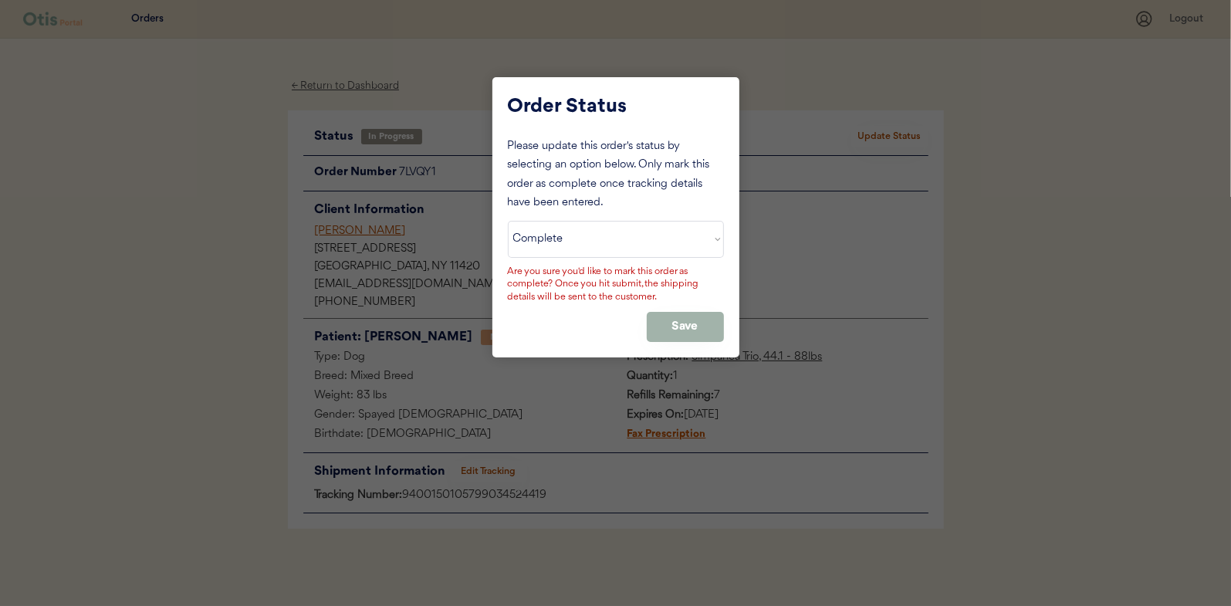
click at [679, 323] on button "Save" at bounding box center [685, 327] width 77 height 30
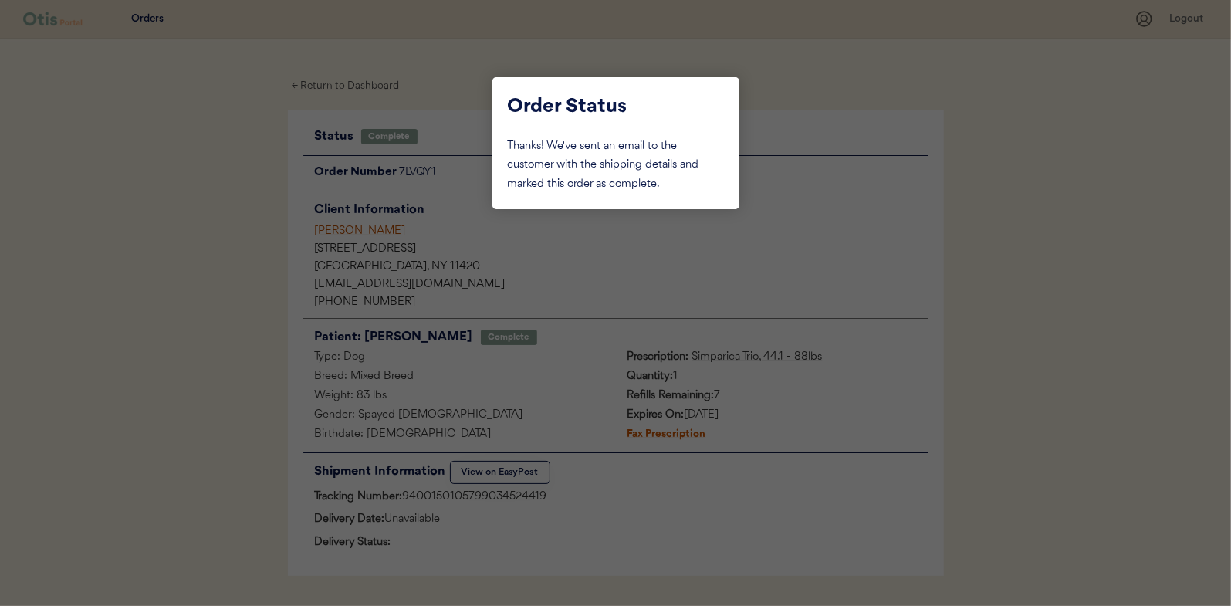
click at [233, 211] on div at bounding box center [615, 303] width 1231 height 606
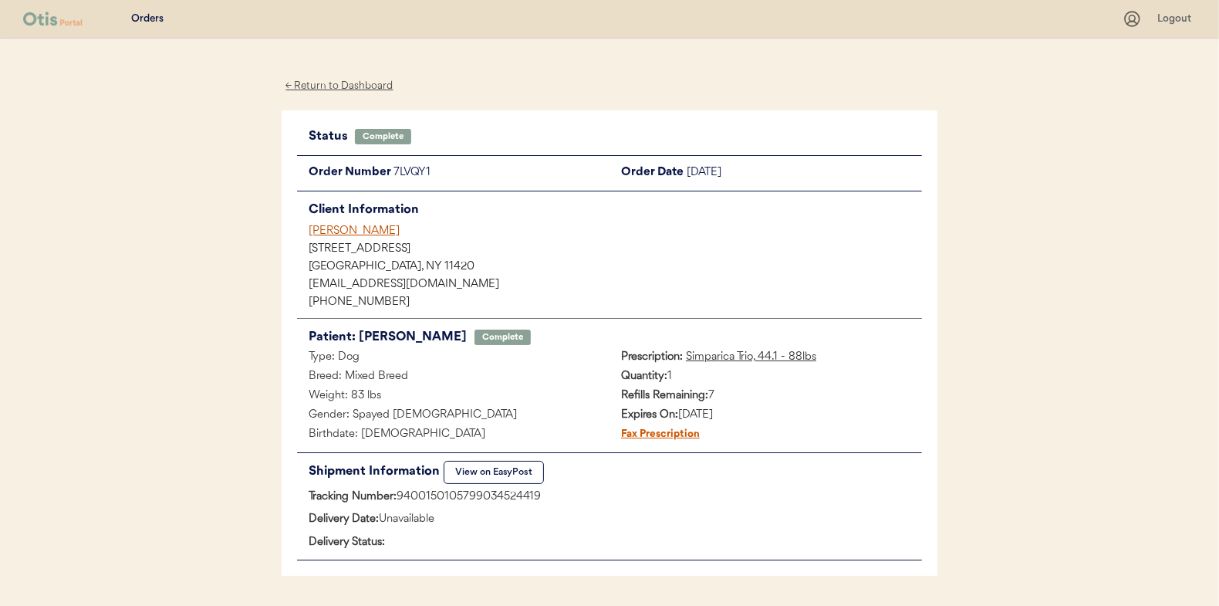
click at [307, 86] on div "← Return to Dashboard" at bounding box center [340, 86] width 116 height 18
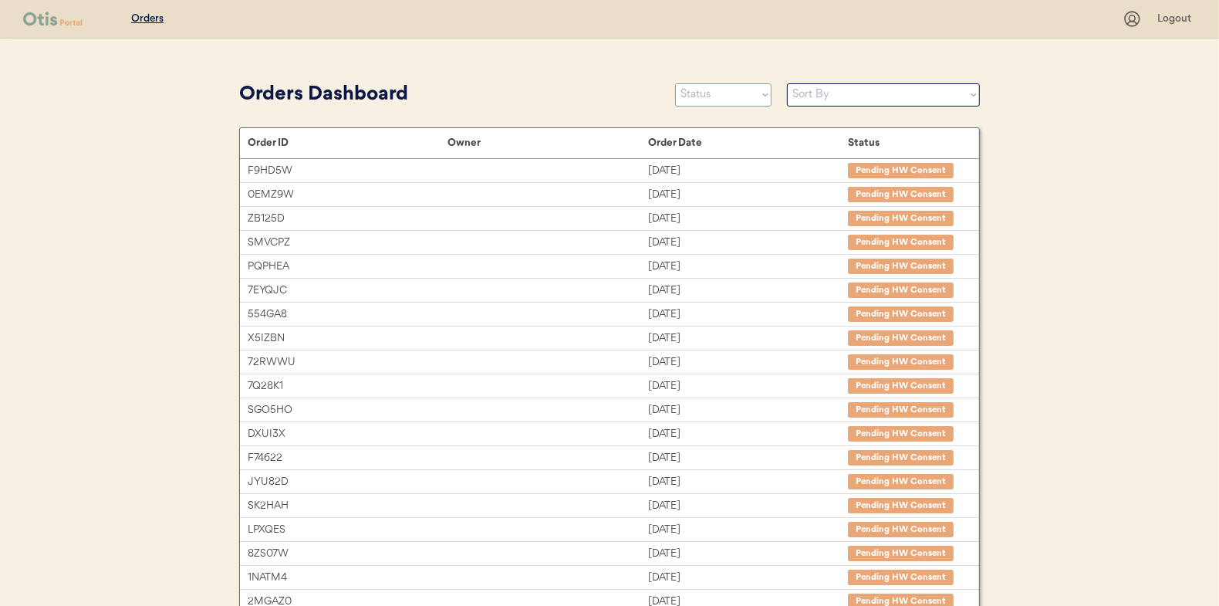
click at [722, 102] on select "Status On Hold New In Progress Complete Pending HW Consent Canceled" at bounding box center [723, 94] width 96 height 23
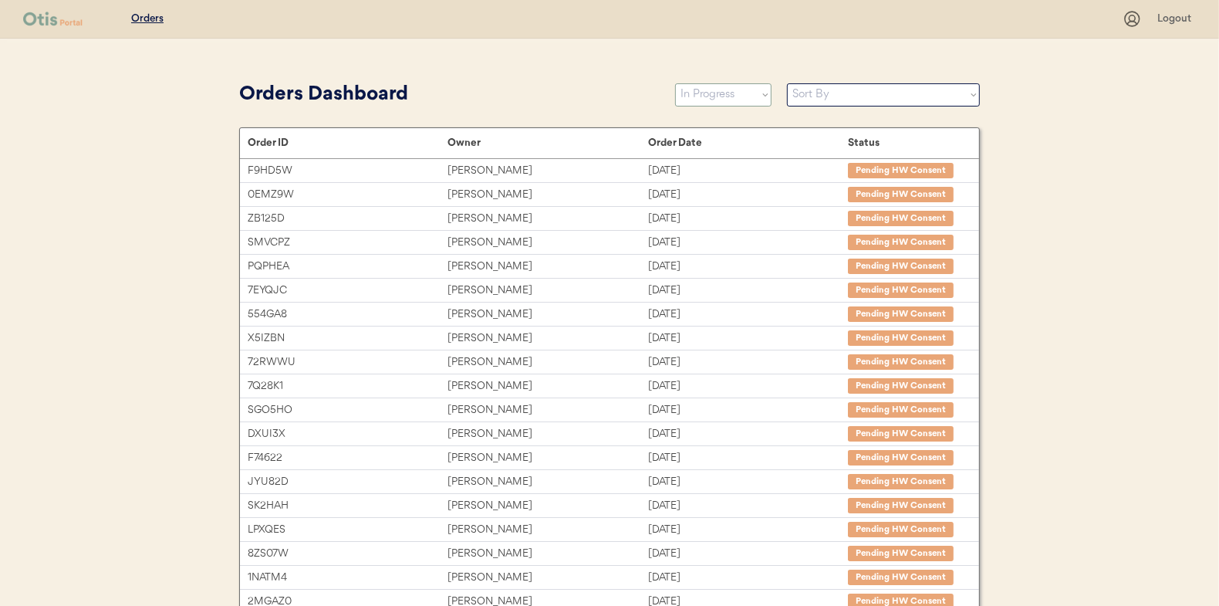
click at [675, 83] on select "Status On Hold New In Progress Complete Pending HW Consent Canceled" at bounding box center [723, 94] width 96 height 23
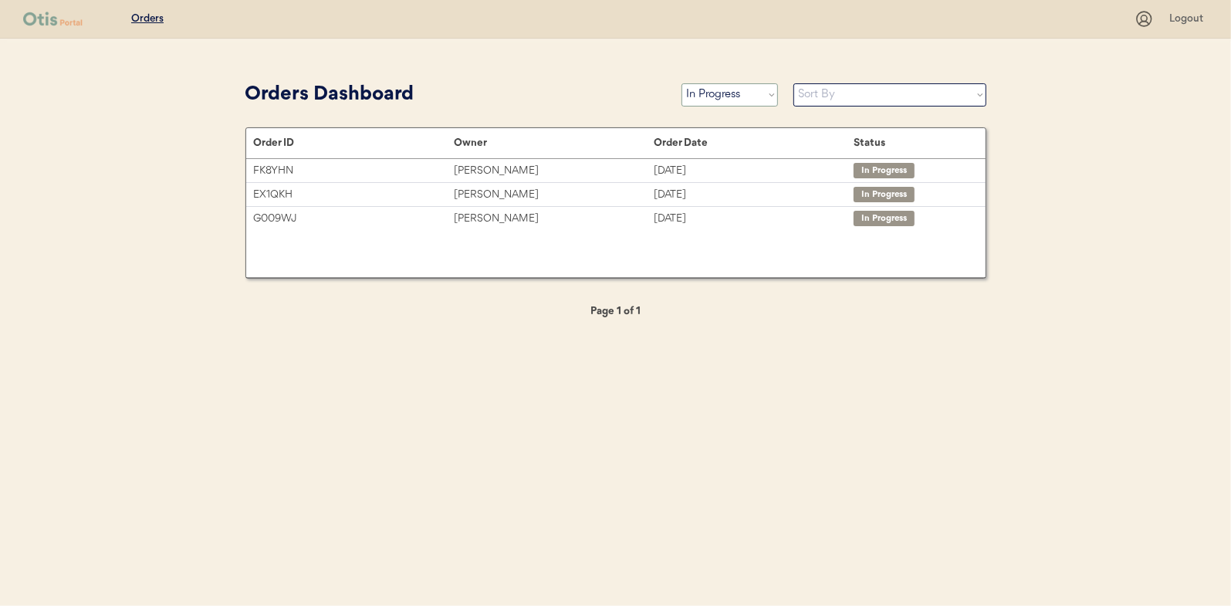
click at [725, 91] on select "Status On Hold New In Progress Complete Pending HW Consent Canceled" at bounding box center [729, 94] width 96 height 23
click at [681, 83] on select "Status On Hold New In Progress Complete Pending HW Consent Canceled" at bounding box center [729, 94] width 96 height 23
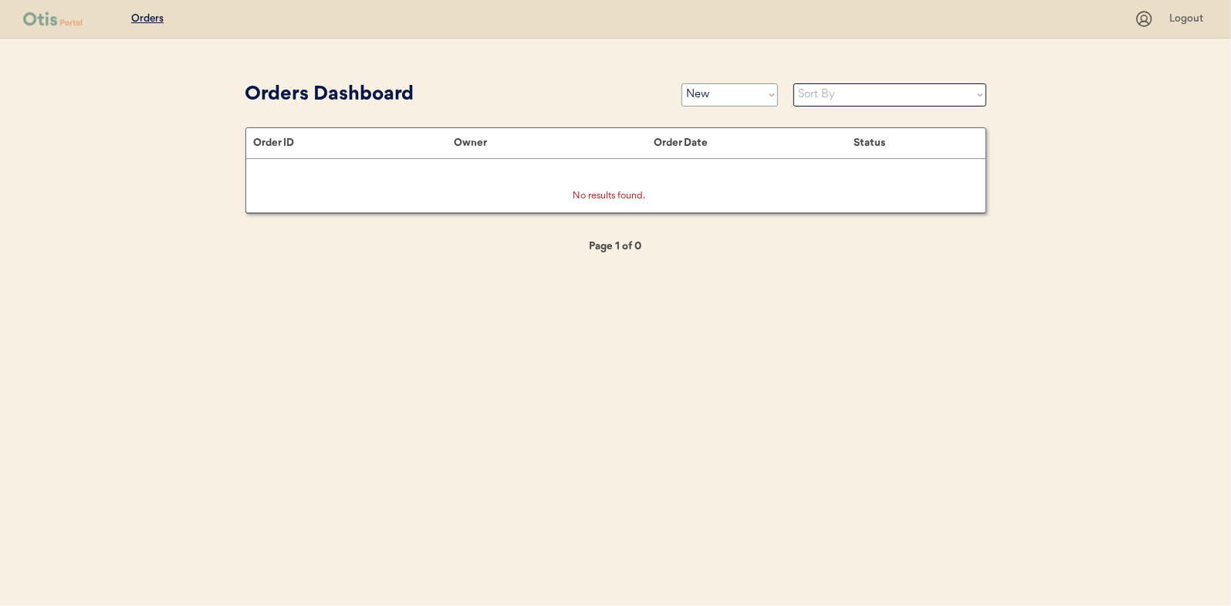
click at [717, 102] on select "Status On Hold New In Progress Complete Pending HW Consent Canceled" at bounding box center [729, 94] width 96 height 23
select select ""in_progress""
click at [681, 83] on select "Status On Hold New In Progress Complete Pending HW Consent Canceled" at bounding box center [729, 94] width 96 height 23
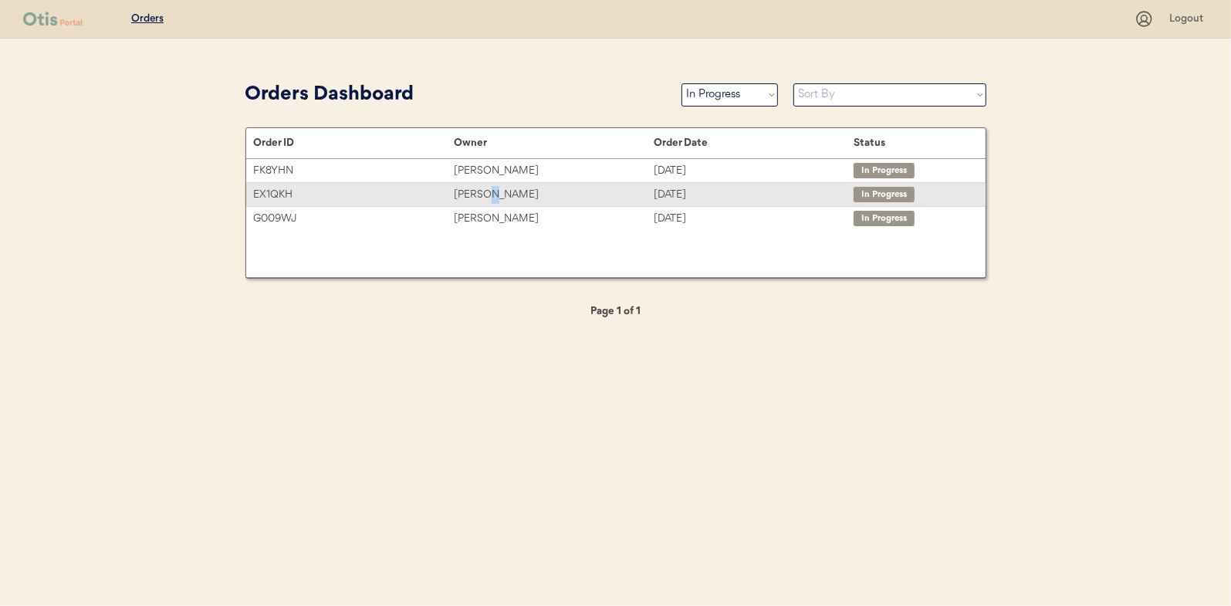
click at [489, 199] on div "[PERSON_NAME]" at bounding box center [554, 195] width 200 height 18
drag, startPoint x: 489, startPoint y: 199, endPoint x: 449, endPoint y: 193, distance: 39.8
click at [449, 193] on div "EX1QKH" at bounding box center [354, 195] width 200 height 18
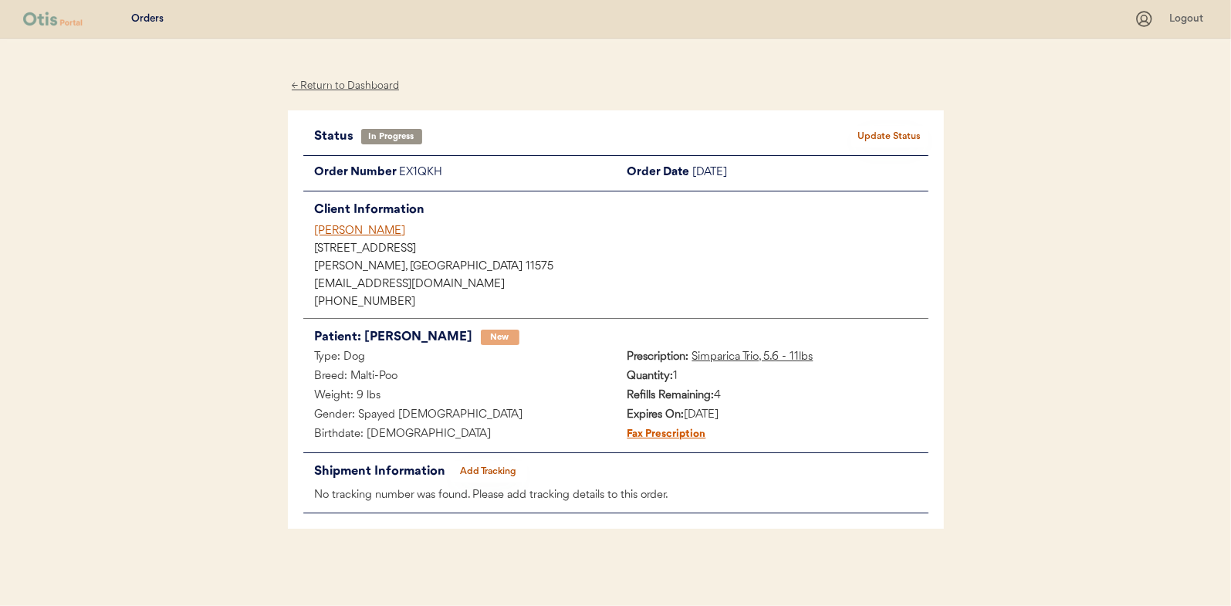
click at [497, 466] on button "Add Tracking" at bounding box center [488, 472] width 77 height 22
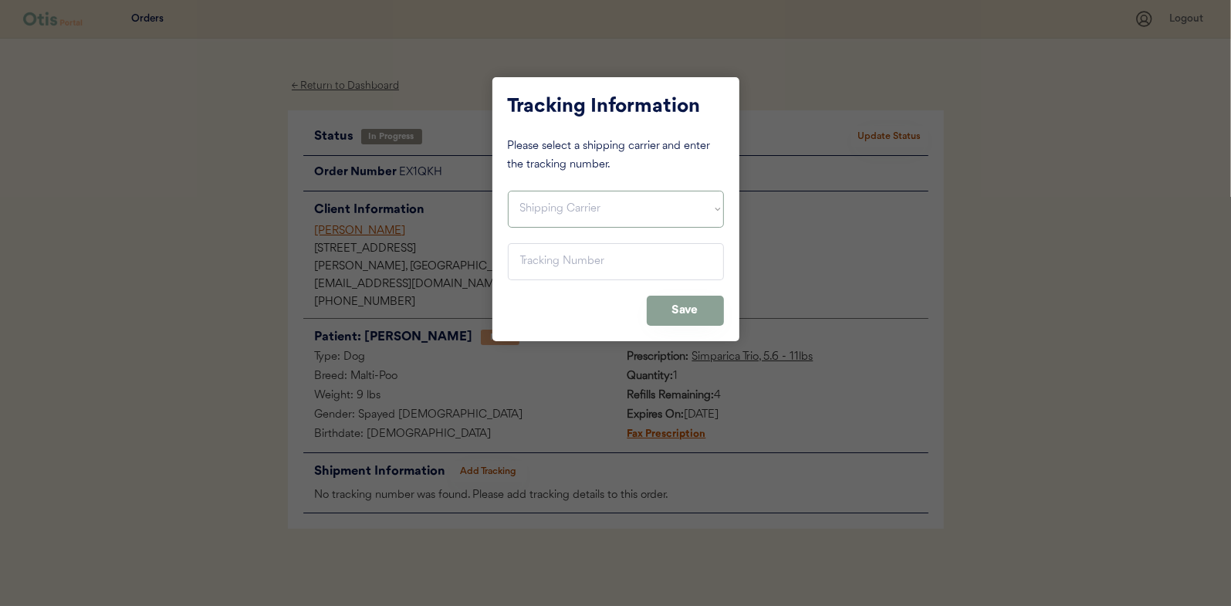
click at [554, 196] on select "Shipping Carrier FedEx FedEx Ground Economy UPS USPS" at bounding box center [616, 209] width 216 height 37
select select ""usps""
click at [508, 191] on select "Shipping Carrier FedEx FedEx Ground Economy UPS USPS" at bounding box center [616, 209] width 216 height 37
click at [519, 250] on input "input" at bounding box center [616, 261] width 216 height 37
paste input "9400150105799034538386"
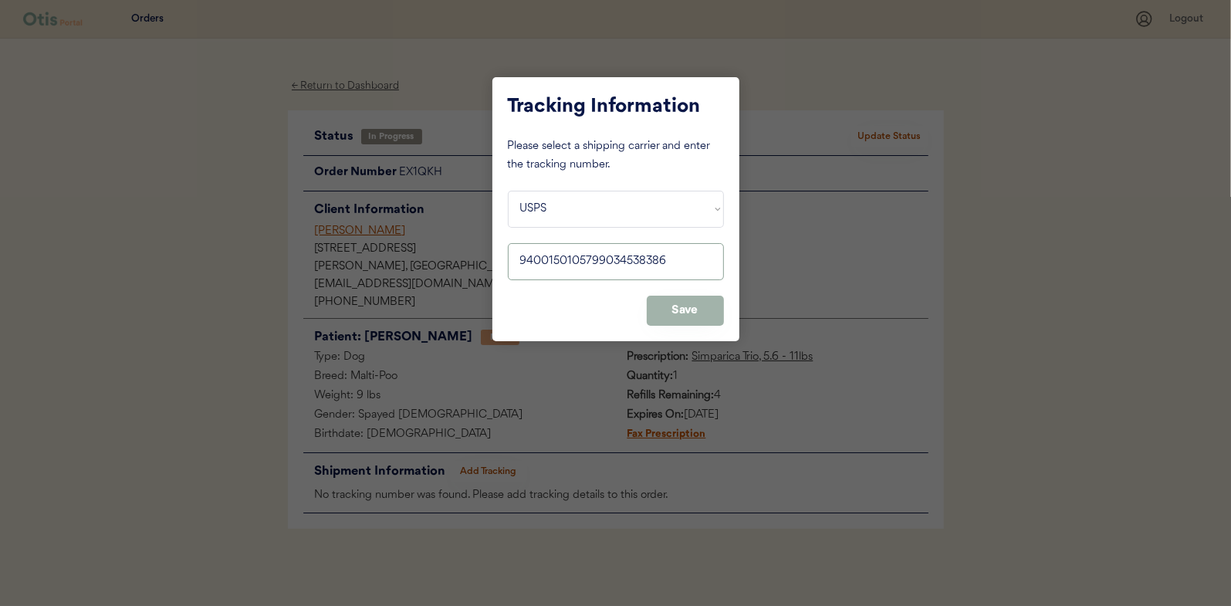
type input "9400150105799034538386"
click at [690, 313] on button "Save" at bounding box center [685, 311] width 77 height 30
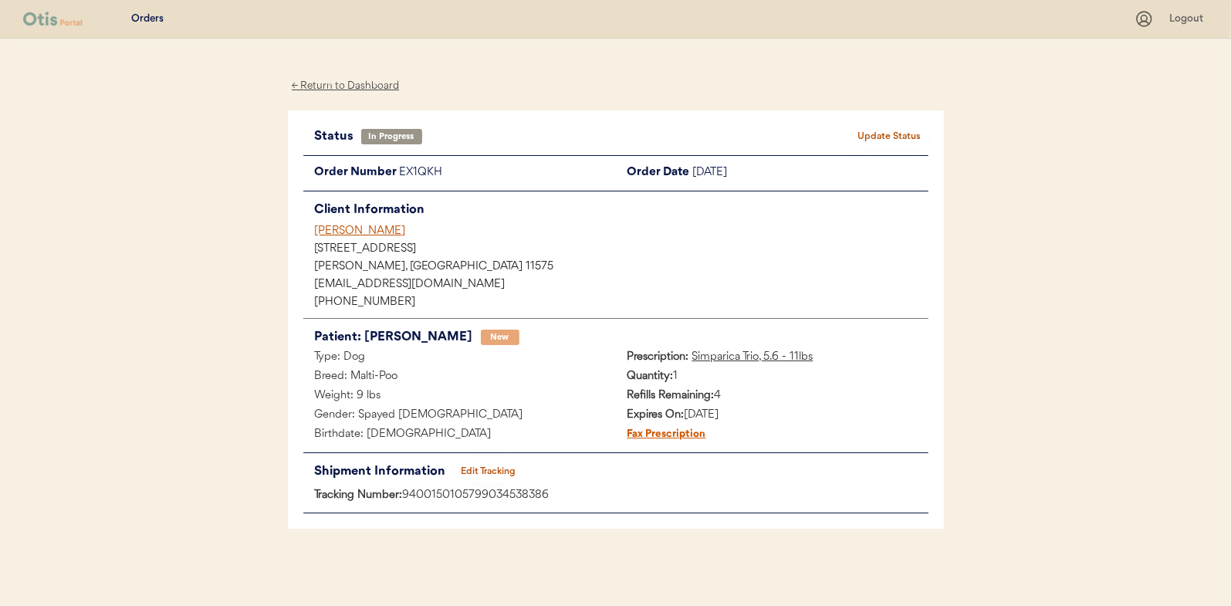
click at [906, 126] on button "Update Status" at bounding box center [889, 137] width 77 height 22
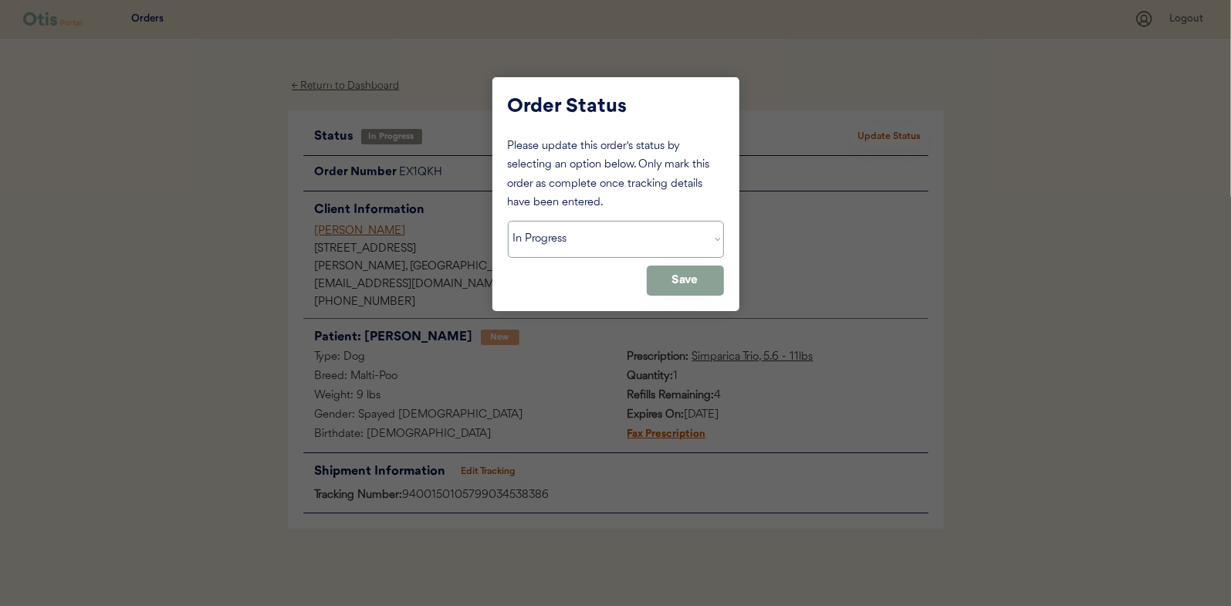
click at [540, 243] on select "Status On Hold New In Progress Complete Pending HW Consent Canceled" at bounding box center [616, 239] width 216 height 37
select select ""complete""
click at [508, 221] on select "Status On Hold New In Progress Complete Pending HW Consent Canceled" at bounding box center [616, 239] width 216 height 37
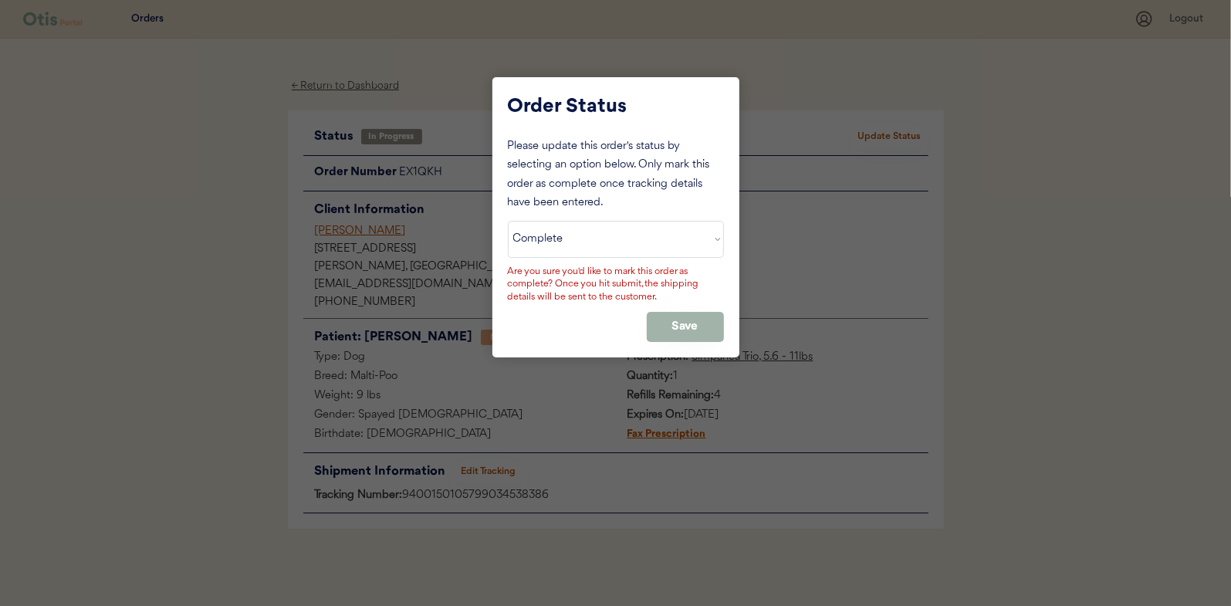
click at [675, 328] on button "Save" at bounding box center [685, 327] width 77 height 30
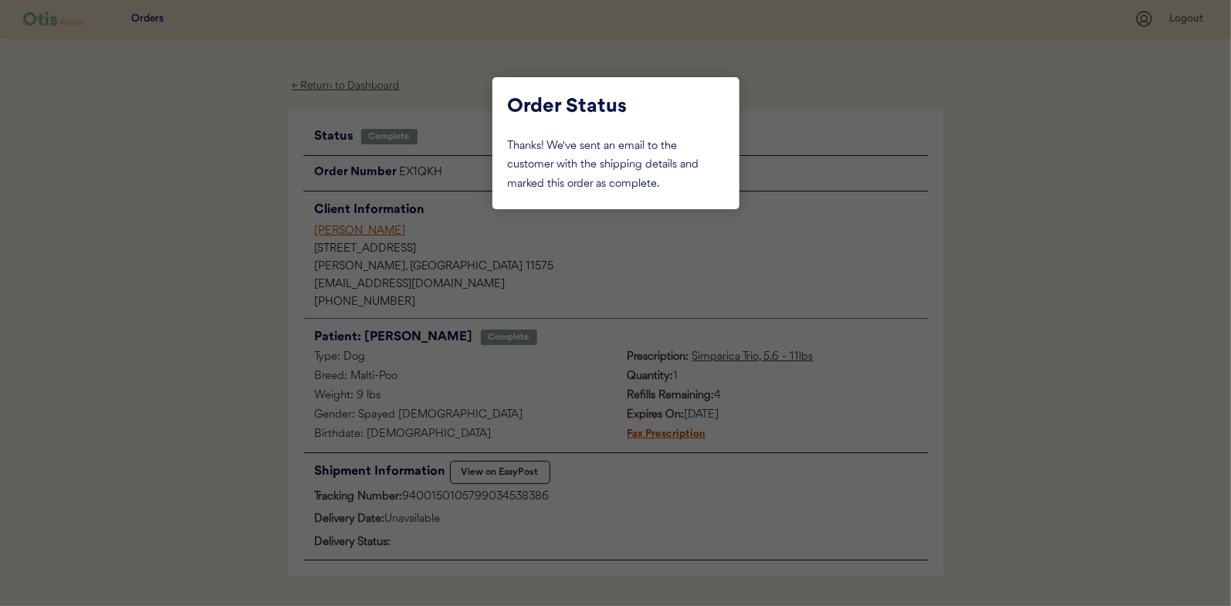
click at [207, 158] on div at bounding box center [615, 303] width 1231 height 606
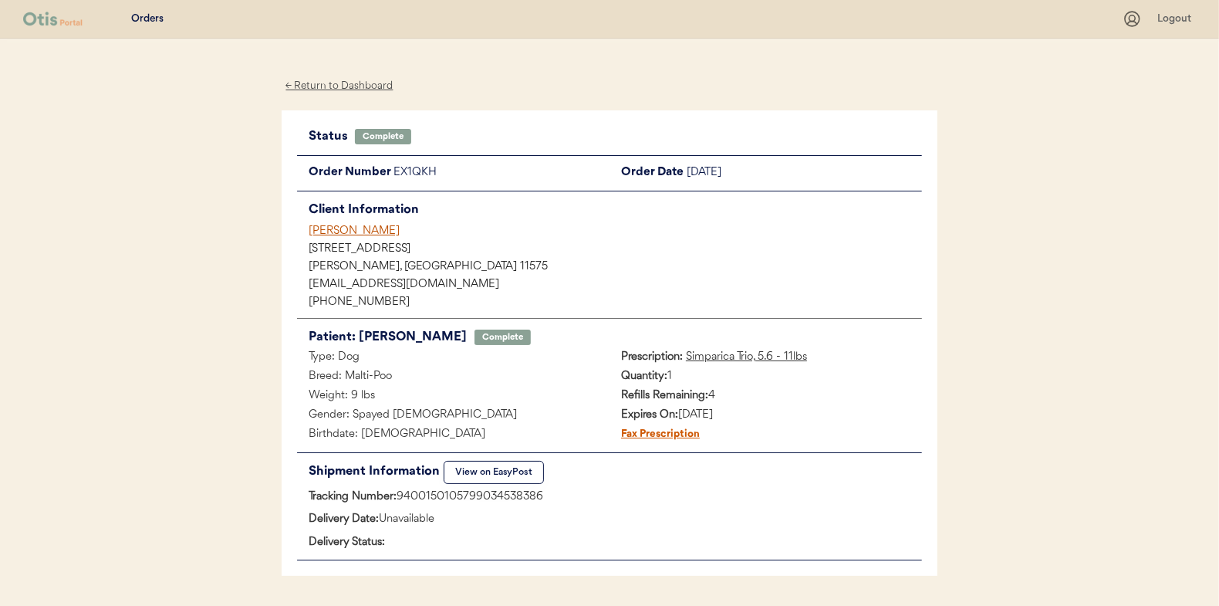
click at [366, 82] on div "← Return to Dashboard" at bounding box center [340, 86] width 116 height 18
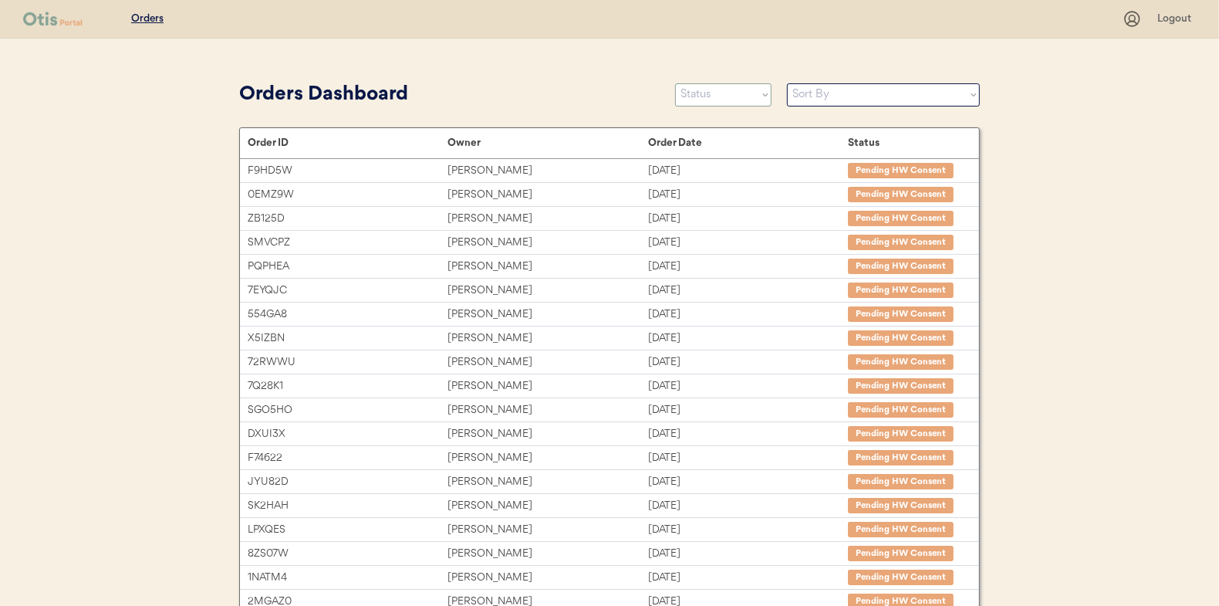
click at [714, 91] on select "Status On Hold New In Progress Complete Pending HW Consent Canceled" at bounding box center [723, 94] width 96 height 23
click at [675, 83] on select "Status On Hold New In Progress Complete Pending HW Consent Canceled" at bounding box center [723, 94] width 96 height 23
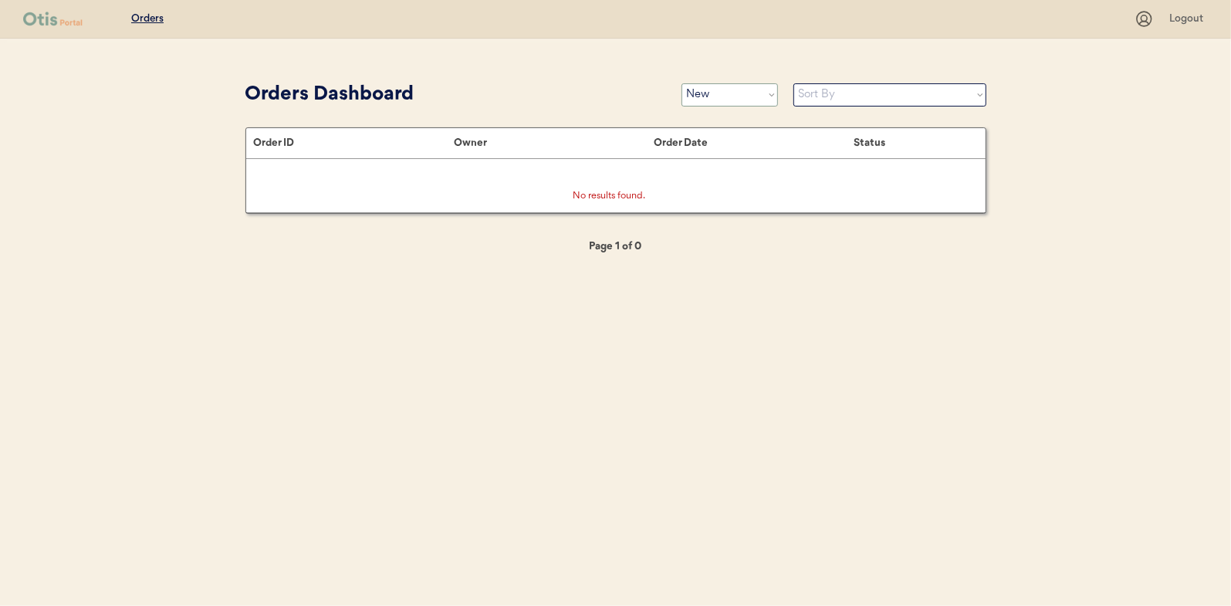
click at [691, 101] on select "Status On Hold New In Progress Complete Pending HW Consent Canceled" at bounding box center [729, 94] width 96 height 23
select select ""in_progress""
click at [681, 83] on select "Status On Hold New In Progress Complete Pending HW Consent Canceled" at bounding box center [729, 94] width 96 height 23
click at [720, 96] on select "Status On Hold New In Progress Complete Pending HW Consent Canceled" at bounding box center [729, 94] width 96 height 23
click at [681, 83] on select "Status On Hold New In Progress Complete Pending HW Consent Canceled" at bounding box center [729, 94] width 96 height 23
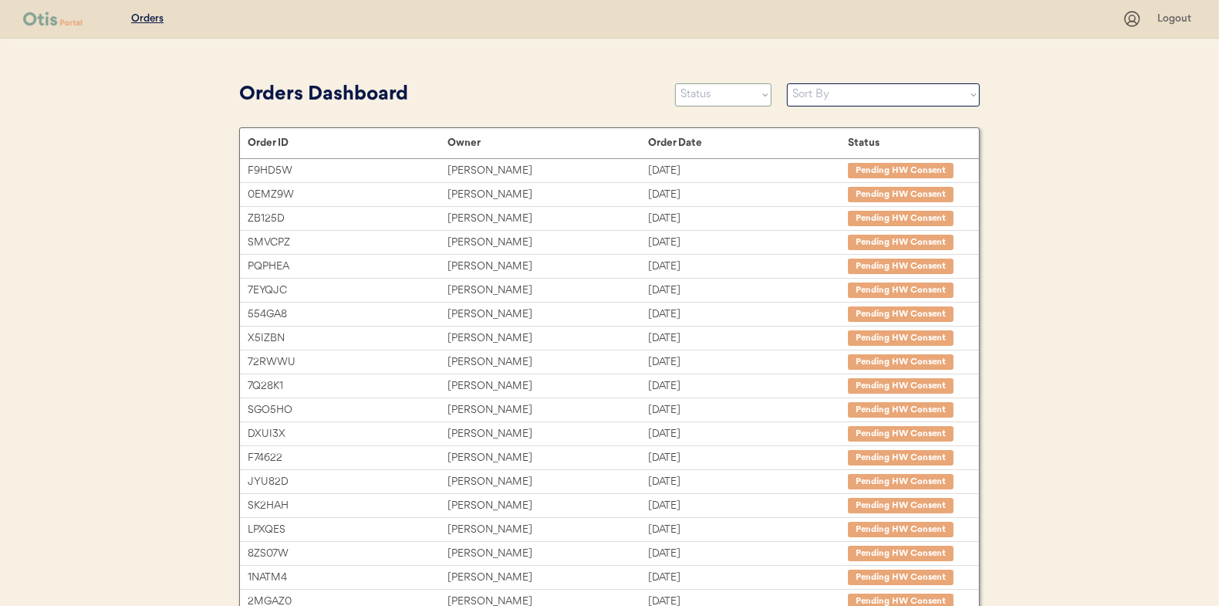
click at [713, 96] on select "Status On Hold New In Progress Complete Pending HW Consent Canceled" at bounding box center [723, 94] width 96 height 23
select select ""in_progress""
click at [675, 83] on select "Status On Hold New In Progress Complete Pending HW Consent Canceled" at bounding box center [723, 94] width 96 height 23
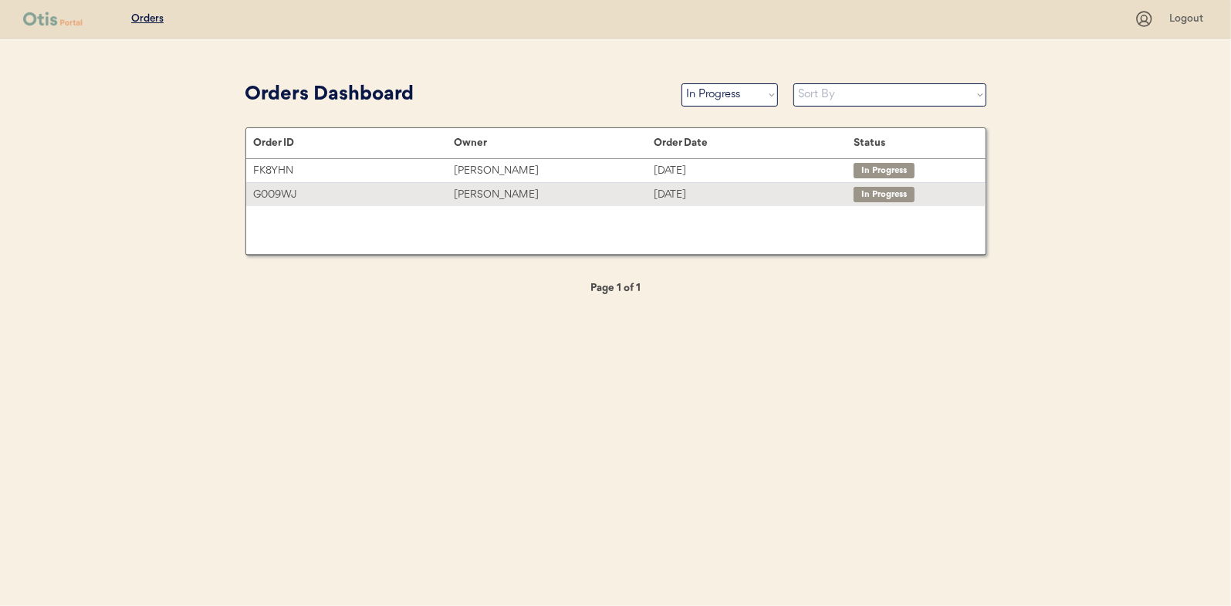
click at [492, 198] on div "[PERSON_NAME]" at bounding box center [554, 195] width 200 height 18
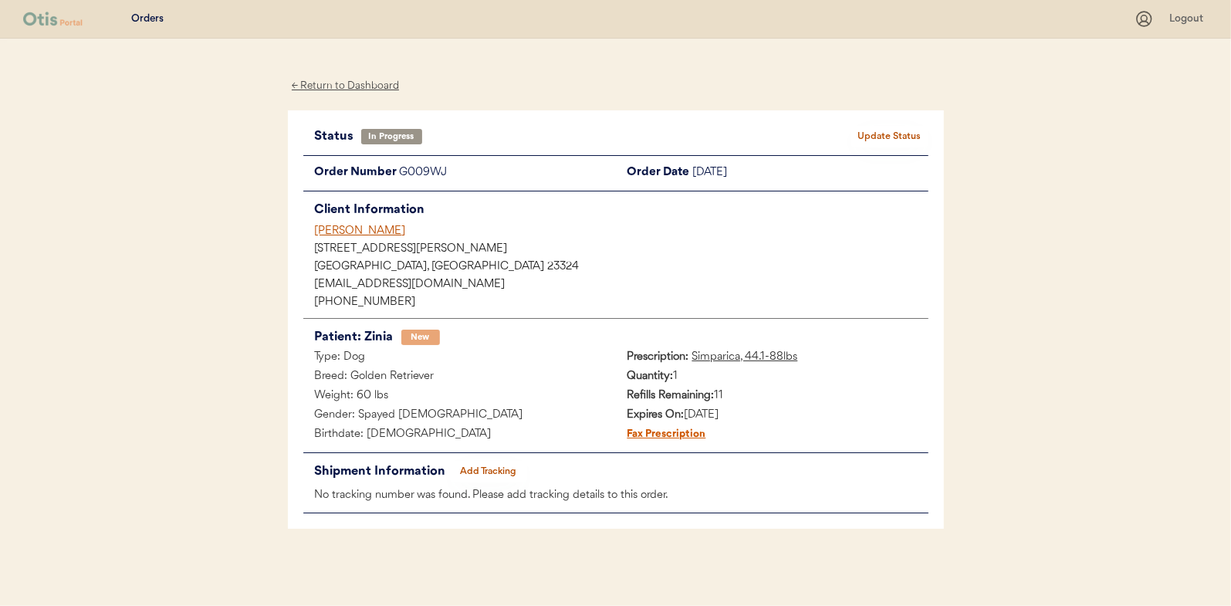
click at [481, 468] on button "Add Tracking" at bounding box center [488, 472] width 77 height 22
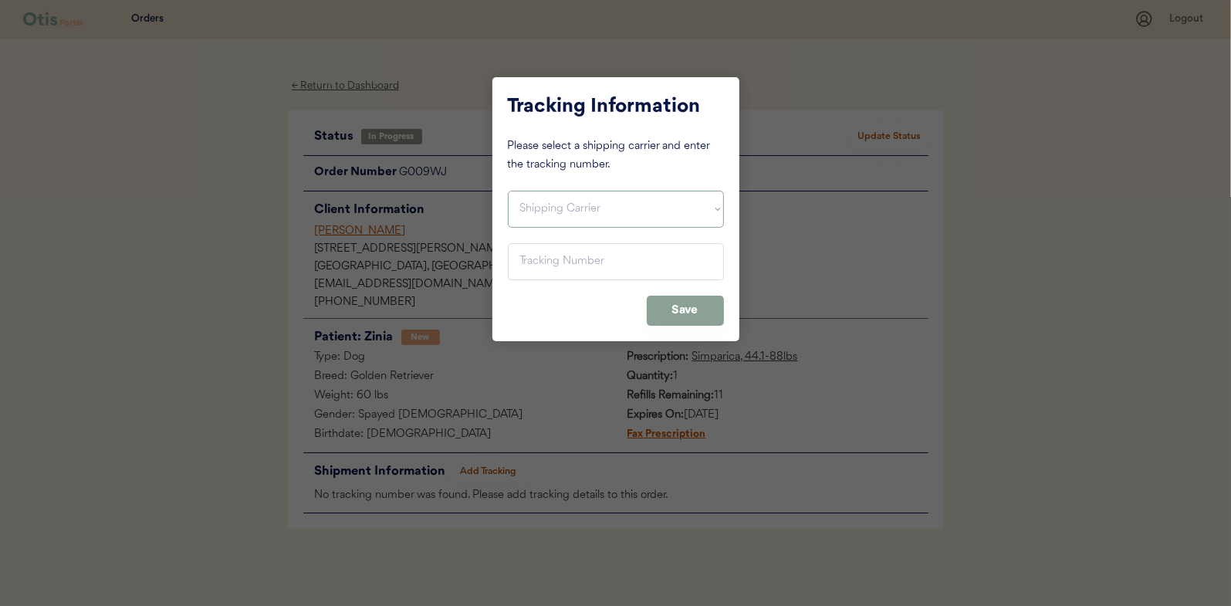
click at [520, 201] on select "Shipping Carrier FedEx FedEx Ground Economy UPS USPS" at bounding box center [616, 209] width 216 height 37
select select ""usps""
click at [508, 191] on select "Shipping Carrier FedEx FedEx Ground Economy UPS USPS" at bounding box center [616, 209] width 216 height 37
click at [539, 278] on input "input" at bounding box center [616, 261] width 216 height 37
paste input "9400150105497034755986"
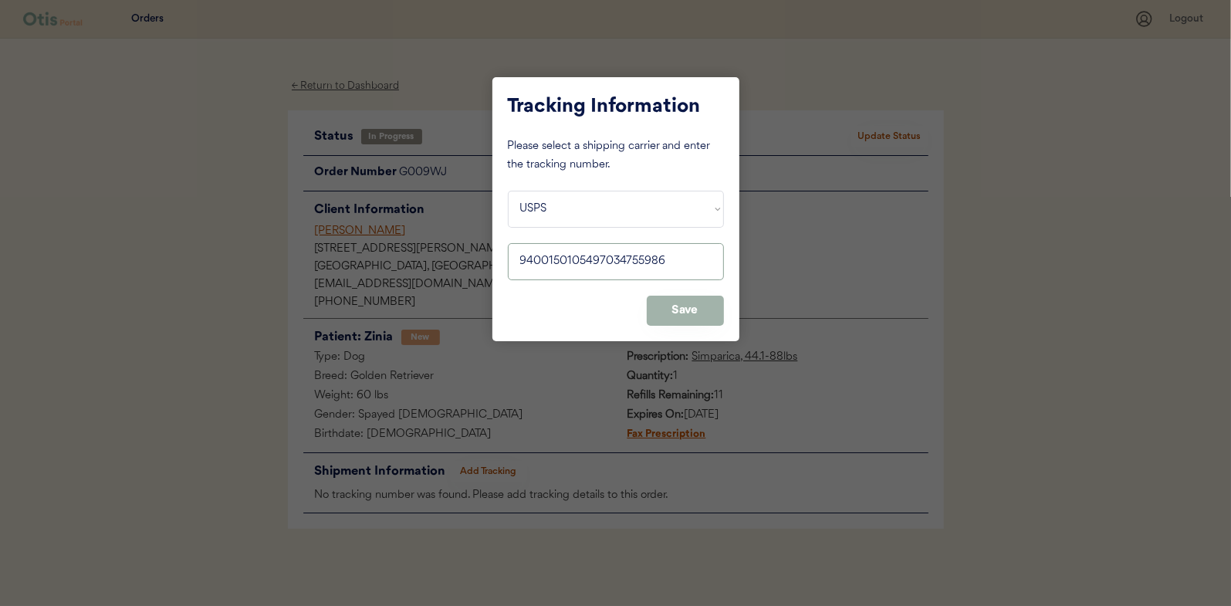
type input "9400150105497034755986"
click at [698, 315] on button "Save" at bounding box center [685, 311] width 77 height 30
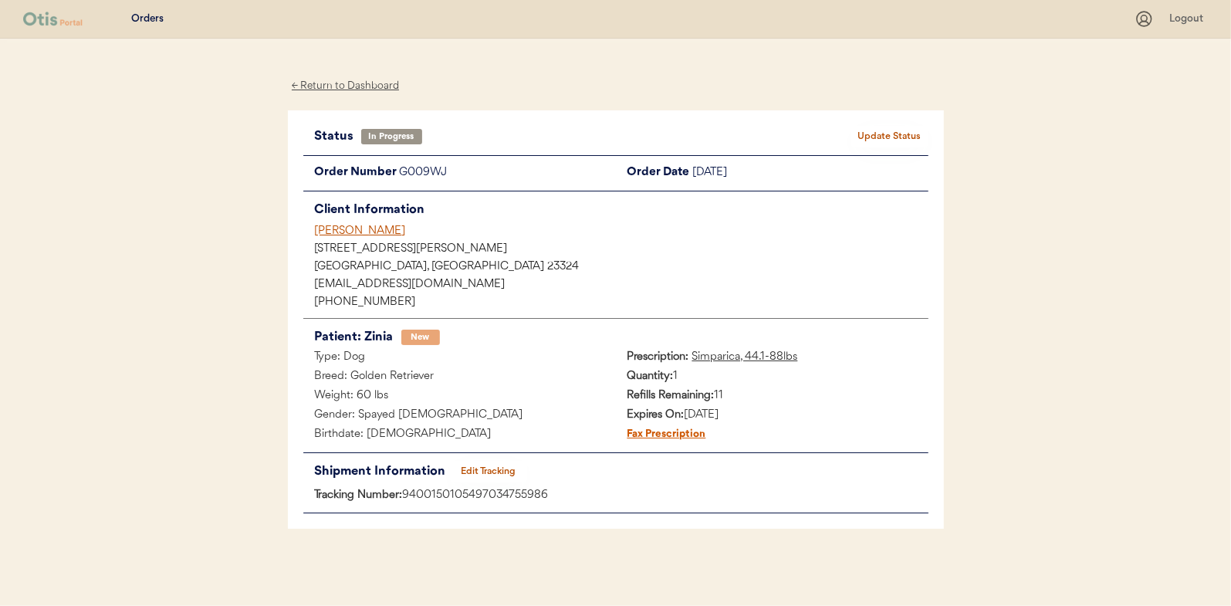
click at [886, 134] on button "Update Status" at bounding box center [889, 137] width 77 height 22
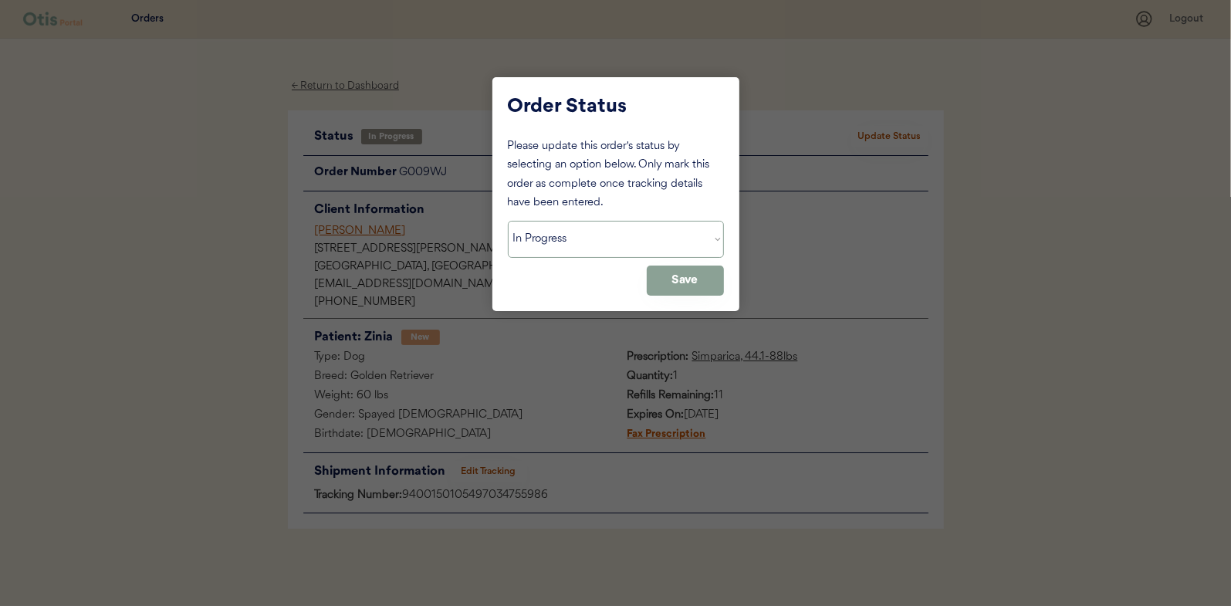
click at [569, 238] on select "Status On Hold New In Progress Complete Pending HW Consent Canceled" at bounding box center [616, 239] width 216 height 37
select select ""complete""
click at [508, 221] on select "Status On Hold New In Progress Complete Pending HW Consent Canceled" at bounding box center [616, 239] width 216 height 37
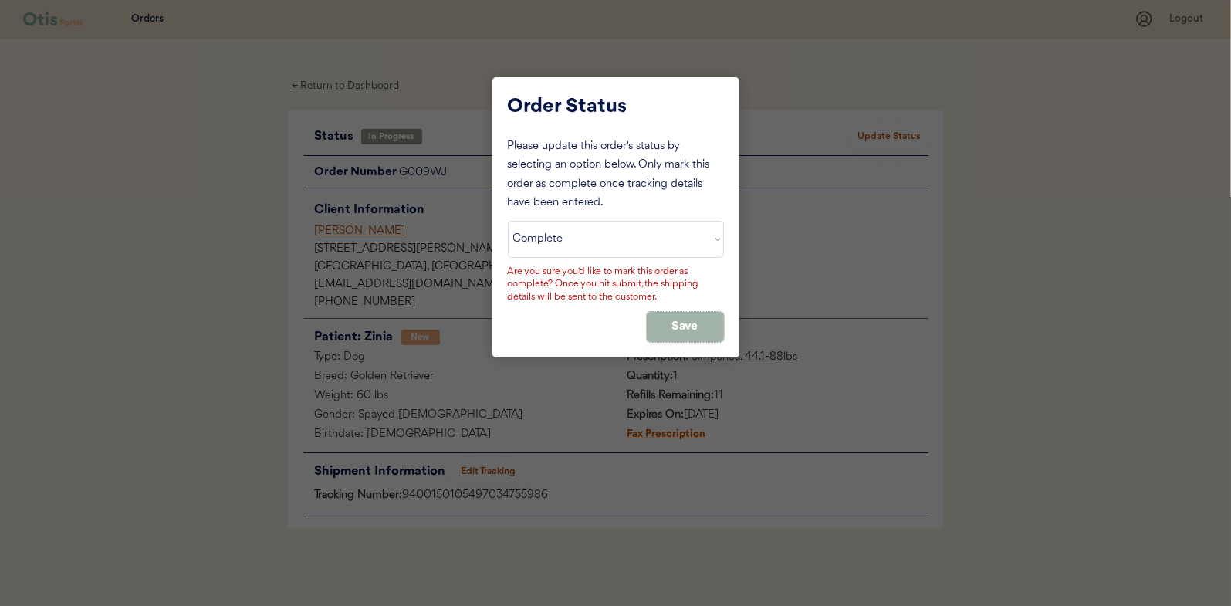
click at [701, 317] on button "Save" at bounding box center [685, 327] width 77 height 30
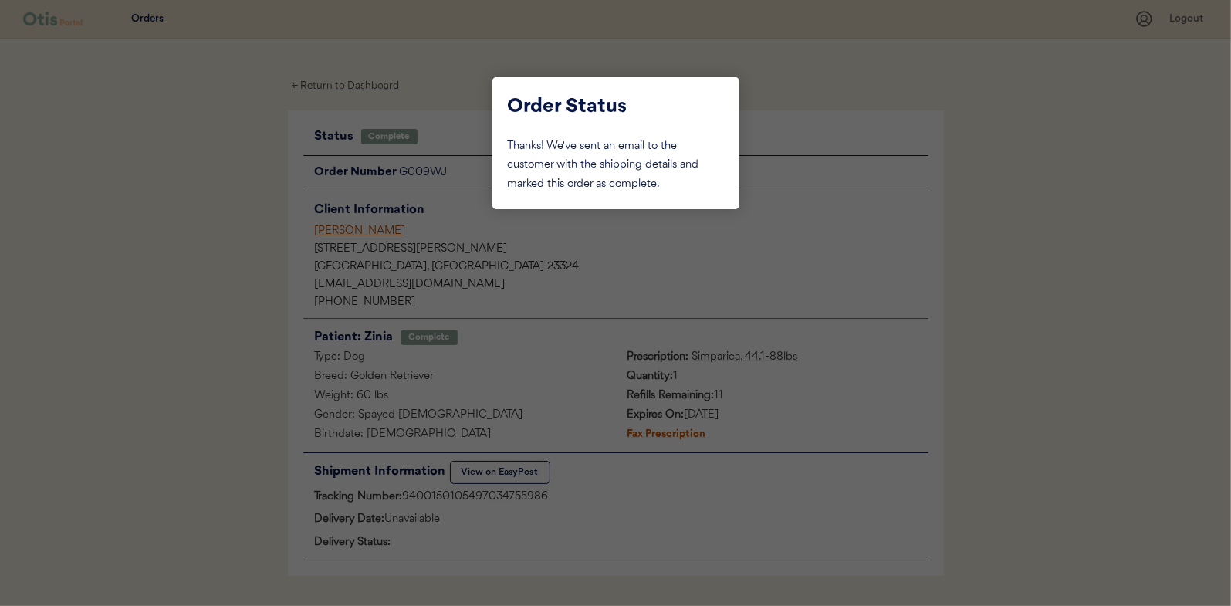
click at [205, 196] on div at bounding box center [615, 303] width 1231 height 606
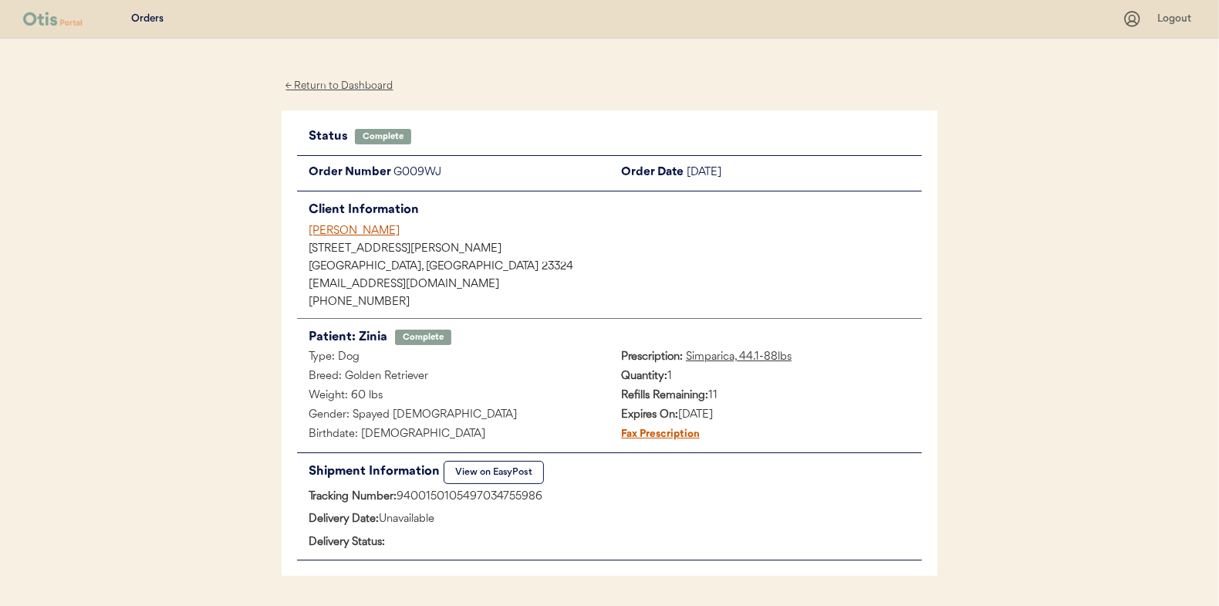
click at [330, 82] on div "← Return to Dashboard" at bounding box center [340, 86] width 116 height 18
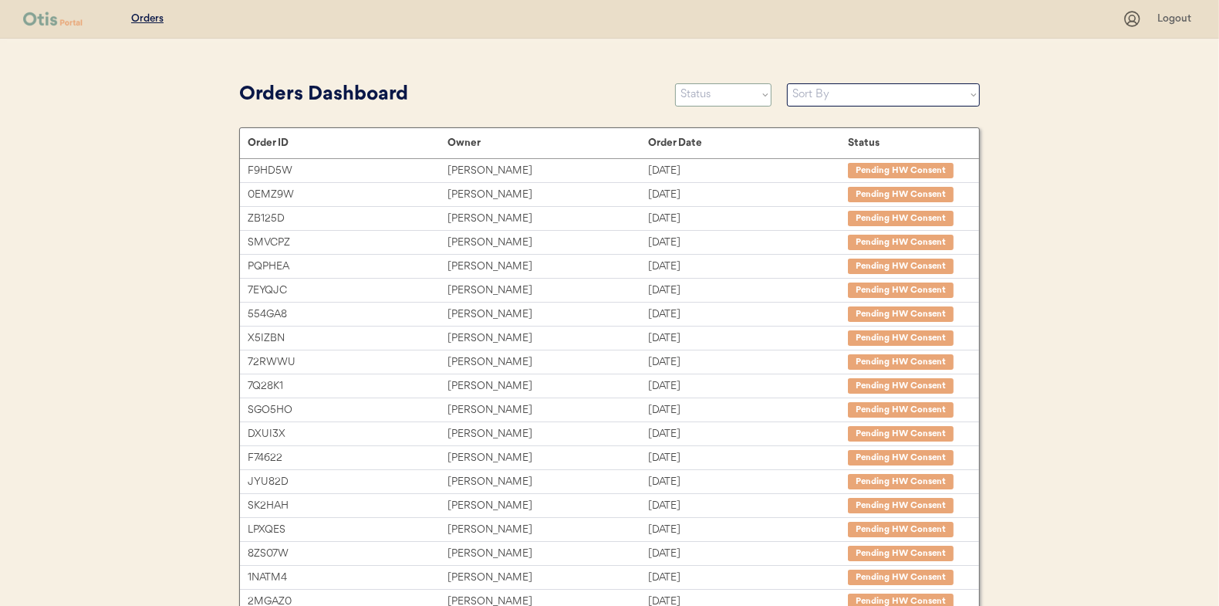
click at [709, 101] on select "Status On Hold New In Progress Complete Pending HW Consent Canceled" at bounding box center [723, 94] width 96 height 23
click at [675, 83] on select "Status On Hold New In Progress Complete Pending HW Consent Canceled" at bounding box center [723, 94] width 96 height 23
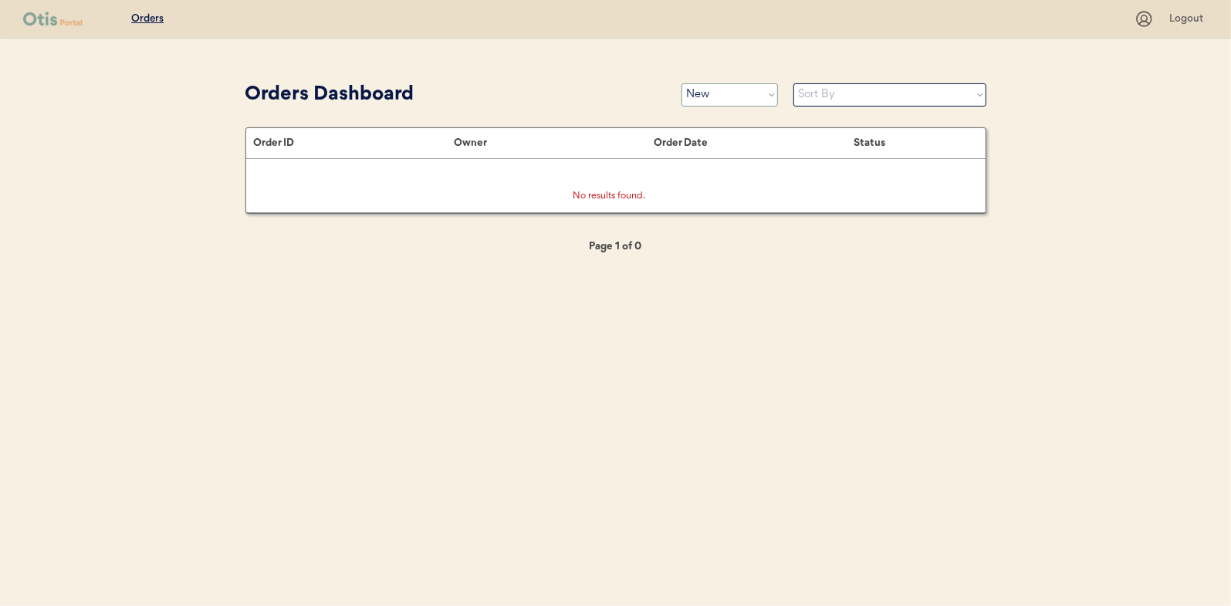
click at [690, 91] on select "Status On Hold New In Progress Complete Pending HW Consent Canceled" at bounding box center [729, 94] width 96 height 23
click at [681, 83] on select "Status On Hold New In Progress Complete Pending HW Consent Canceled" at bounding box center [729, 94] width 96 height 23
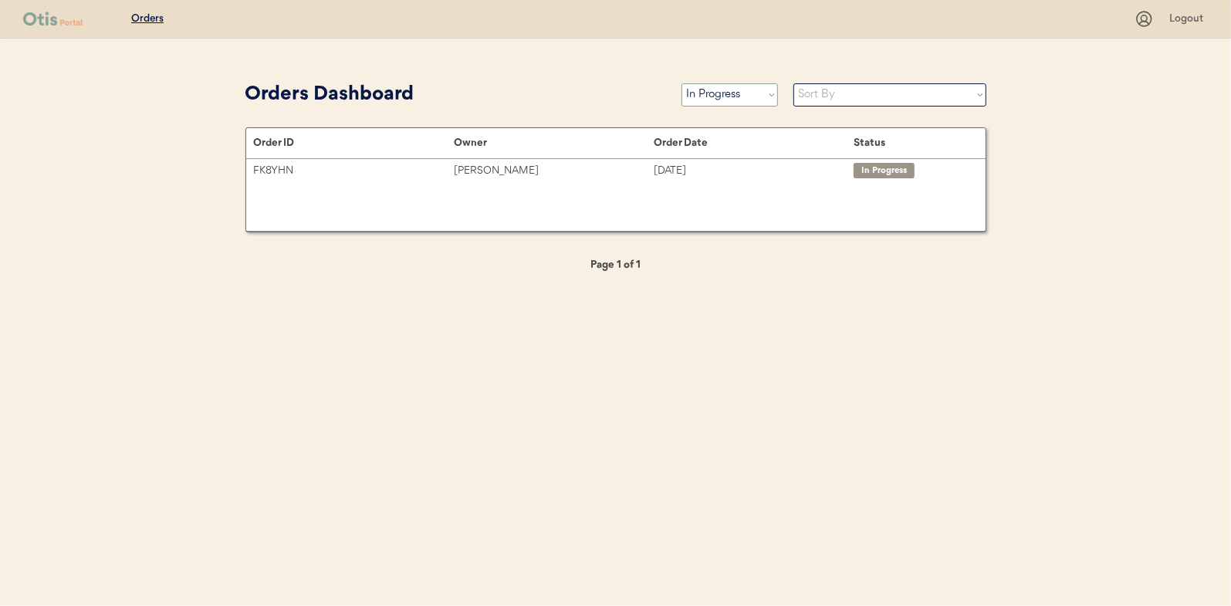
click at [745, 102] on select "Status On Hold New In Progress Complete Pending HW Consent Canceled" at bounding box center [729, 94] width 96 height 23
select select ""new""
click at [681, 83] on select "Status On Hold New In Progress Complete Pending HW Consent Canceled" at bounding box center [729, 94] width 96 height 23
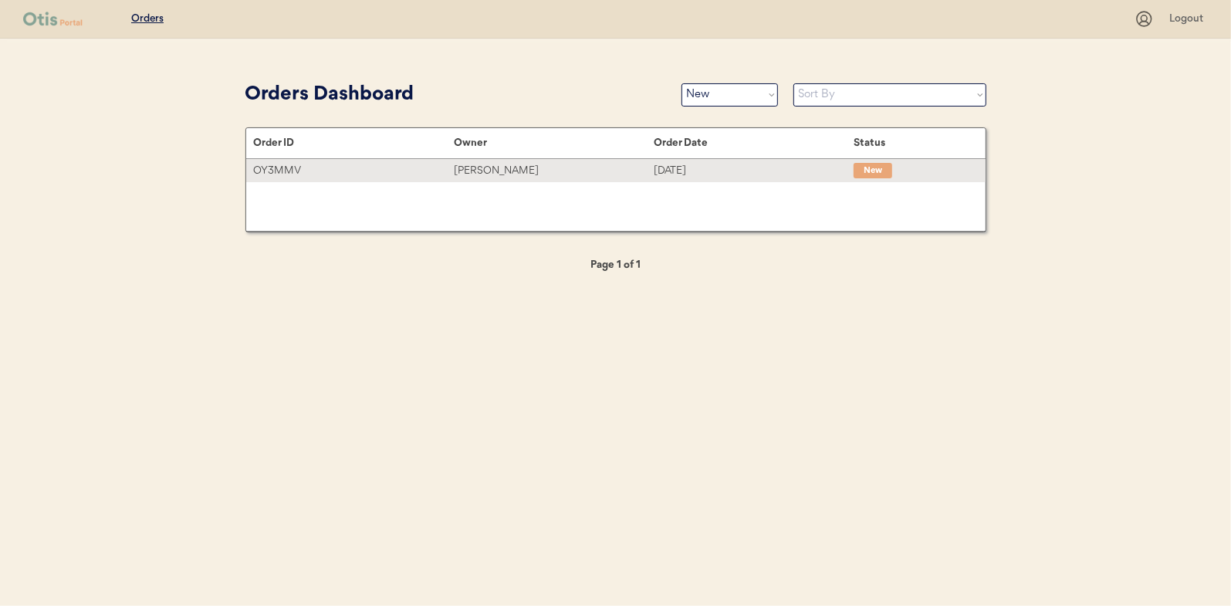
click at [476, 171] on div "[PERSON_NAME]" at bounding box center [554, 171] width 200 height 18
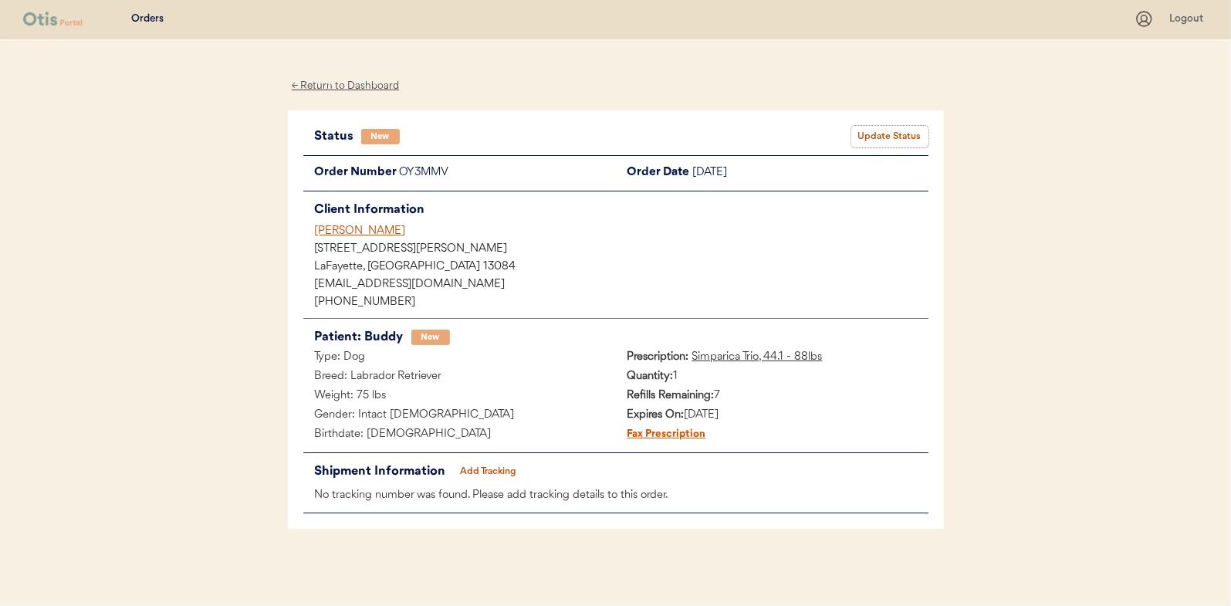
click at [878, 134] on button "Update Status" at bounding box center [889, 137] width 77 height 22
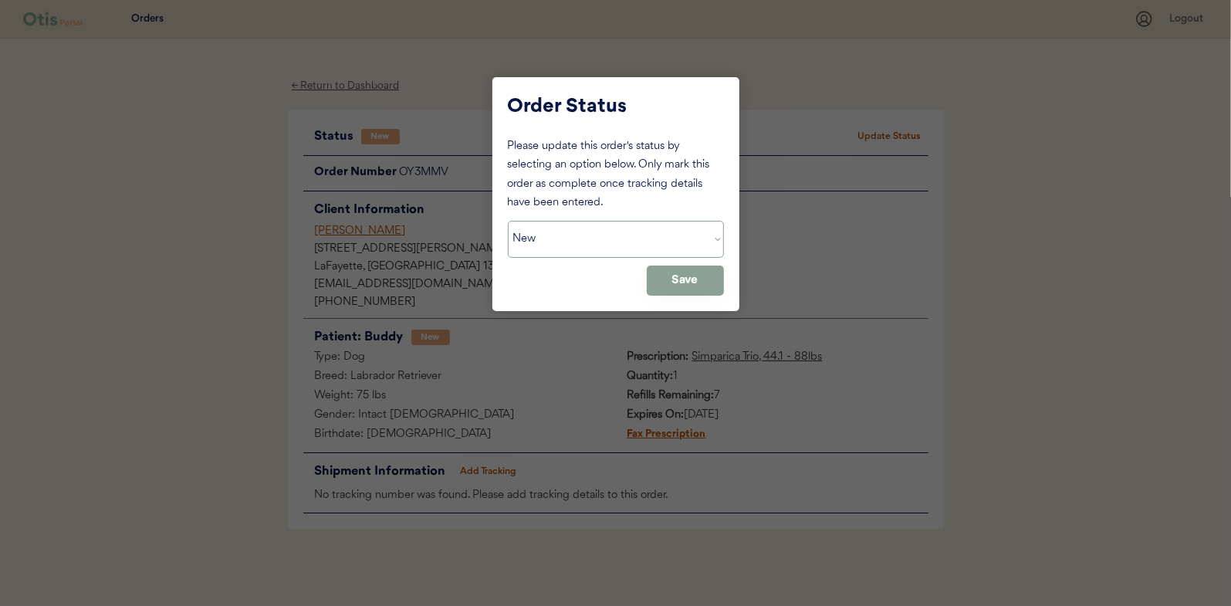
click at [588, 239] on select "Status On Hold New In Progress Complete Pending HW Consent Canceled" at bounding box center [616, 239] width 216 height 37
select select ""in_progress""
click at [508, 221] on select "Status On Hold New In Progress Complete Pending HW Consent Canceled" at bounding box center [616, 239] width 216 height 37
click at [674, 278] on button "Save" at bounding box center [685, 280] width 77 height 30
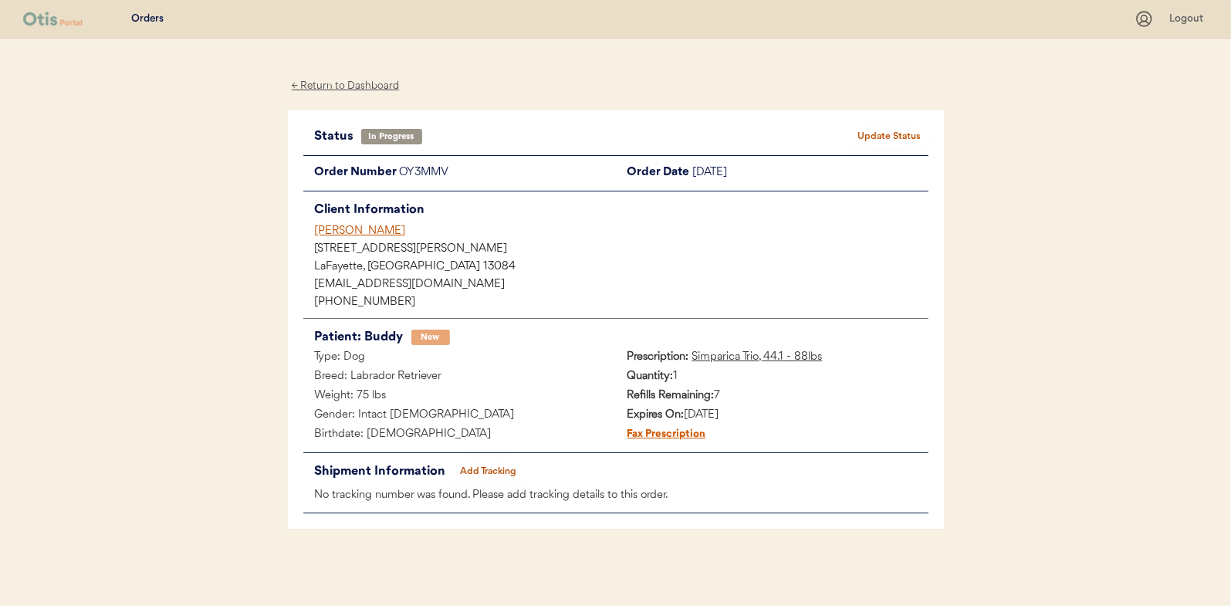
click at [322, 86] on div "← Return to Dashboard" at bounding box center [346, 86] width 116 height 18
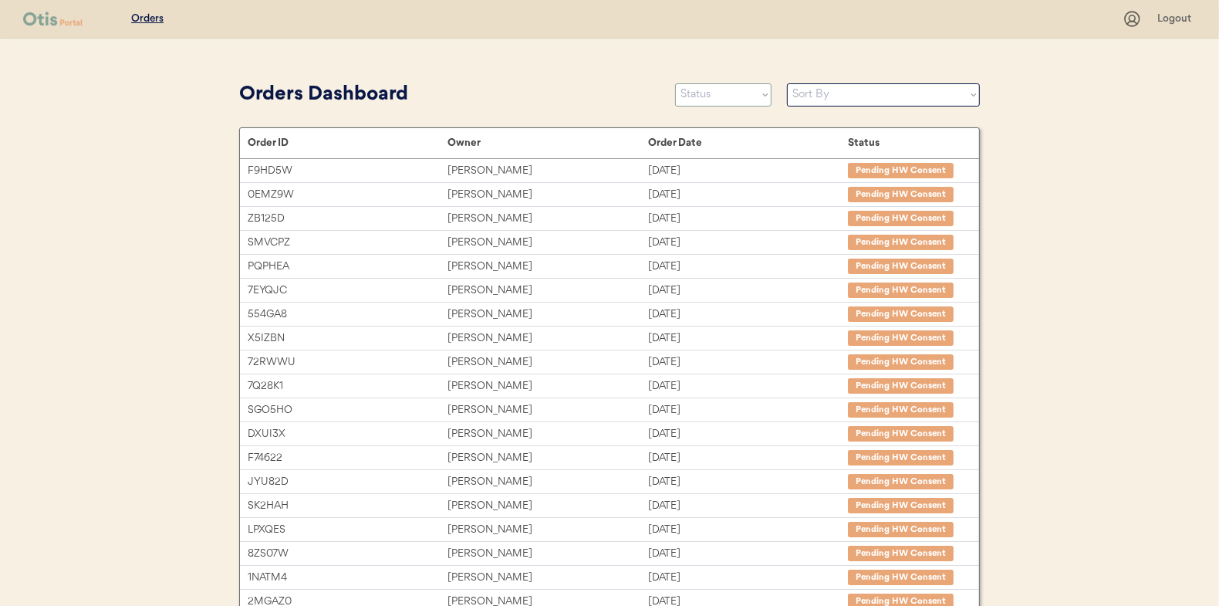
click at [704, 97] on select "Status On Hold New In Progress Complete Pending HW Consent Canceled" at bounding box center [723, 94] width 96 height 23
click at [675, 83] on select "Status On Hold New In Progress Complete Pending HW Consent Canceled" at bounding box center [723, 94] width 96 height 23
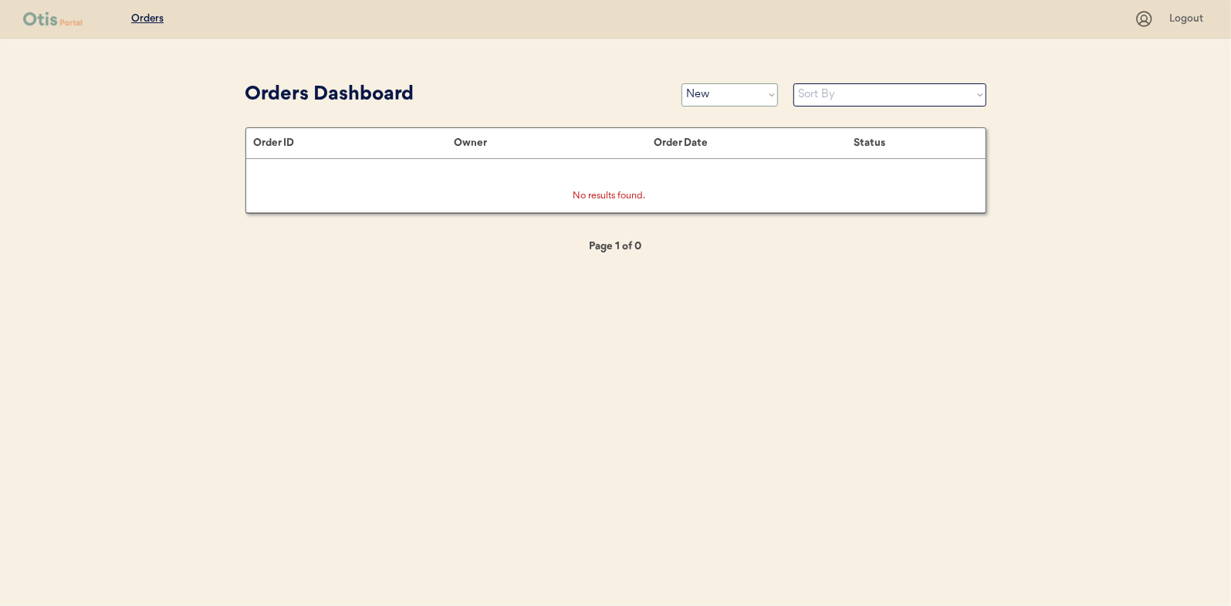
click at [712, 100] on select "Status On Hold New In Progress Complete Pending HW Consent Canceled" at bounding box center [729, 94] width 96 height 23
select select ""in_progress""
click at [681, 83] on select "Status On Hold New In Progress Complete Pending HW Consent Canceled" at bounding box center [729, 94] width 96 height 23
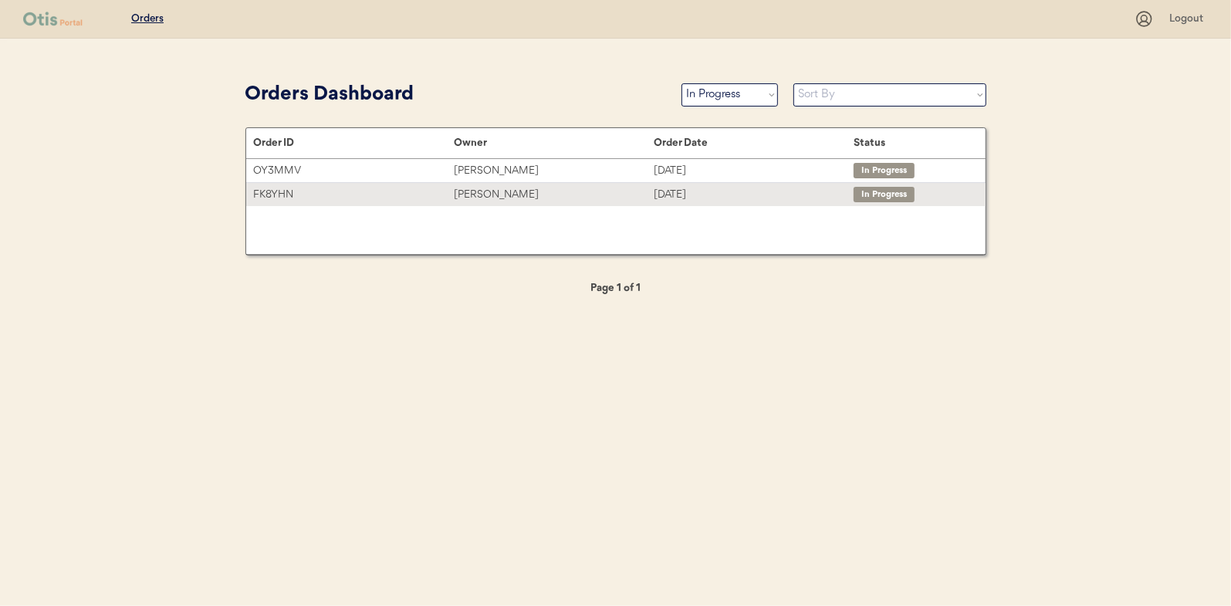
click at [457, 196] on div "Rachael Holleman" at bounding box center [554, 195] width 200 height 18
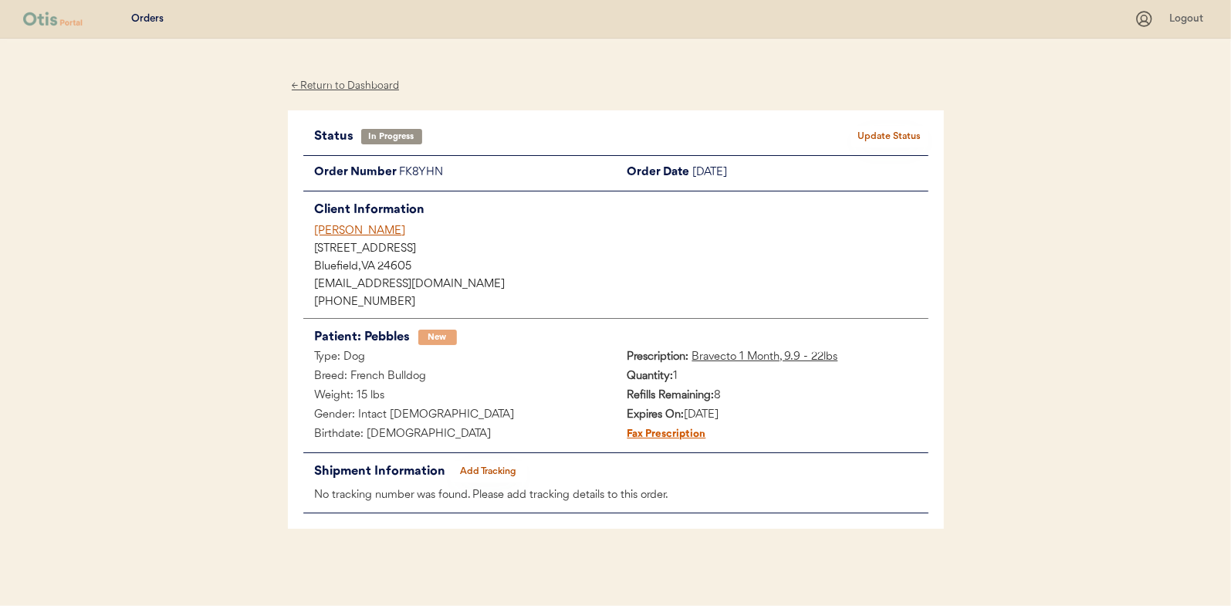
click at [363, 86] on div "← Return to Dashboard" at bounding box center [346, 86] width 116 height 18
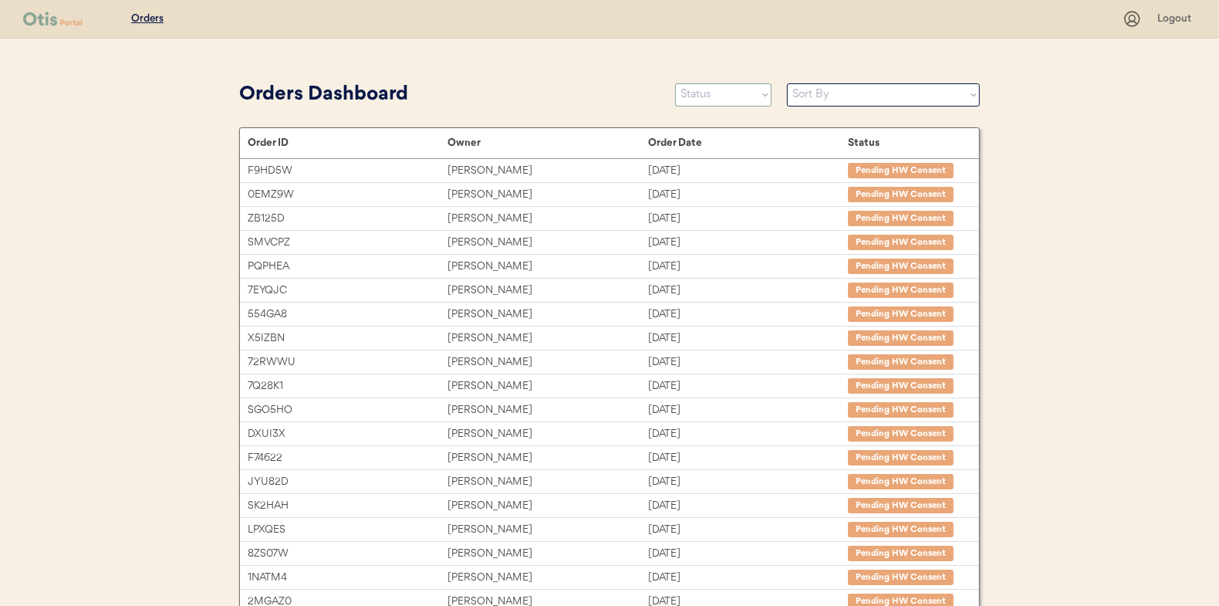
click at [712, 96] on select "Status On Hold New In Progress Complete Pending HW Consent Canceled" at bounding box center [723, 94] width 96 height 23
click at [675, 83] on select "Status On Hold New In Progress Complete Pending HW Consent Canceled" at bounding box center [723, 94] width 96 height 23
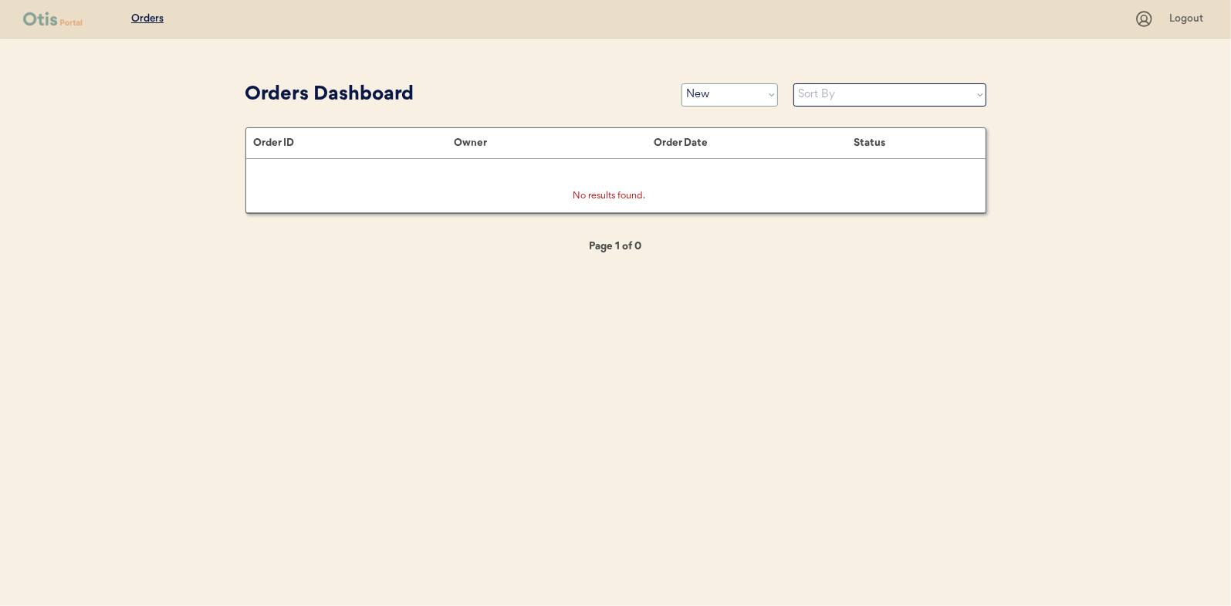
click at [720, 95] on select "Status On Hold New In Progress Complete Pending HW Consent Canceled" at bounding box center [729, 94] width 96 height 23
select select ""on_hold""
click at [681, 83] on select "Status On Hold New In Progress Complete Pending HW Consent Canceled" at bounding box center [729, 94] width 96 height 23
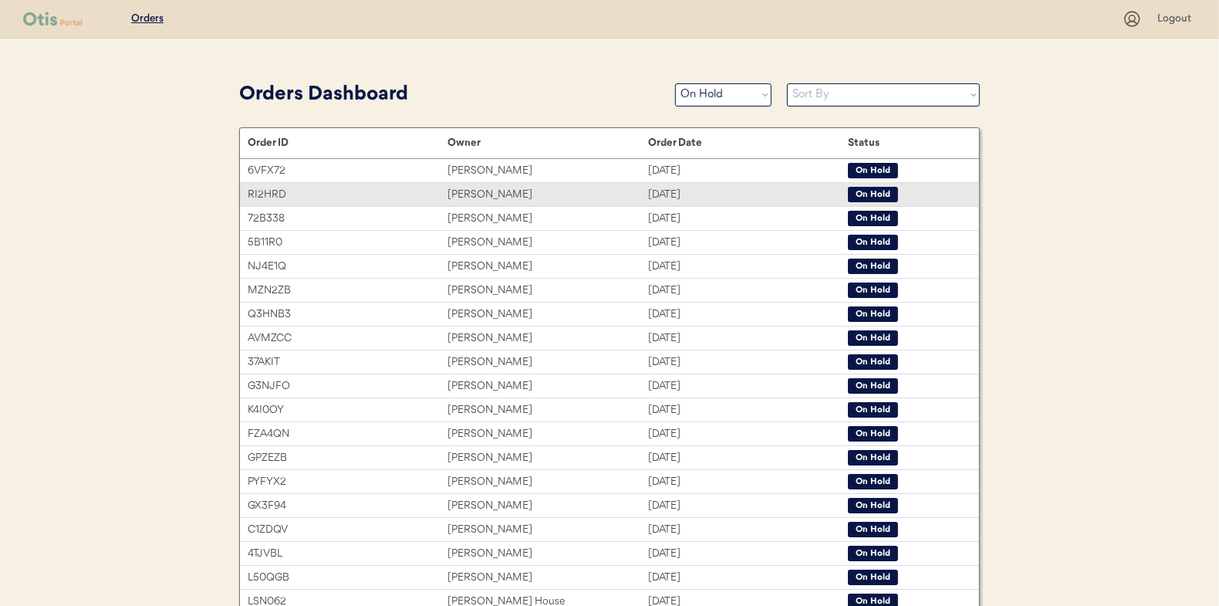
click at [477, 191] on div "Michelle Tillman" at bounding box center [548, 195] width 200 height 18
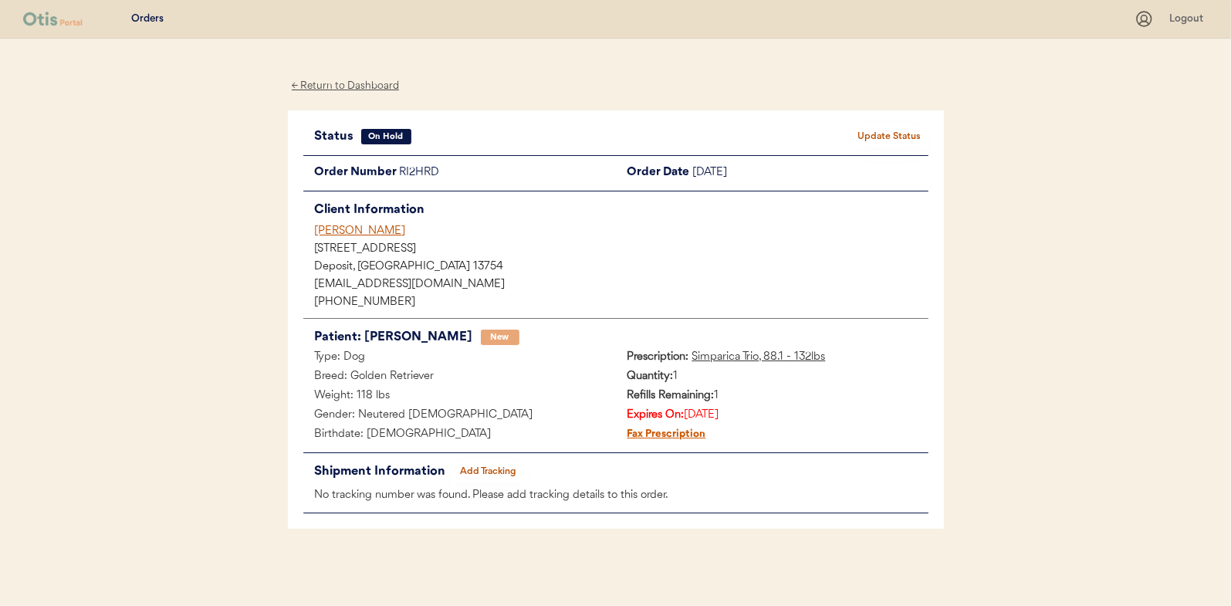
click at [351, 87] on div "← Return to Dashboard" at bounding box center [346, 86] width 116 height 18
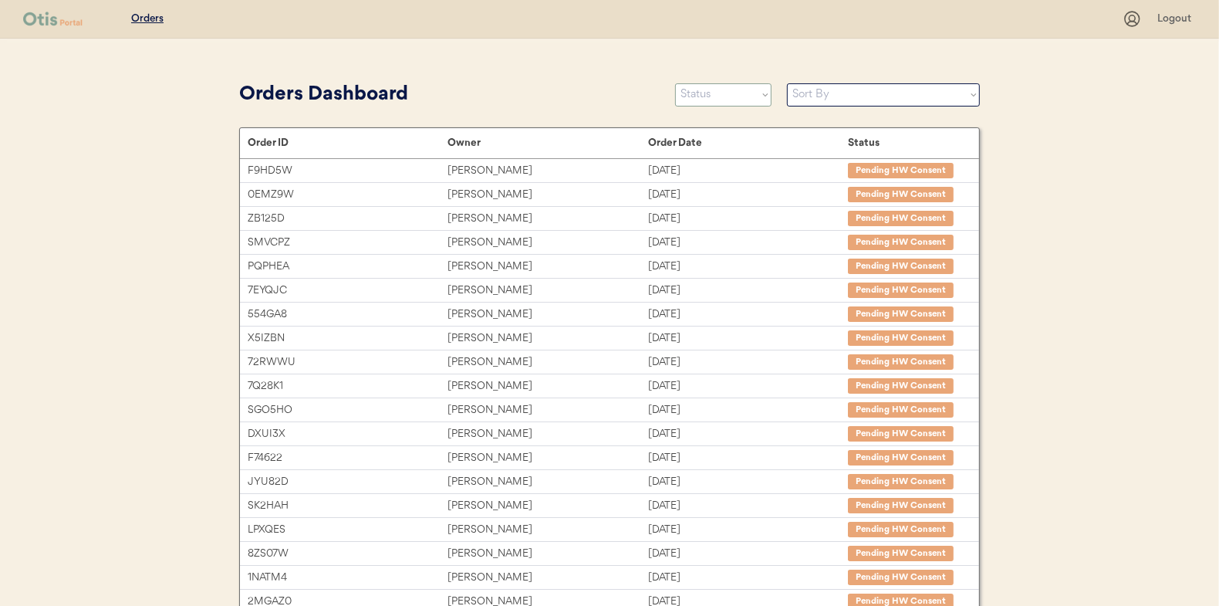
click at [707, 92] on select "Status On Hold New In Progress Complete Pending HW Consent Canceled" at bounding box center [723, 94] width 96 height 23
select select ""on_hold""
click at [675, 83] on select "Status On Hold New In Progress Complete Pending HW Consent Canceled" at bounding box center [723, 94] width 96 height 23
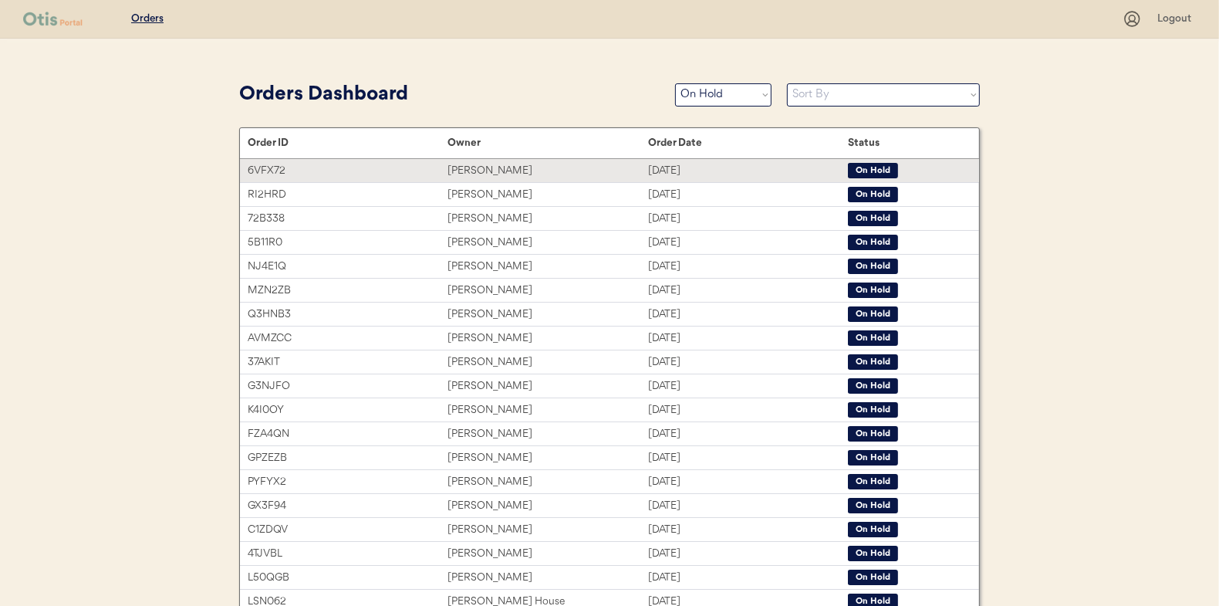
click at [472, 169] on div "[PERSON_NAME]" at bounding box center [548, 171] width 200 height 18
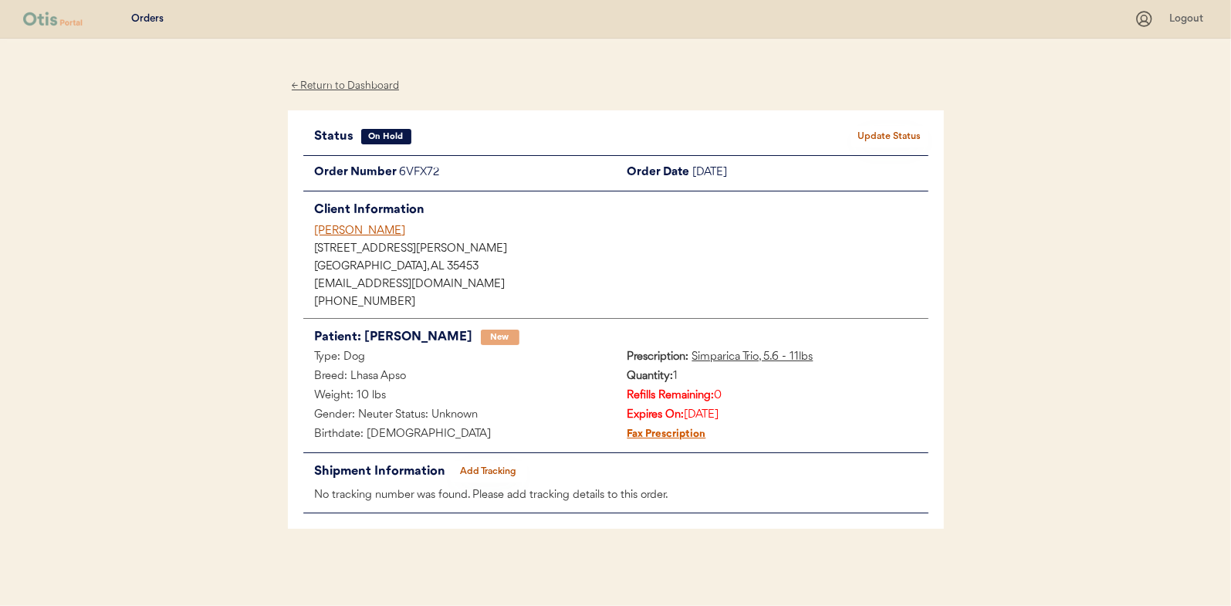
click at [344, 87] on div "← Return to Dashboard" at bounding box center [346, 86] width 116 height 18
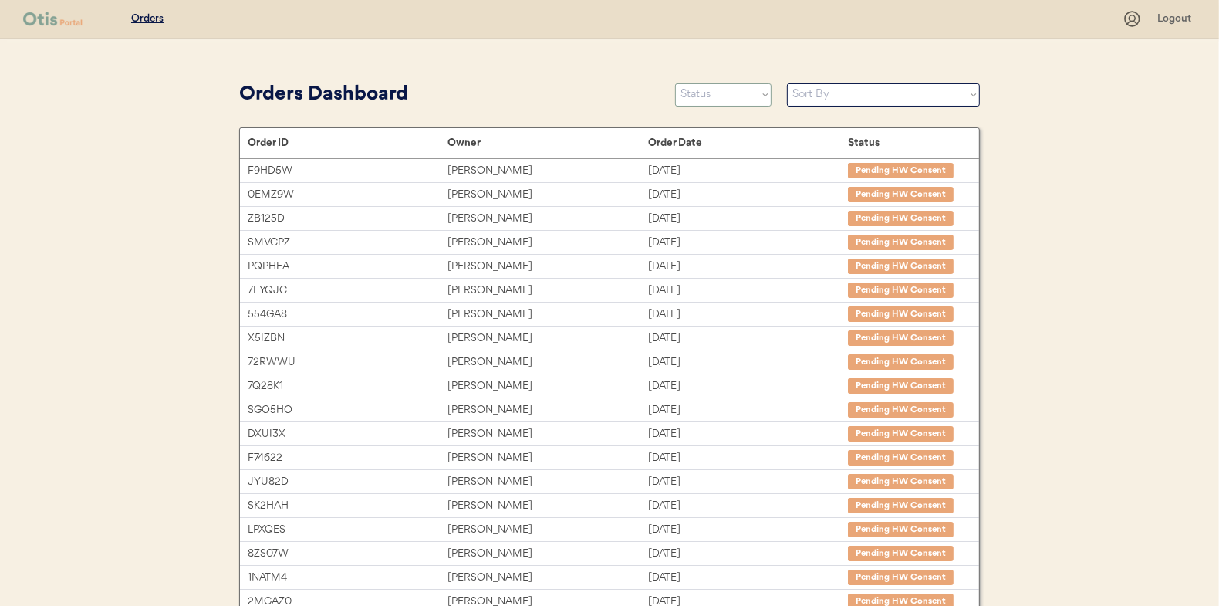
click at [711, 97] on select "Status On Hold New In Progress Complete Pending HW Consent Canceled" at bounding box center [723, 94] width 96 height 23
click at [675, 83] on select "Status On Hold New In Progress Complete Pending HW Consent Canceled" at bounding box center [723, 94] width 96 height 23
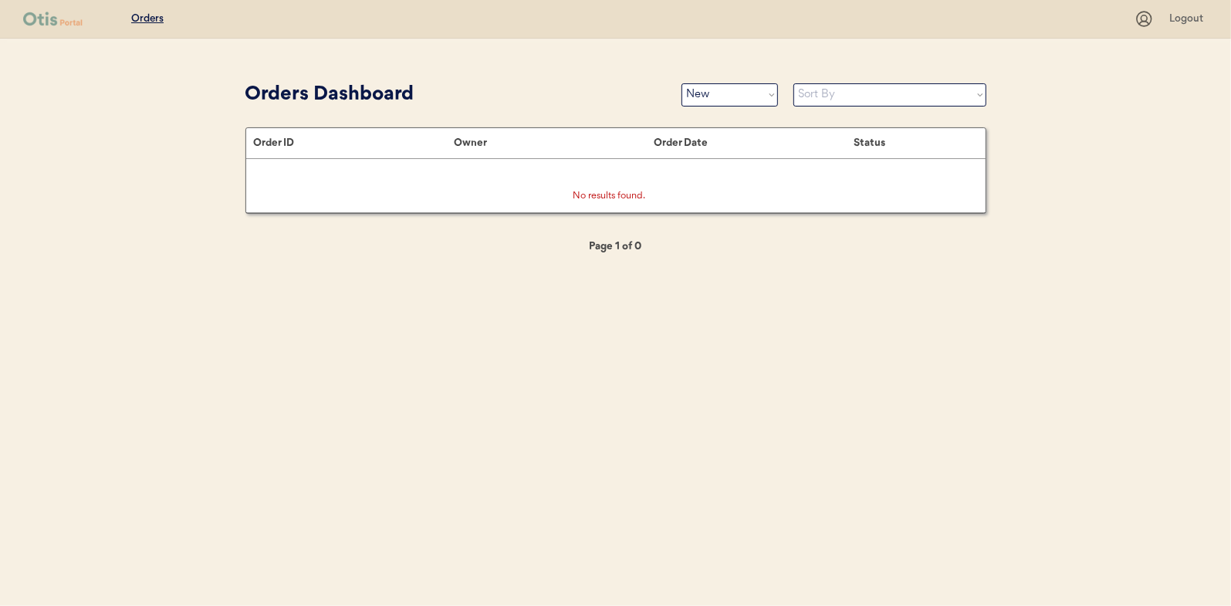
click at [712, 97] on select "Status On Hold New In Progress Complete Pending HW Consent Canceled" at bounding box center [729, 94] width 96 height 23
select select ""in_progress""
click at [681, 83] on select "Status On Hold New In Progress Complete Pending HW Consent Canceled" at bounding box center [729, 94] width 96 height 23
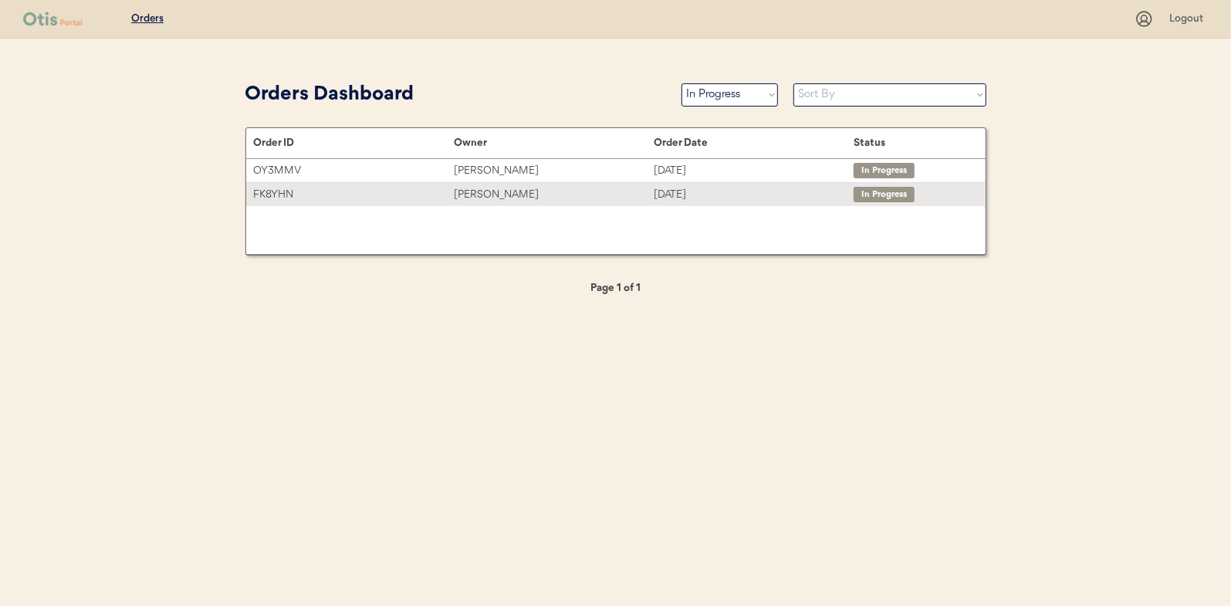
click at [492, 191] on div "Rachael Holleman" at bounding box center [554, 195] width 200 height 18
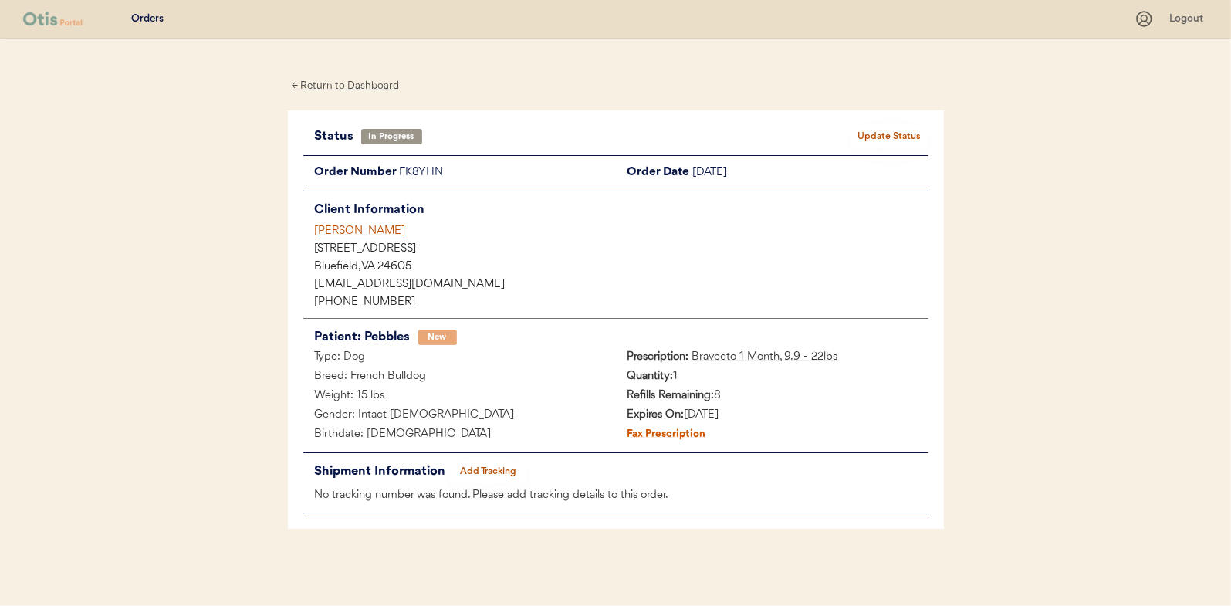
click at [488, 467] on button "Add Tracking" at bounding box center [488, 472] width 77 height 22
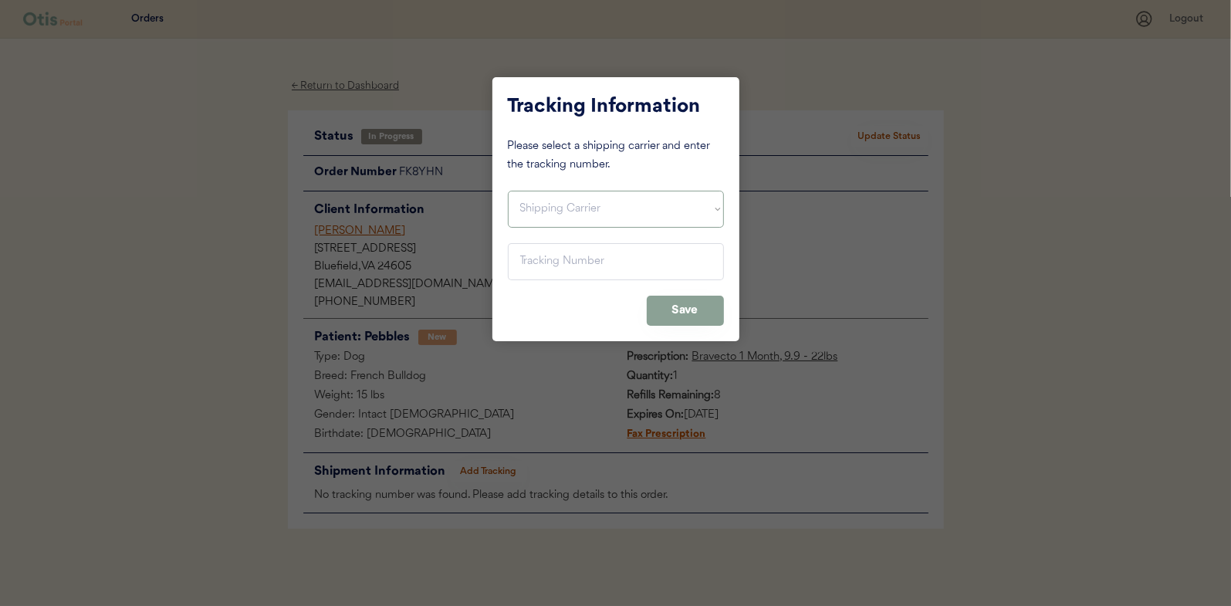
click at [545, 208] on select "Shipping Carrier FedEx FedEx Ground Economy UPS USPS" at bounding box center [616, 209] width 216 height 37
select select ""usps""
click at [508, 191] on select "Shipping Carrier FedEx FedEx Ground Economy UPS USPS" at bounding box center [616, 209] width 216 height 37
click at [534, 263] on input "input" at bounding box center [616, 261] width 216 height 37
paste input "9400150105496036271418"
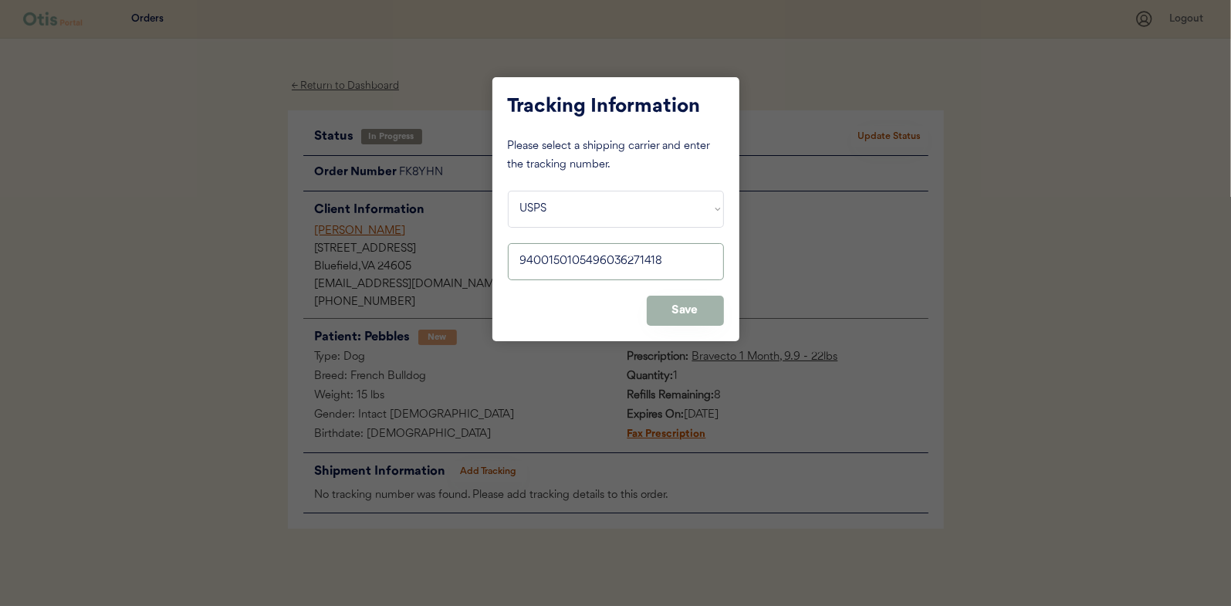
type input "9400150105496036271418"
click at [676, 306] on button "Save" at bounding box center [685, 311] width 77 height 30
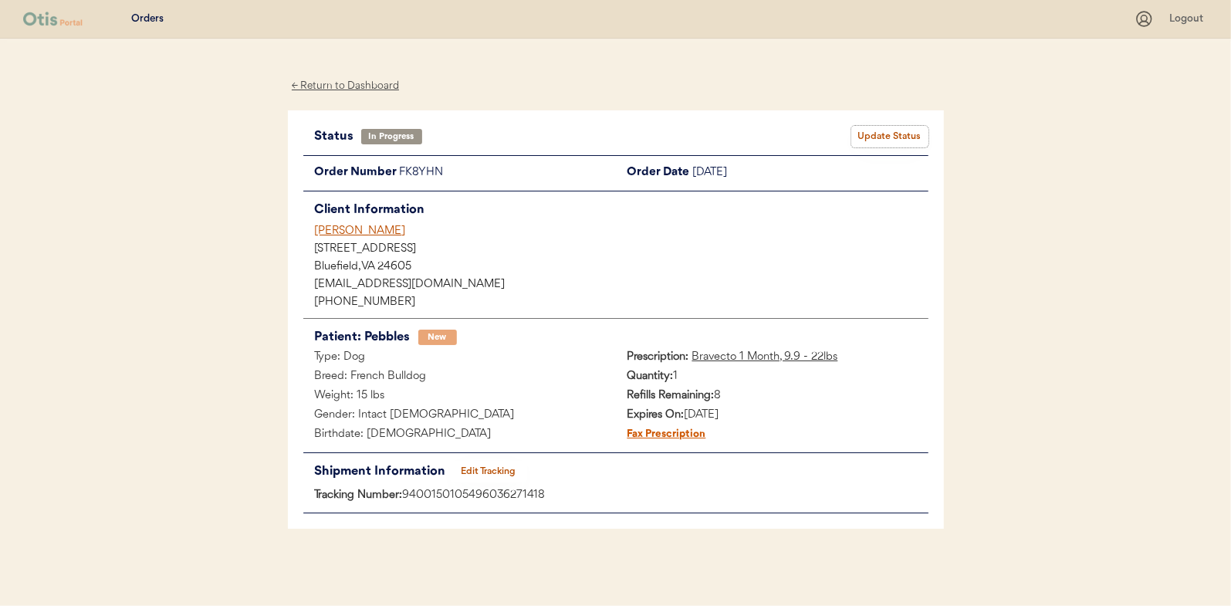
click at [899, 134] on button "Update Status" at bounding box center [889, 137] width 77 height 22
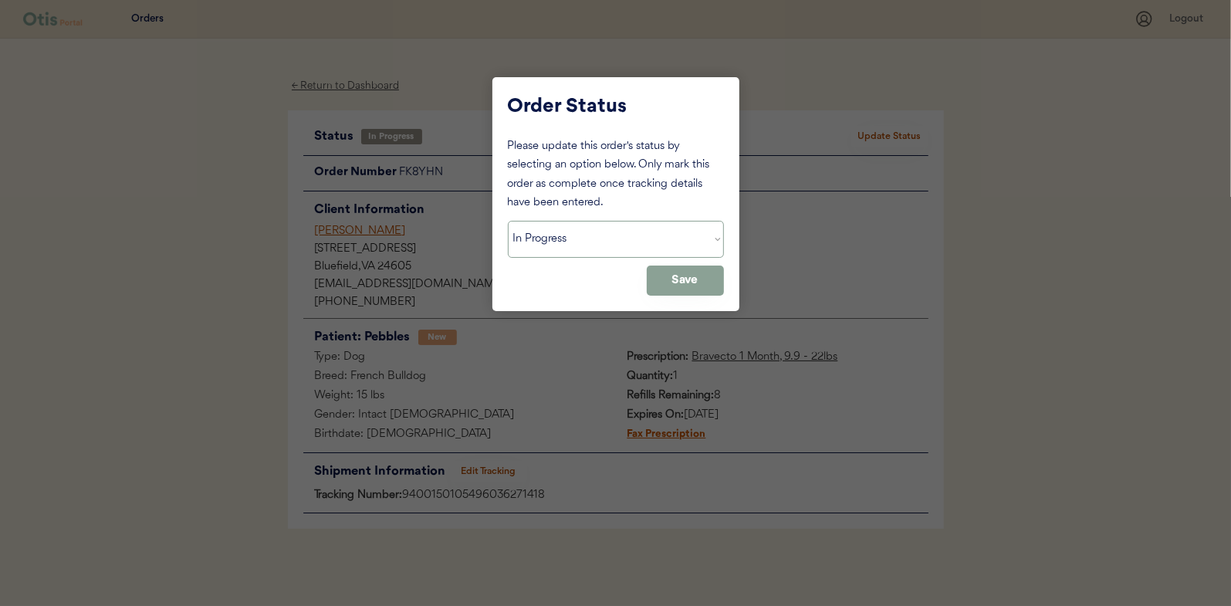
click at [570, 243] on select "Status On Hold New In Progress Complete Pending HW Consent Canceled" at bounding box center [616, 239] width 216 height 37
select select ""complete""
click at [508, 221] on select "Status On Hold New In Progress Complete Pending HW Consent Canceled" at bounding box center [616, 239] width 216 height 37
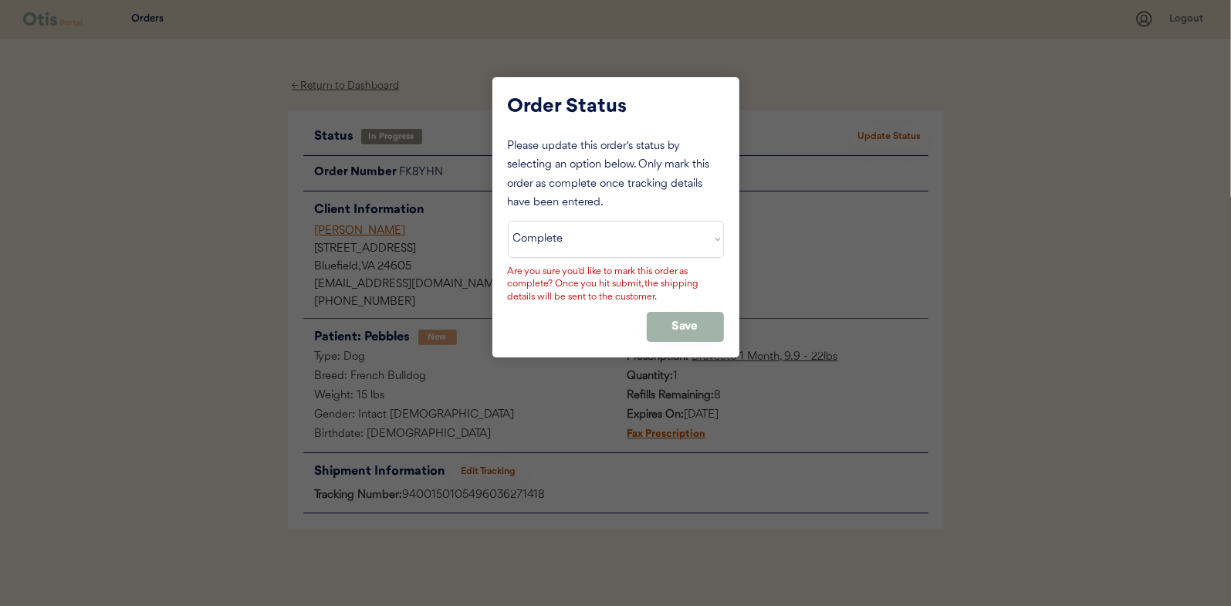
click at [673, 317] on button "Save" at bounding box center [685, 327] width 77 height 30
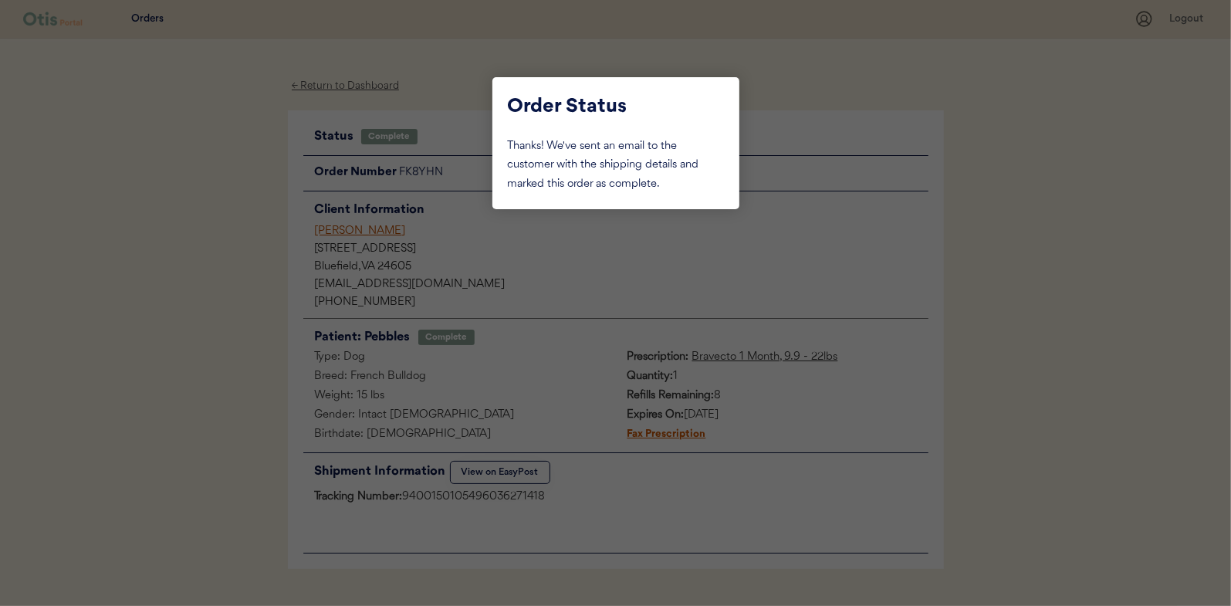
click at [279, 176] on div at bounding box center [615, 303] width 1231 height 606
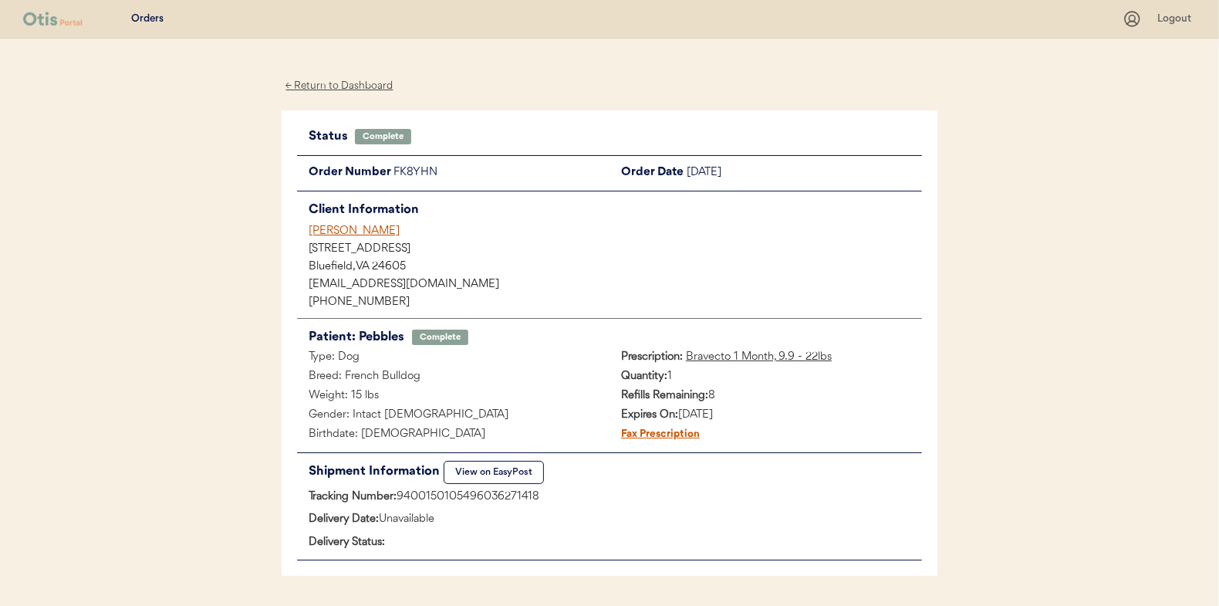
click at [330, 77] on div "← Return to Dashboard" at bounding box center [340, 86] width 116 height 18
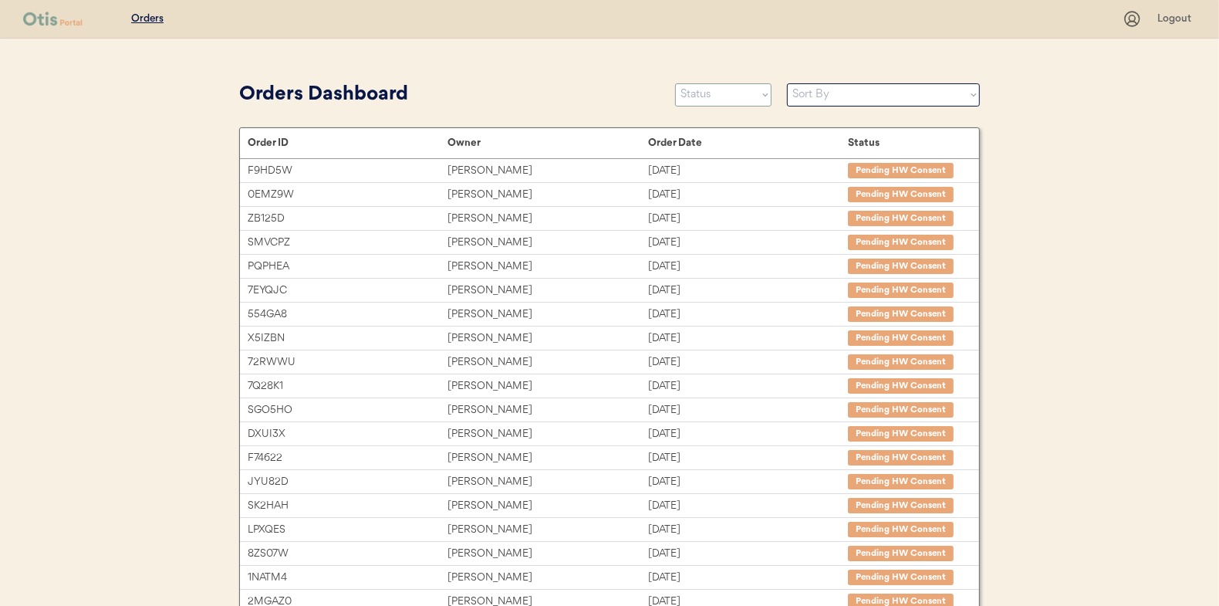
click at [709, 95] on select "Status On Hold New In Progress Complete Pending HW Consent Canceled" at bounding box center [723, 94] width 96 height 23
click at [675, 83] on select "Status On Hold New In Progress Complete Pending HW Consent Canceled" at bounding box center [723, 94] width 96 height 23
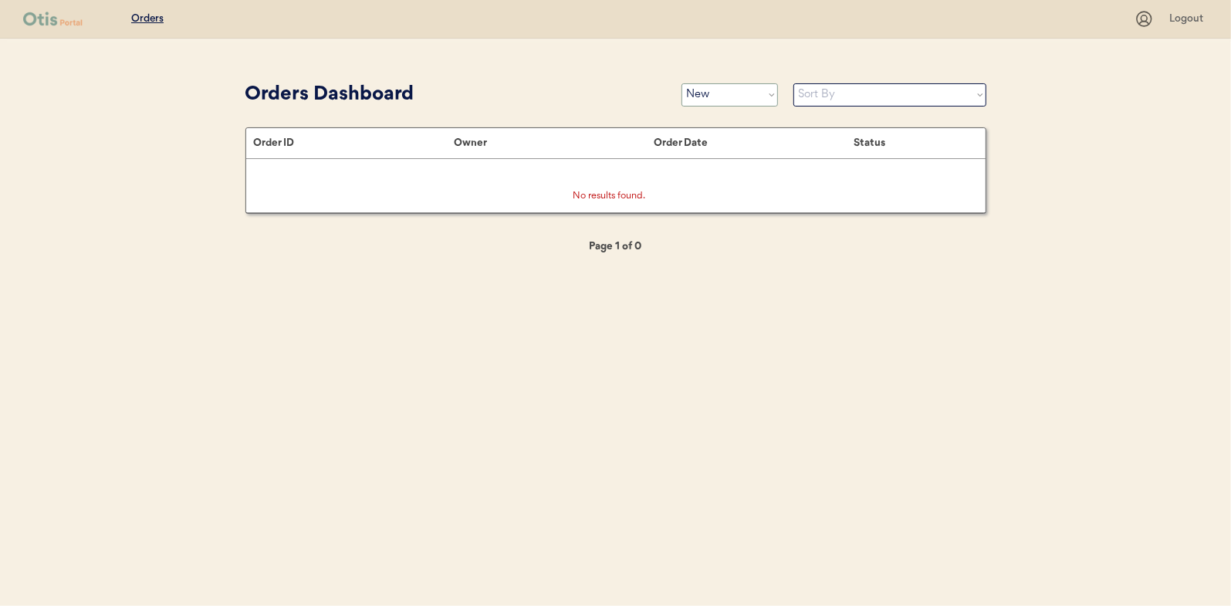
click at [720, 96] on select "Status On Hold New In Progress Complete Pending HW Consent Canceled" at bounding box center [729, 94] width 96 height 23
select select ""in_progress""
click at [681, 83] on select "Status On Hold New In Progress Complete Pending HW Consent Canceled" at bounding box center [729, 94] width 96 height 23
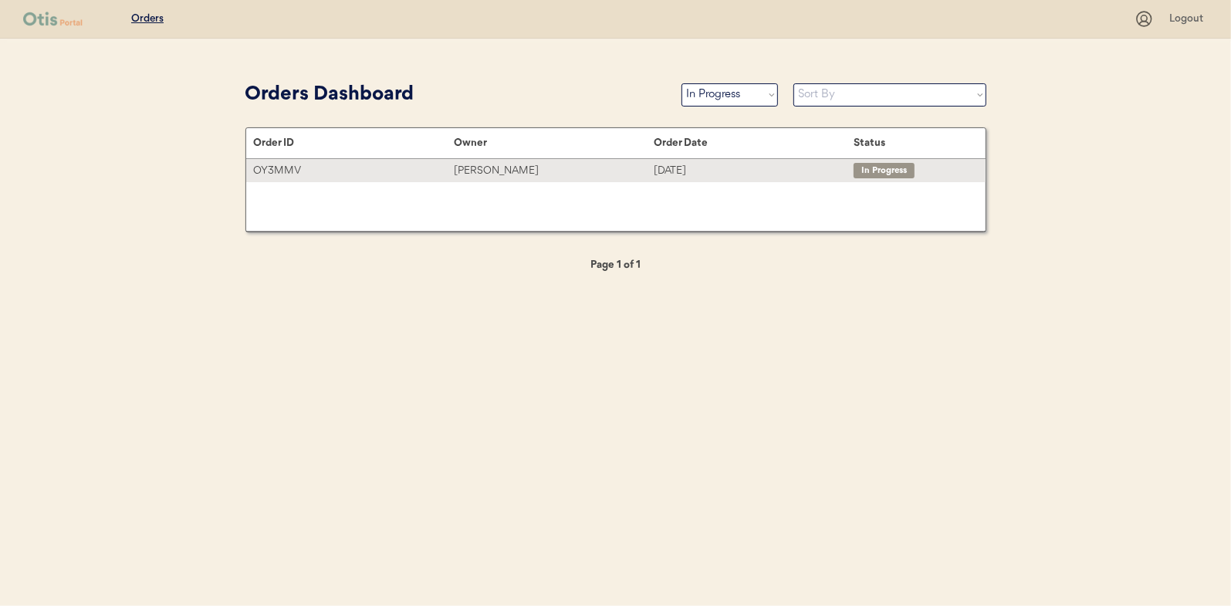
click at [476, 167] on div "[PERSON_NAME]" at bounding box center [554, 171] width 200 height 18
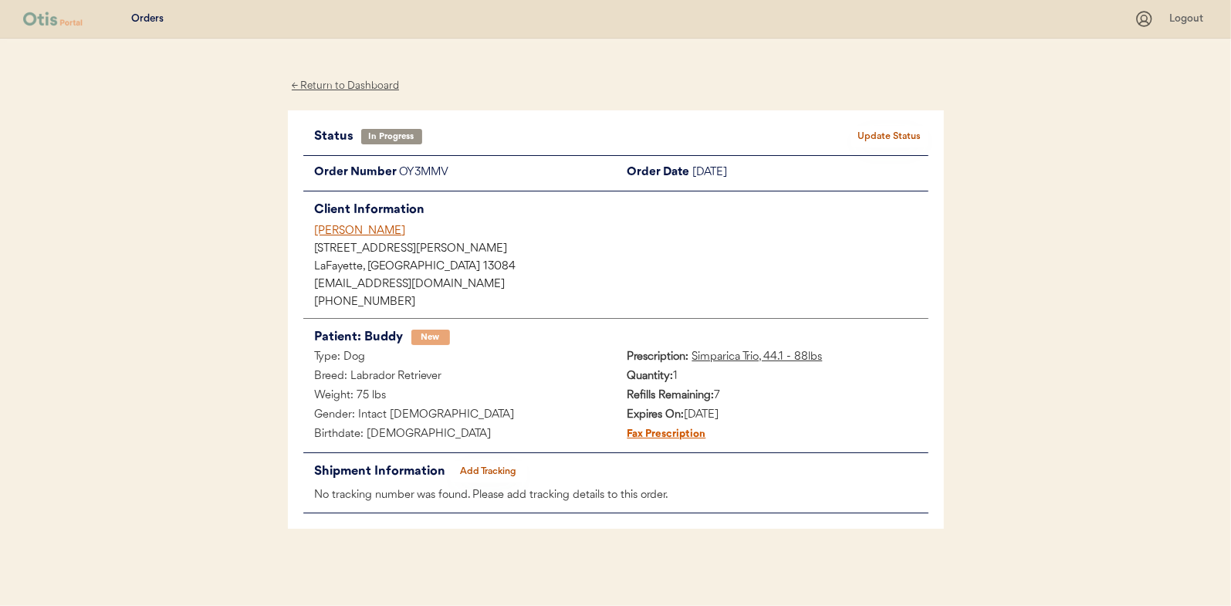
click at [348, 84] on div "← Return to Dashboard" at bounding box center [346, 86] width 116 height 18
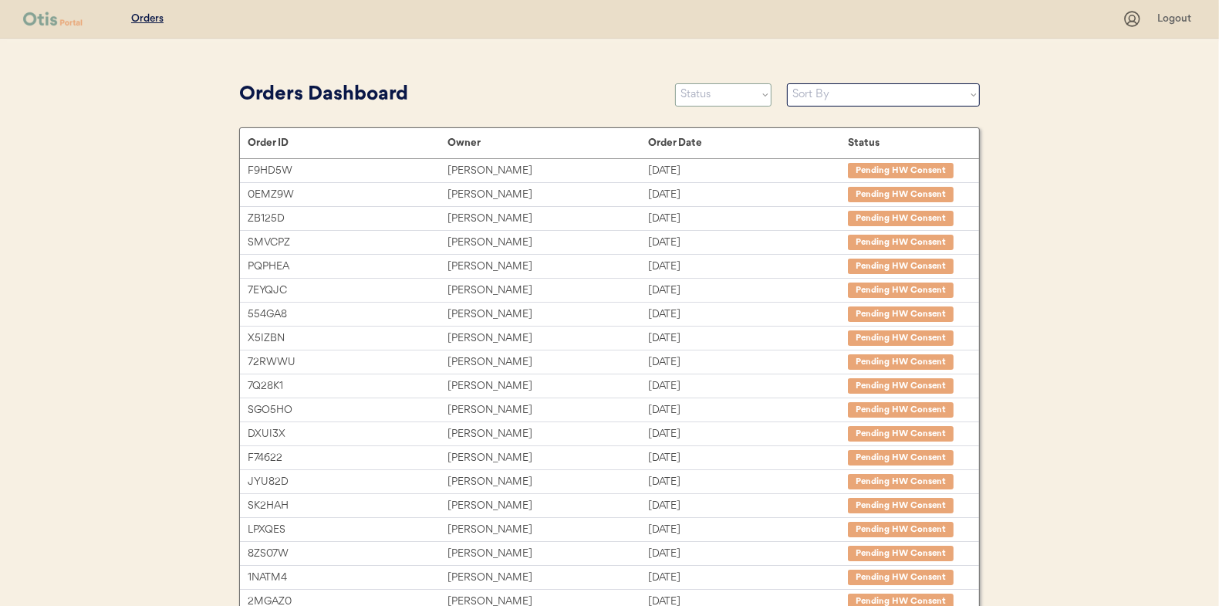
click at [714, 93] on select "Status On Hold New In Progress Complete Pending HW Consent Canceled" at bounding box center [723, 94] width 96 height 23
select select ""new""
click at [675, 83] on select "Status On Hold New In Progress Complete Pending HW Consent Canceled" at bounding box center [723, 94] width 96 height 23
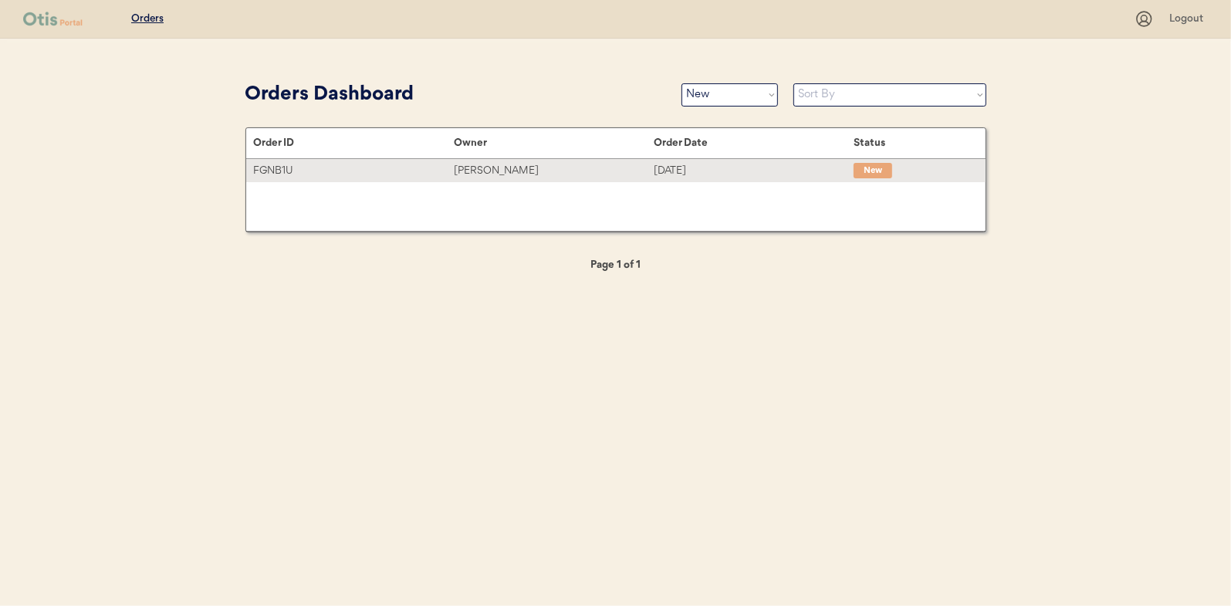
click at [484, 173] on div "Cara Davis" at bounding box center [554, 171] width 200 height 18
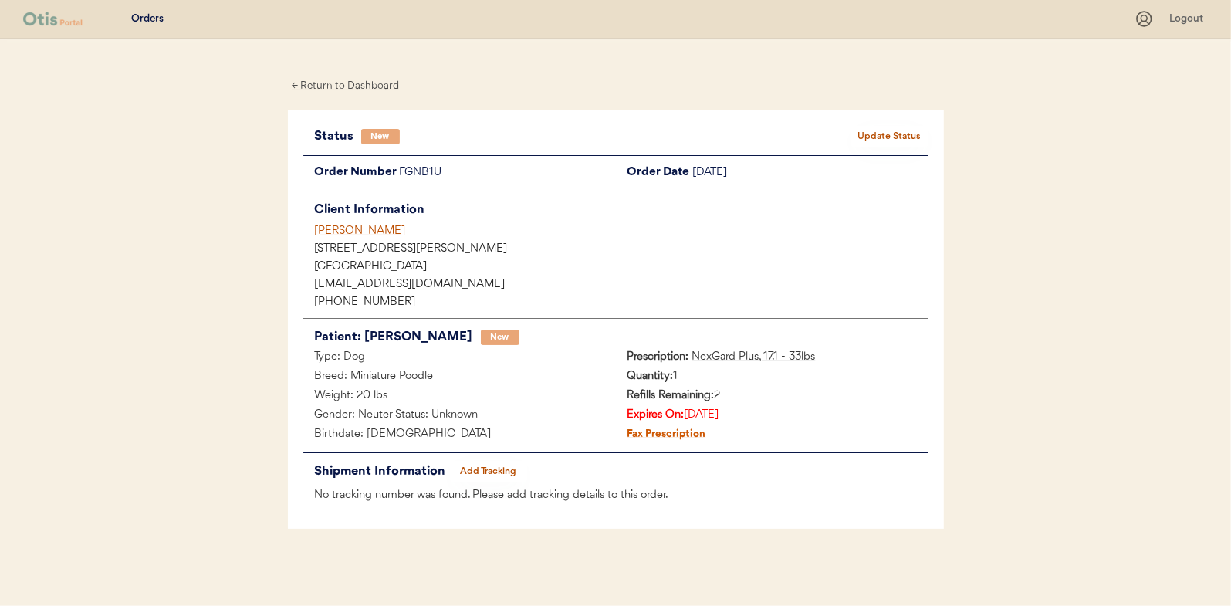
click at [871, 135] on button "Update Status" at bounding box center [889, 137] width 77 height 22
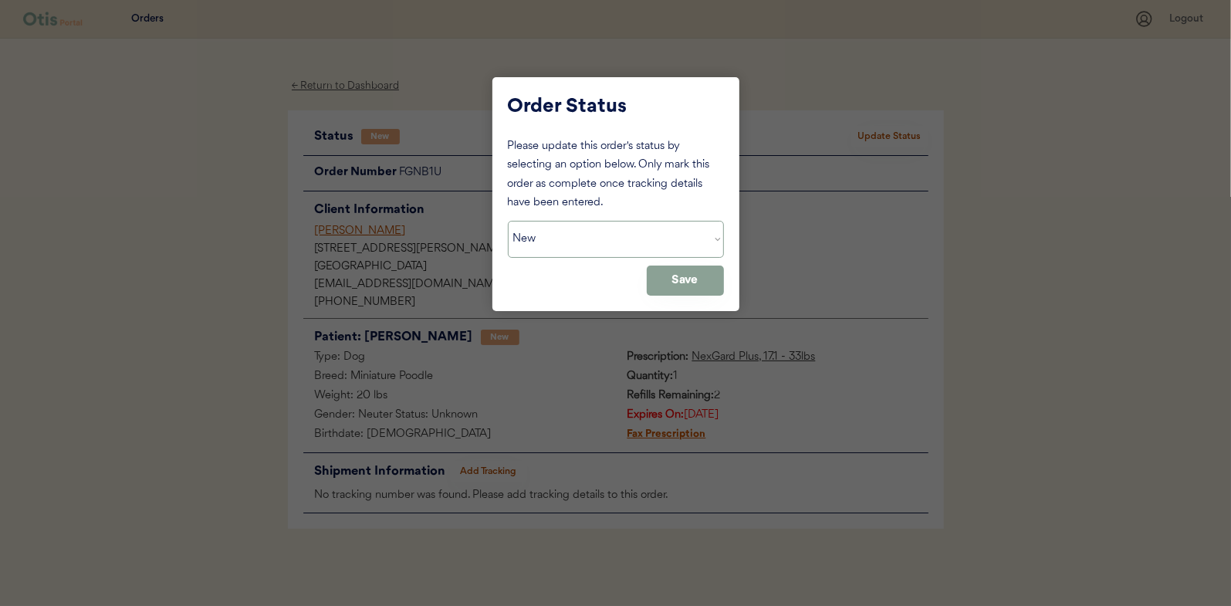
click at [556, 232] on select "Status On Hold New In Progress Complete Pending HW Consent Canceled" at bounding box center [616, 239] width 216 height 37
select select ""in_progress""
click at [508, 221] on select "Status On Hold New In Progress Complete Pending HW Consent Canceled" at bounding box center [616, 239] width 216 height 37
click at [671, 281] on button "Save" at bounding box center [685, 280] width 77 height 30
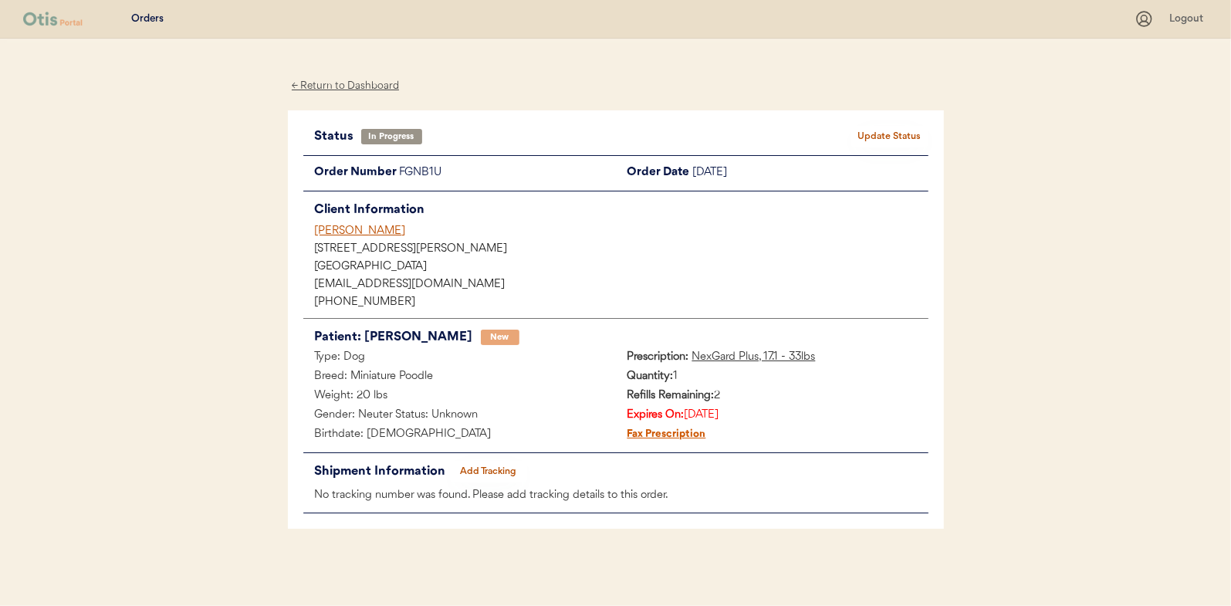
click at [367, 88] on div "← Return to Dashboard" at bounding box center [346, 86] width 116 height 18
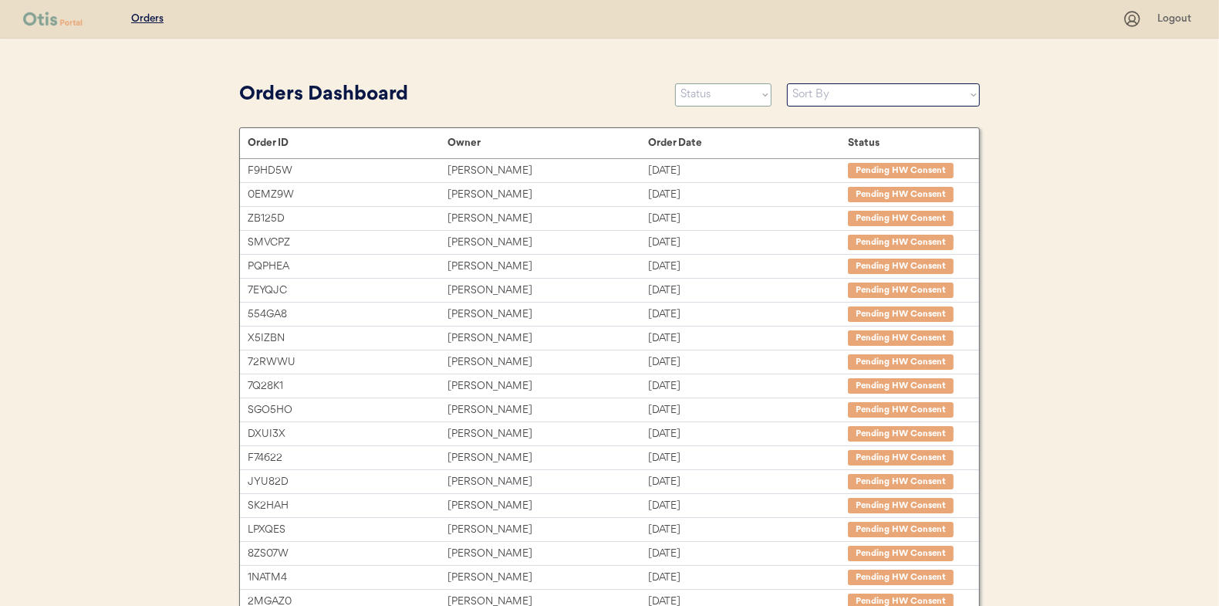
click at [714, 95] on select "Status On Hold New In Progress Complete Pending HW Consent Canceled" at bounding box center [723, 94] width 96 height 23
click at [675, 83] on select "Status On Hold New In Progress Complete Pending HW Consent Canceled" at bounding box center [723, 94] width 96 height 23
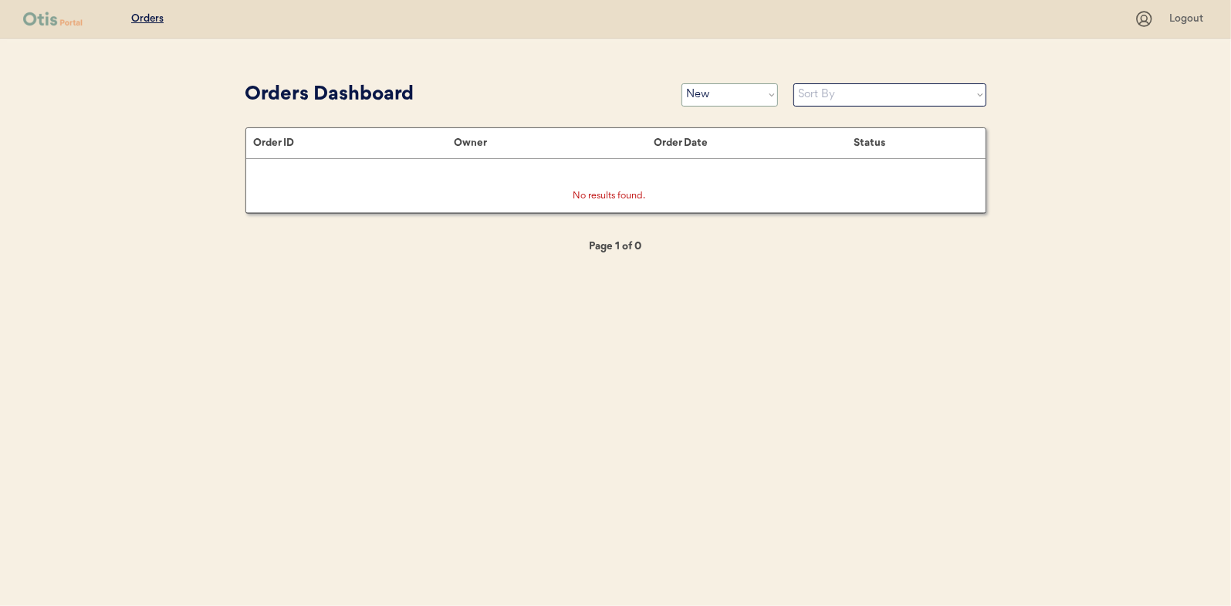
click at [722, 98] on select "Status On Hold New In Progress Complete Pending HW Consent Canceled" at bounding box center [729, 94] width 96 height 23
select select ""in_progress""
click at [681, 83] on select "Status On Hold New In Progress Complete Pending HW Consent Canceled" at bounding box center [729, 94] width 96 height 23
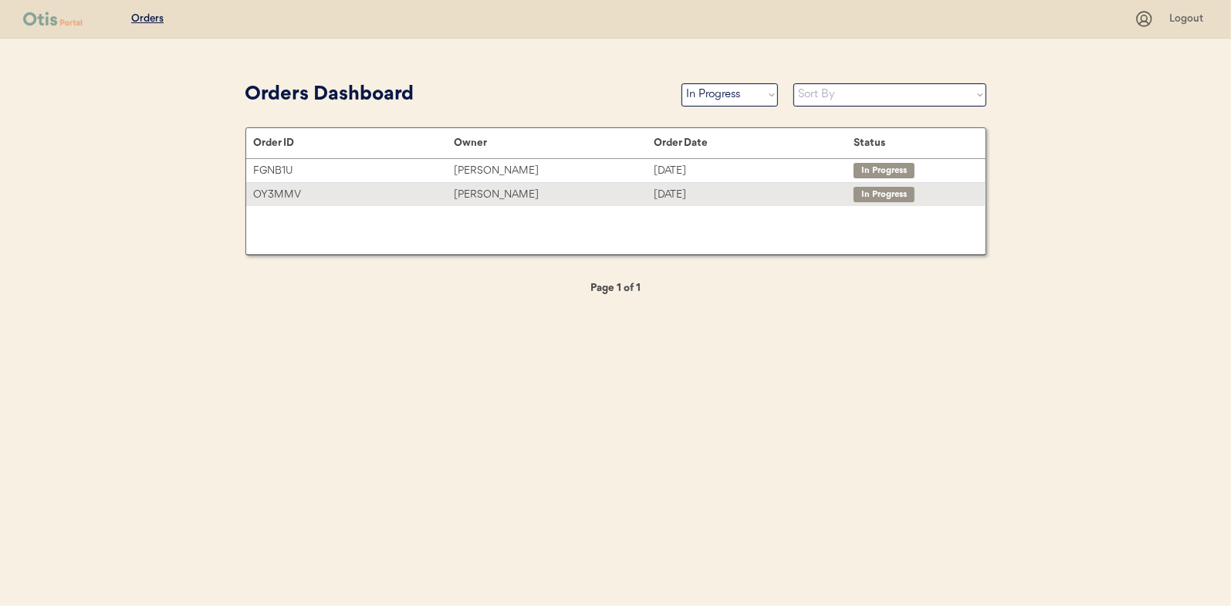
click at [489, 194] on div "Ty Kovalewski" at bounding box center [554, 195] width 200 height 18
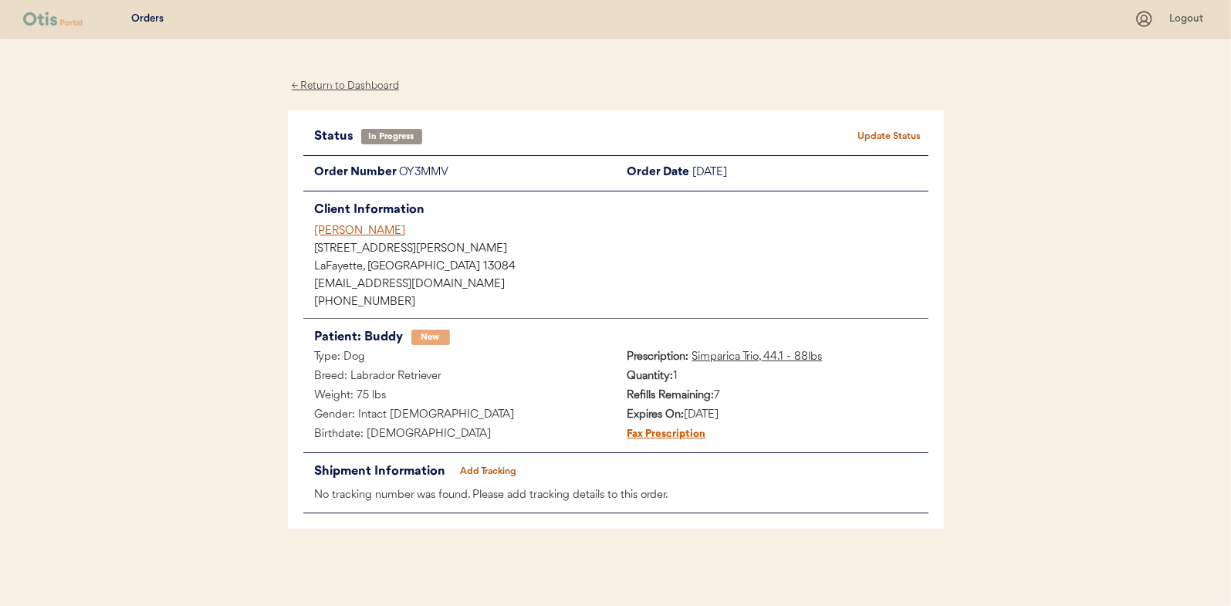
click at [494, 466] on button "Add Tracking" at bounding box center [488, 472] width 77 height 22
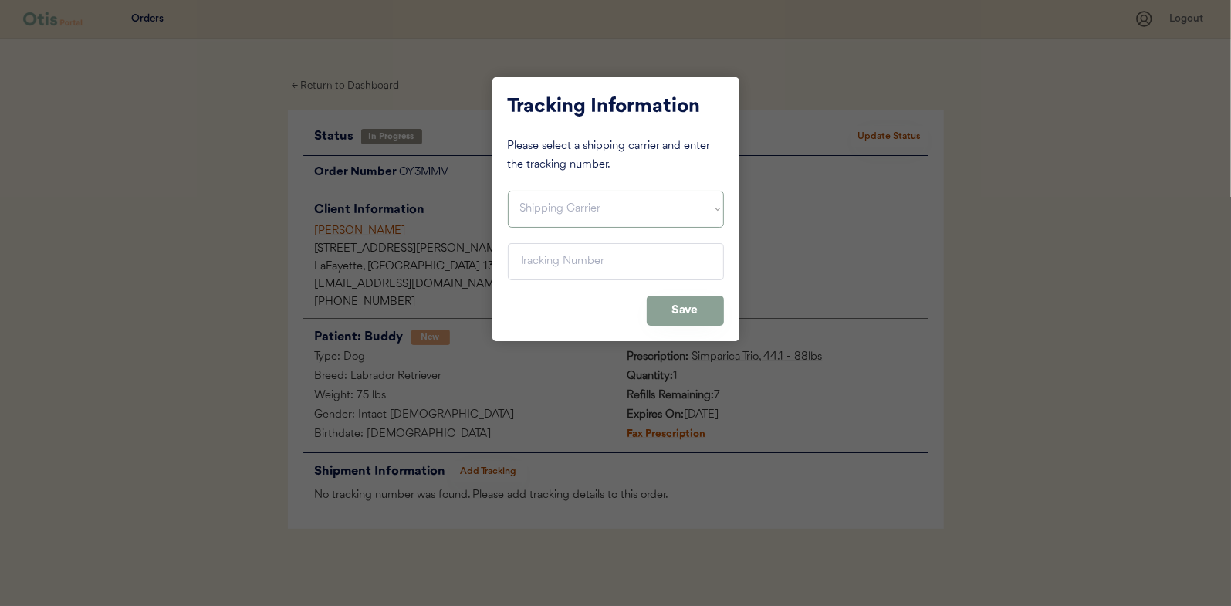
click at [539, 206] on select "Shipping Carrier FedEx FedEx Ground Economy UPS USPS" at bounding box center [616, 209] width 216 height 37
select select ""usps""
click at [508, 191] on select "Shipping Carrier FedEx FedEx Ground Economy UPS USPS" at bounding box center [616, 209] width 216 height 37
click at [524, 267] on input "input" at bounding box center [616, 261] width 216 height 37
paste input "9400150105497034811101"
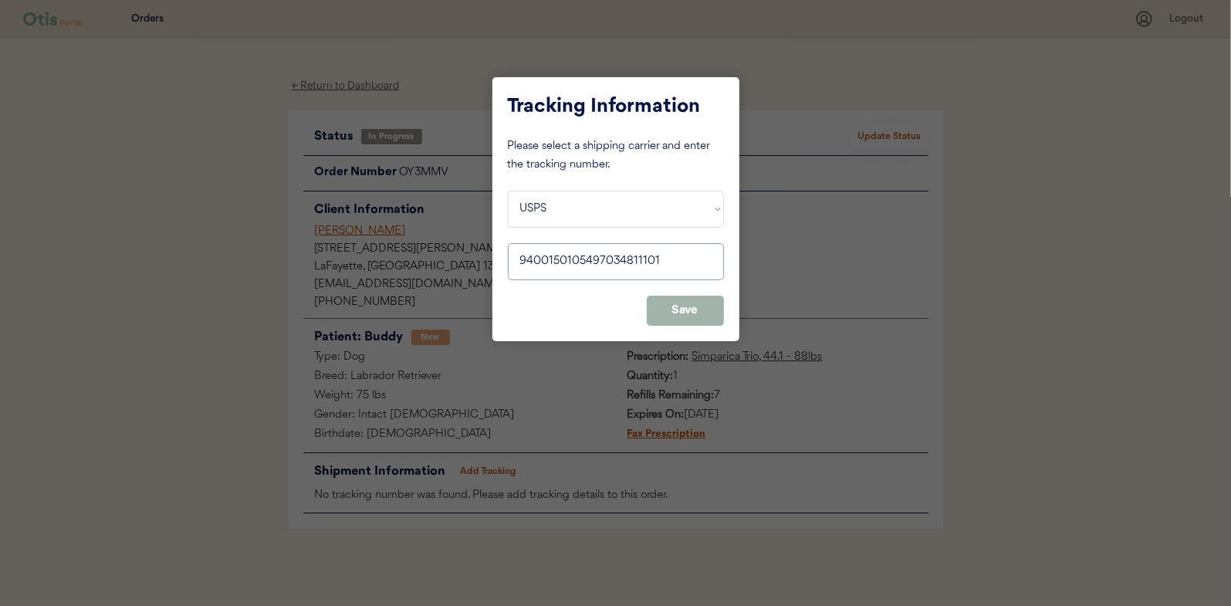
type input "9400150105497034811101"
click at [681, 306] on button "Save" at bounding box center [685, 311] width 77 height 30
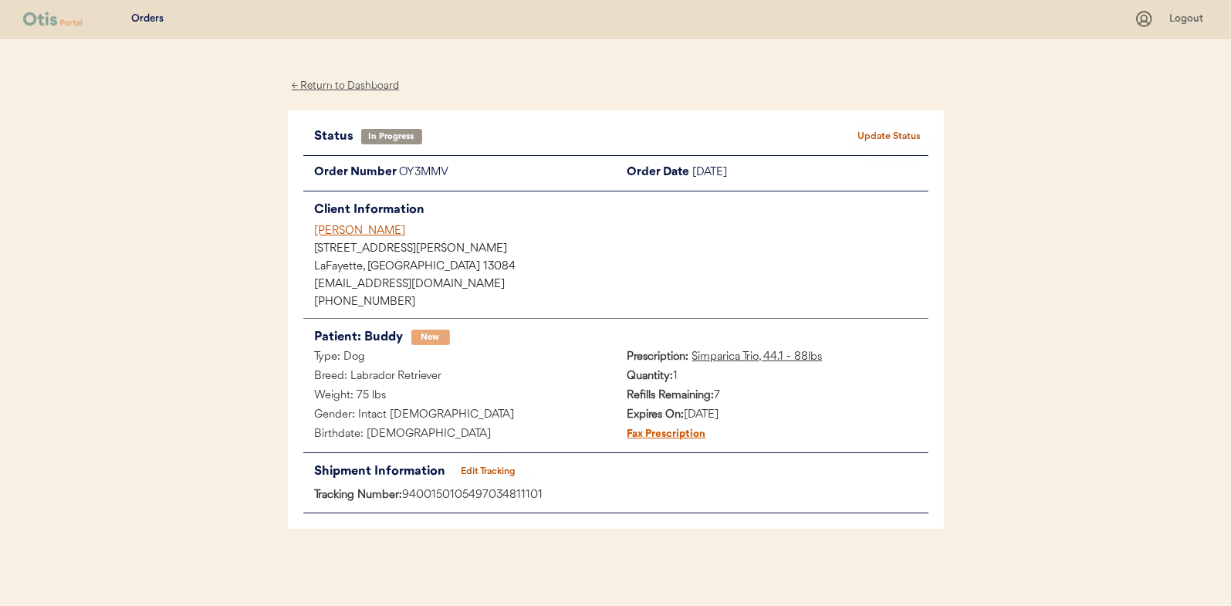
click at [894, 128] on button "Update Status" at bounding box center [889, 137] width 77 height 22
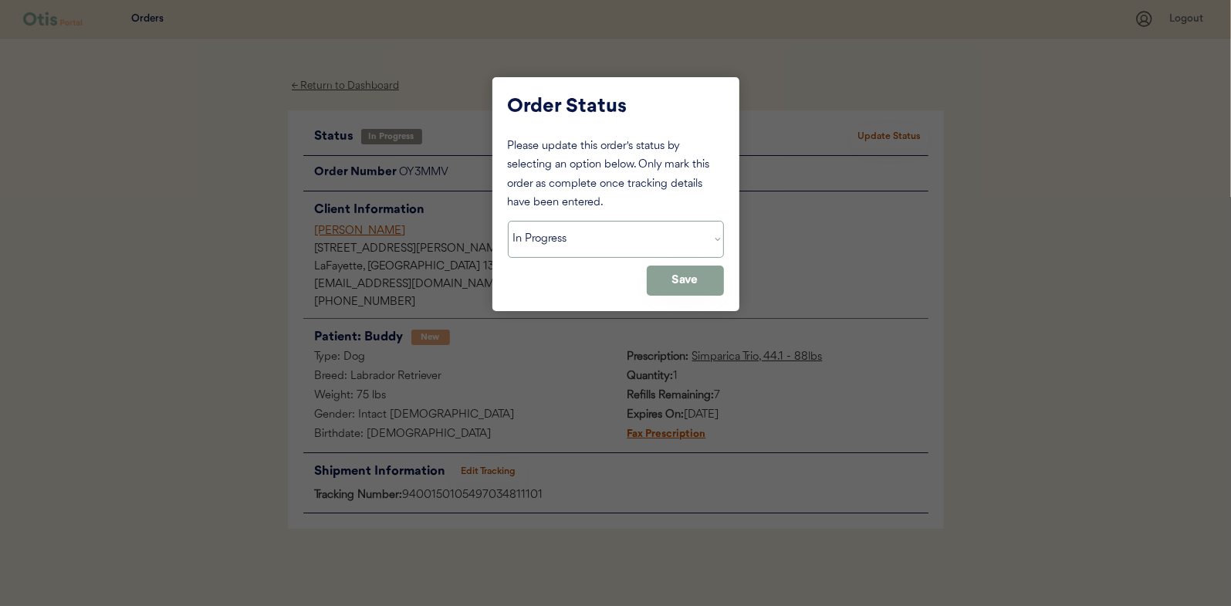
click at [593, 241] on select "Status On Hold New In Progress Complete Pending HW Consent Canceled" at bounding box center [616, 239] width 216 height 37
select select ""complete""
click at [508, 221] on select "Status On Hold New In Progress Complete Pending HW Consent Canceled" at bounding box center [616, 239] width 216 height 37
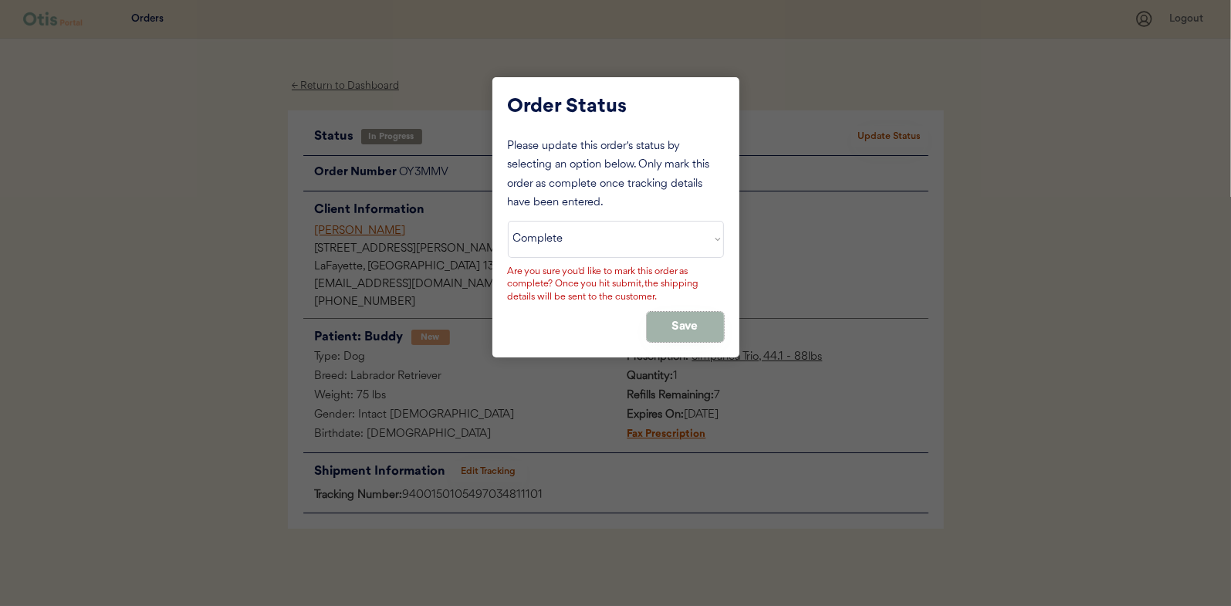
click at [703, 326] on button "Save" at bounding box center [685, 327] width 77 height 30
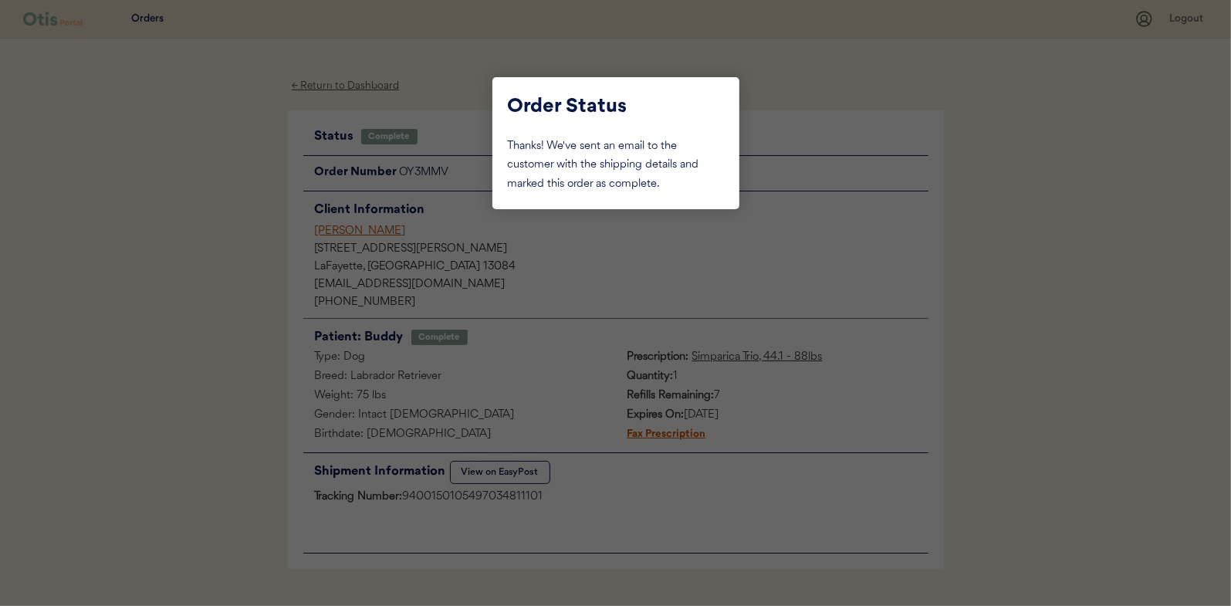
drag, startPoint x: 218, startPoint y: 162, endPoint x: 309, endPoint y: 93, distance: 114.1
click at [221, 162] on div at bounding box center [615, 303] width 1231 height 606
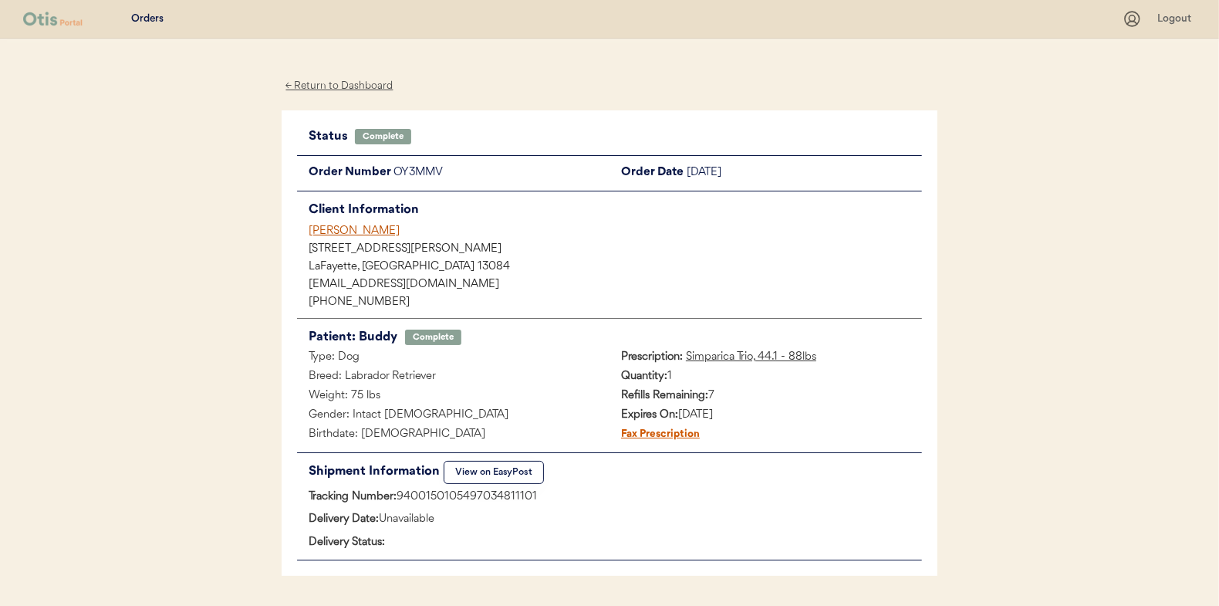
click at [311, 86] on div "← Return to Dashboard" at bounding box center [340, 86] width 116 height 18
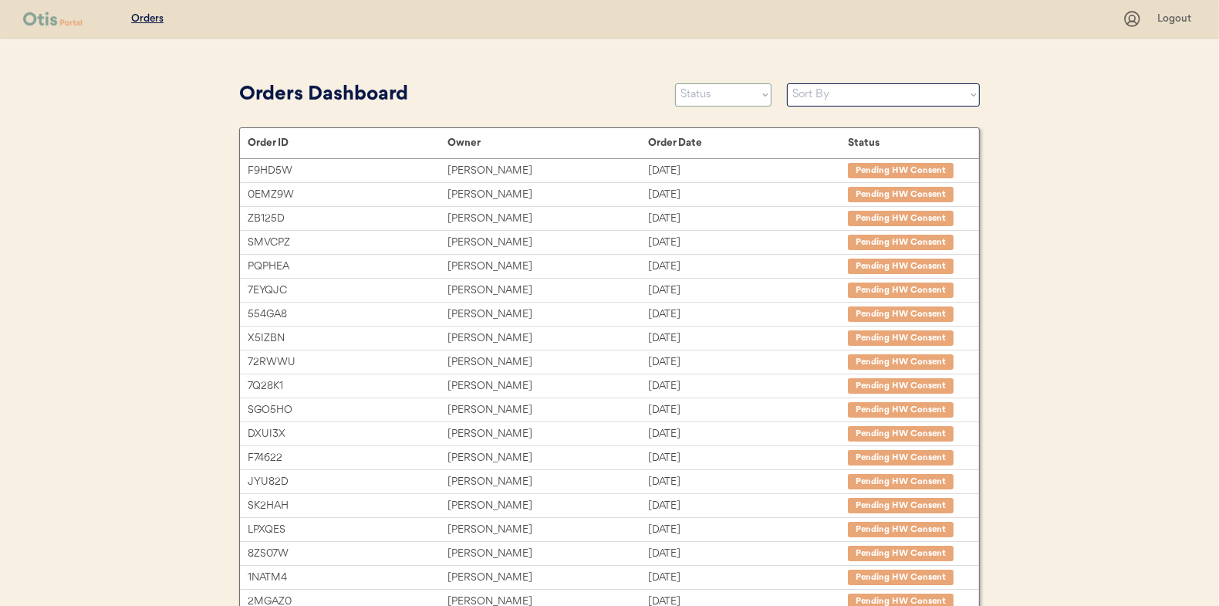
click at [727, 95] on select "Status On Hold New In Progress Complete Pending HW Consent Canceled" at bounding box center [723, 94] width 96 height 23
select select ""new""
click at [675, 83] on select "Status On Hold New In Progress Complete Pending HW Consent Canceled" at bounding box center [723, 94] width 96 height 23
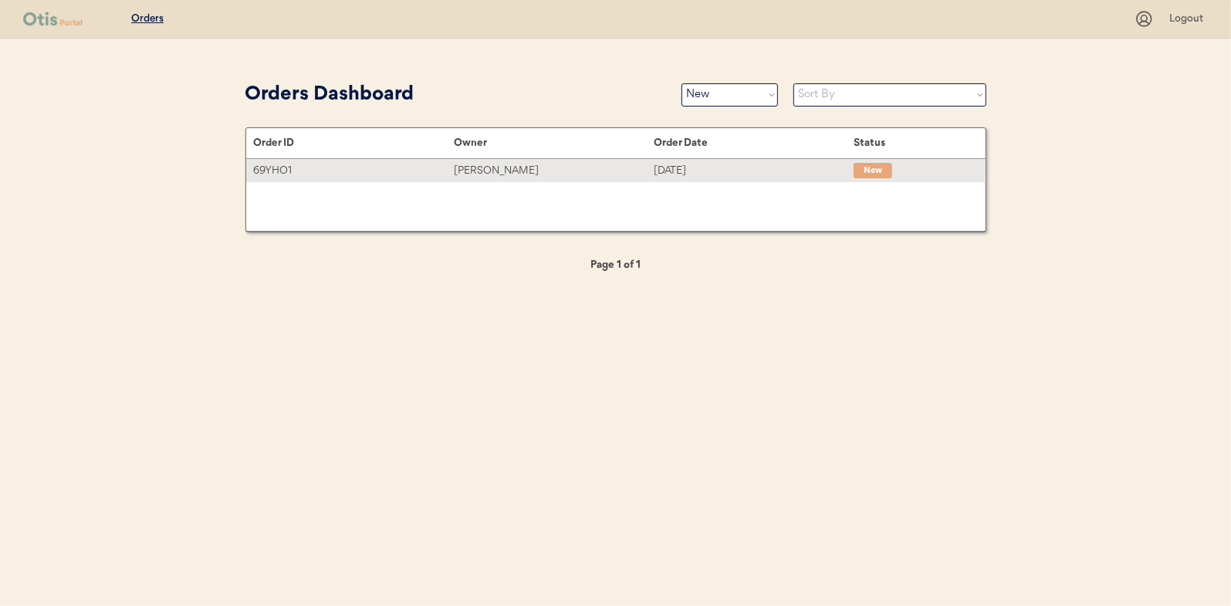
drag, startPoint x: 508, startPoint y: 174, endPoint x: 498, endPoint y: 178, distance: 11.0
click at [508, 174] on div "[PERSON_NAME]" at bounding box center [554, 171] width 200 height 18
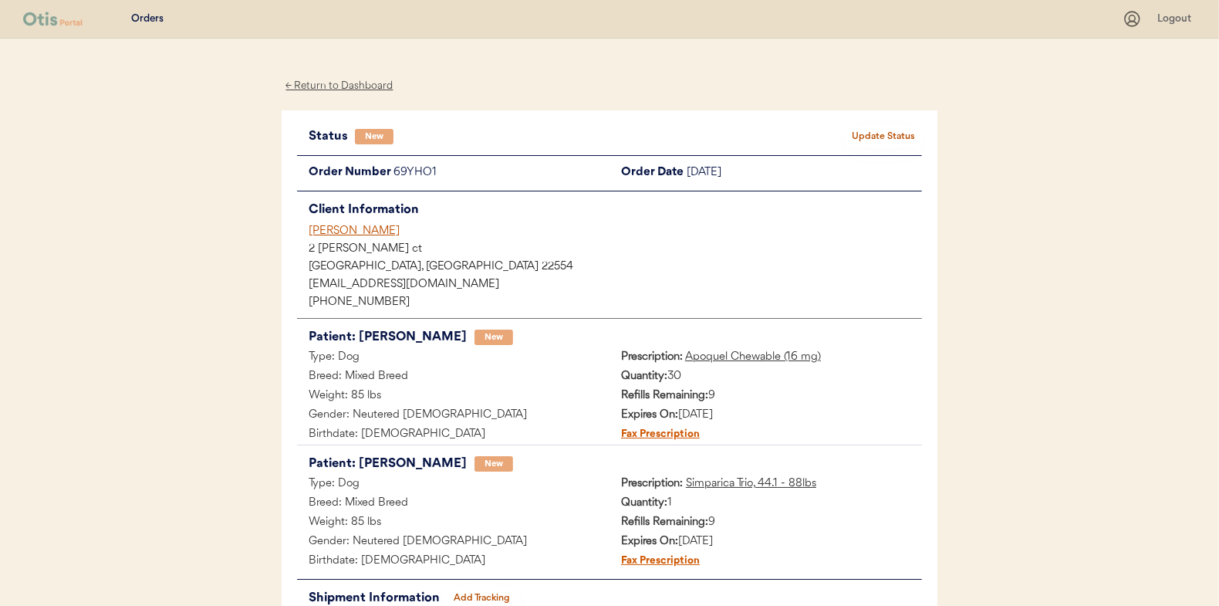
scroll to position [77, 0]
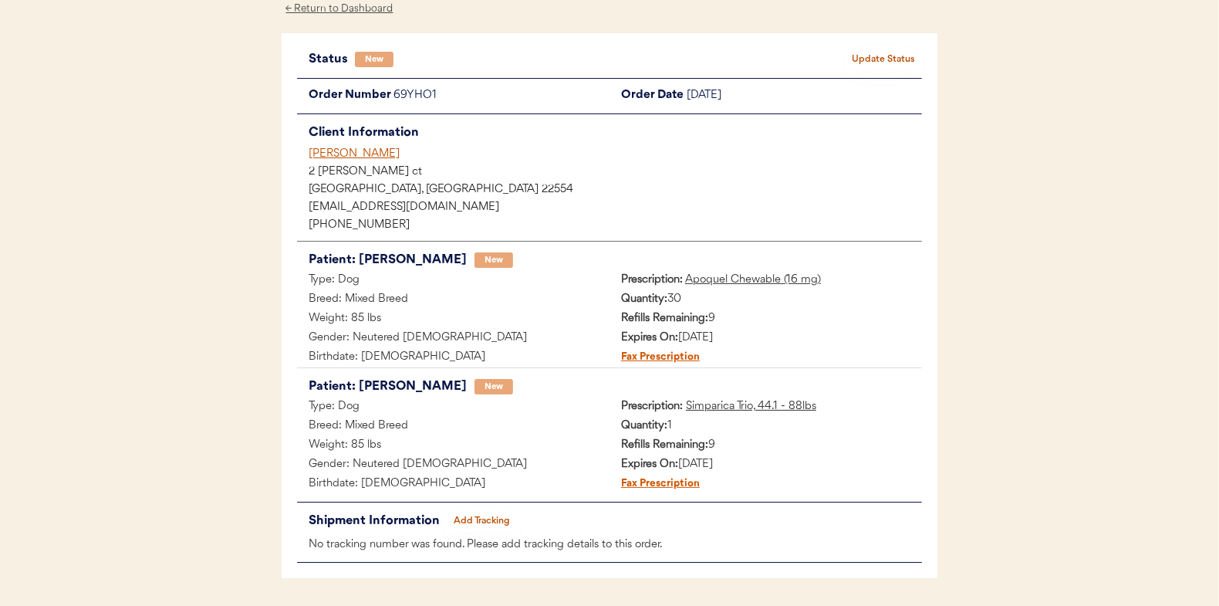
click at [896, 52] on button "Update Status" at bounding box center [883, 60] width 77 height 22
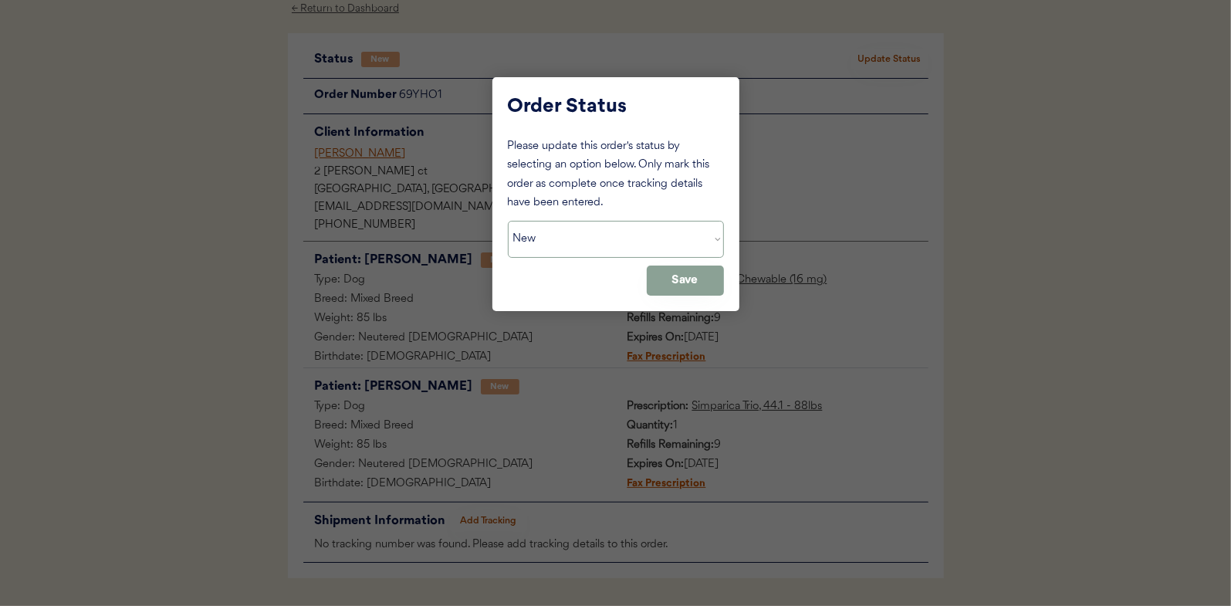
click at [602, 232] on select "Status On Hold New In Progress Complete Pending HW Consent Canceled" at bounding box center [616, 239] width 216 height 37
select select ""in_progress""
click at [508, 221] on select "Status On Hold New In Progress Complete Pending HW Consent Canceled" at bounding box center [616, 239] width 216 height 37
click at [691, 273] on button "Save" at bounding box center [685, 280] width 77 height 30
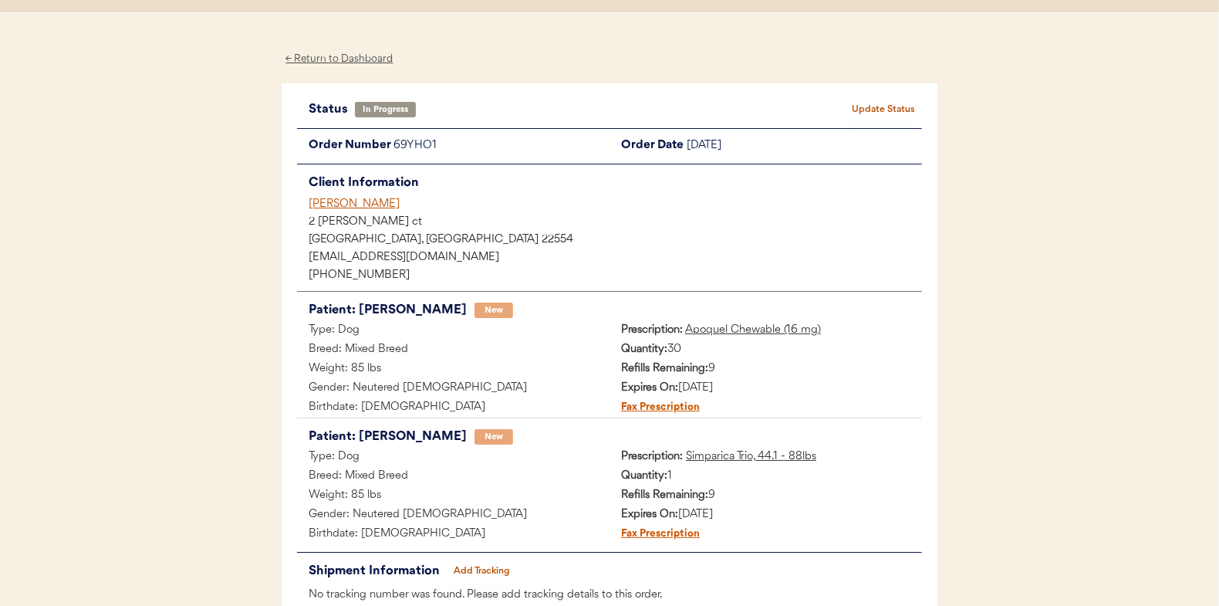
scroll to position [0, 0]
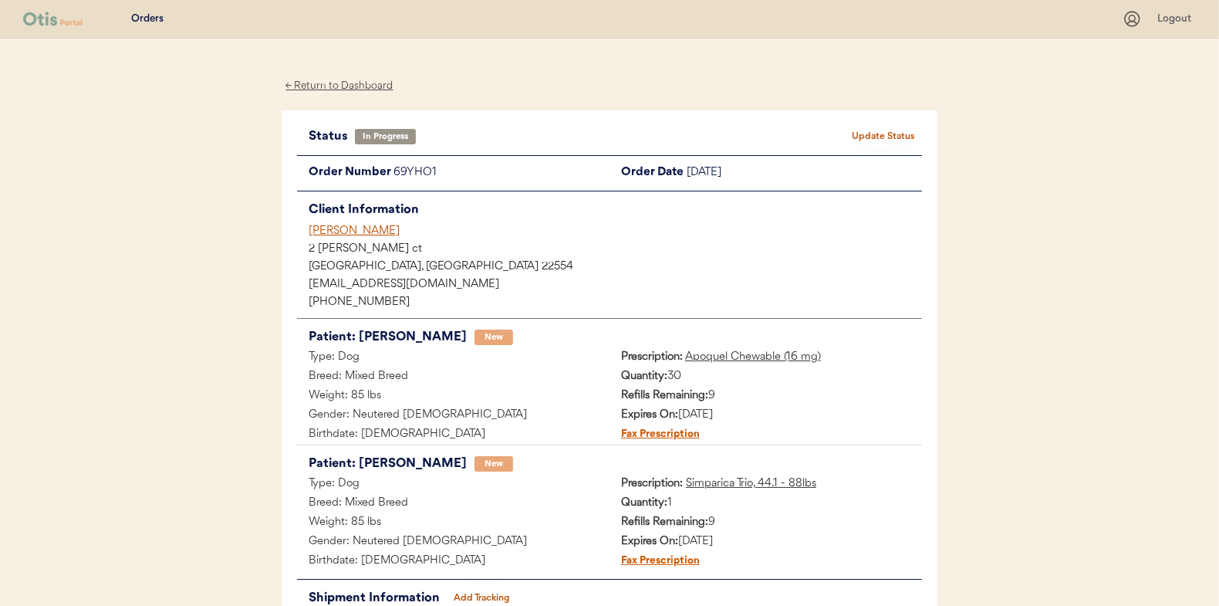
click at [330, 79] on div "← Return to Dashboard" at bounding box center [340, 86] width 116 height 18
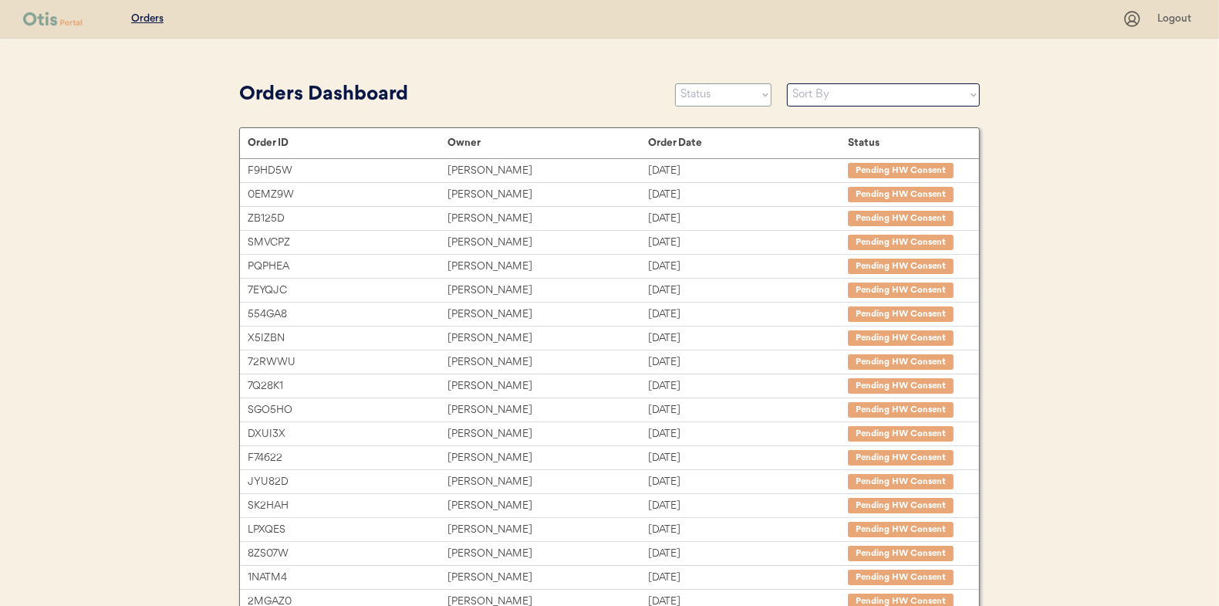
click at [711, 88] on select "Status On Hold New In Progress Complete Pending HW Consent Canceled" at bounding box center [723, 94] width 96 height 23
select select ""new""
click at [675, 83] on select "Status On Hold New In Progress Complete Pending HW Consent Canceled" at bounding box center [723, 94] width 96 height 23
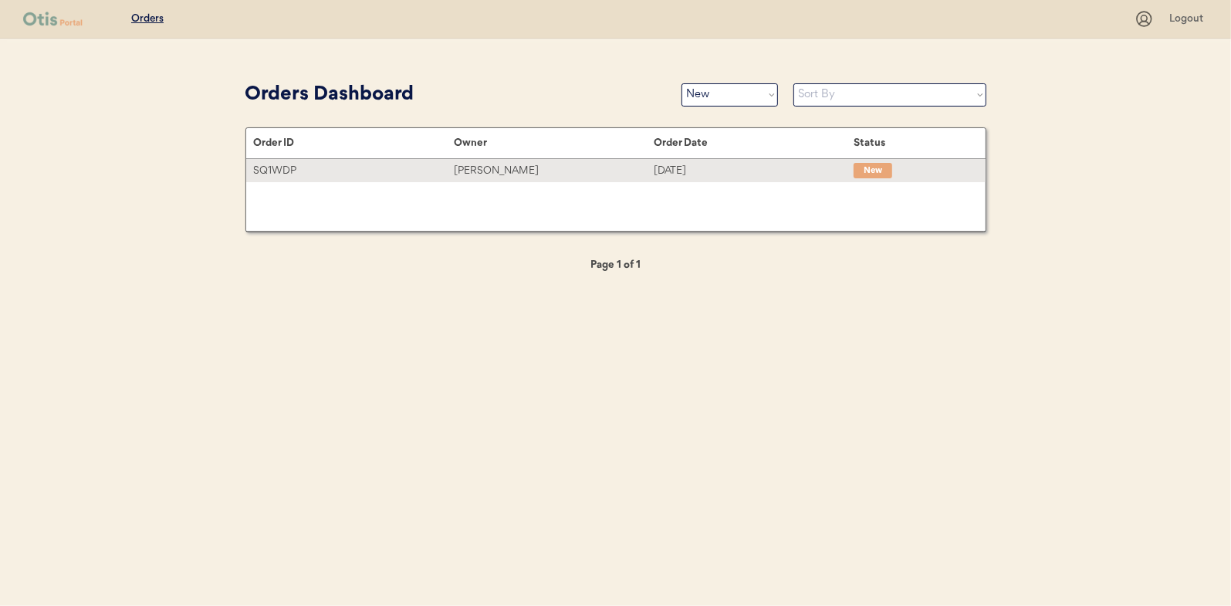
click at [472, 168] on div "[PERSON_NAME]" at bounding box center [554, 171] width 200 height 18
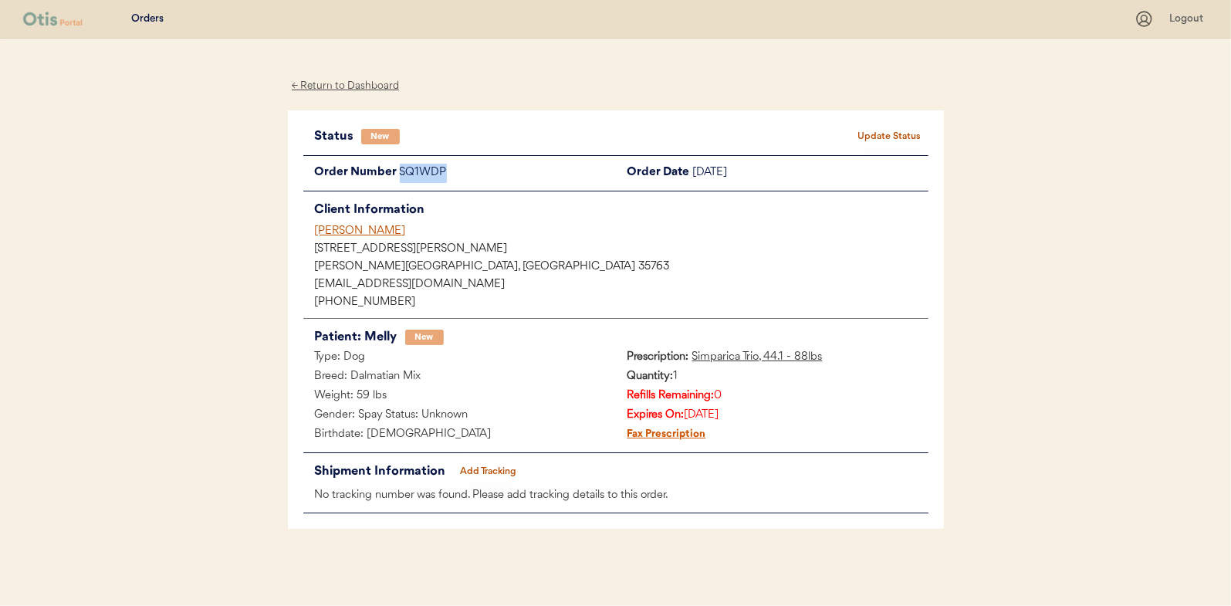
drag, startPoint x: 465, startPoint y: 171, endPoint x: 396, endPoint y: 171, distance: 68.7
click at [396, 171] on div "Order Number SQ1WDP" at bounding box center [459, 173] width 313 height 19
drag, startPoint x: 396, startPoint y: 171, endPoint x: 414, endPoint y: 171, distance: 17.8
copy div "SQ1WDP"
click at [890, 130] on button "Update Status" at bounding box center [889, 137] width 77 height 22
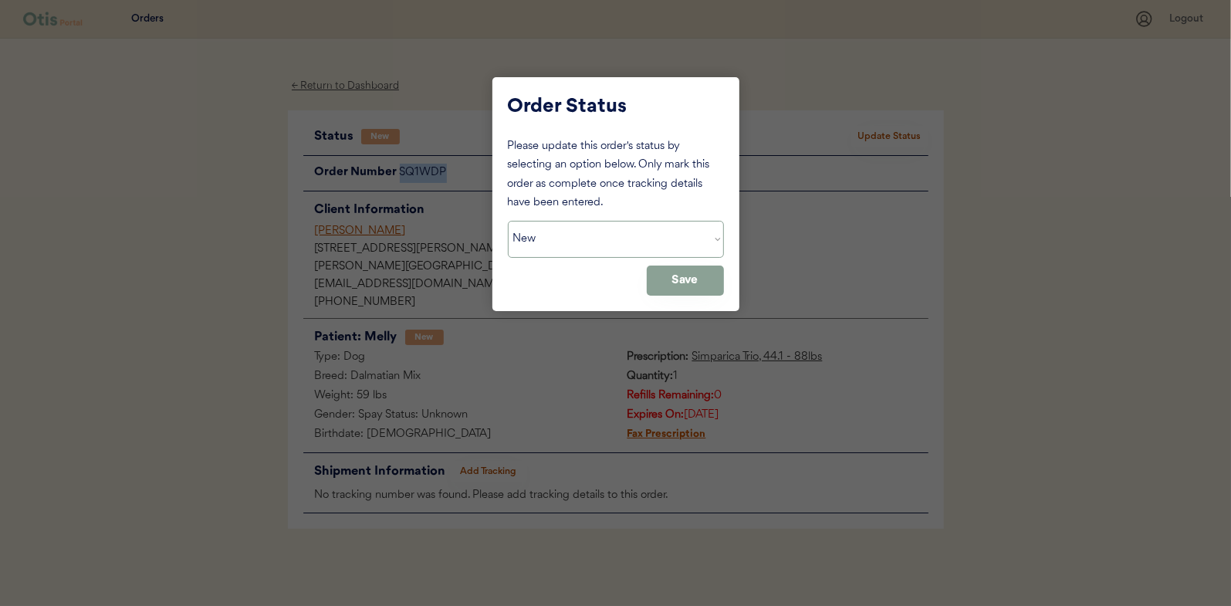
click at [562, 225] on select "Status On Hold New In Progress Complete Pending HW Consent Canceled" at bounding box center [616, 239] width 216 height 37
select select ""on_hold""
click at [508, 221] on select "Status On Hold New In Progress Complete Pending HW Consent Canceled" at bounding box center [616, 239] width 216 height 37
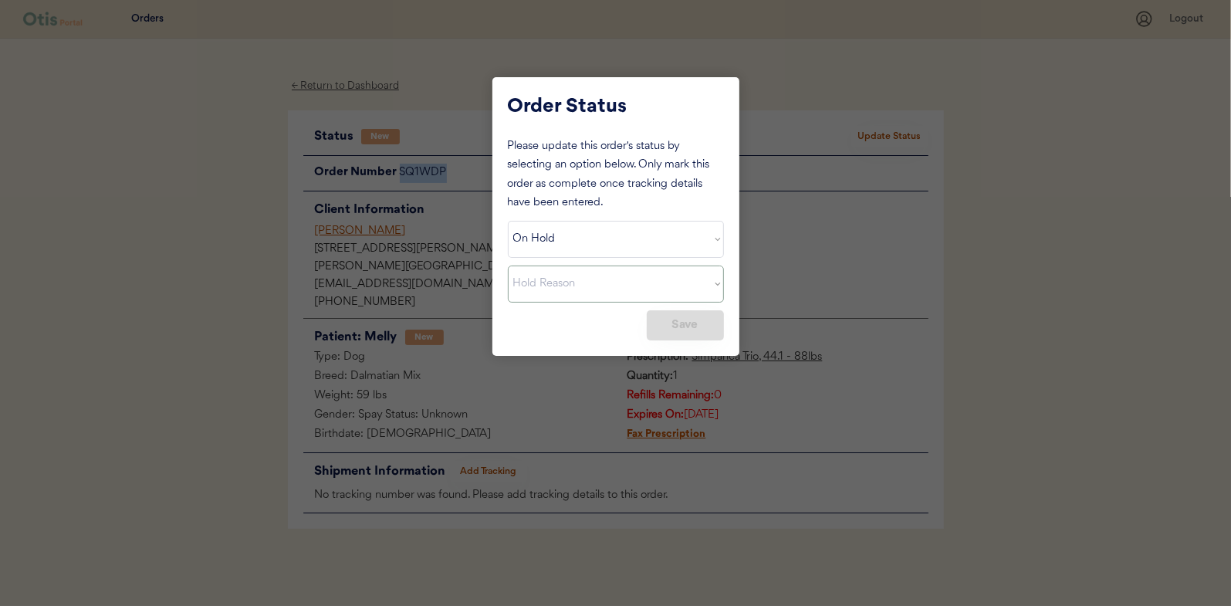
click at [605, 289] on select "Hold Reason Missing order information Incorrect order information Out of refill…" at bounding box center [616, 283] width 216 height 37
select select ""out_of_refills""
click at [508, 265] on select "Hold Reason Missing order information Incorrect order information Out of refill…" at bounding box center [616, 283] width 216 height 37
click at [709, 329] on button "Save" at bounding box center [685, 325] width 77 height 30
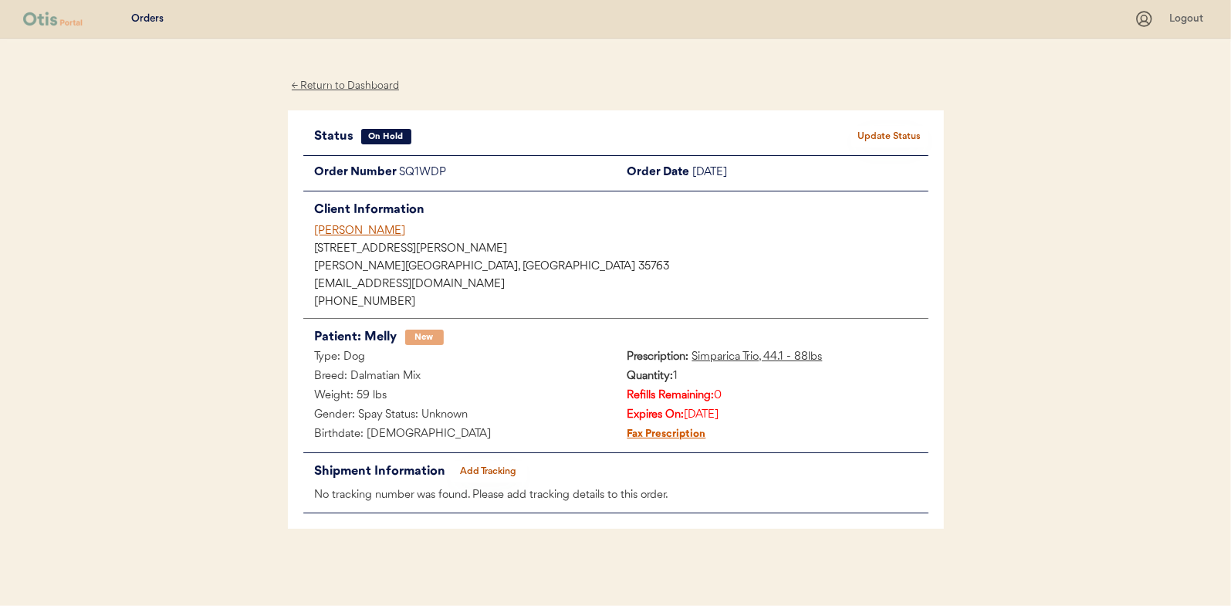
click at [336, 84] on div "← Return to Dashboard" at bounding box center [346, 86] width 116 height 18
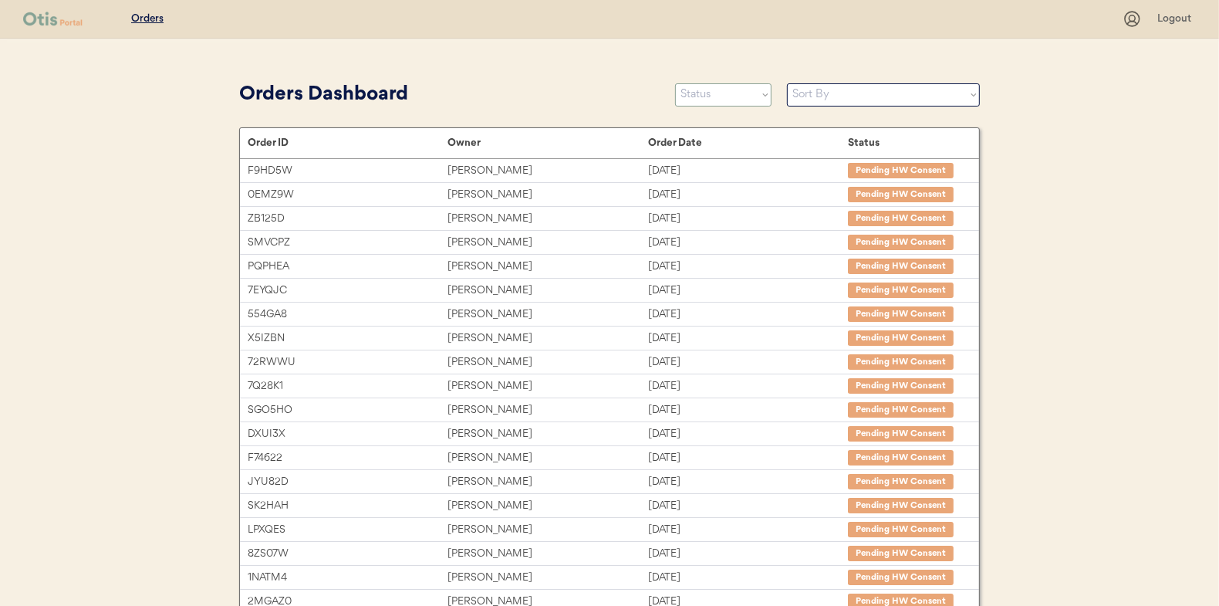
click at [712, 91] on select "Status On Hold New In Progress Complete Pending HW Consent Canceled" at bounding box center [723, 94] width 96 height 23
click at [675, 83] on select "Status On Hold New In Progress Complete Pending HW Consent Canceled" at bounding box center [723, 94] width 96 height 23
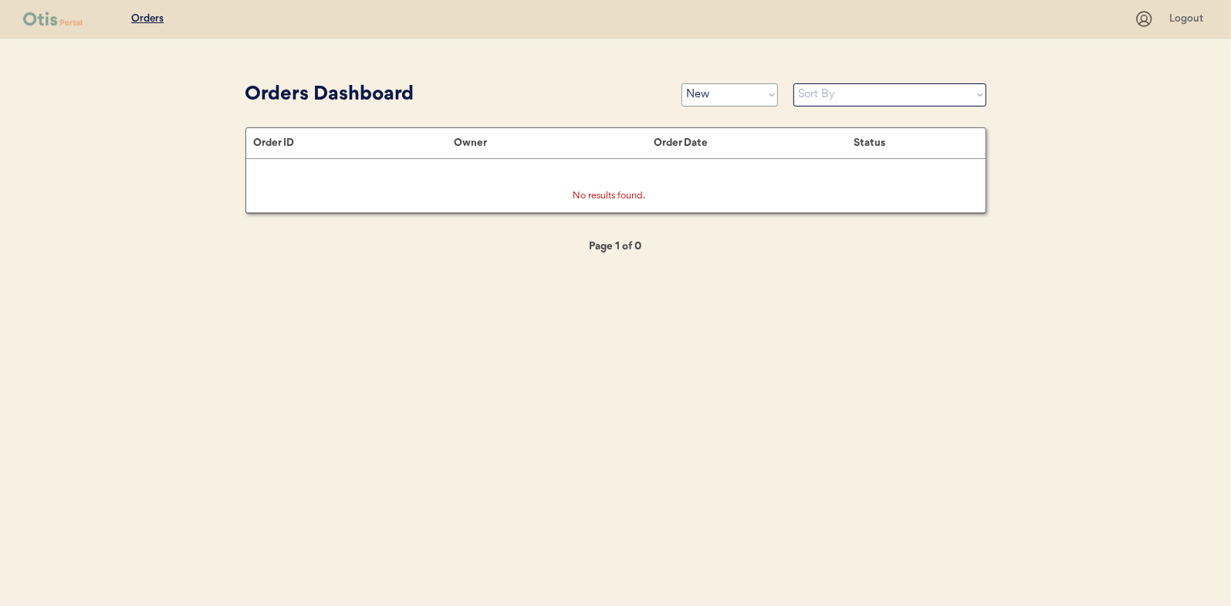
click at [717, 92] on select "Status On Hold New In Progress Complete Pending HW Consent Canceled" at bounding box center [729, 94] width 96 height 23
click at [681, 83] on select "Status On Hold New In Progress Complete Pending HW Consent Canceled" at bounding box center [729, 94] width 96 height 23
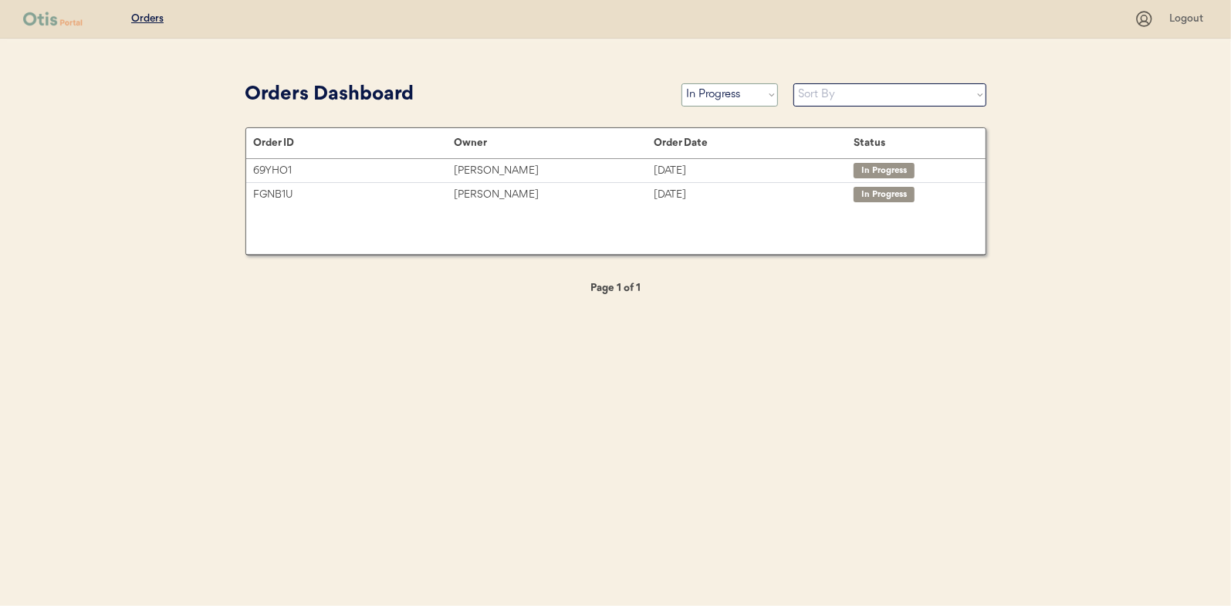
click at [707, 91] on select "Status On Hold New In Progress Complete Pending HW Consent Canceled" at bounding box center [729, 94] width 96 height 23
click at [681, 83] on select "Status On Hold New In Progress Complete Pending HW Consent Canceled" at bounding box center [729, 94] width 96 height 23
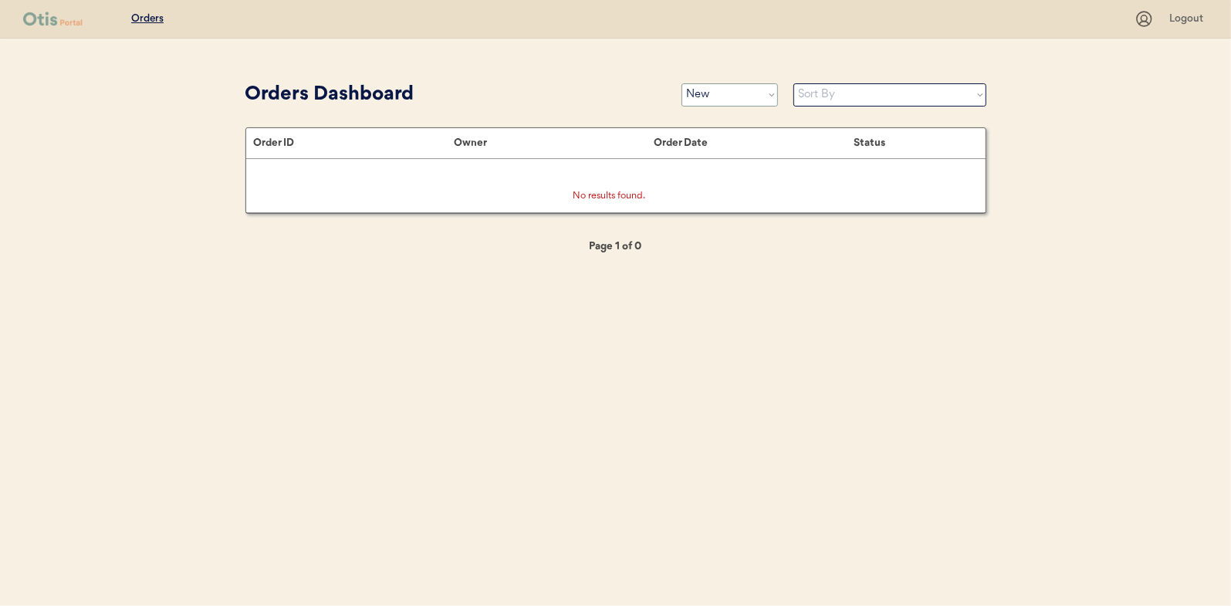
click at [703, 96] on select "Status On Hold New In Progress Complete Pending HW Consent Canceled" at bounding box center [729, 94] width 96 height 23
select select ""in_progress""
click at [681, 83] on select "Status On Hold New In Progress Complete Pending HW Consent Canceled" at bounding box center [729, 94] width 96 height 23
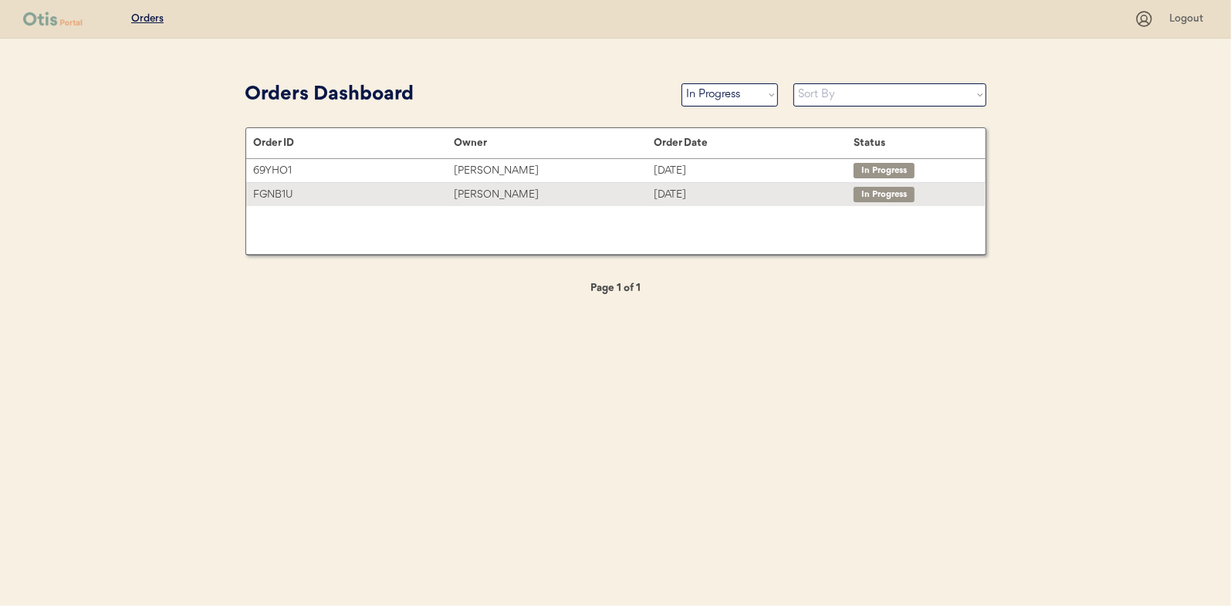
click at [473, 188] on div "[PERSON_NAME]" at bounding box center [554, 195] width 200 height 18
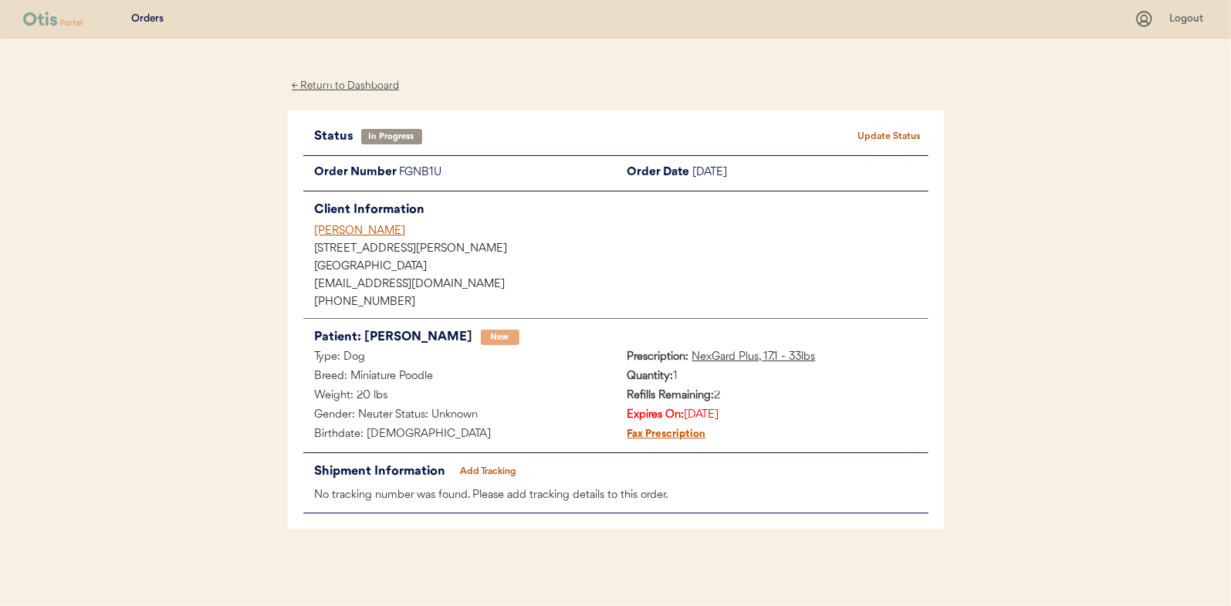
click at [499, 473] on button "Add Tracking" at bounding box center [488, 472] width 77 height 22
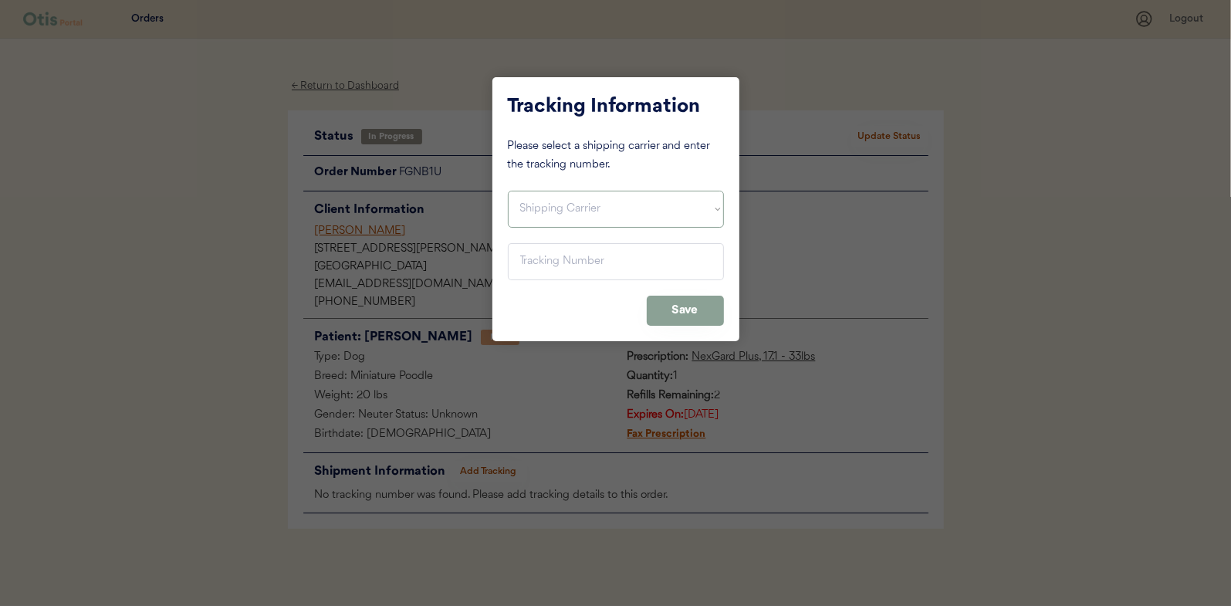
click at [539, 211] on select "Shipping Carrier FedEx FedEx Ground Economy UPS USPS" at bounding box center [616, 209] width 216 height 37
select select ""usps""
click at [508, 191] on select "Shipping Carrier FedEx FedEx Ground Economy UPS USPS" at bounding box center [616, 209] width 216 height 37
click at [531, 252] on input "input" at bounding box center [616, 261] width 216 height 37
paste input "9400150105800034608211"
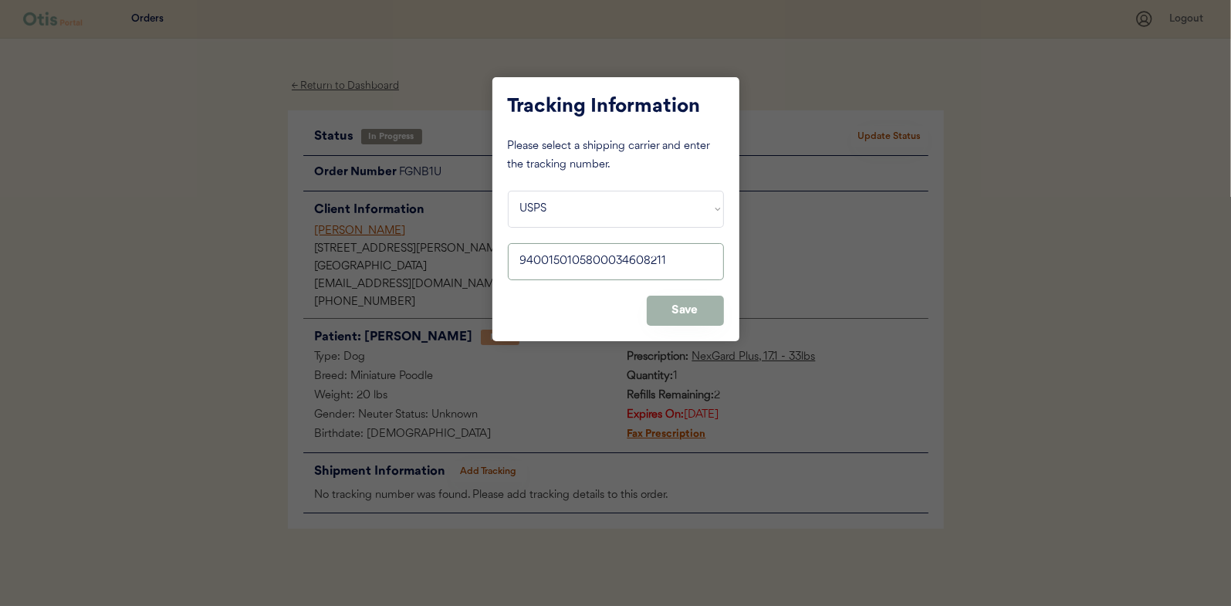
type input "9400150105800034608211"
click at [686, 309] on button "Save" at bounding box center [685, 311] width 77 height 30
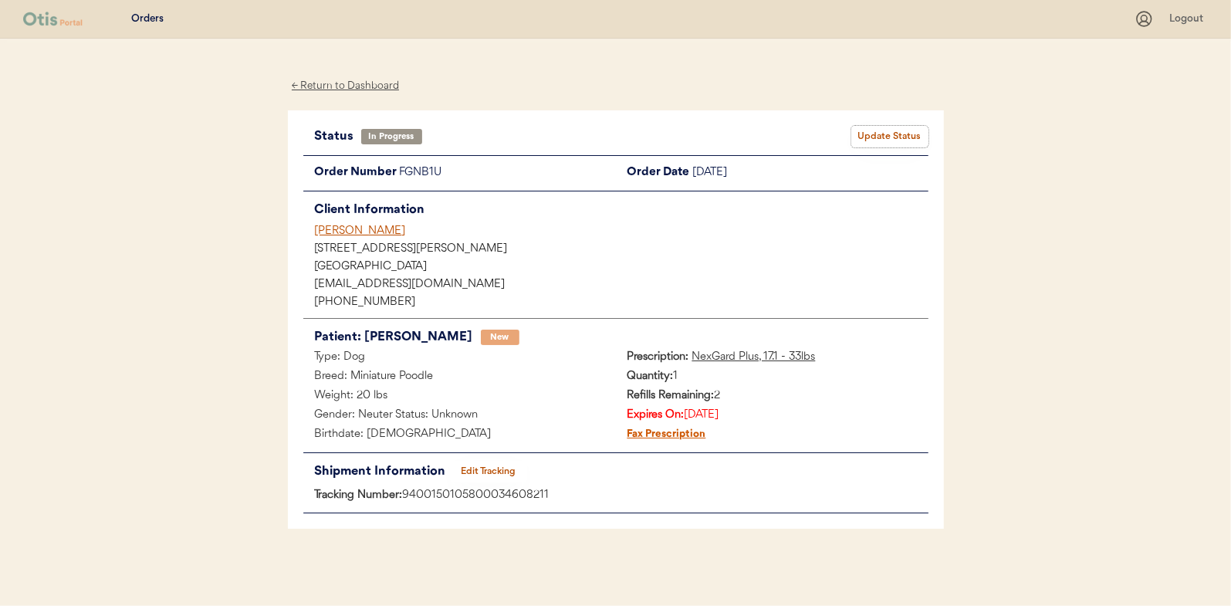
click at [906, 141] on button "Update Status" at bounding box center [889, 137] width 77 height 22
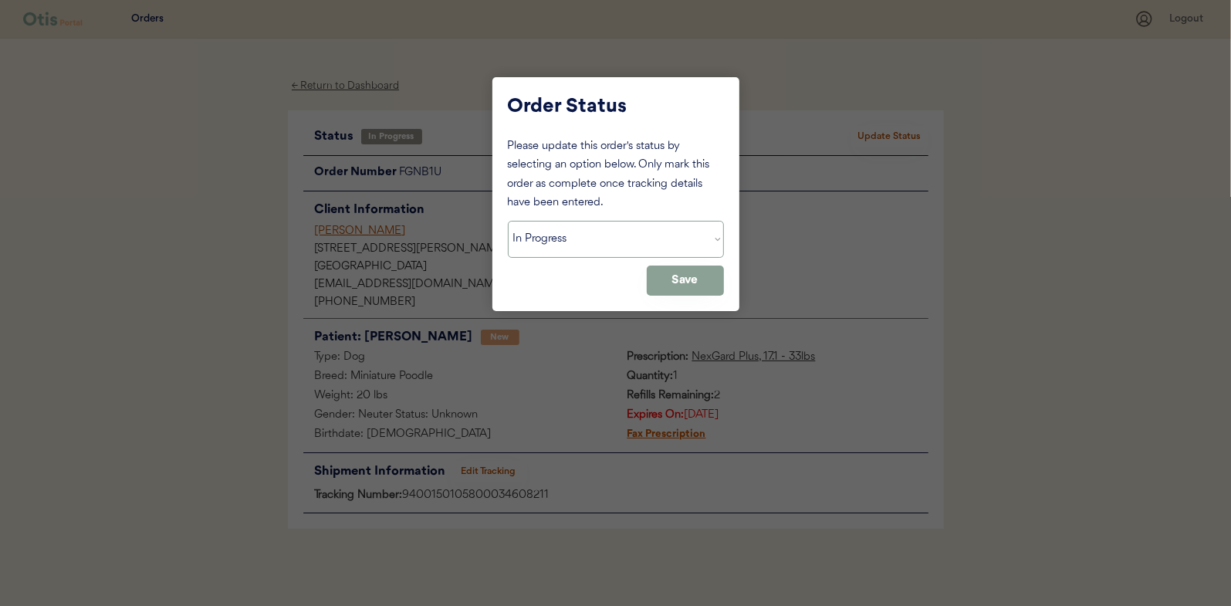
click at [541, 245] on select "Status On Hold New In Progress Complete Pending HW Consent Canceled" at bounding box center [616, 239] width 216 height 37
select select ""complete""
click at [508, 221] on select "Status On Hold New In Progress Complete Pending HW Consent Canceled" at bounding box center [616, 239] width 216 height 37
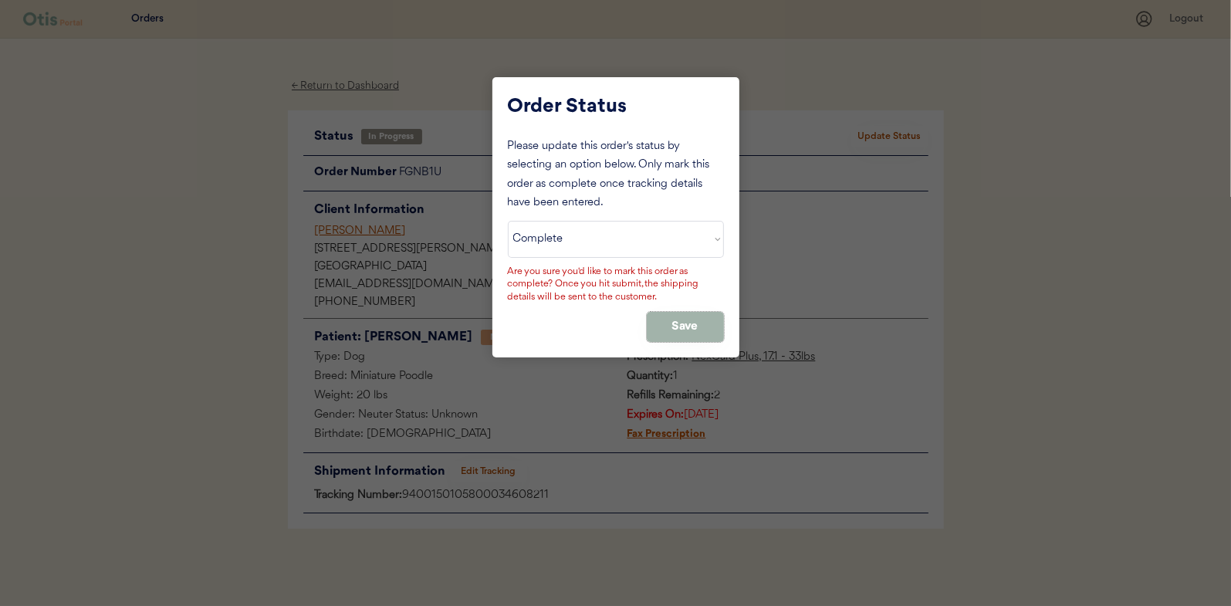
click at [681, 320] on button "Save" at bounding box center [685, 327] width 77 height 30
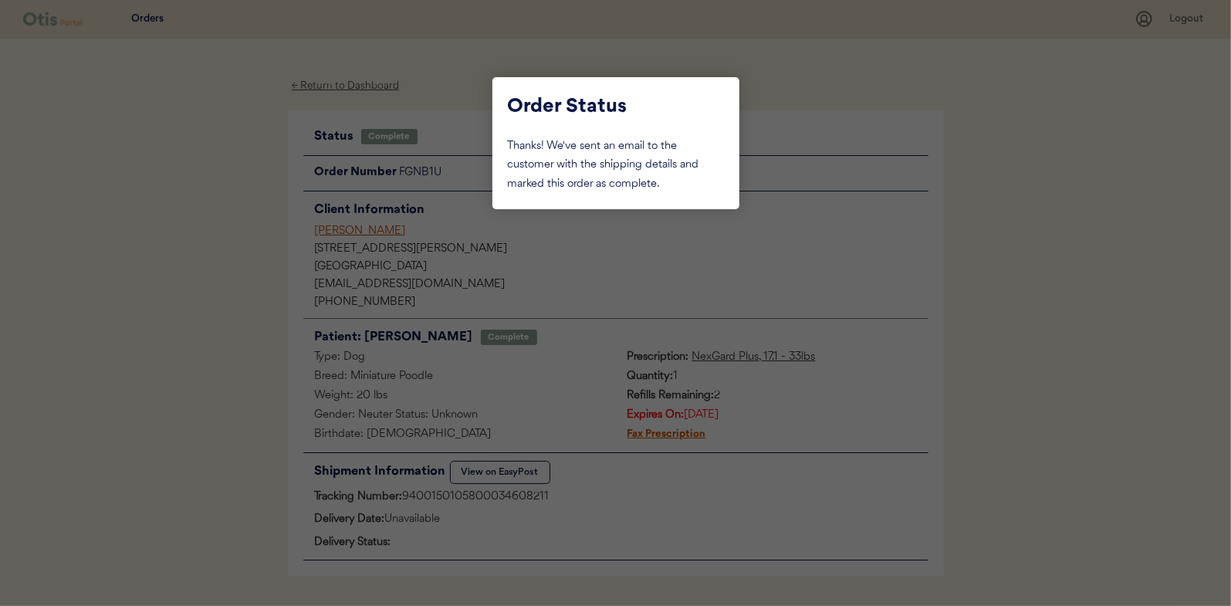
click at [208, 232] on div at bounding box center [615, 303] width 1231 height 606
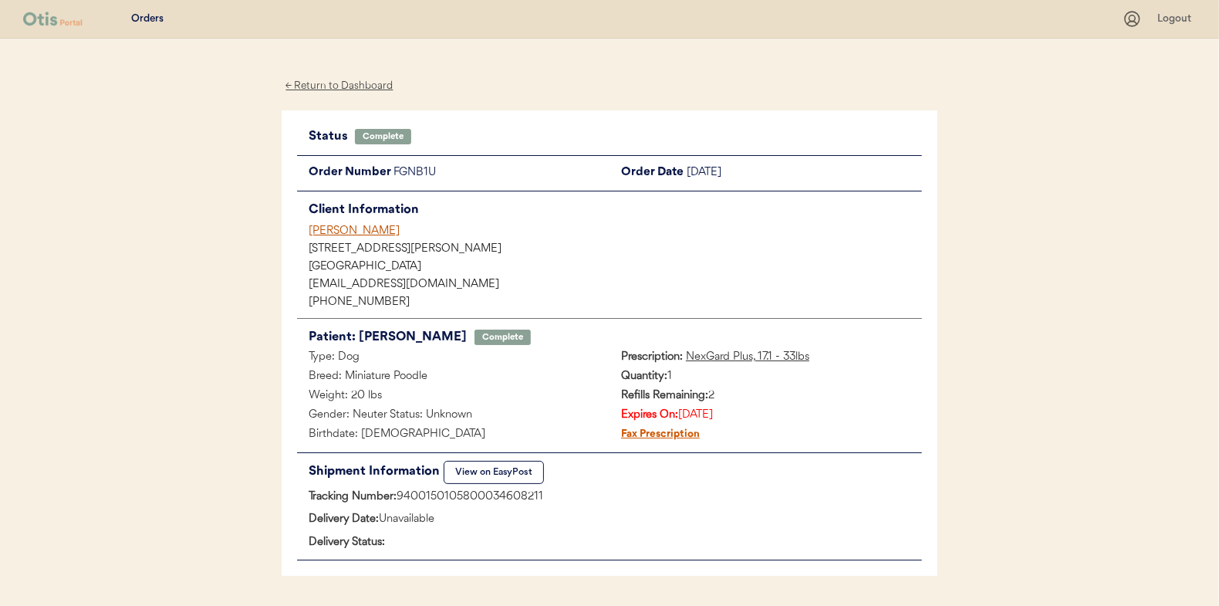
click at [356, 86] on div "← Return to Dashboard" at bounding box center [340, 86] width 116 height 18
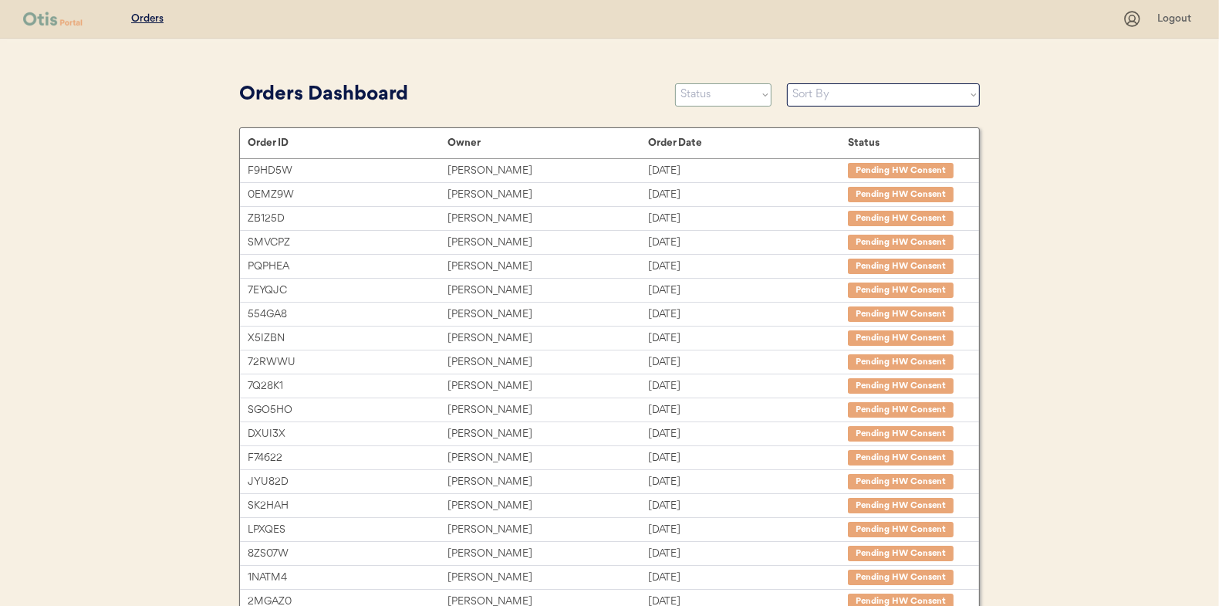
drag, startPoint x: 702, startPoint y: 95, endPoint x: 694, endPoint y: 97, distance: 8.8
click at [702, 95] on select "Status On Hold New In Progress Complete Pending HW Consent Canceled" at bounding box center [723, 94] width 96 height 23
click at [675, 83] on select "Status On Hold New In Progress Complete Pending HW Consent Canceled" at bounding box center [723, 94] width 96 height 23
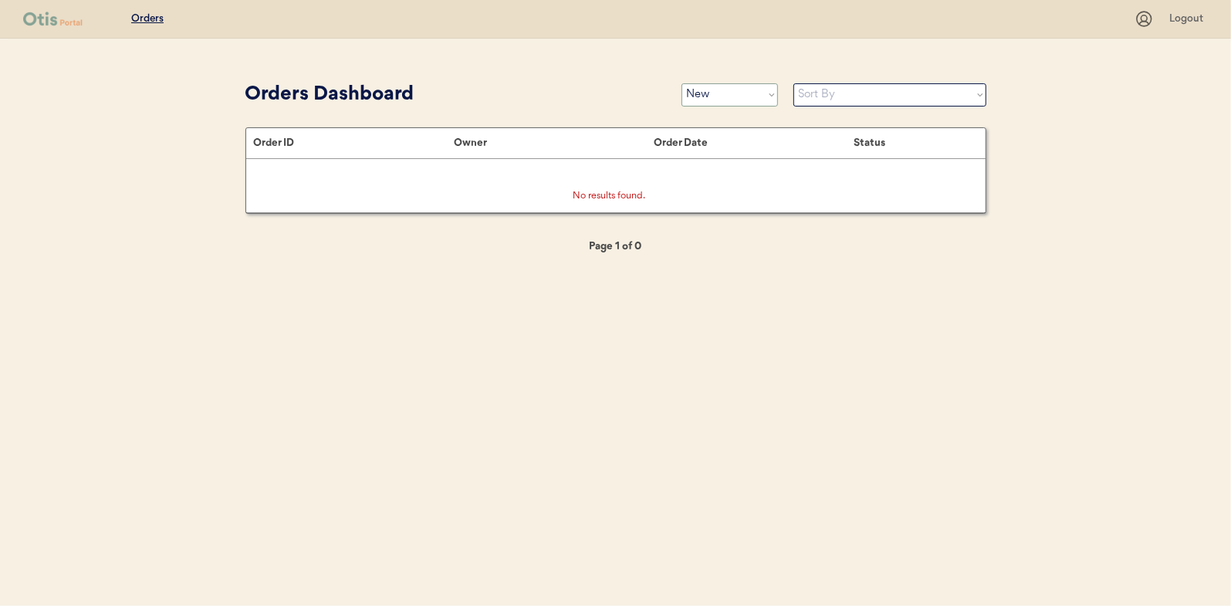
click at [720, 95] on select "Status On Hold New In Progress Complete Pending HW Consent Canceled" at bounding box center [729, 94] width 96 height 23
click at [681, 83] on select "Status On Hold New In Progress Complete Pending HW Consent Canceled" at bounding box center [729, 94] width 96 height 23
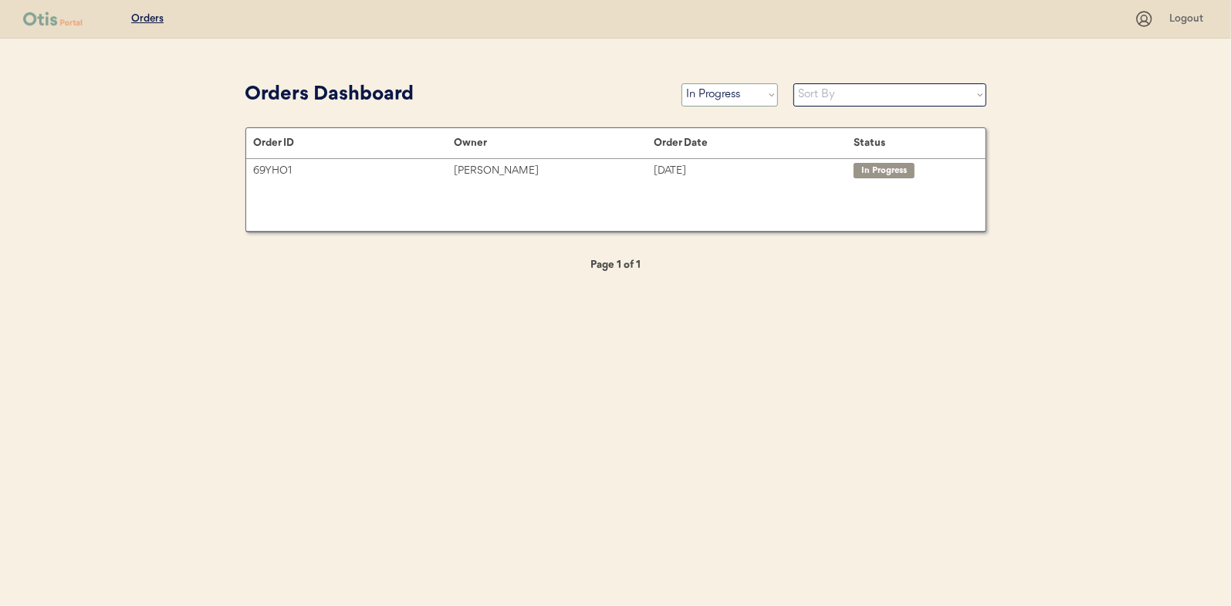
click at [710, 94] on select "Status On Hold New In Progress Complete Pending HW Consent Canceled" at bounding box center [729, 94] width 96 height 23
click at [681, 83] on select "Status On Hold New In Progress Complete Pending HW Consent Canceled" at bounding box center [729, 94] width 96 height 23
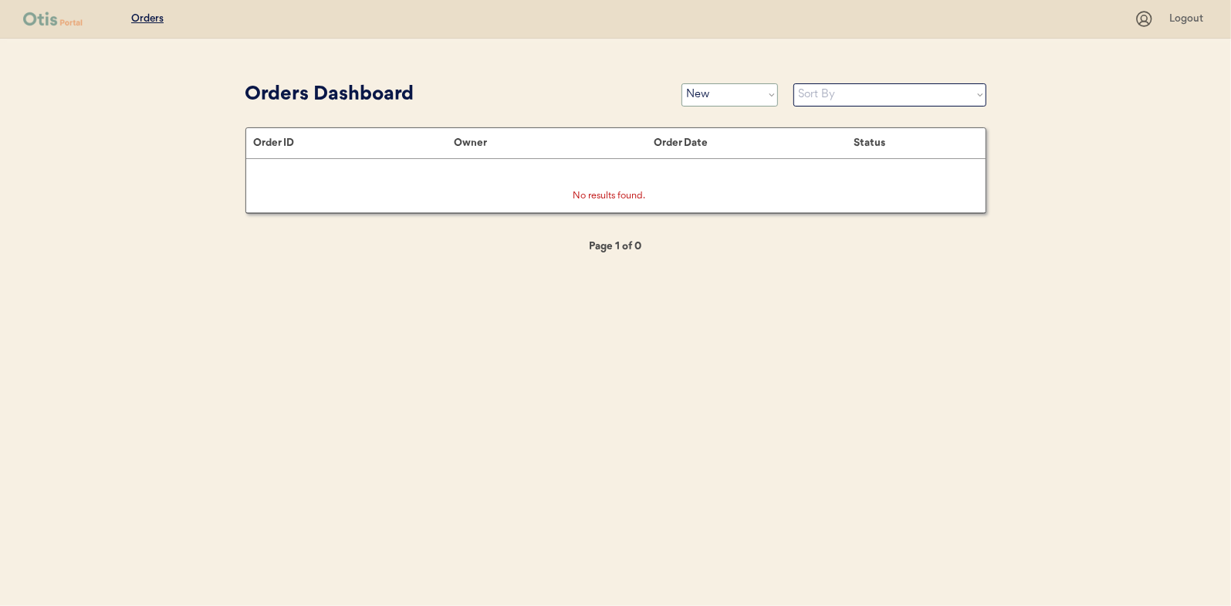
click at [715, 94] on select "Status On Hold New In Progress Complete Pending HW Consent Canceled" at bounding box center [729, 94] width 96 height 23
select select ""in_progress""
click at [681, 83] on select "Status On Hold New In Progress Complete Pending HW Consent Canceled" at bounding box center [729, 94] width 96 height 23
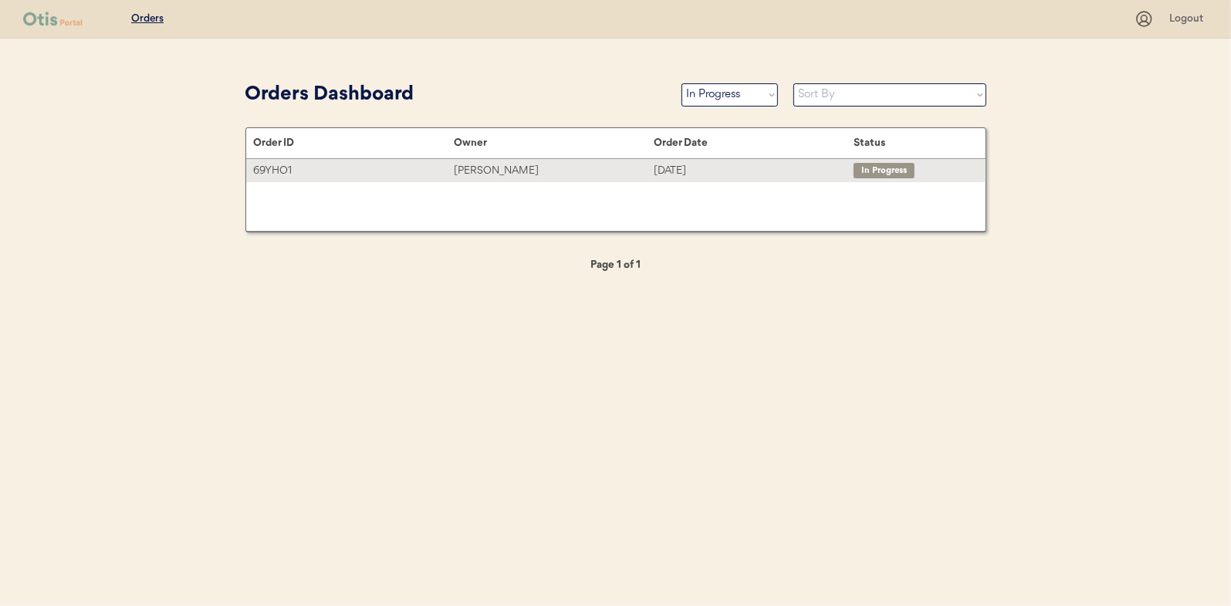
click at [494, 167] on div "[PERSON_NAME]" at bounding box center [554, 171] width 200 height 18
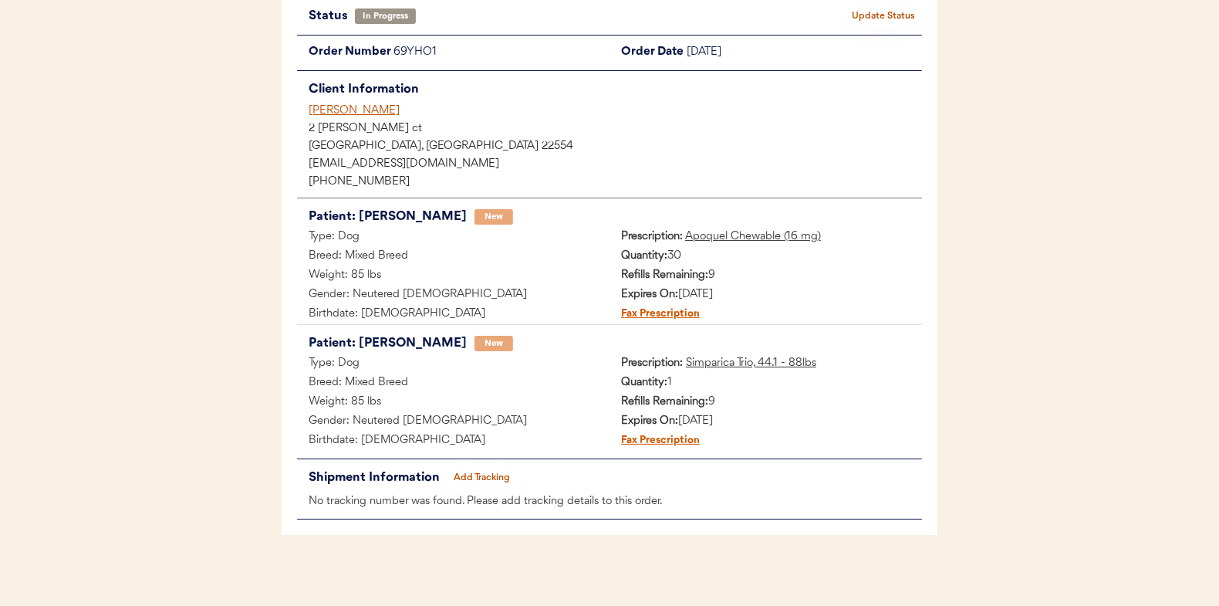
scroll to position [126, 0]
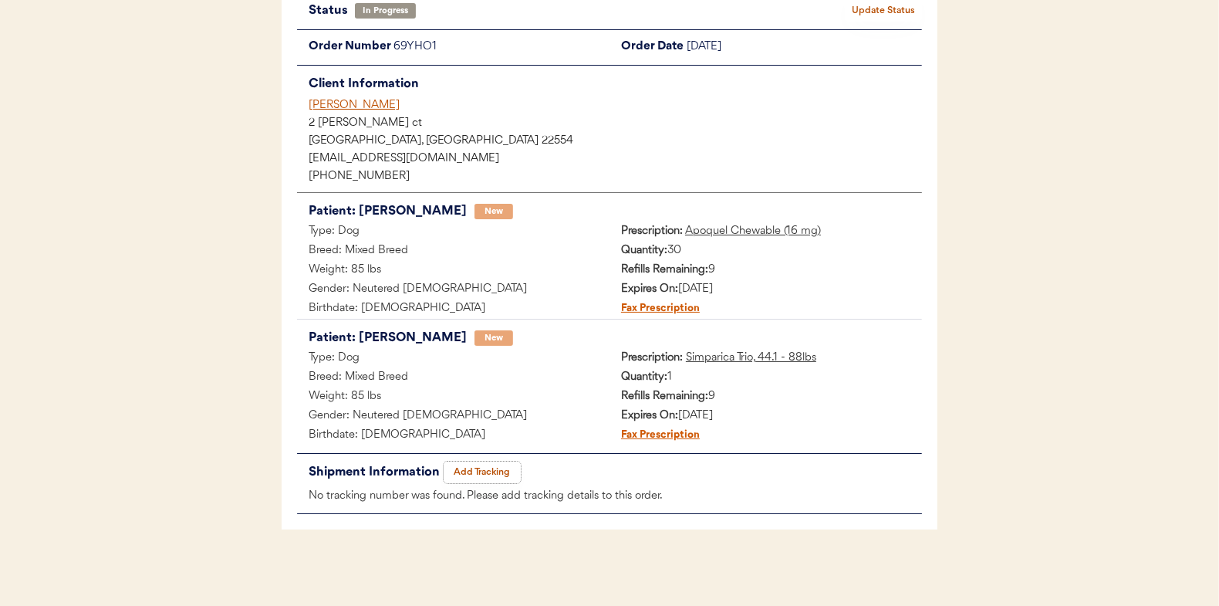
click at [478, 467] on button "Add Tracking" at bounding box center [482, 473] width 77 height 22
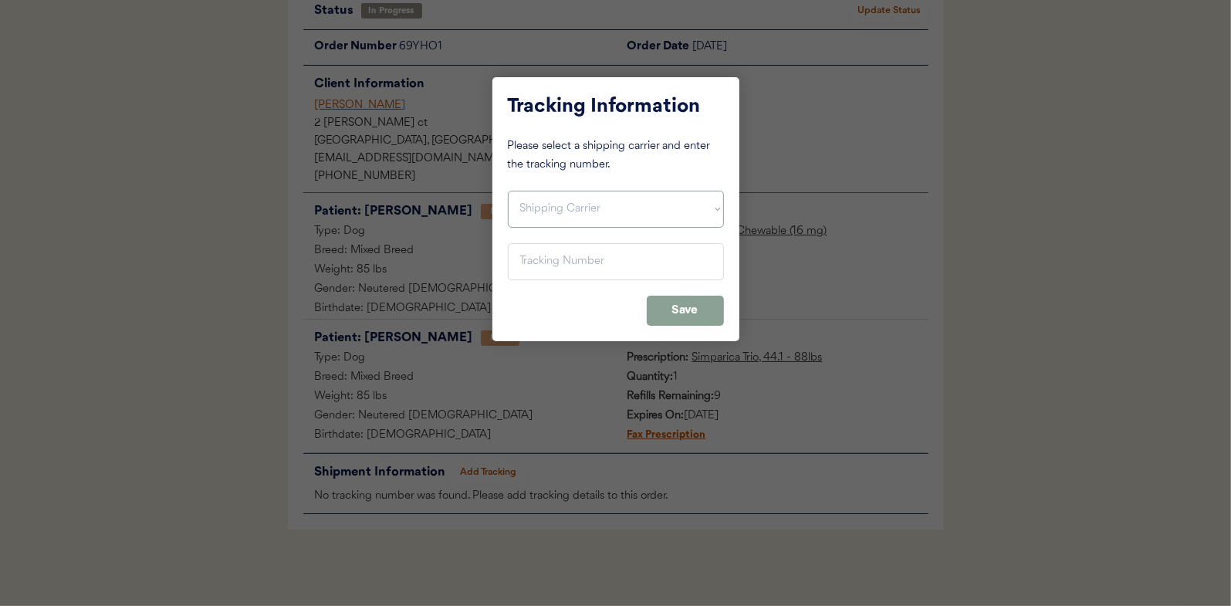
click at [548, 210] on select "Shipping Carrier FedEx FedEx Ground Economy UPS USPS" at bounding box center [616, 209] width 216 height 37
select select ""usps""
click at [508, 191] on select "Shipping Carrier FedEx FedEx Ground Economy UPS USPS" at bounding box center [616, 209] width 216 height 37
click at [531, 262] on input "input" at bounding box center [616, 261] width 216 height 37
paste input "9400150105799034628711"
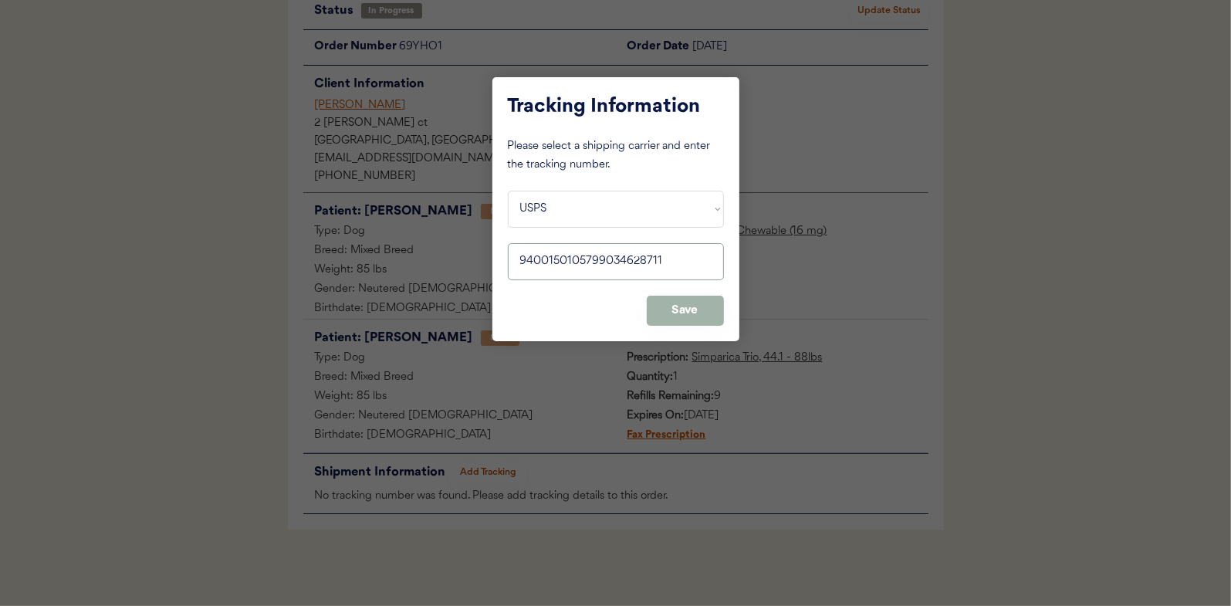
type input "9400150105799034628711"
click at [670, 313] on button "Save" at bounding box center [685, 311] width 77 height 30
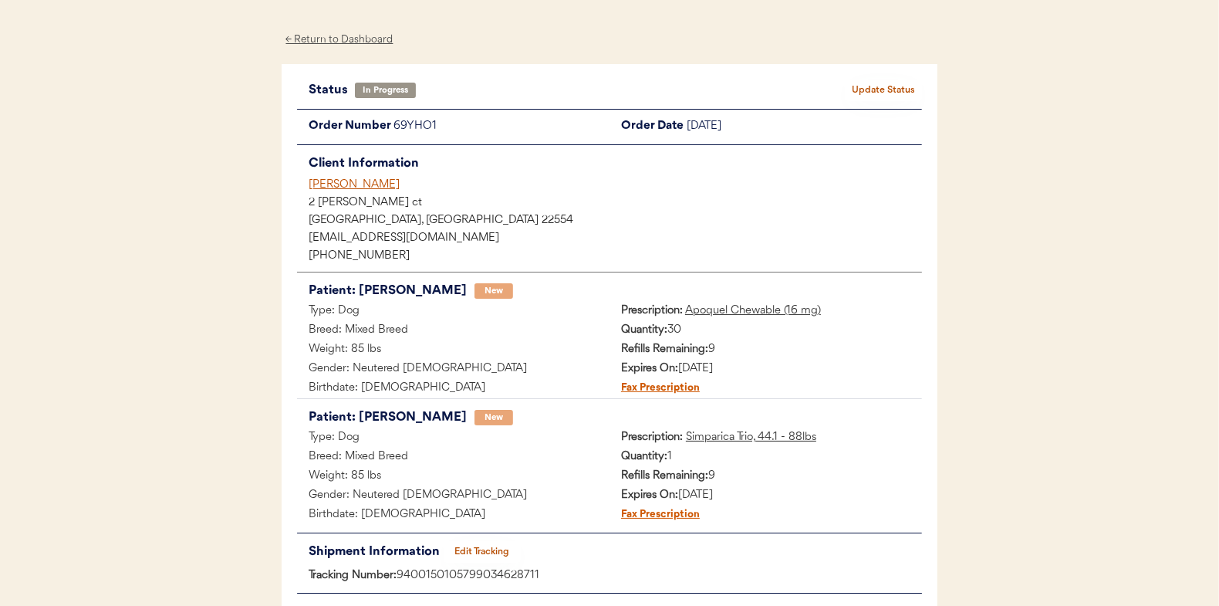
scroll to position [0, 0]
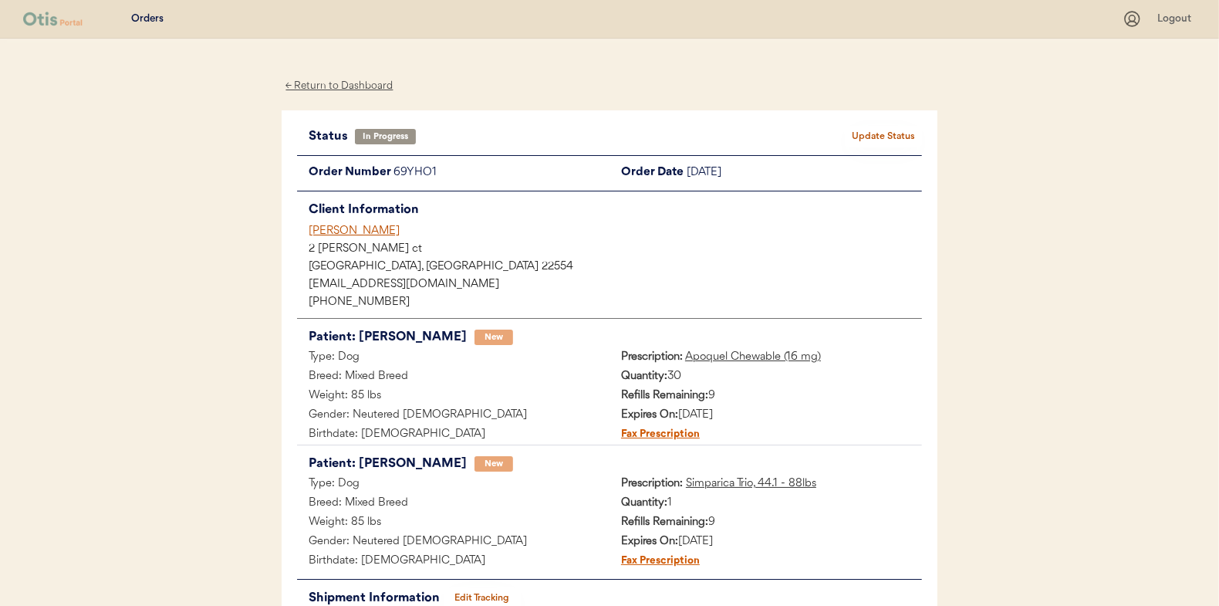
click at [881, 133] on button "Update Status" at bounding box center [883, 137] width 77 height 22
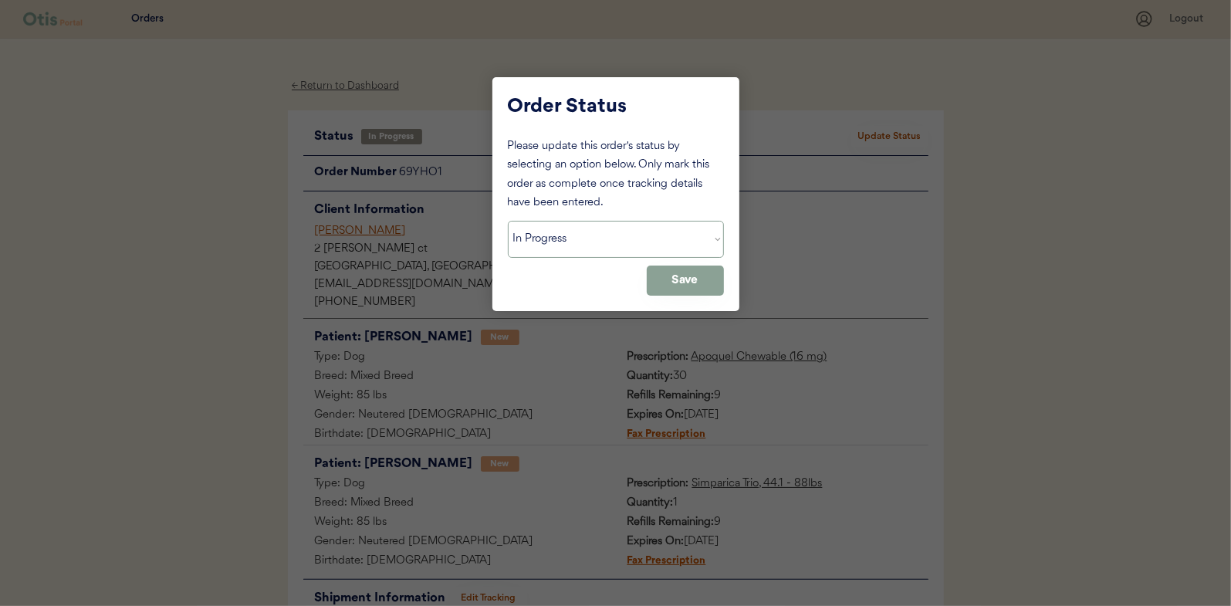
click at [567, 231] on select "Status On Hold New In Progress Complete Pending HW Consent Canceled" at bounding box center [616, 239] width 216 height 37
select select ""complete""
click at [508, 221] on select "Status On Hold New In Progress Complete Pending HW Consent Canceled" at bounding box center [616, 239] width 216 height 37
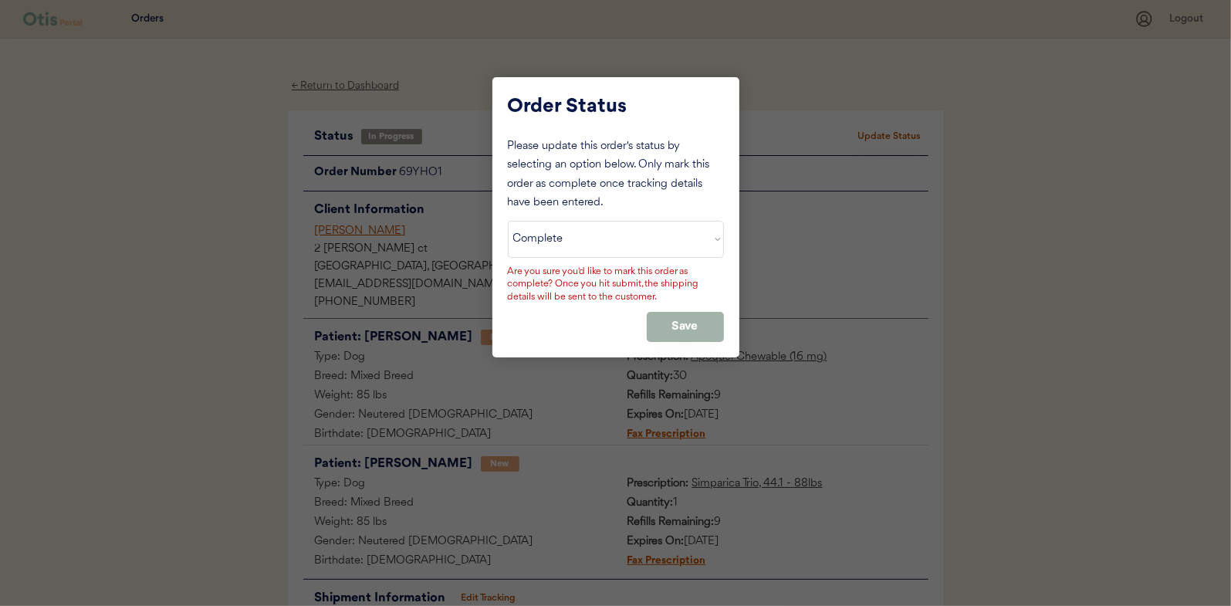
click at [678, 315] on button "Save" at bounding box center [685, 327] width 77 height 30
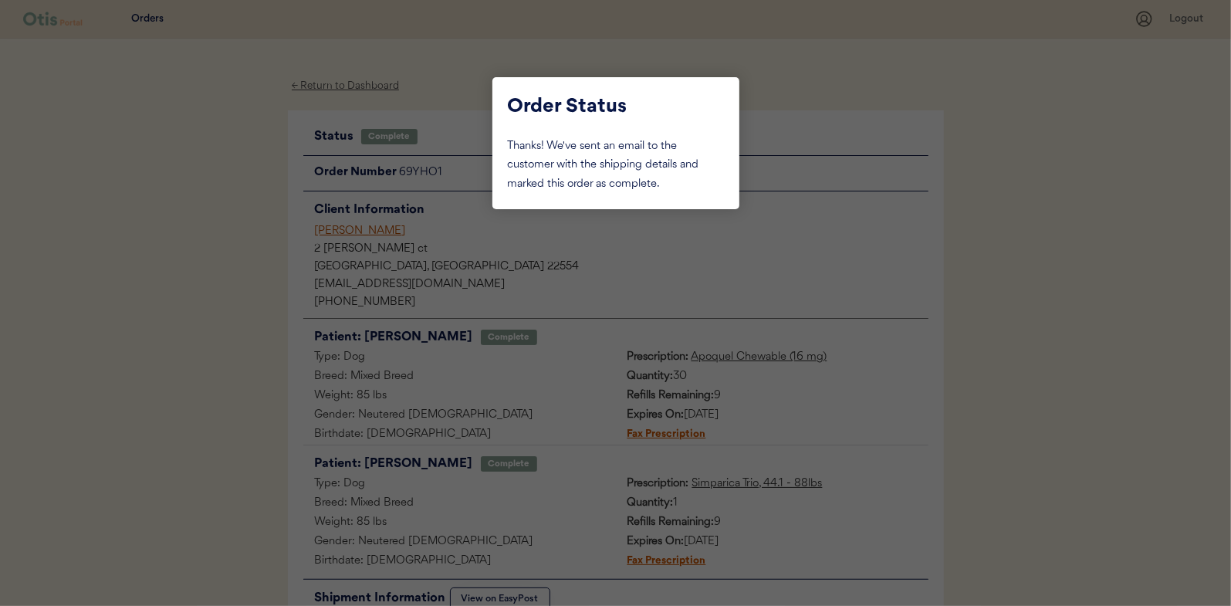
click at [205, 239] on div at bounding box center [615, 303] width 1231 height 606
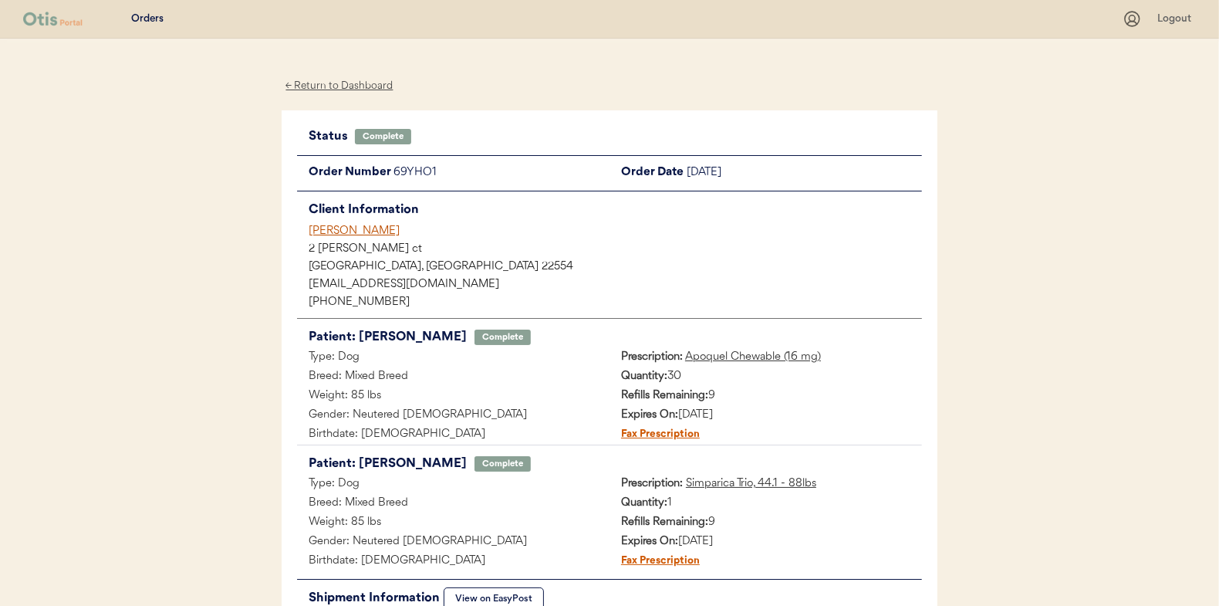
click at [323, 81] on div "← Return to Dashboard" at bounding box center [340, 86] width 116 height 18
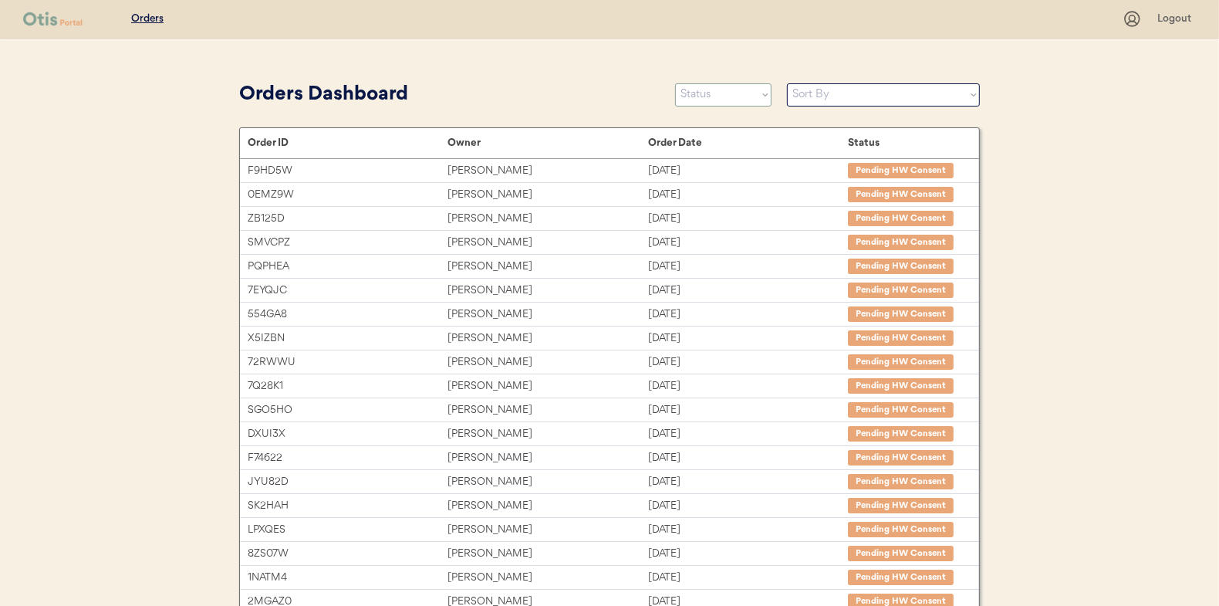
click at [698, 95] on select "Status On Hold New In Progress Complete Pending HW Consent Canceled" at bounding box center [723, 94] width 96 height 23
select select ""new""
click at [675, 83] on select "Status On Hold New In Progress Complete Pending HW Consent Canceled" at bounding box center [723, 94] width 96 height 23
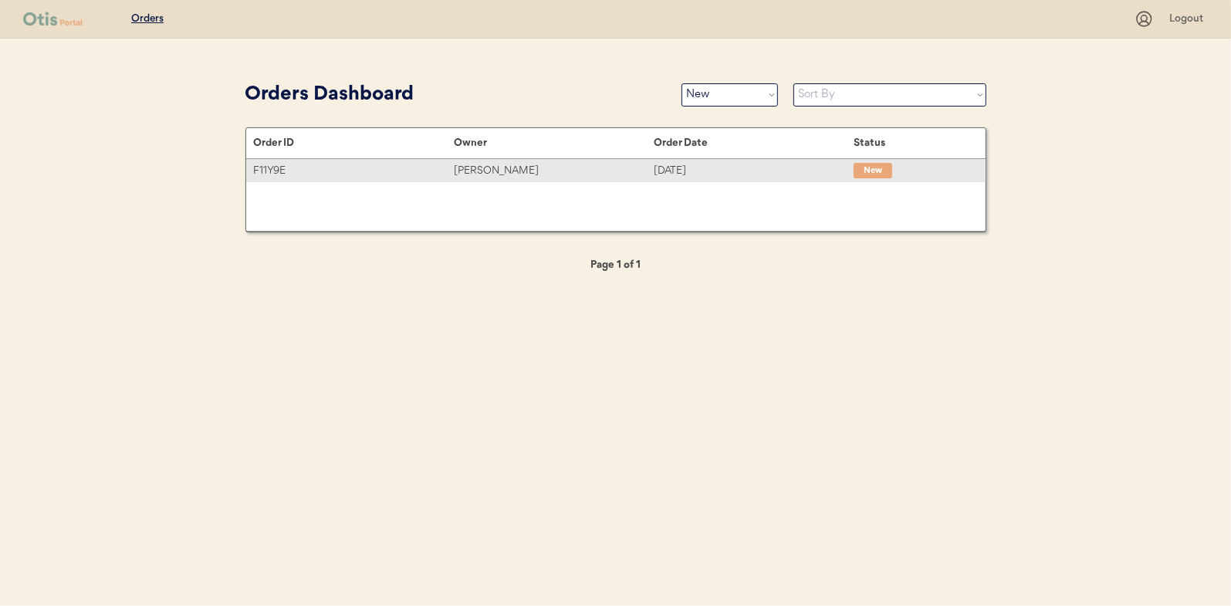
click at [502, 168] on div "Joseph Gilley" at bounding box center [554, 171] width 200 height 18
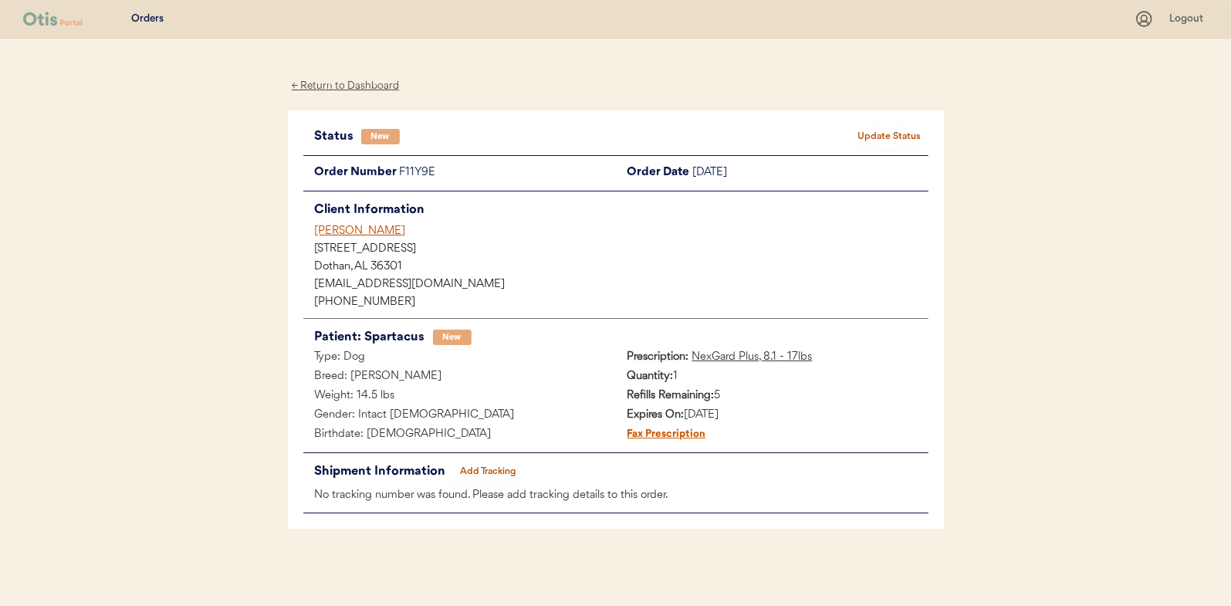
click at [879, 130] on button "Update Status" at bounding box center [889, 137] width 77 height 22
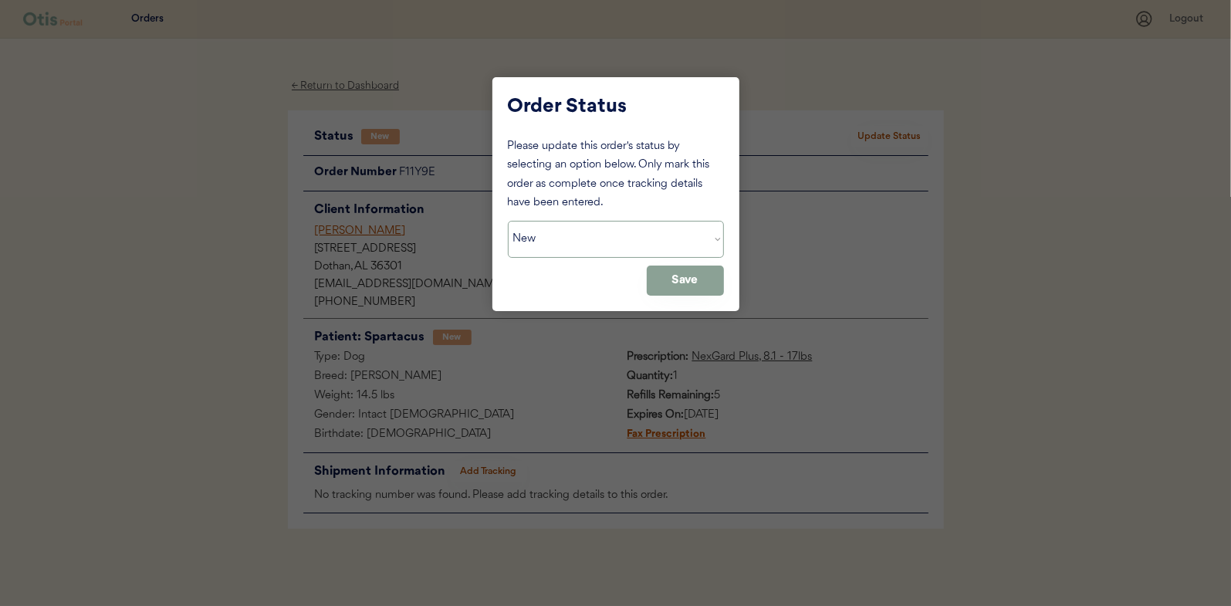
click at [585, 235] on select "Status On Hold New In Progress Complete Pending HW Consent Canceled" at bounding box center [616, 239] width 216 height 37
select select ""in_progress""
click at [508, 221] on select "Status On Hold New In Progress Complete Pending HW Consent Canceled" at bounding box center [616, 239] width 216 height 37
click at [685, 270] on button "Save" at bounding box center [685, 280] width 77 height 30
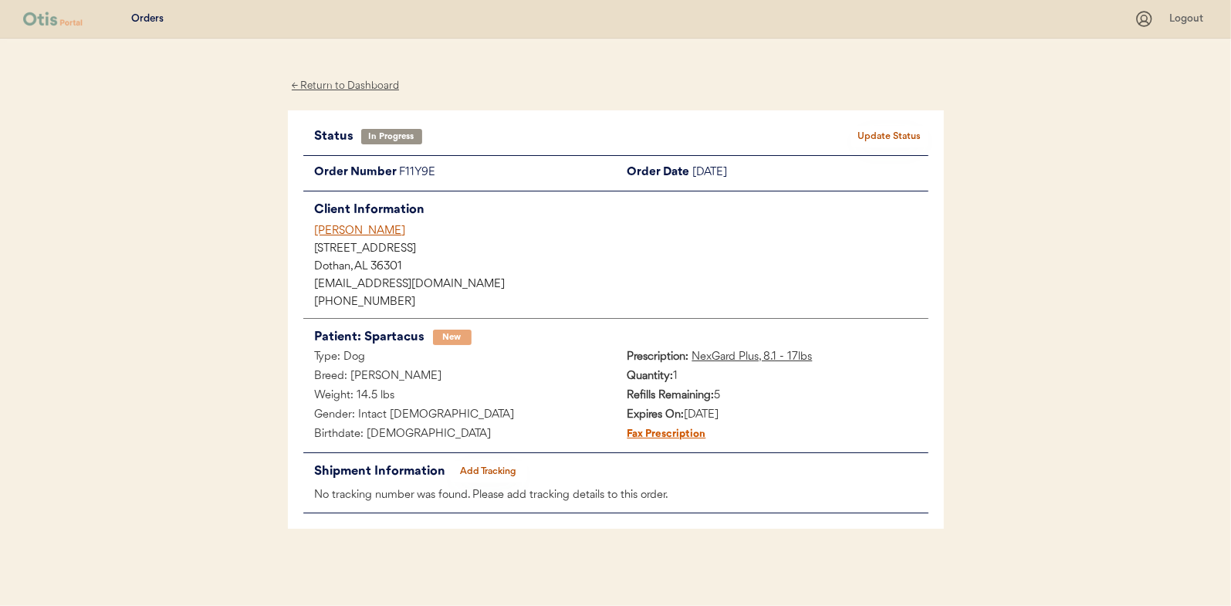
click at [347, 86] on div "← Return to Dashboard" at bounding box center [346, 86] width 116 height 18
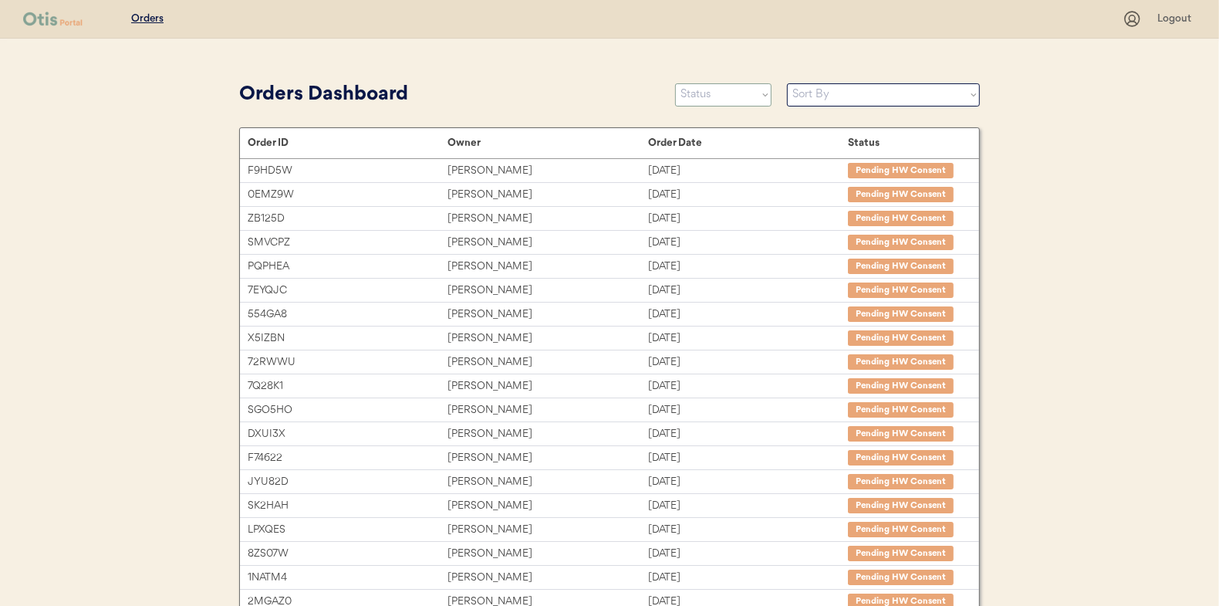
click at [691, 101] on select "Status On Hold New In Progress Complete Pending HW Consent Canceled" at bounding box center [723, 94] width 96 height 23
click at [675, 83] on select "Status On Hold New In Progress Complete Pending HW Consent Canceled" at bounding box center [723, 94] width 96 height 23
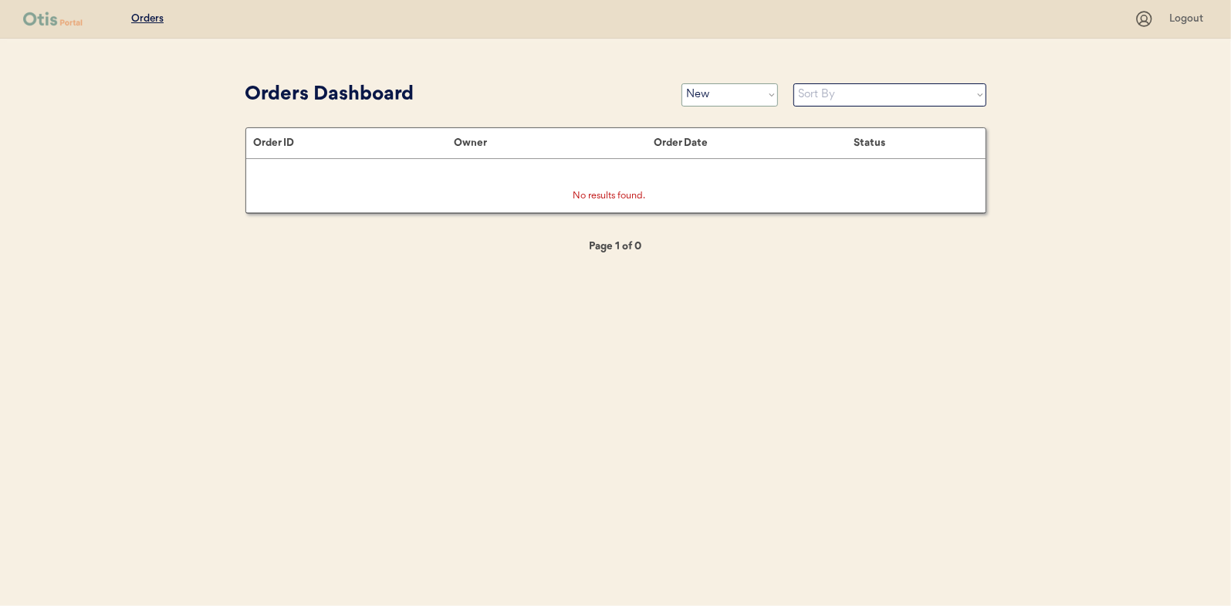
click at [725, 92] on select "Status On Hold New In Progress Complete Pending HW Consent Canceled" at bounding box center [729, 94] width 96 height 23
select select ""on_hold""
click at [681, 83] on select "Status On Hold New In Progress Complete Pending HW Consent Canceled" at bounding box center [729, 94] width 96 height 23
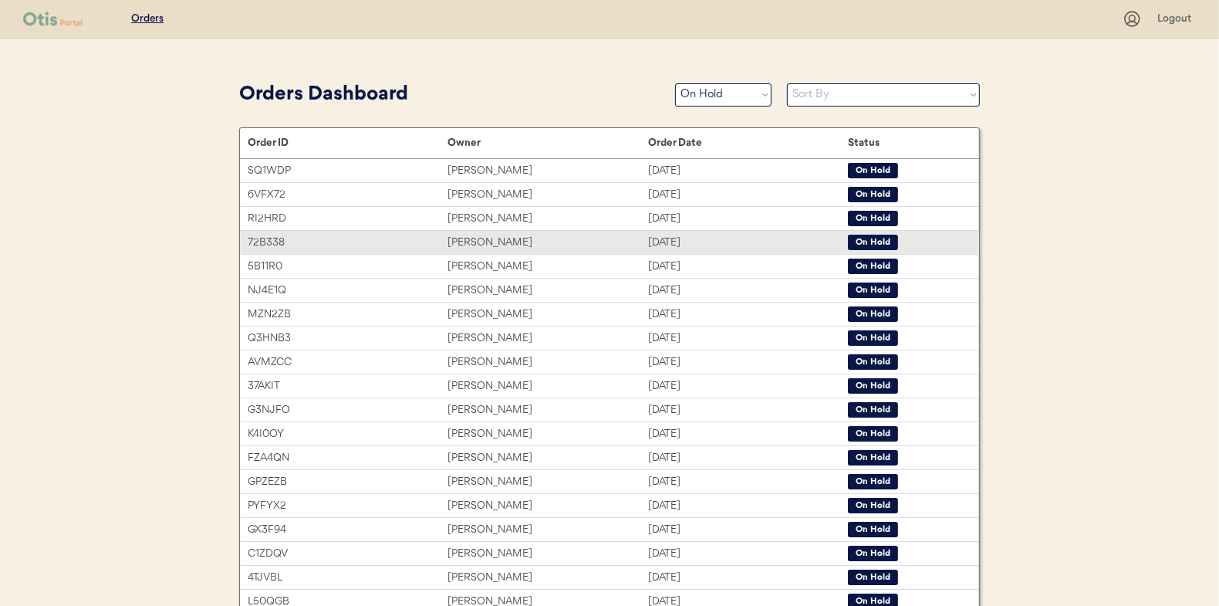
click at [481, 243] on div "[PERSON_NAME]" at bounding box center [548, 243] width 200 height 18
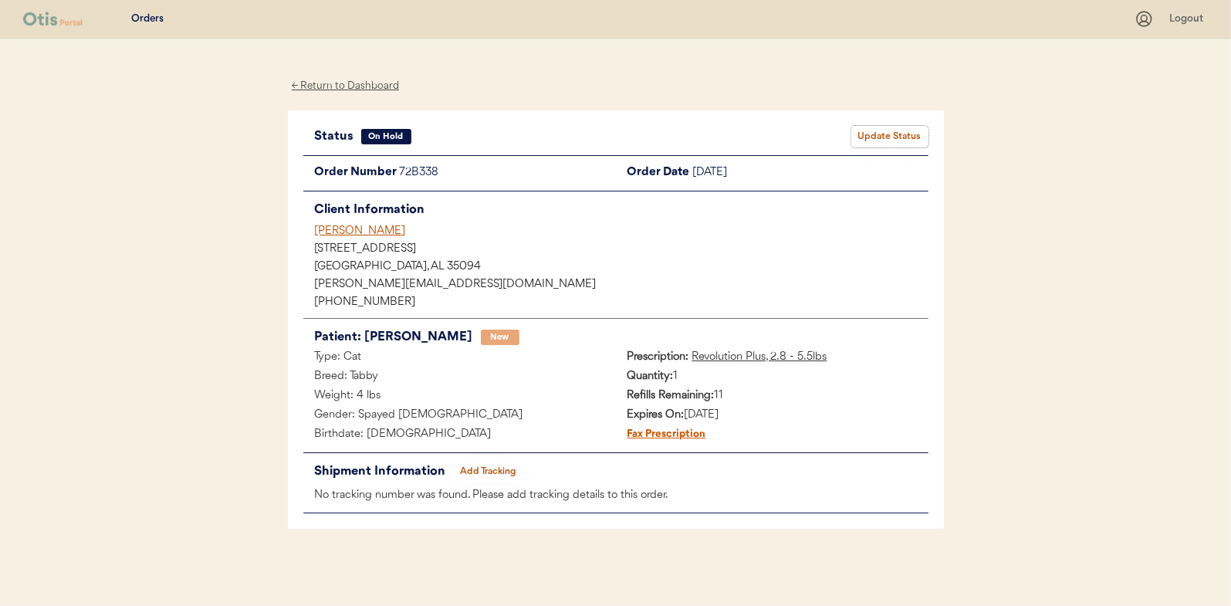
click at [881, 133] on button "Update Status" at bounding box center [889, 137] width 77 height 22
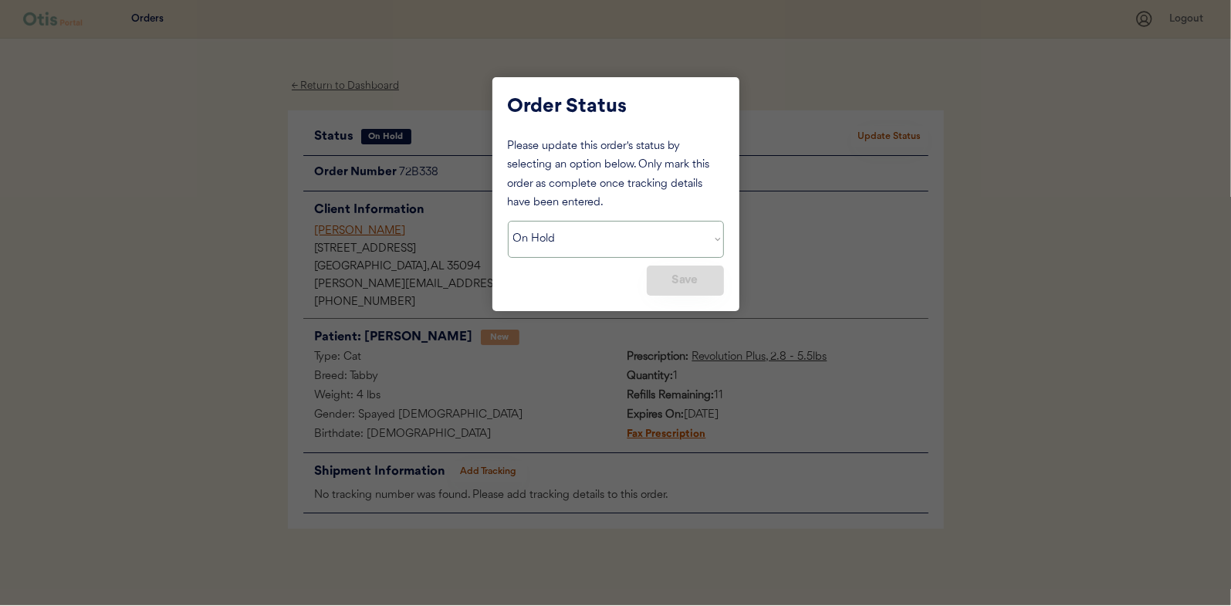
click at [617, 242] on select "Status On Hold New In Progress Complete Pending HW Consent Canceled" at bounding box center [616, 239] width 216 height 37
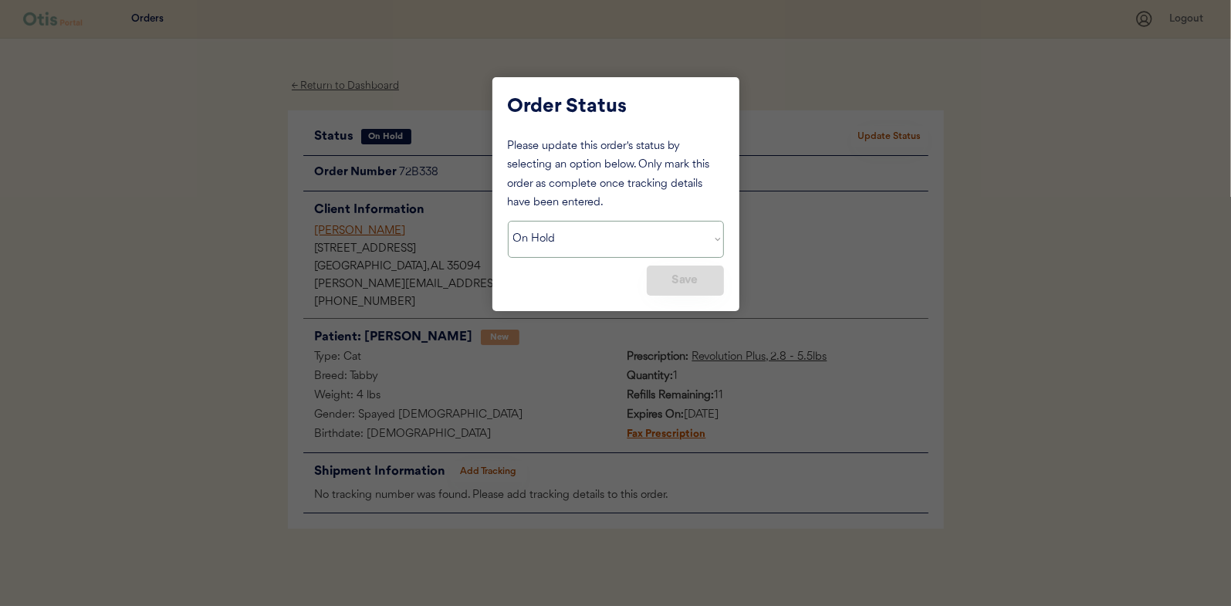
select select ""in_progress""
click at [508, 221] on select "Status On Hold New In Progress Complete Pending HW Consent Canceled" at bounding box center [616, 239] width 216 height 37
click at [675, 282] on button "Save" at bounding box center [685, 280] width 77 height 30
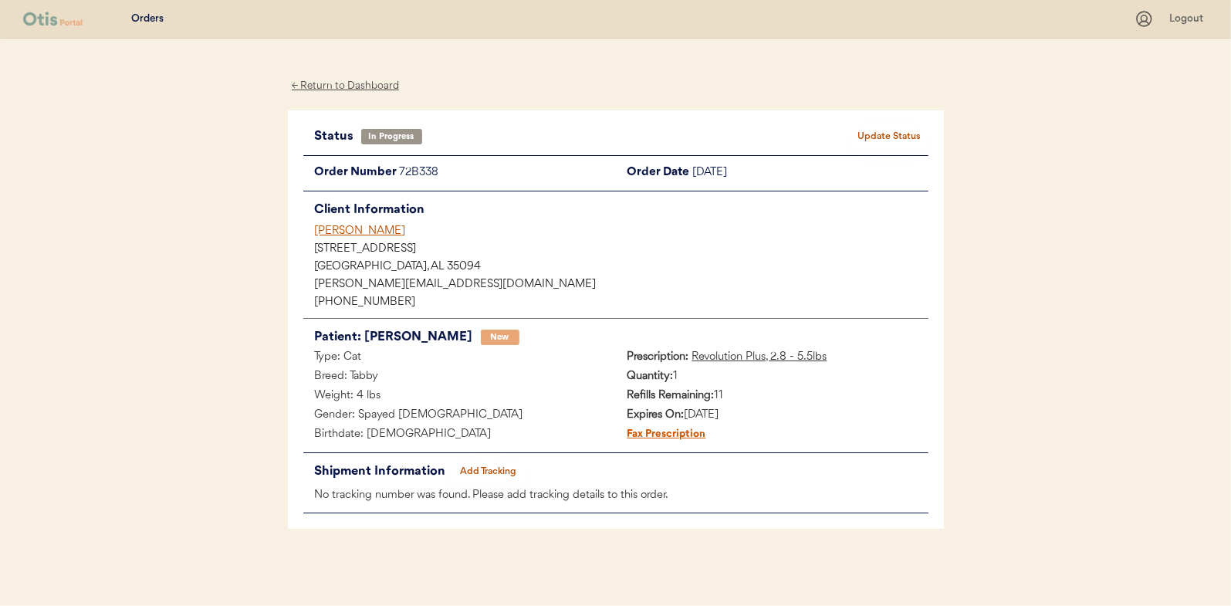
click at [341, 86] on div "← Return to Dashboard" at bounding box center [346, 86] width 116 height 18
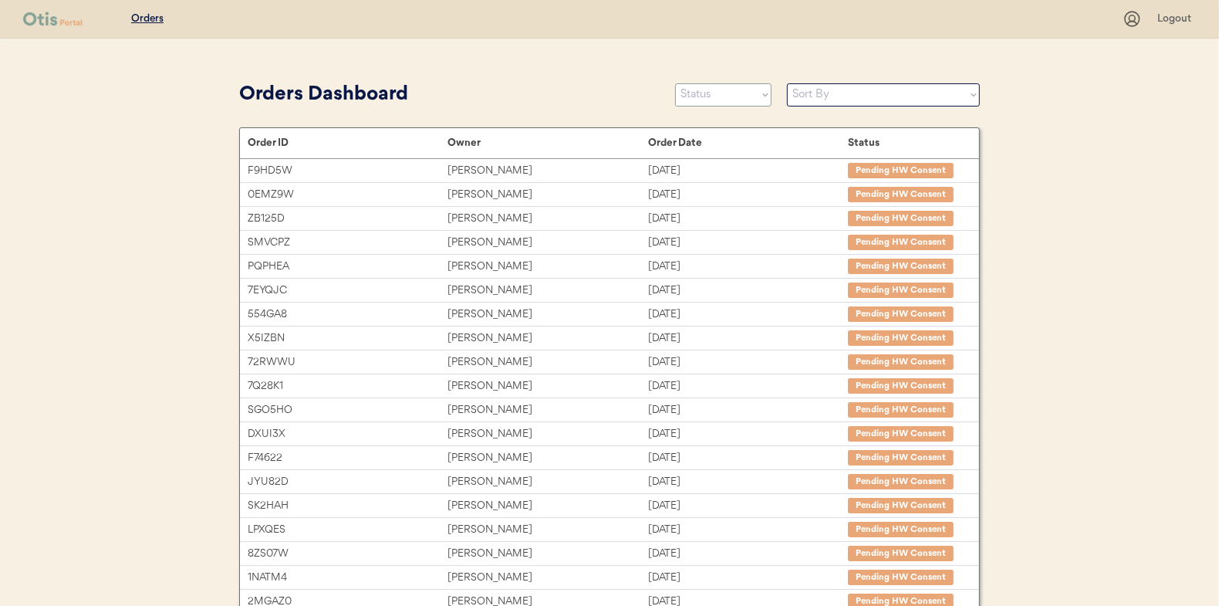
click at [693, 93] on select "Status On Hold New In Progress Complete Pending HW Consent Canceled" at bounding box center [723, 94] width 96 height 23
select select ""new""
click at [675, 83] on select "Status On Hold New In Progress Complete Pending HW Consent Canceled" at bounding box center [723, 94] width 96 height 23
